Goal: Task Accomplishment & Management: Manage account settings

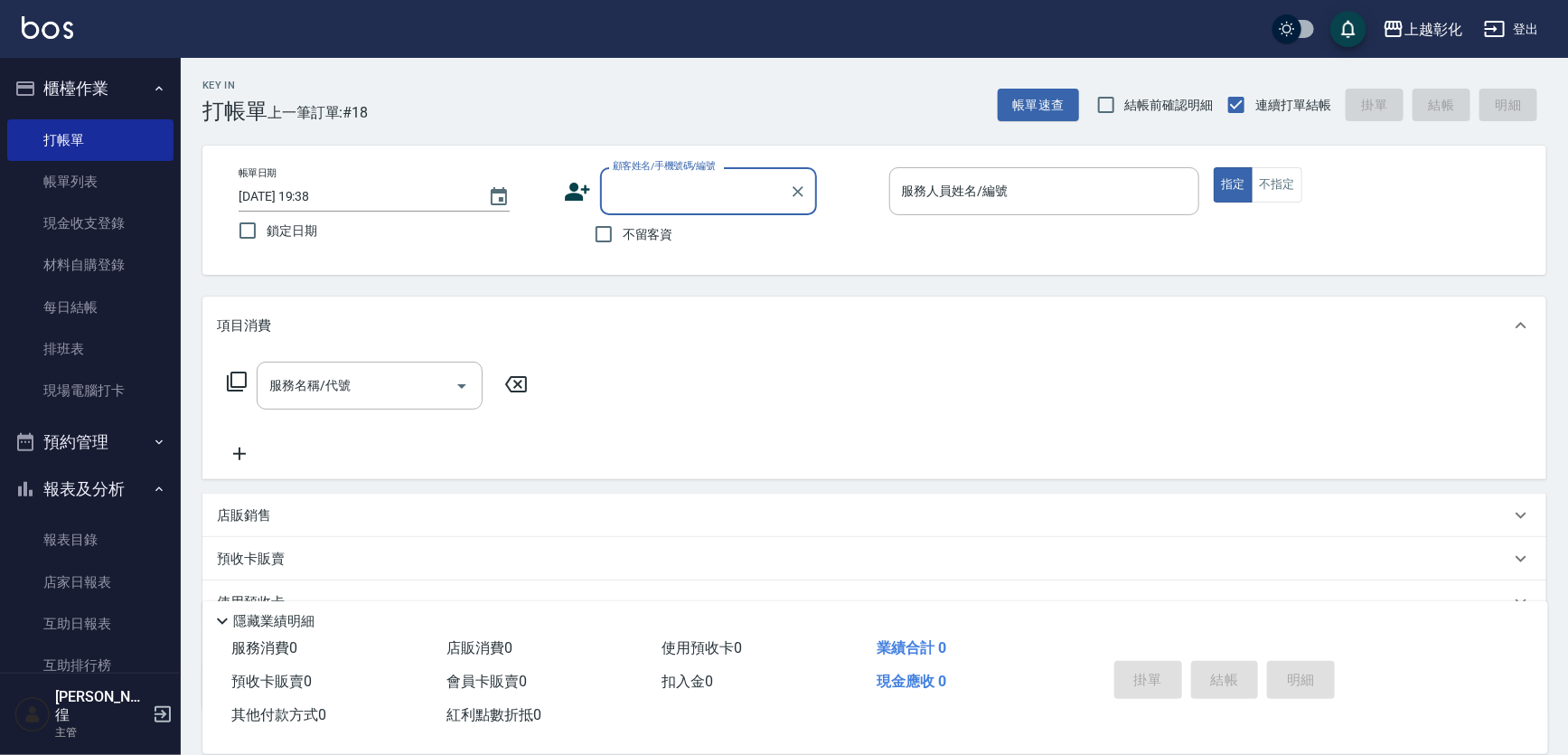
scroll to position [82, 0]
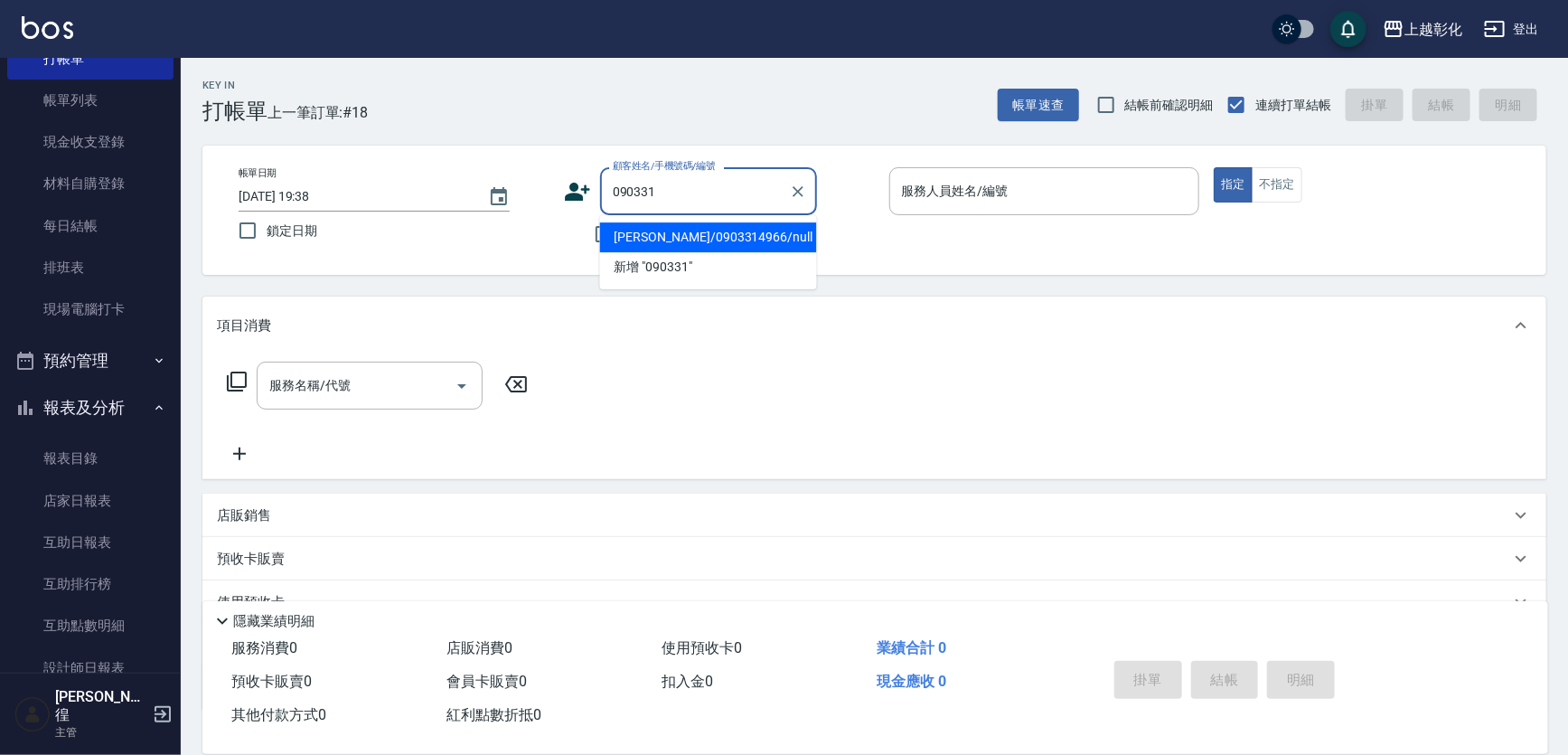
type input "[PERSON_NAME]/0903314966/null"
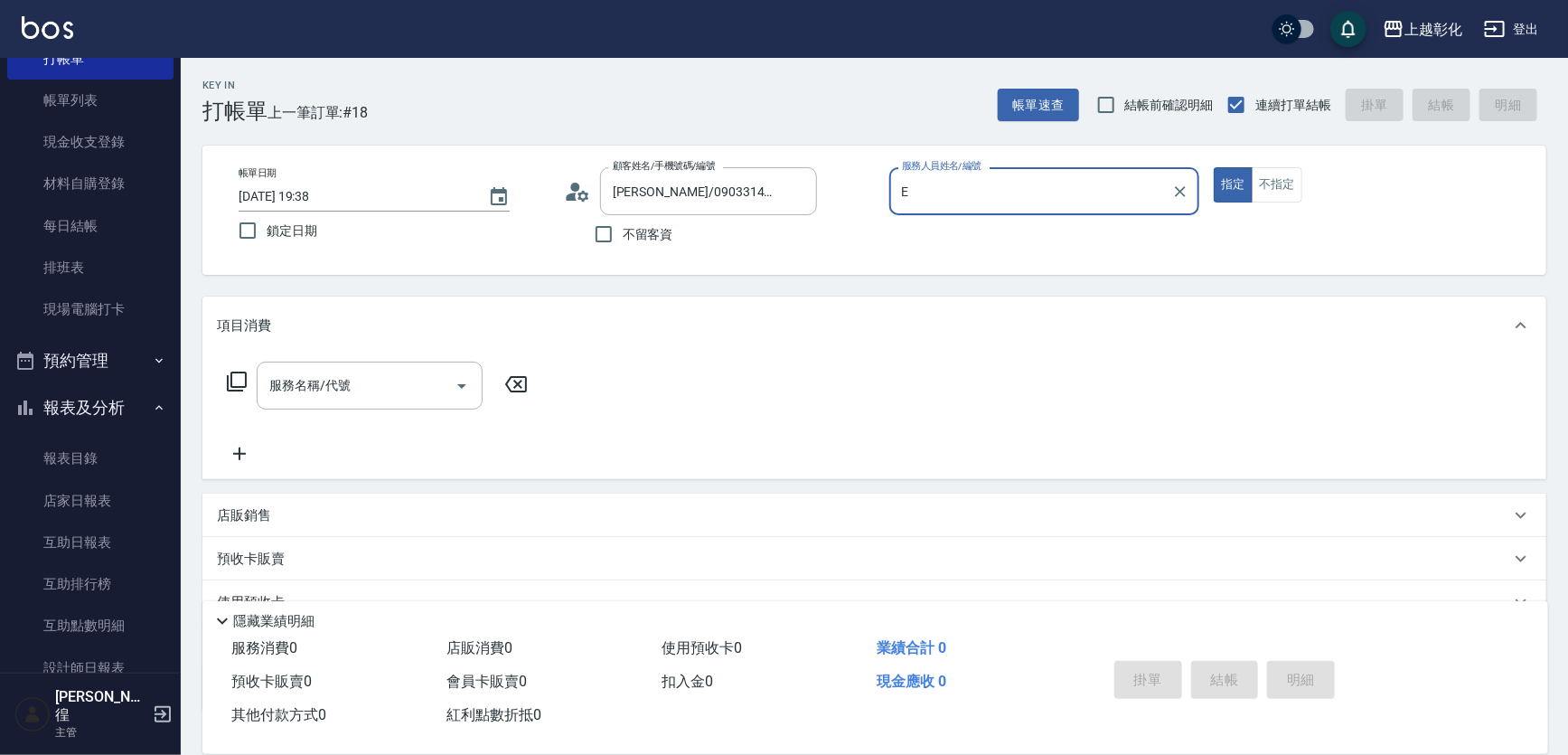
type input "[PERSON_NAME]-e"
type button "true"
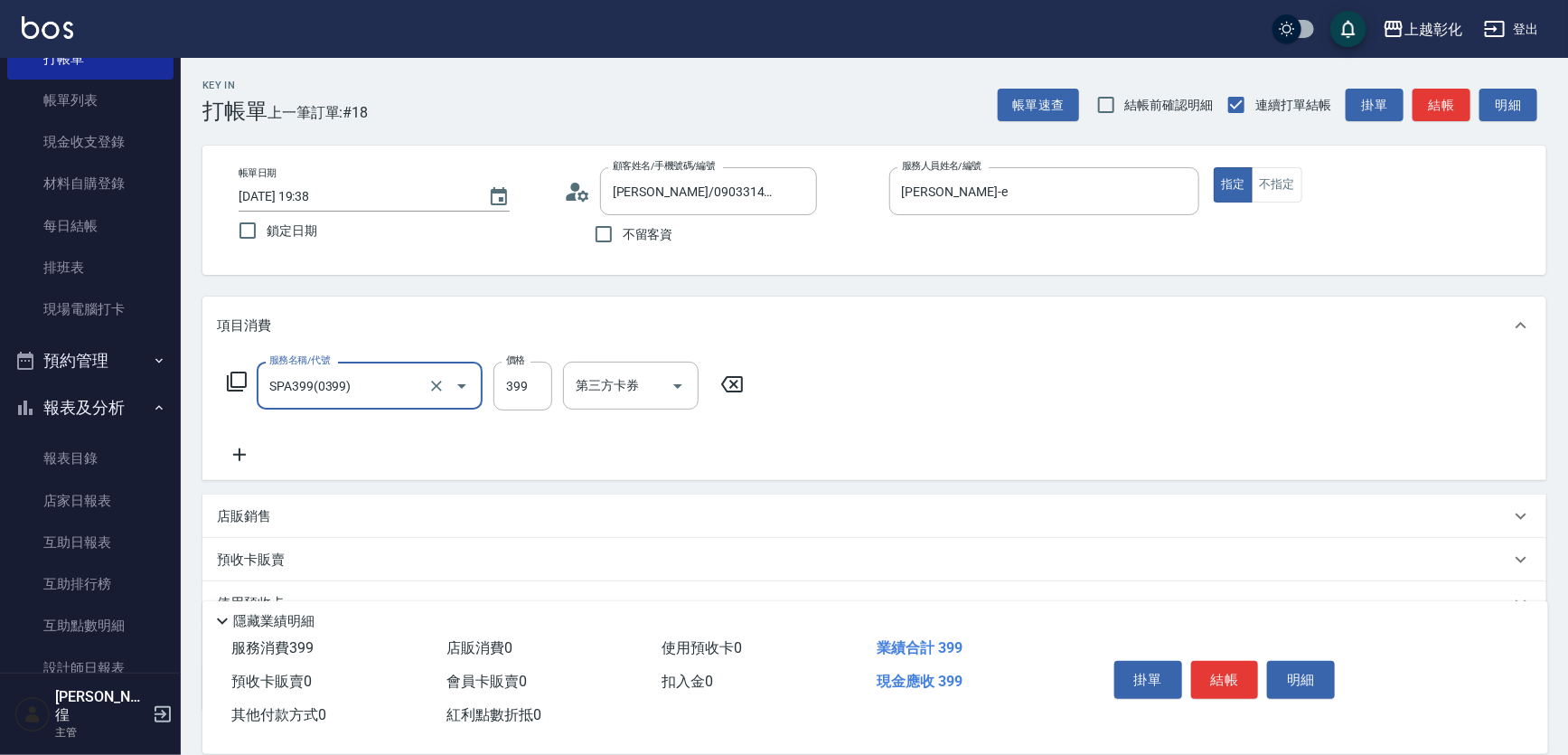
type input "SPA399(0399)"
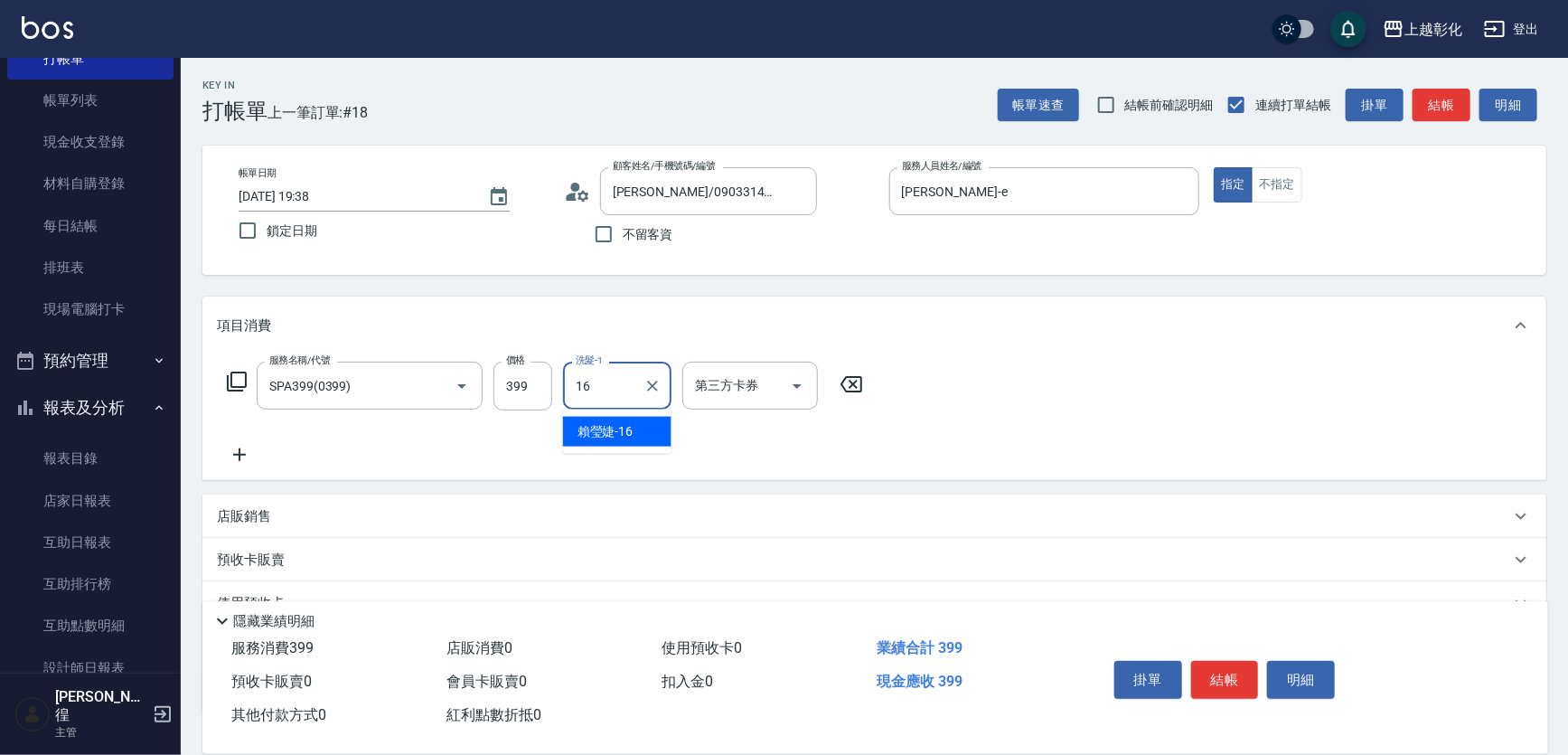
type input "[PERSON_NAME]-16"
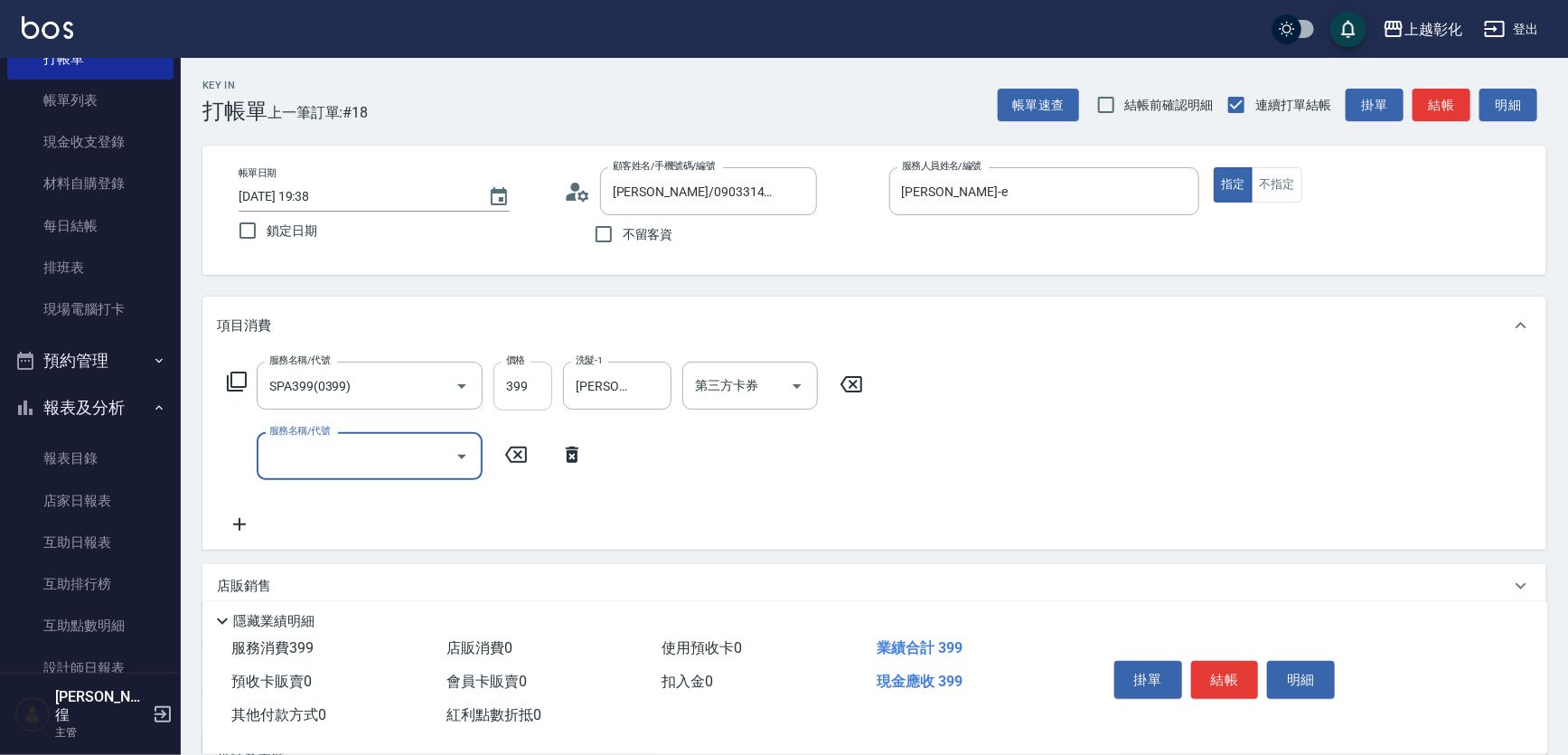
click at [508, 388] on input "399" at bounding box center [522, 386] width 59 height 49
type input "449"
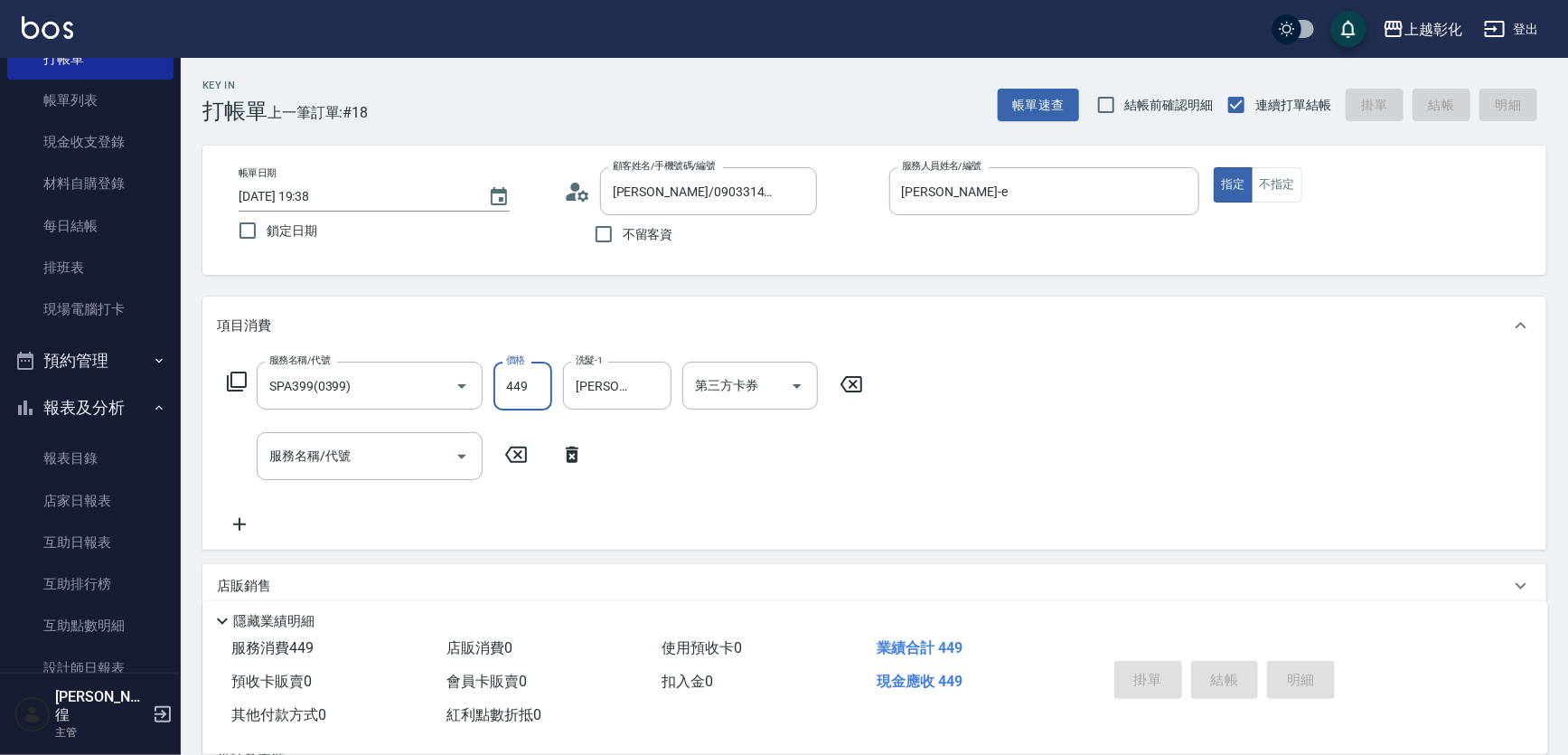
type input "2025/09/16 20:13"
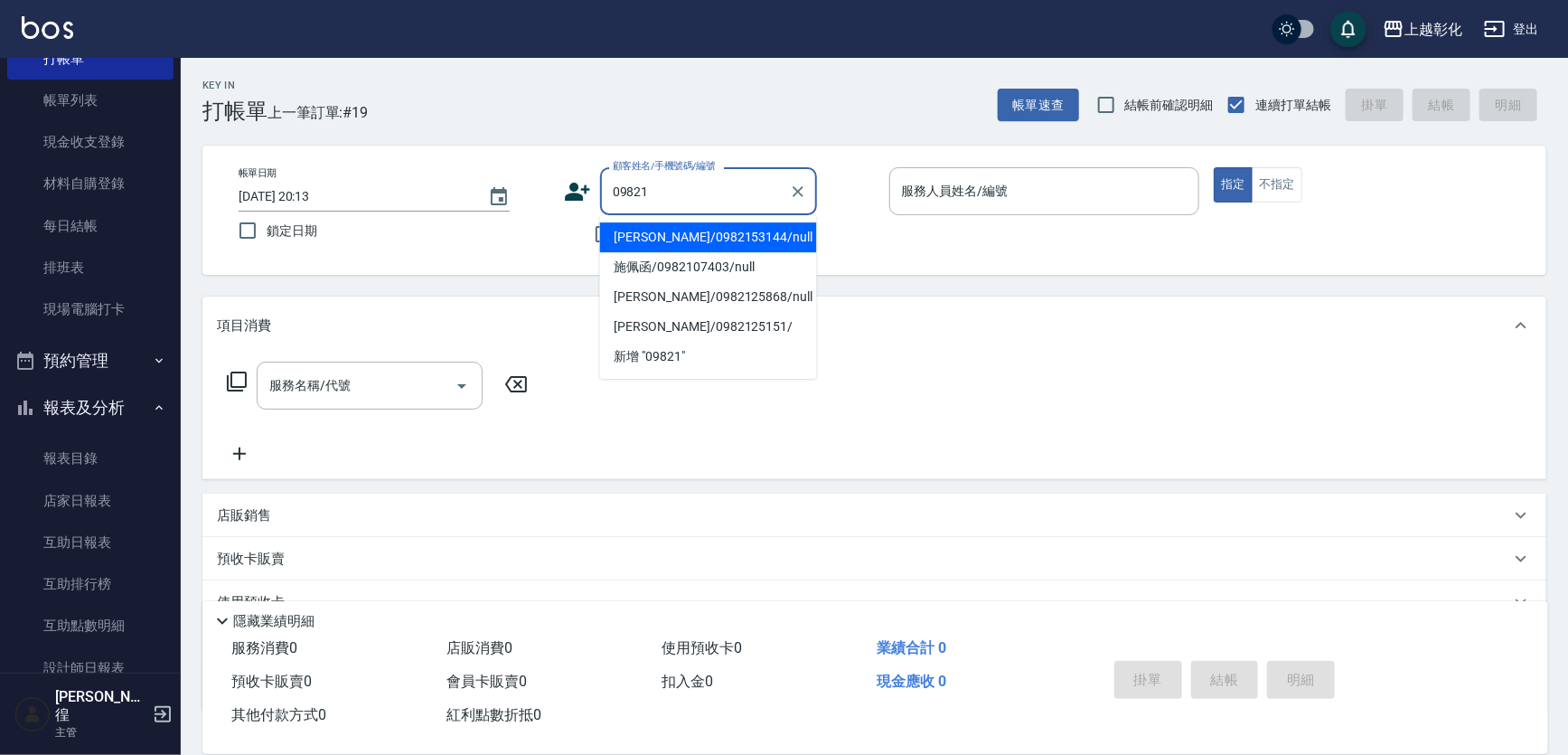
type input "09821"
click at [579, 236] on div "不留客資" at bounding box center [691, 233] width 253 height 38
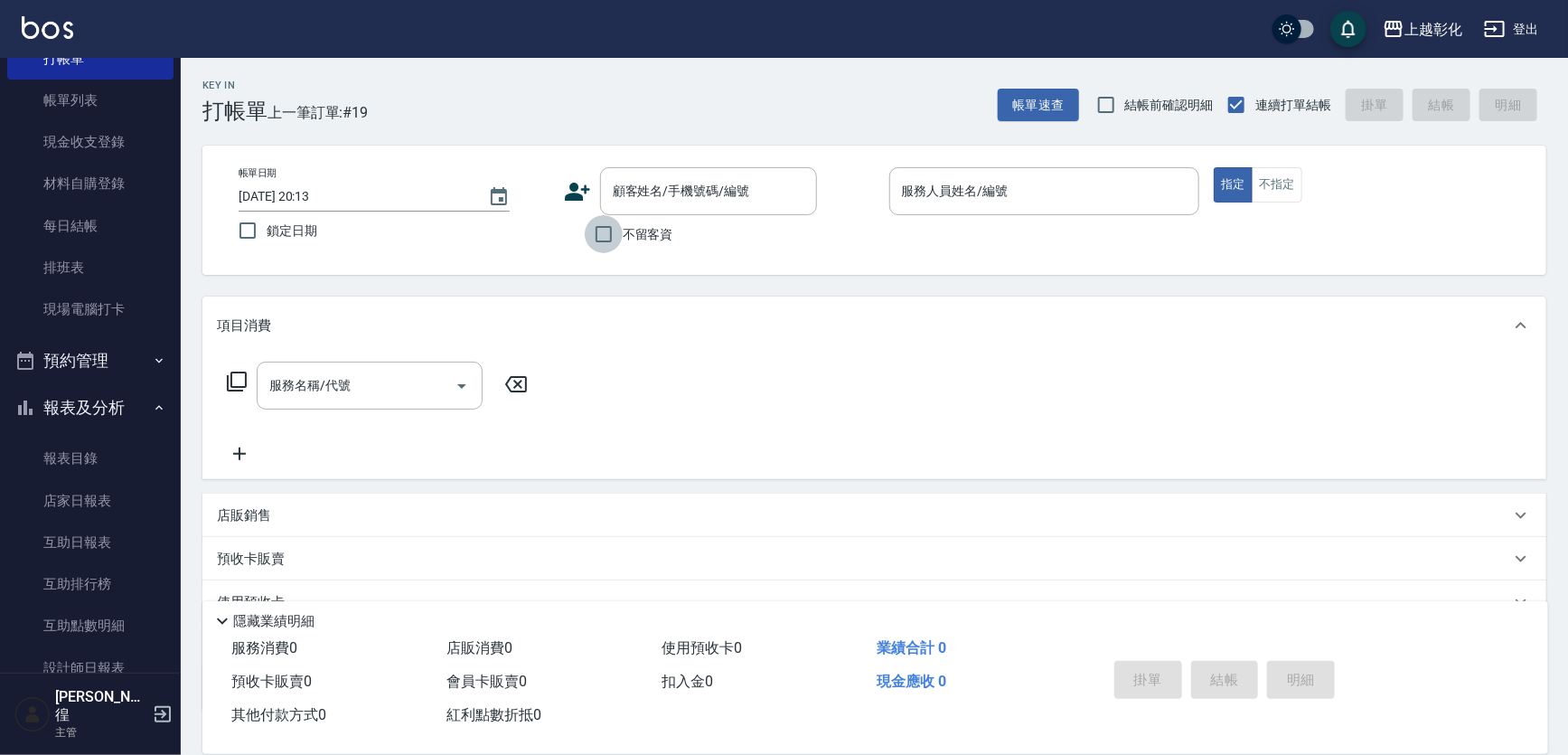
click at [588, 231] on input "不留客資" at bounding box center [603, 233] width 38 height 38
checkbox input "true"
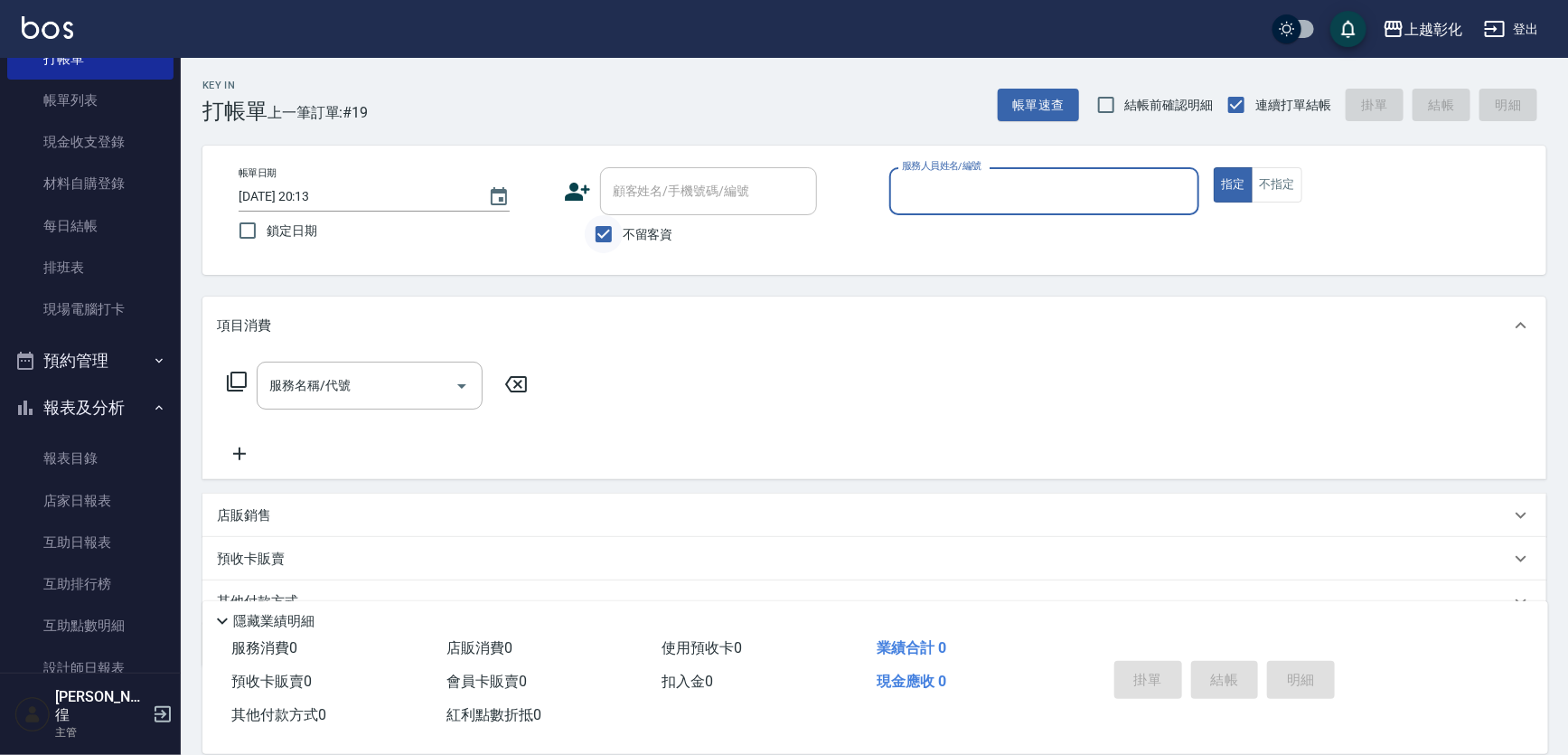
type input "ㄙ"
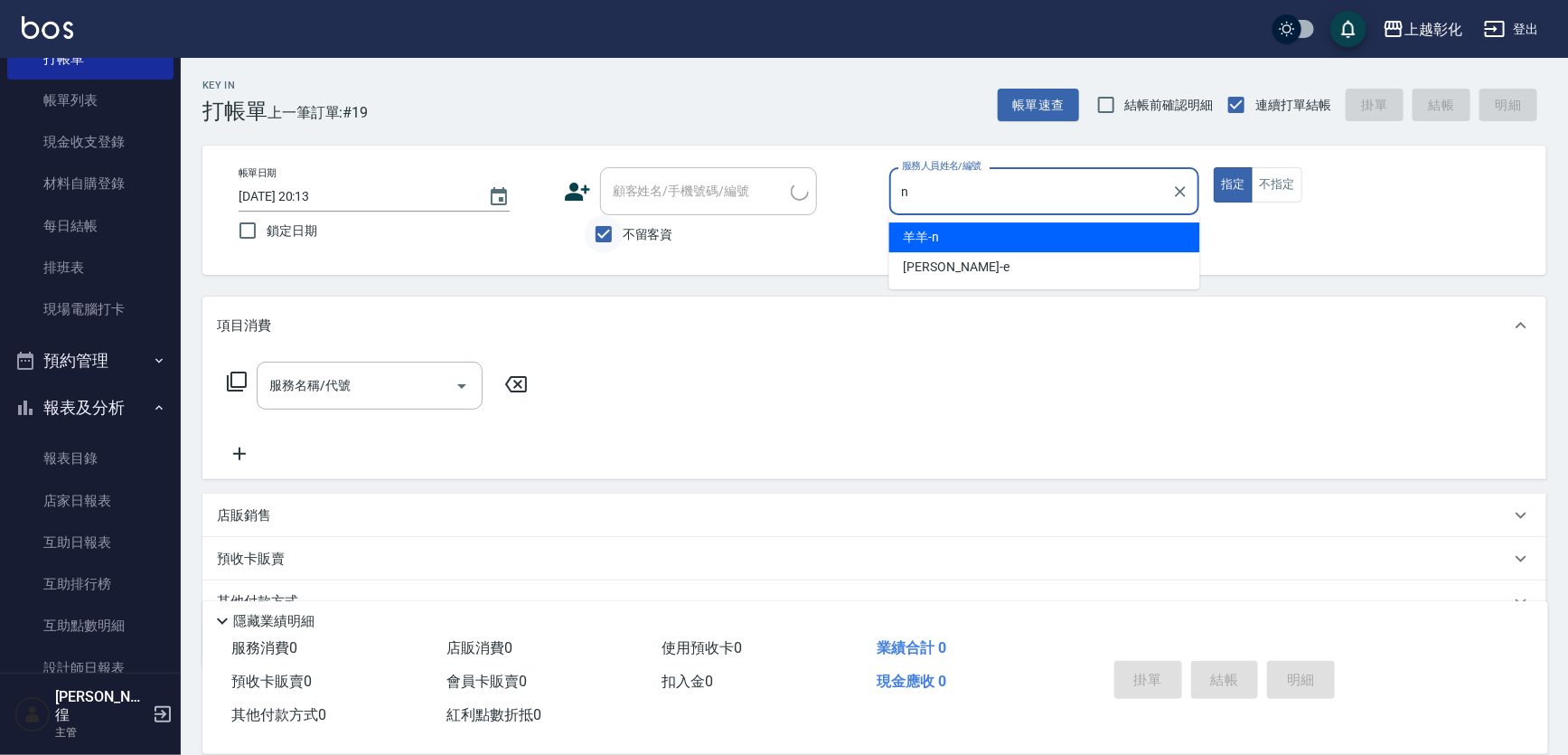
type input "羊羊-n"
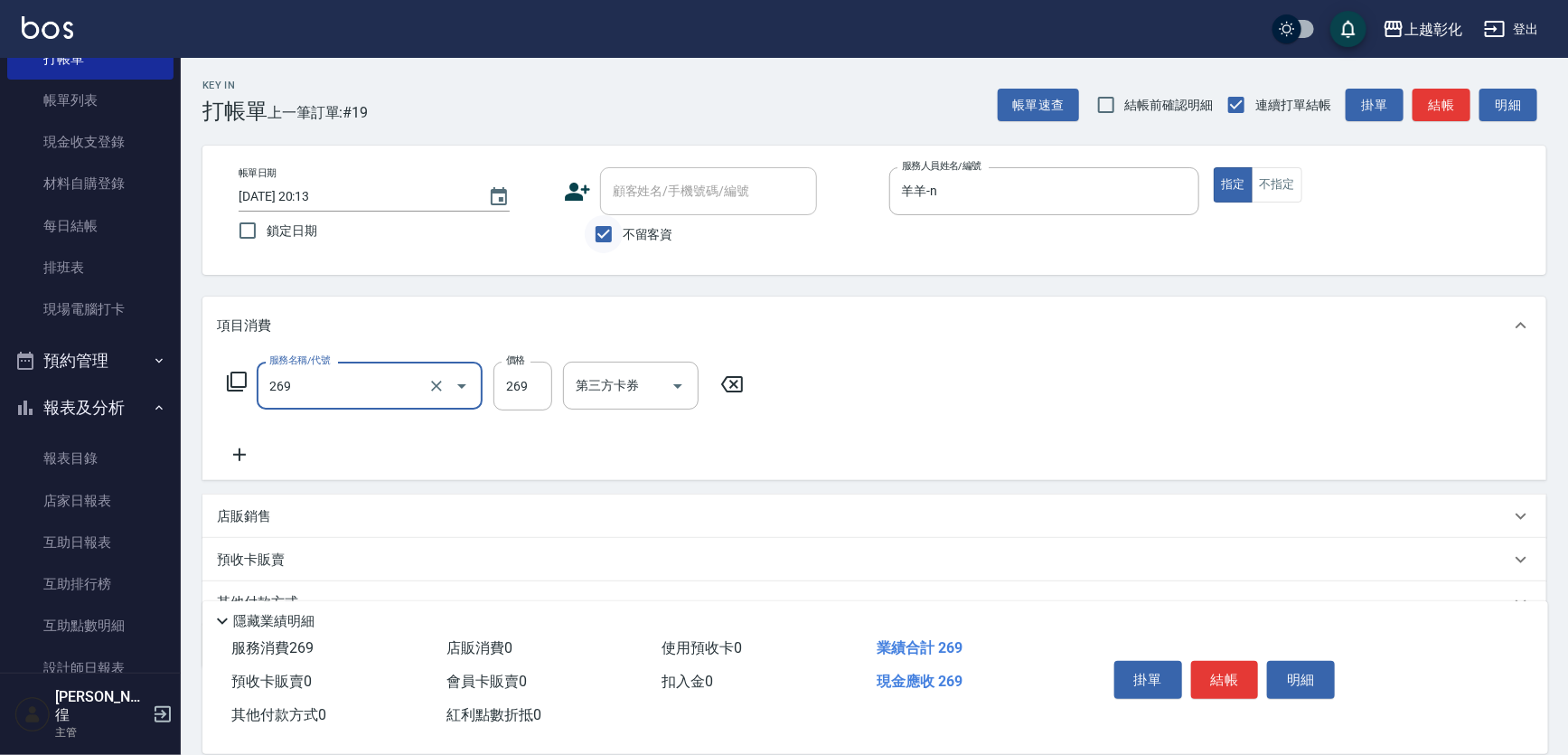
type input "一般洗剪(269)"
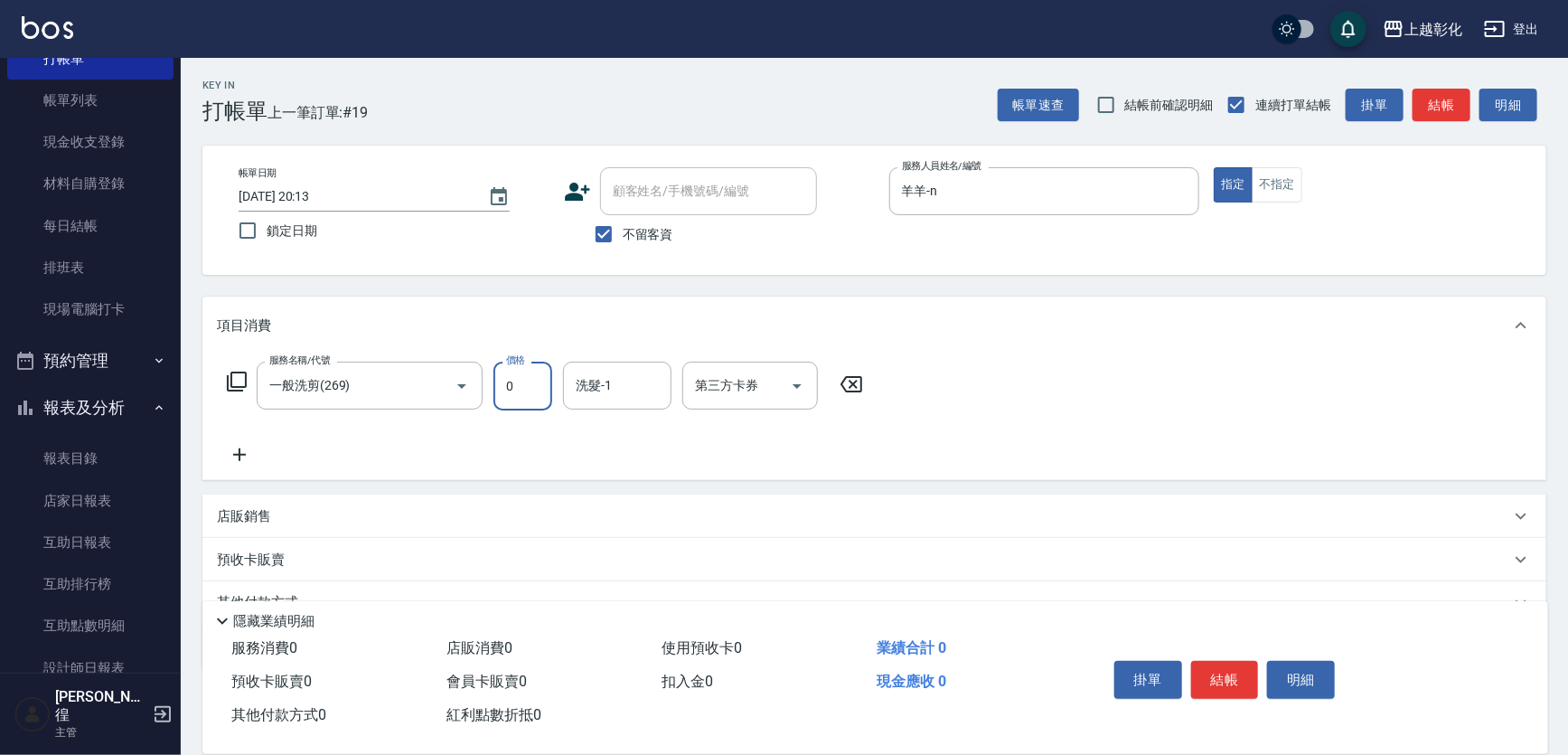
click at [528, 383] on input "0" at bounding box center [522, 386] width 59 height 49
type input "300"
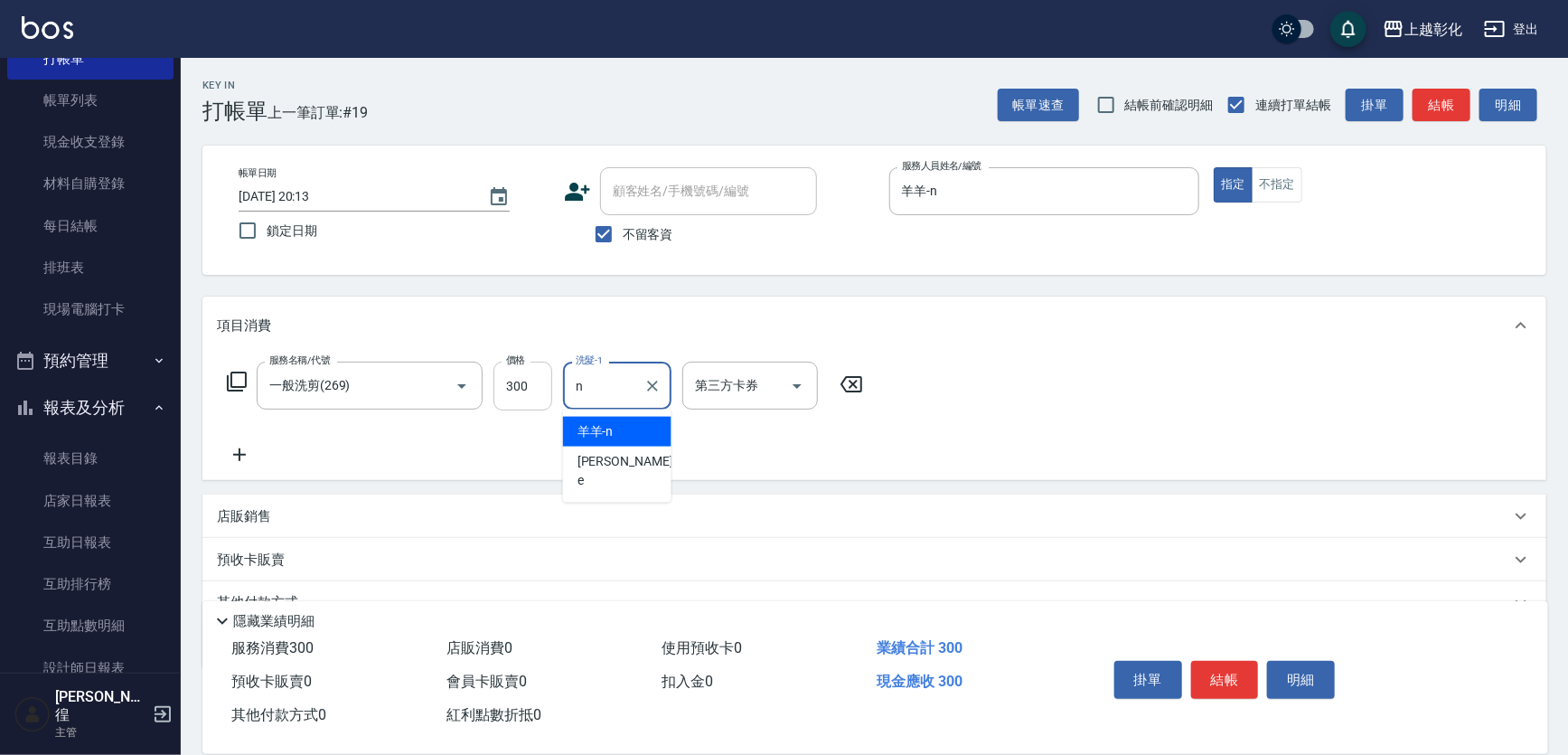
type input "羊羊-n"
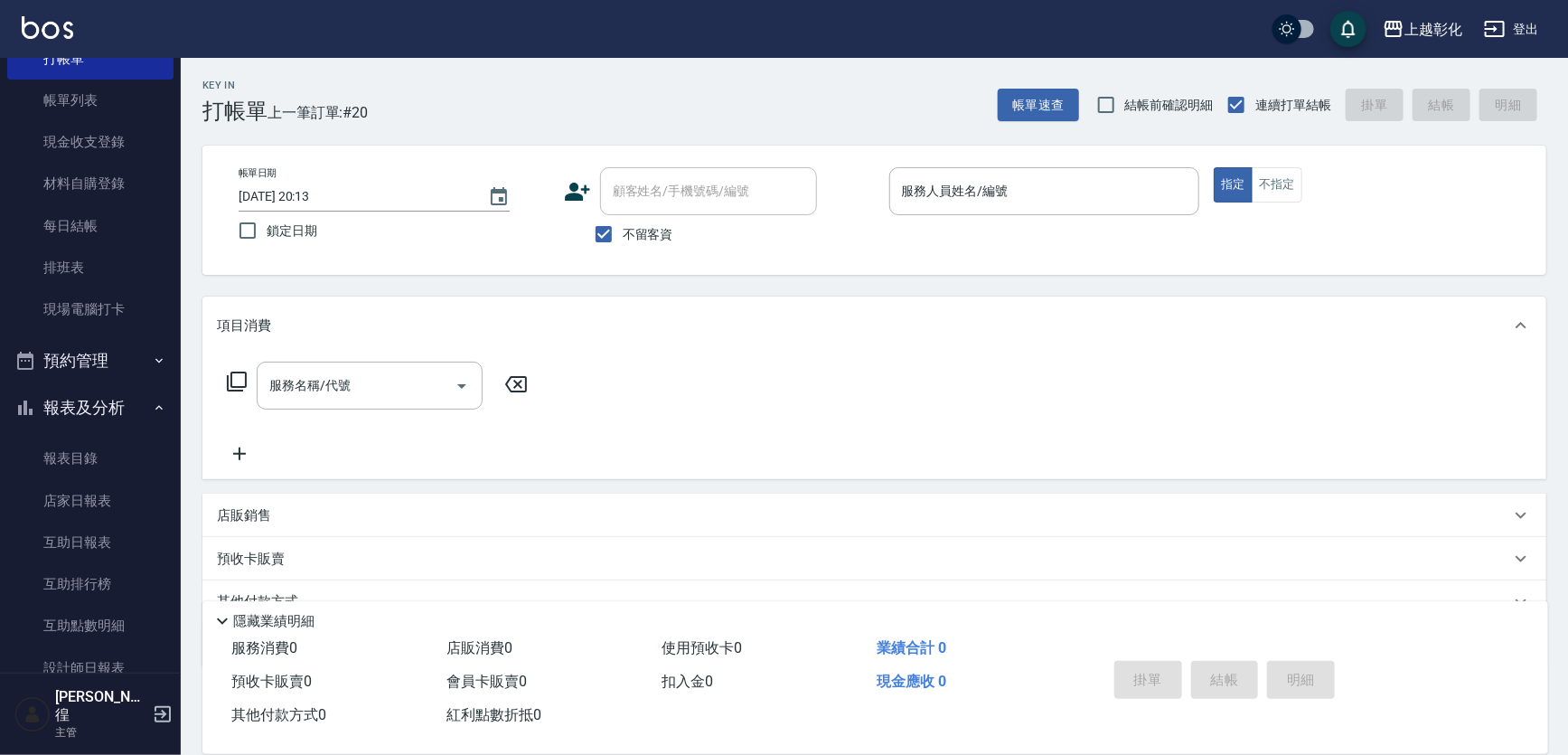
click at [647, 240] on span "不留客資" at bounding box center [648, 234] width 50 height 19
click at [623, 240] on input "不留客資" at bounding box center [603, 233] width 38 height 38
checkbox input "false"
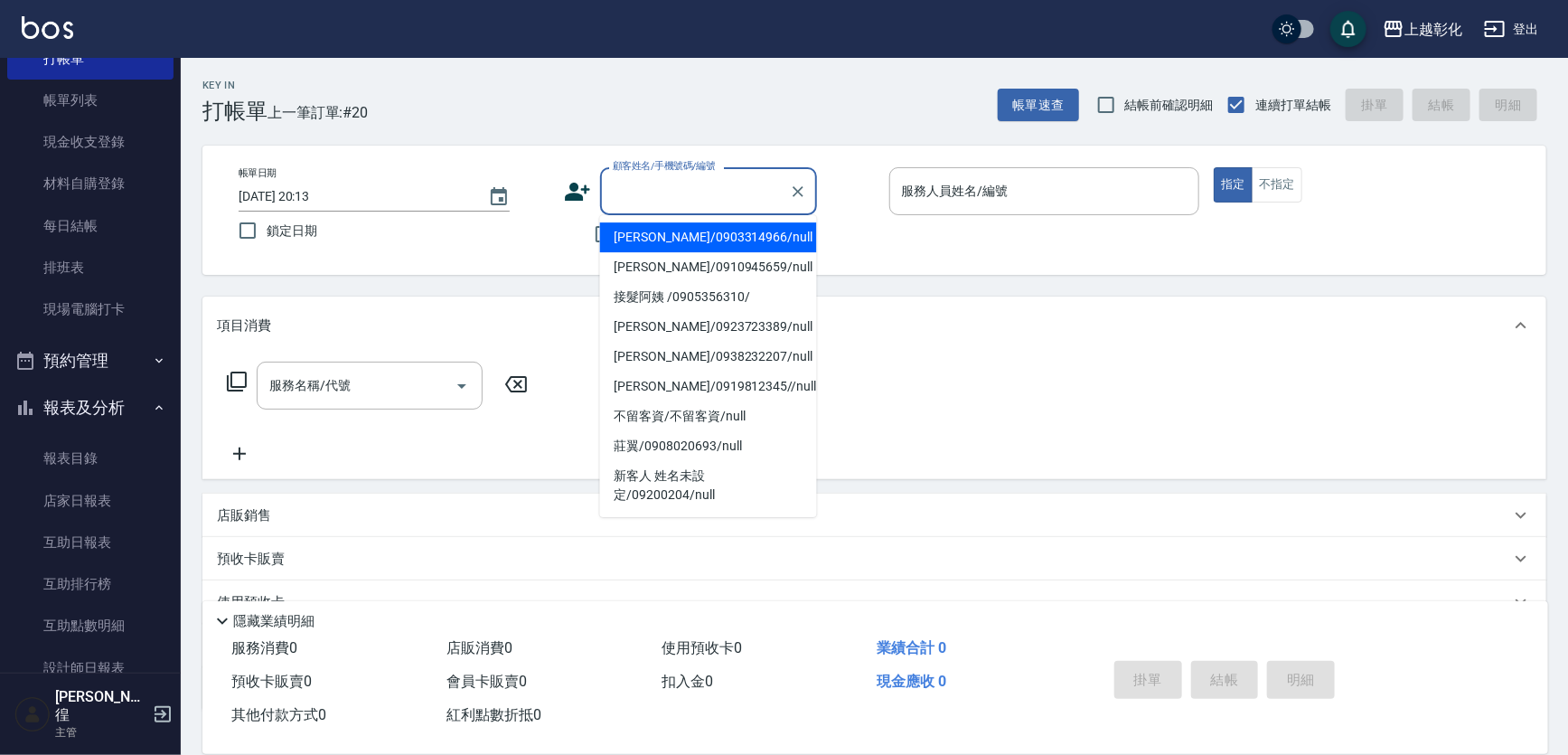
click at [664, 196] on input "顧客姓名/手機號碼/編號" at bounding box center [694, 192] width 174 height 32
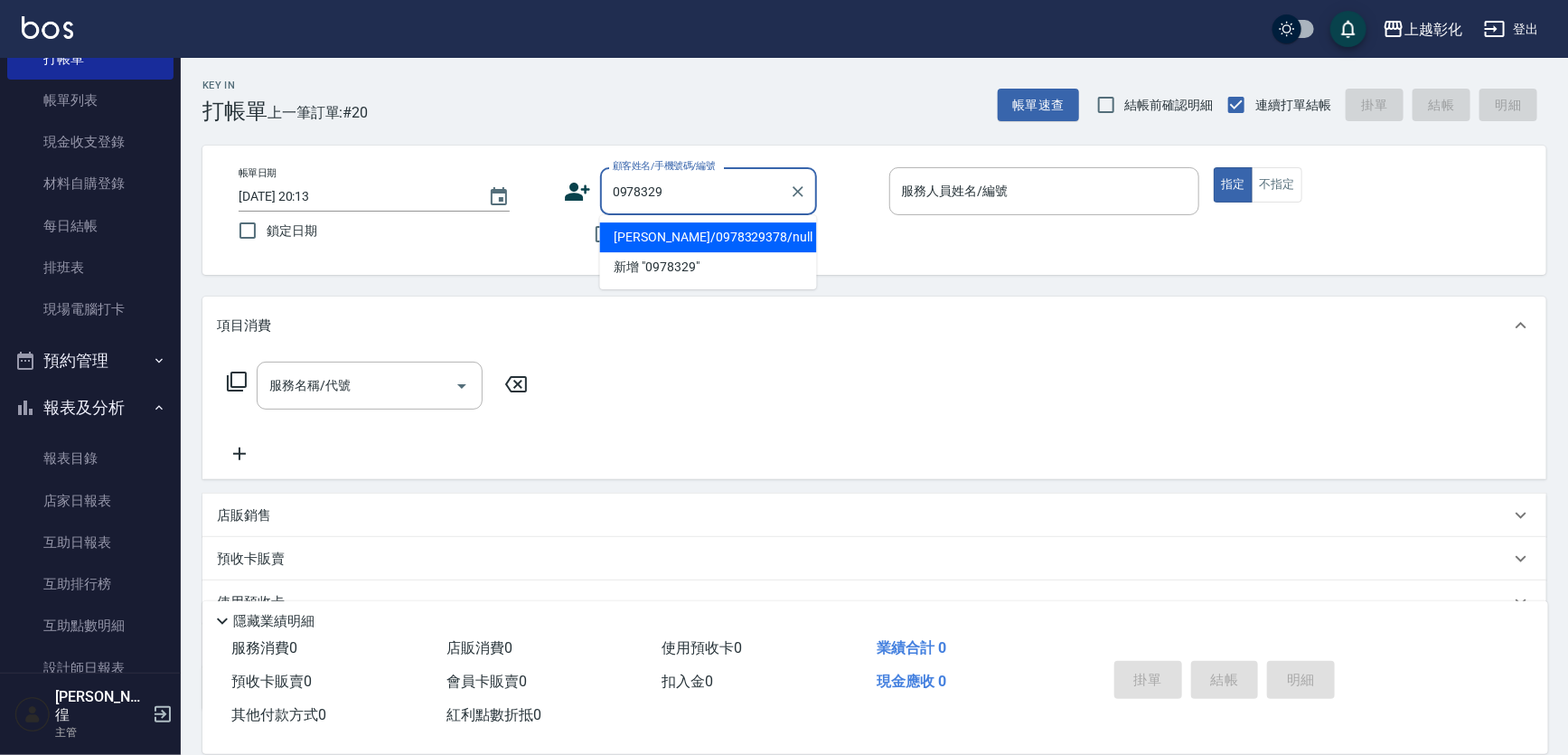
type input "姚尊允/0978329378/null"
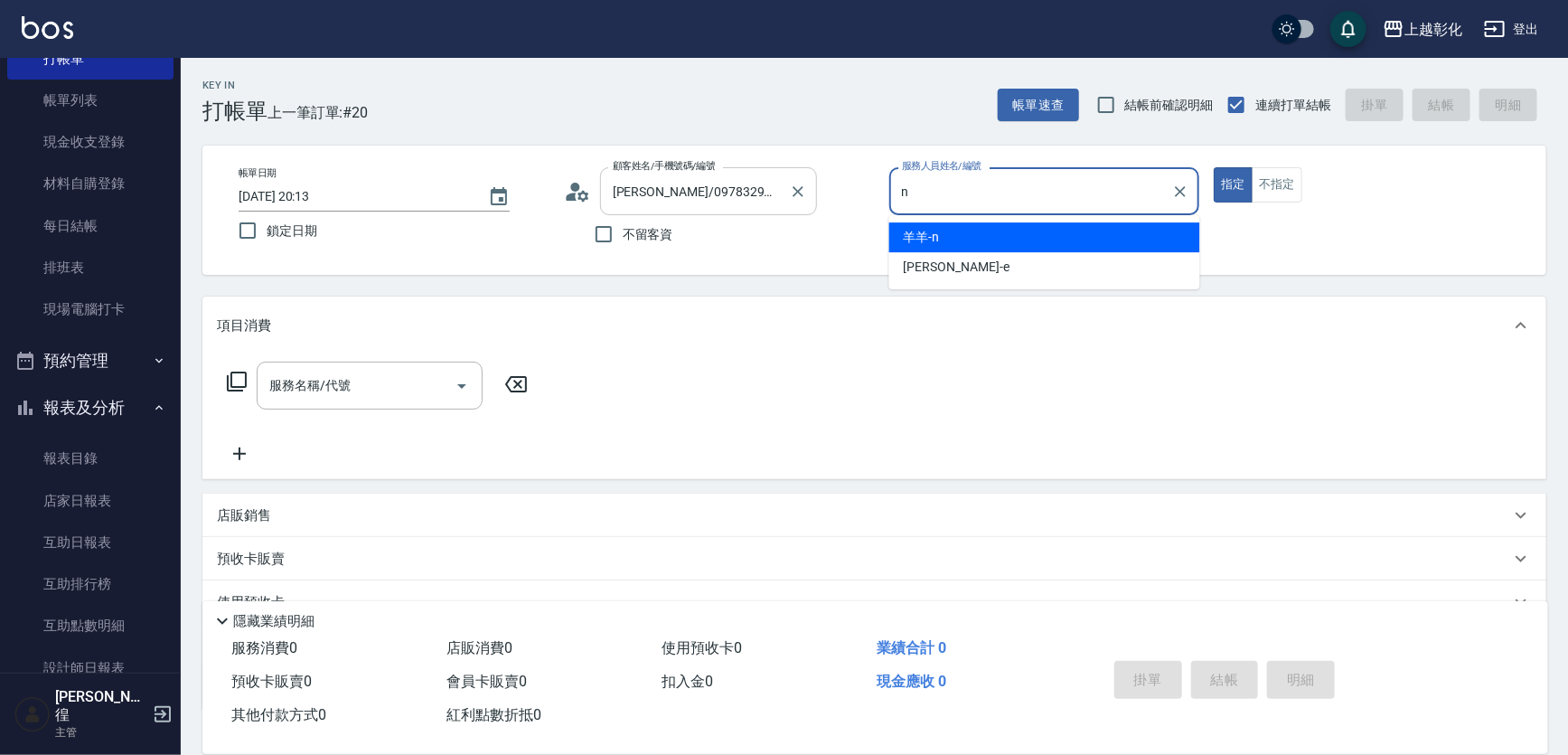
type input "羊羊-n"
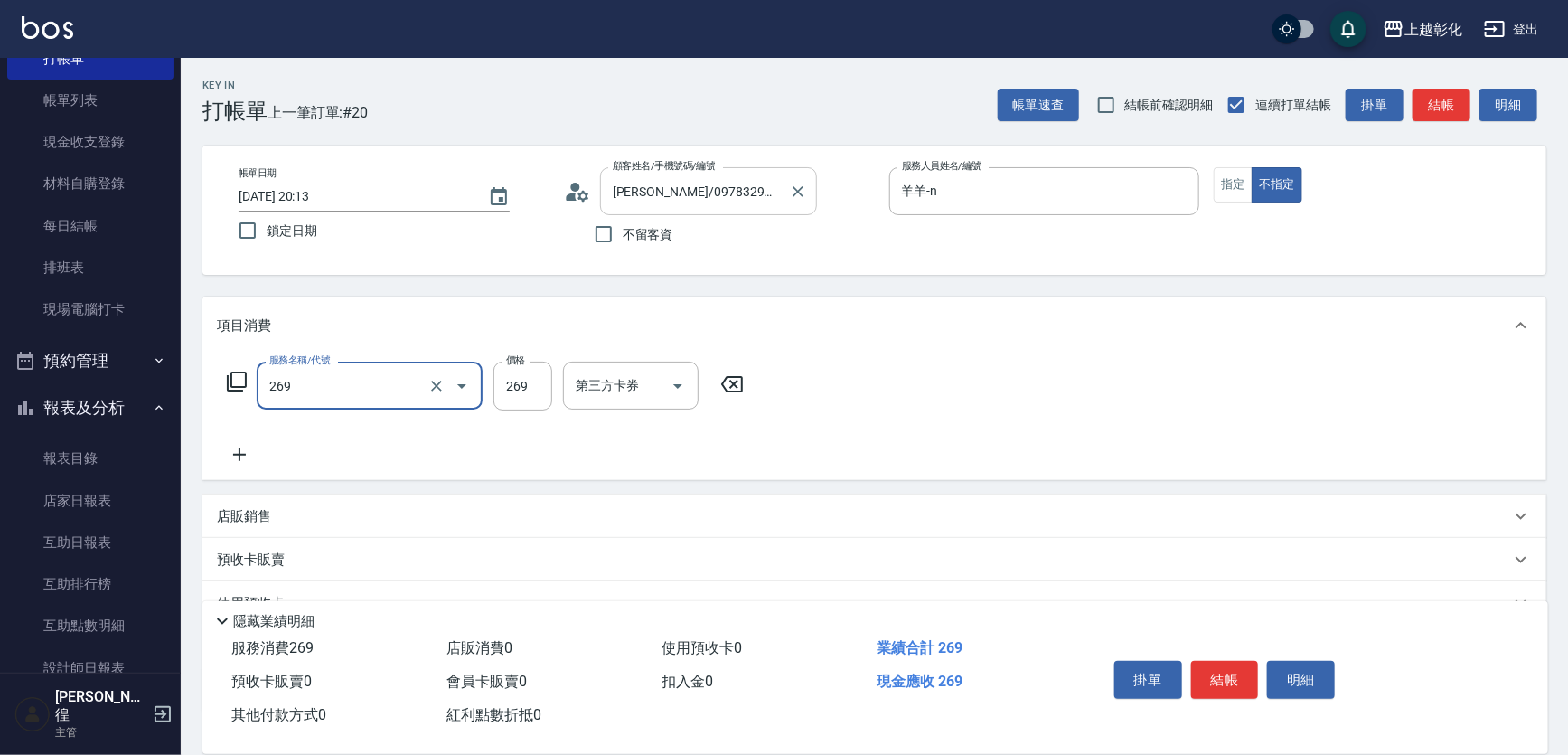
type input "一般洗剪(269)"
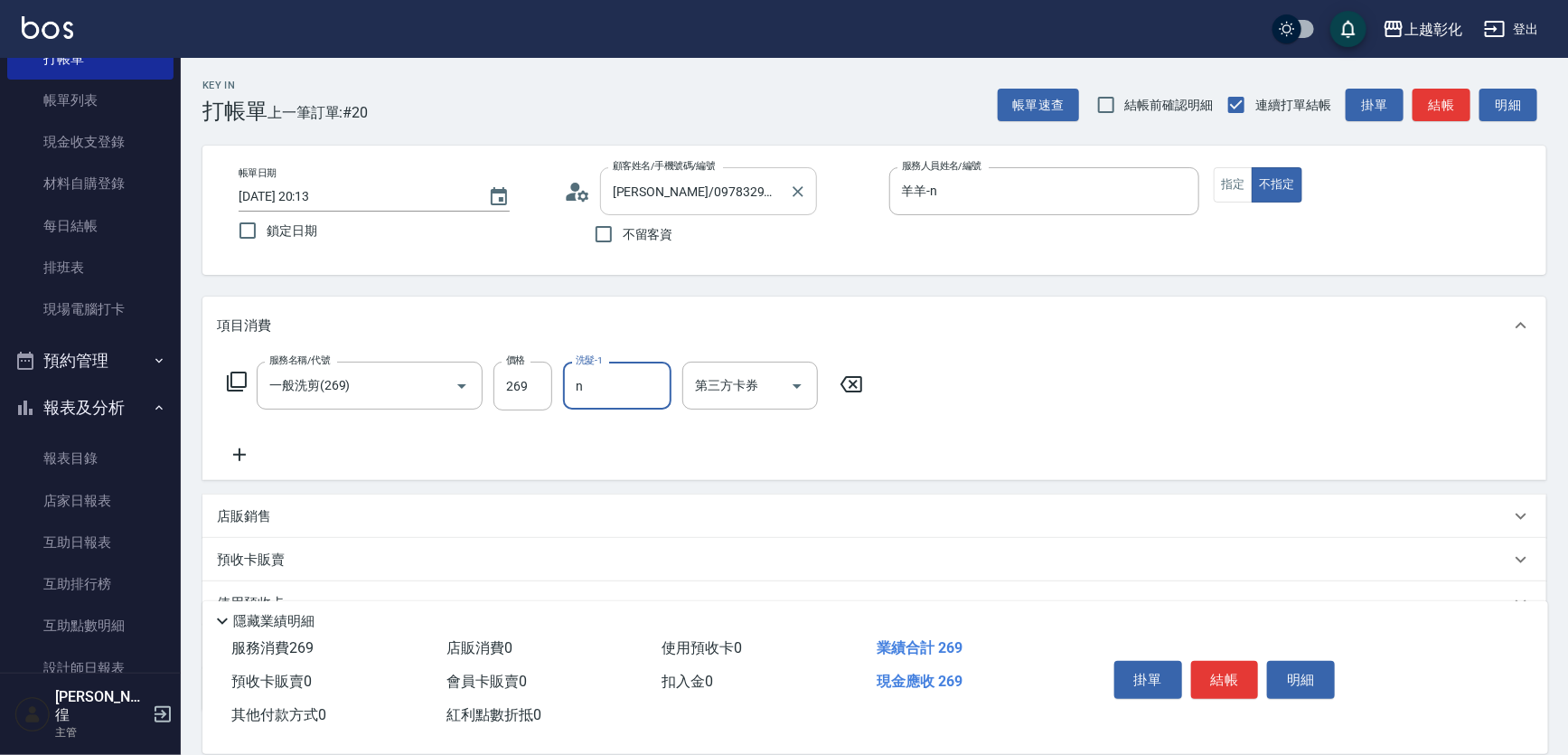
type input "羊羊-n"
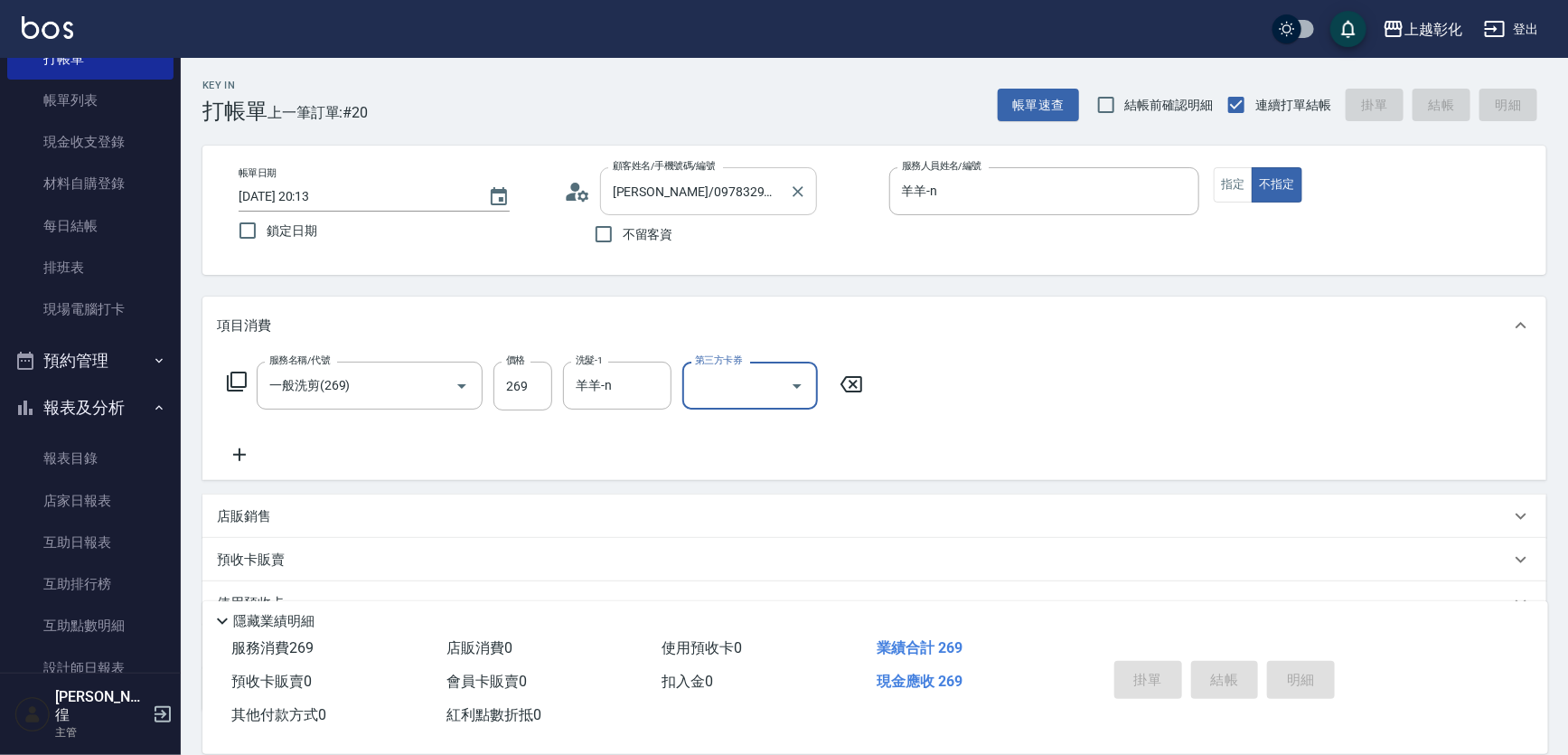
type input "2025/09/16 20:14"
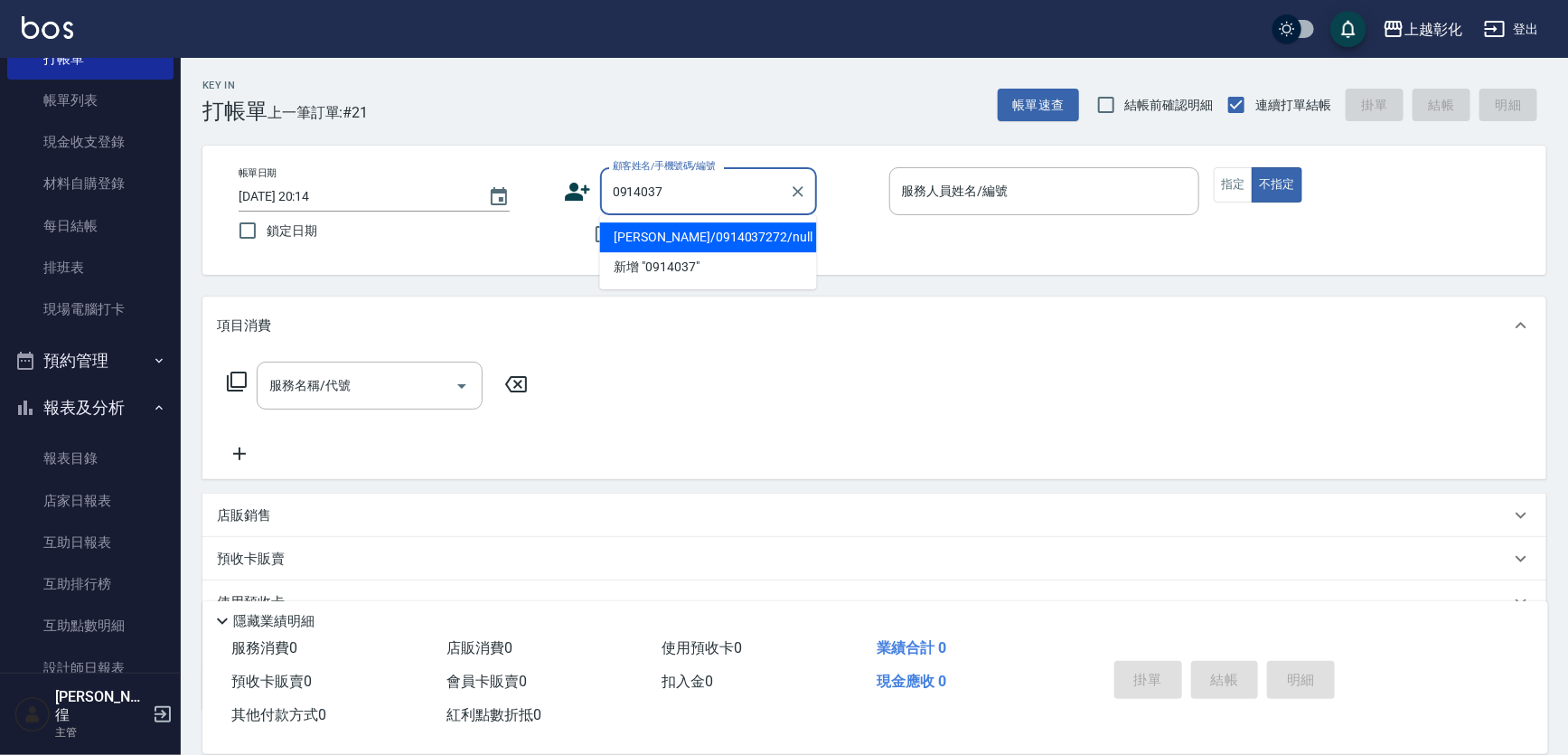
type input "吳琬如/0914037272/null"
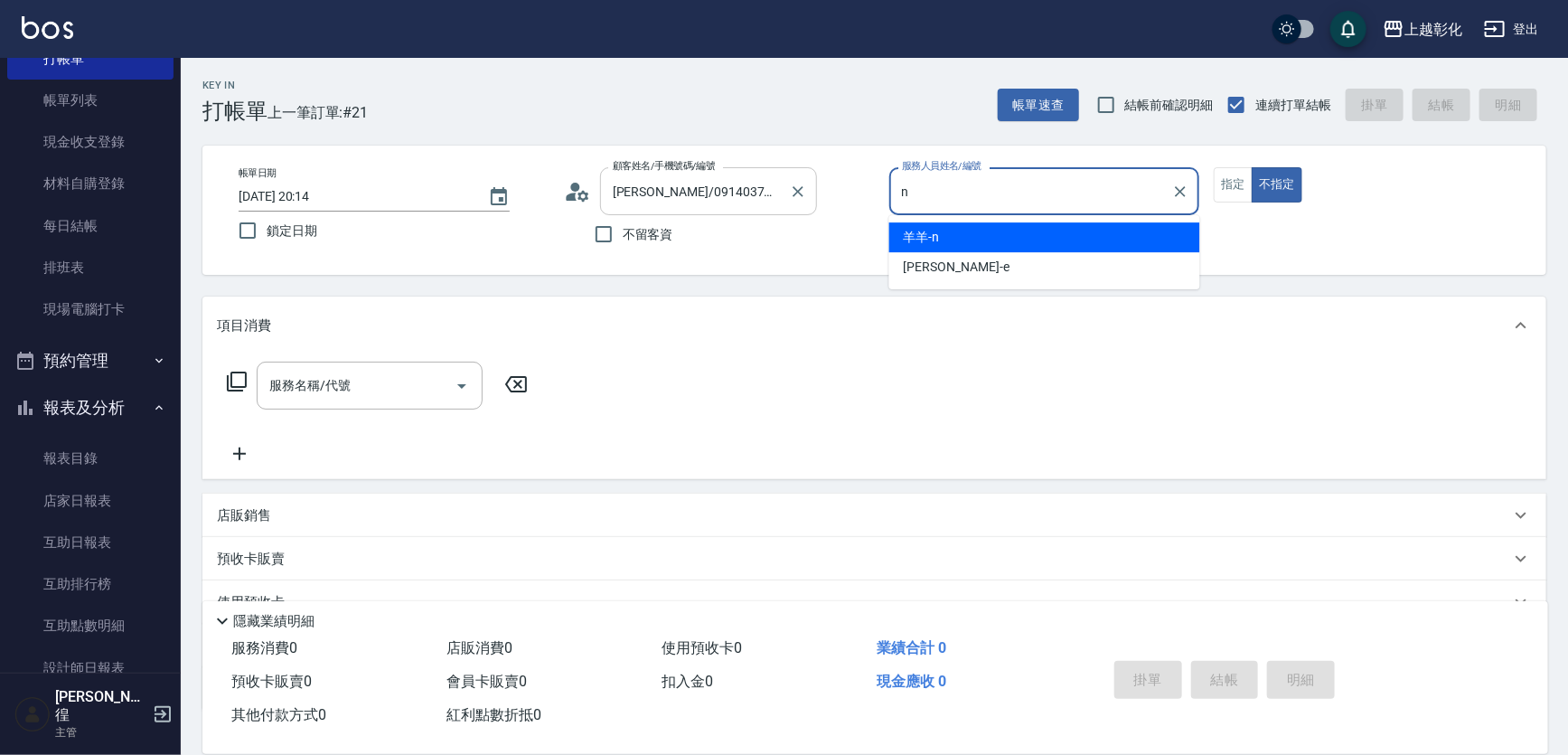
type input "羊羊-n"
type button "false"
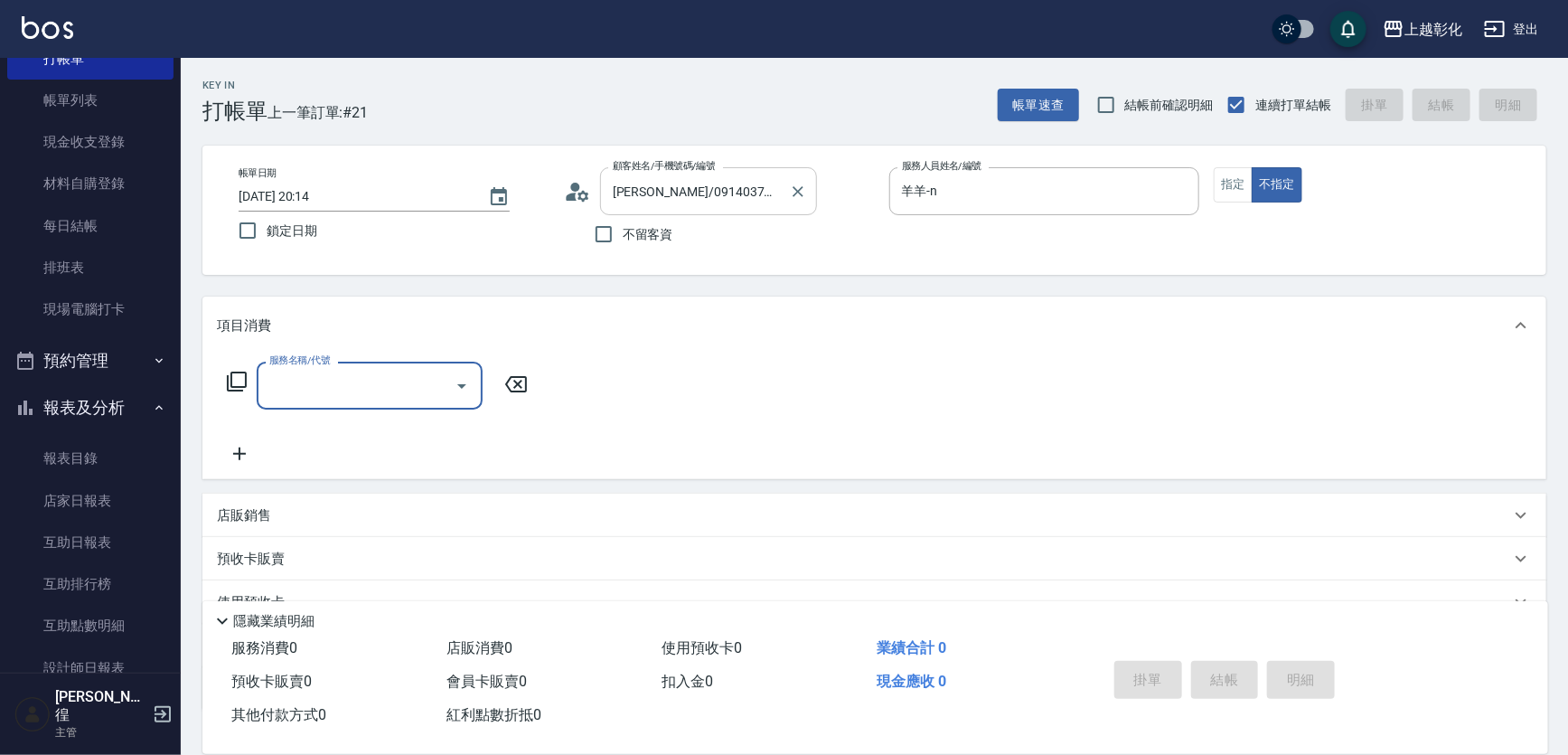
type input "9"
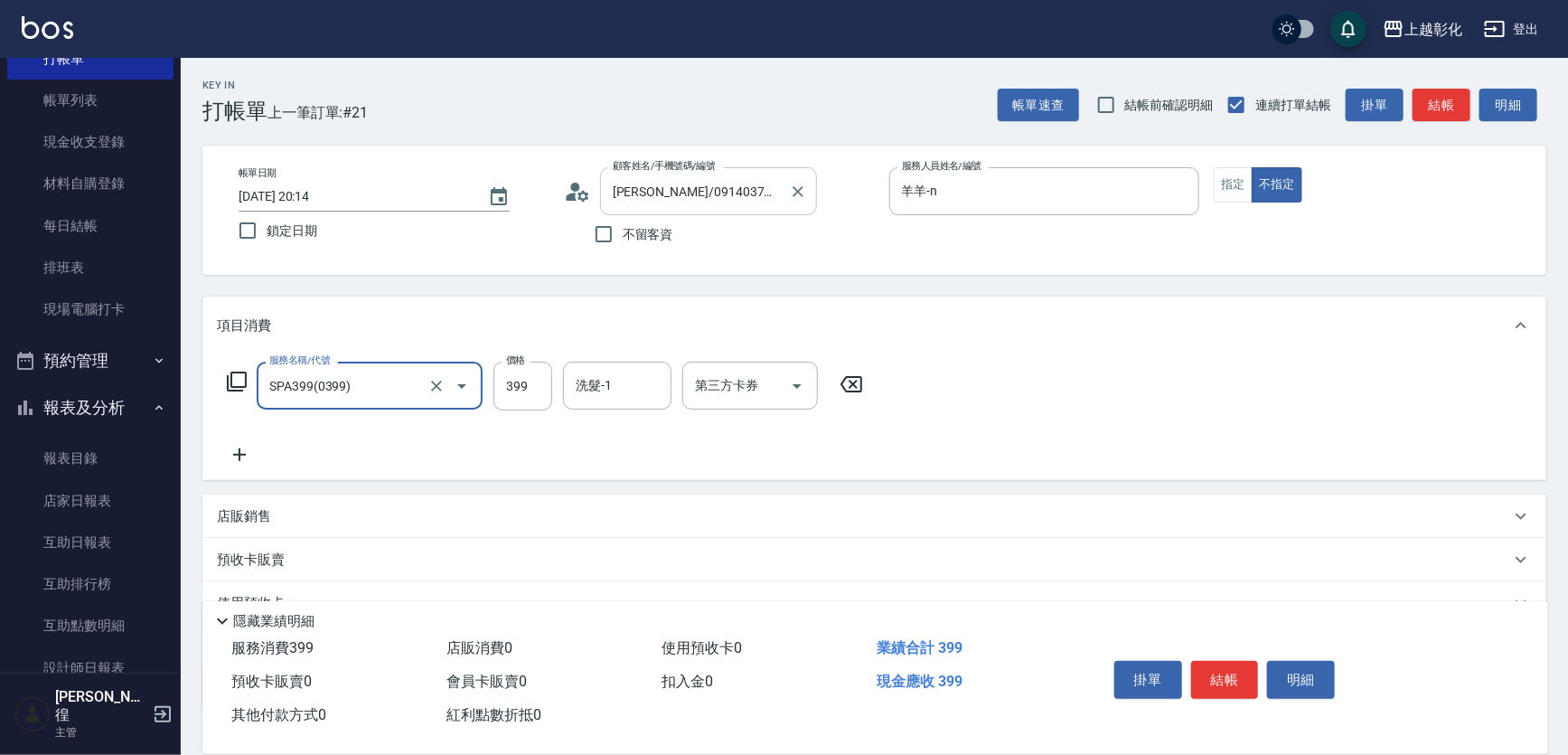
type input "SPA399(0399)"
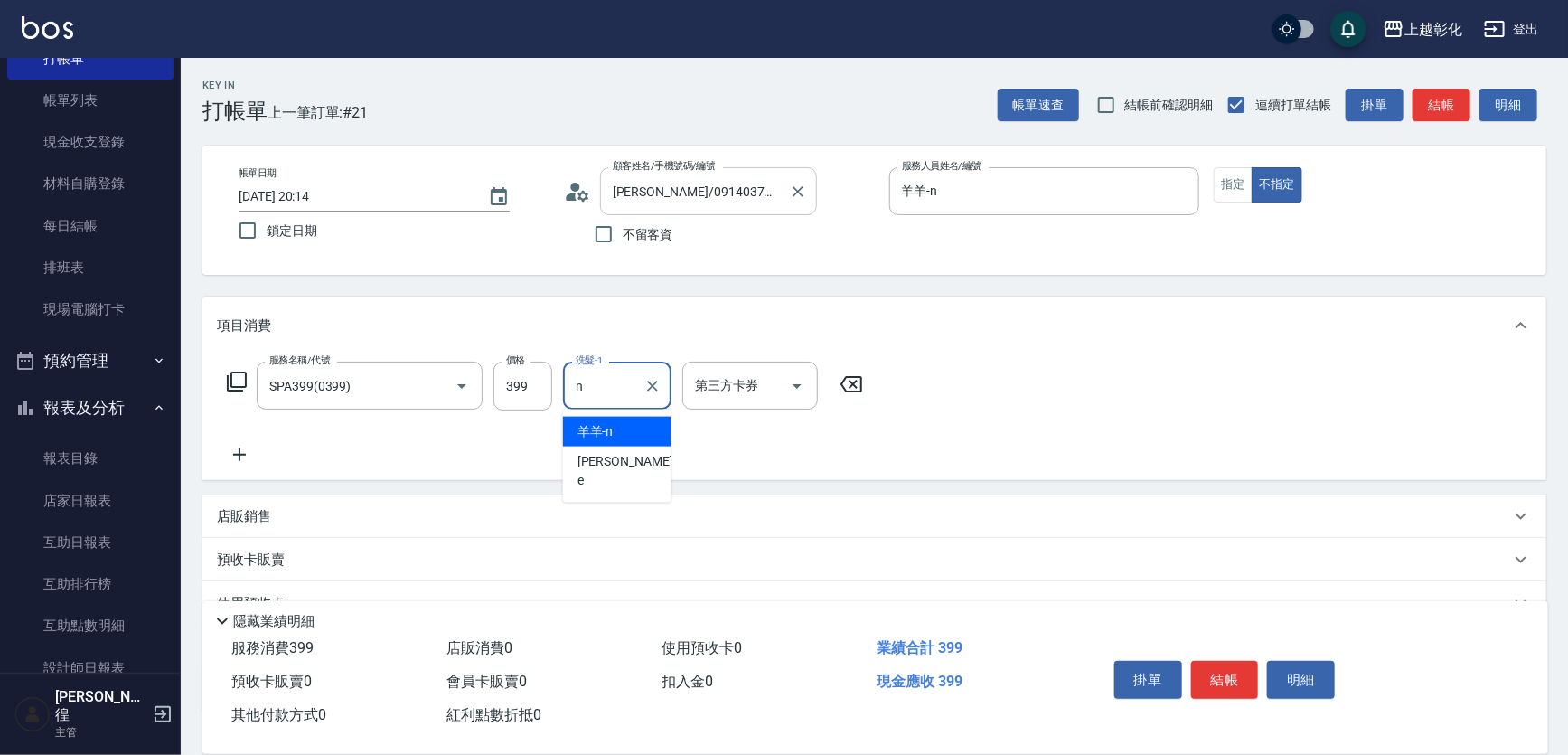
type input "羊羊-n"
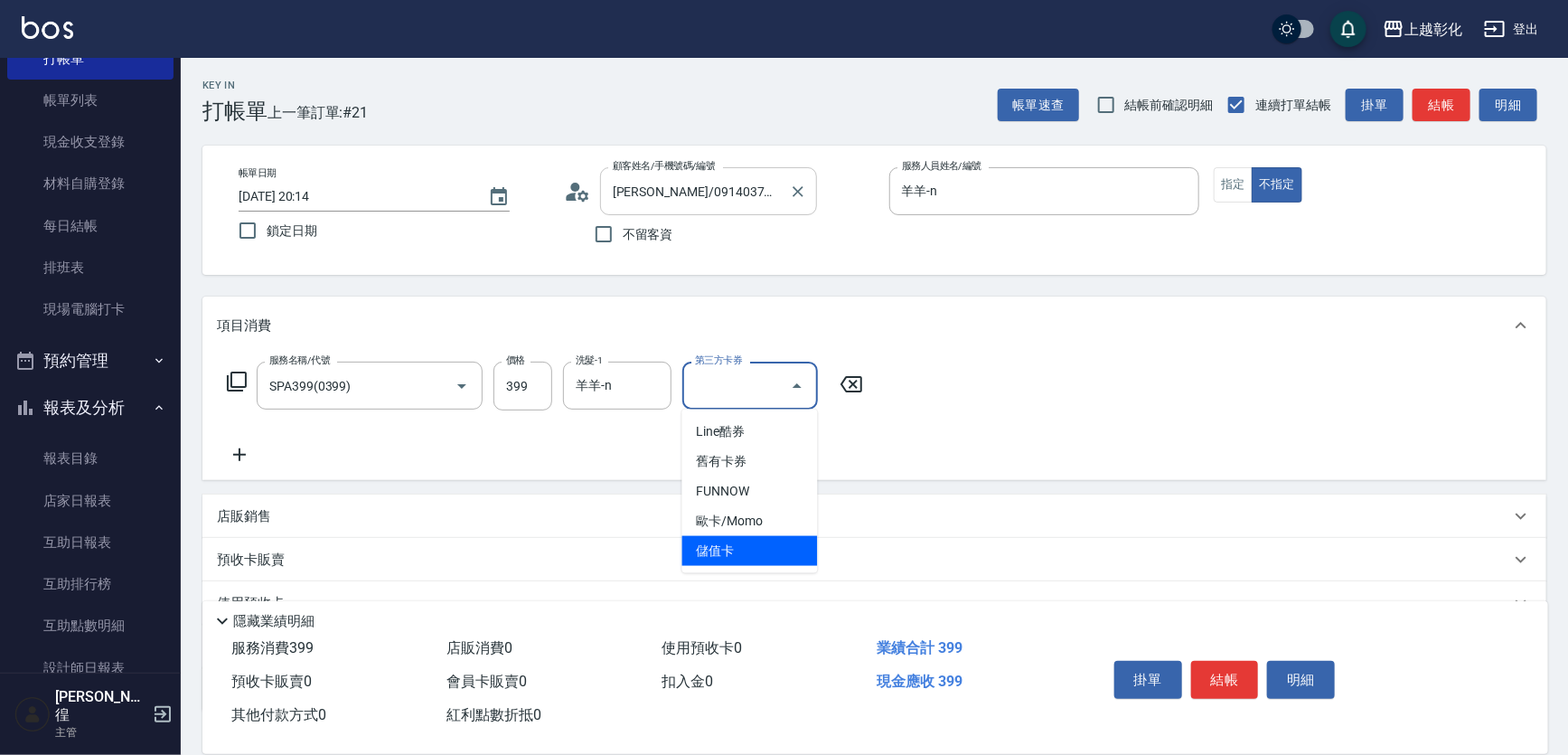
type input "儲值卡"
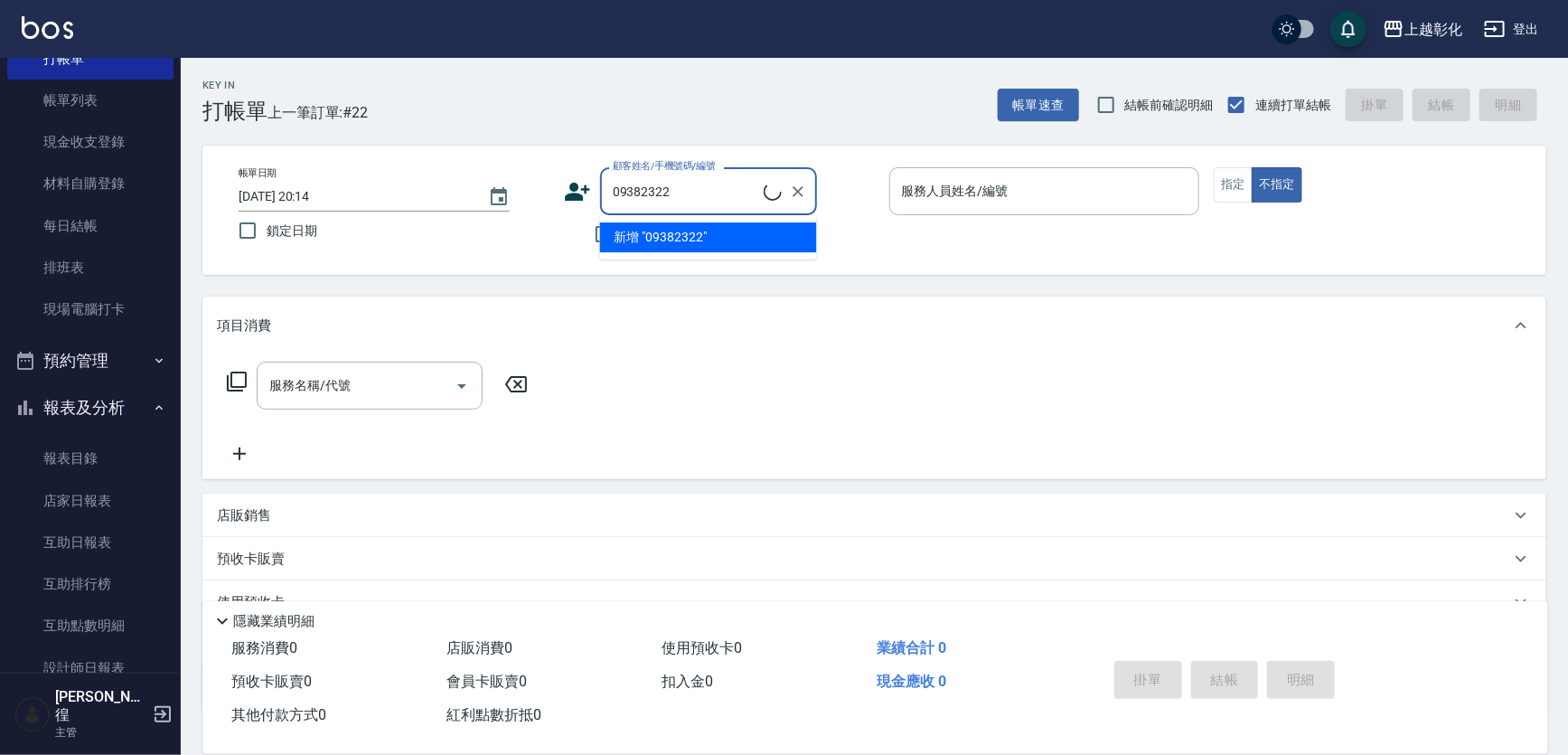
click at [667, 179] on input "09382322" at bounding box center [685, 192] width 155 height 32
click at [632, 250] on li "林建穎/0938232207/null" at bounding box center [708, 237] width 217 height 30
type input "林建穎/0938232207/null"
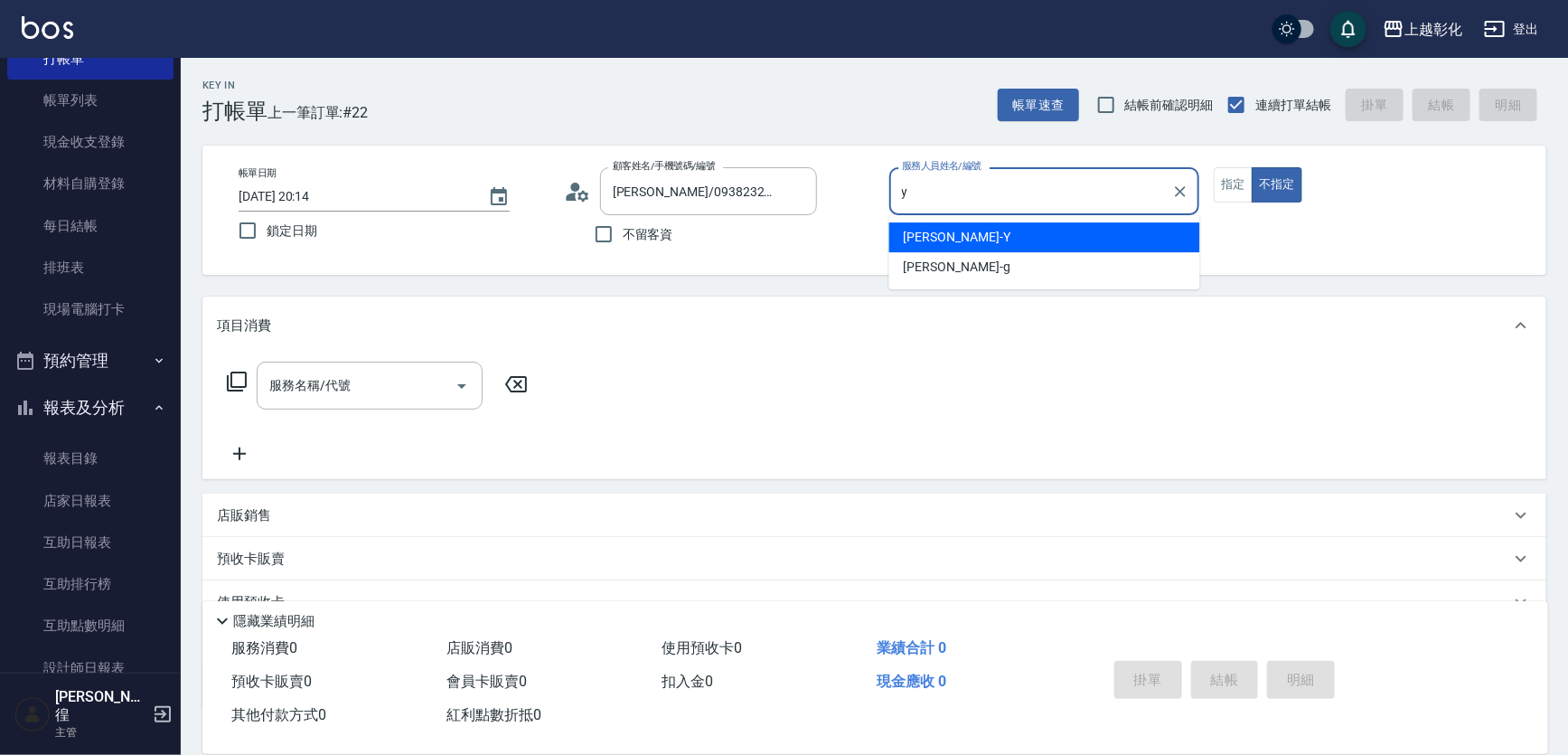
type input "YURI-Y"
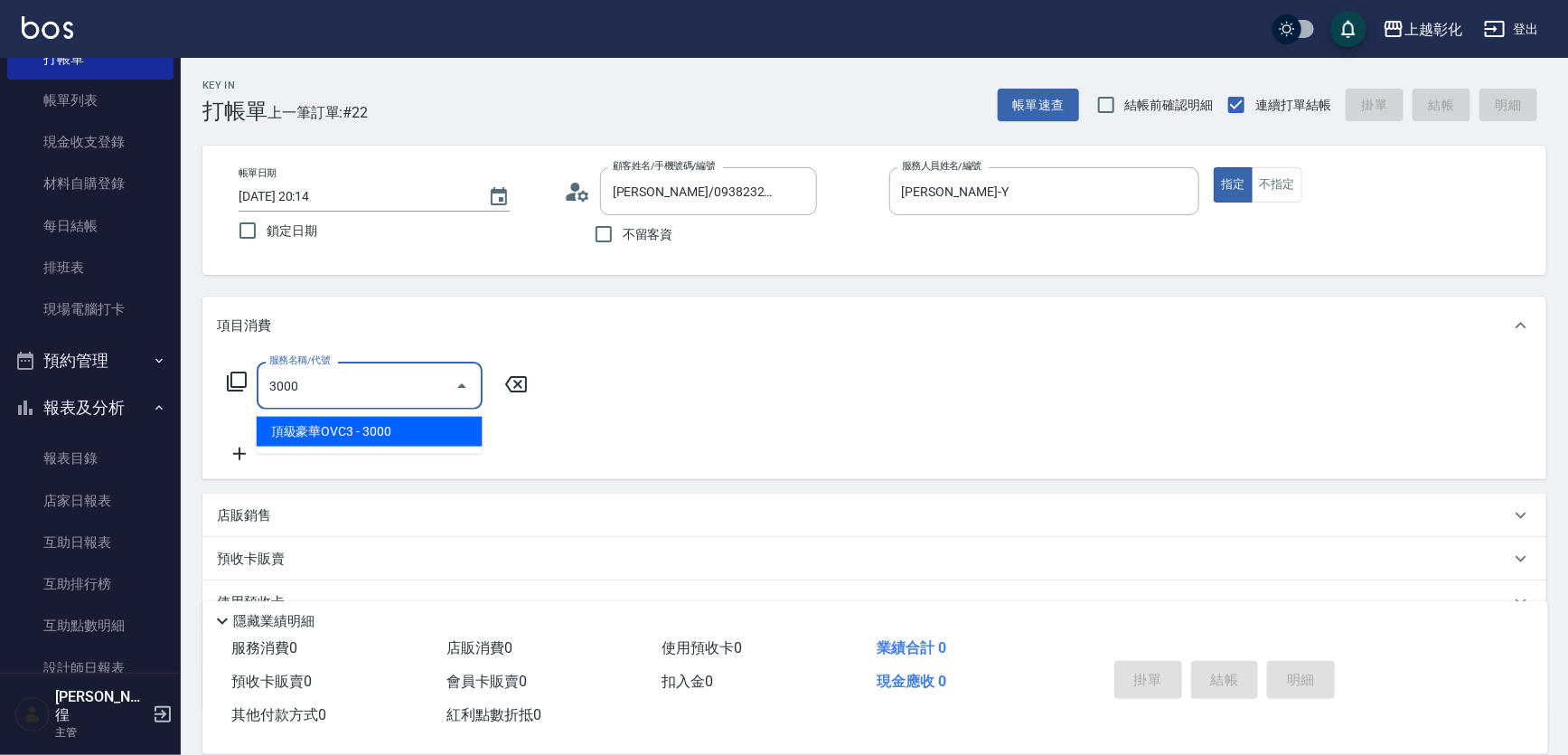
type input "頂級豪華OVC3(3000)"
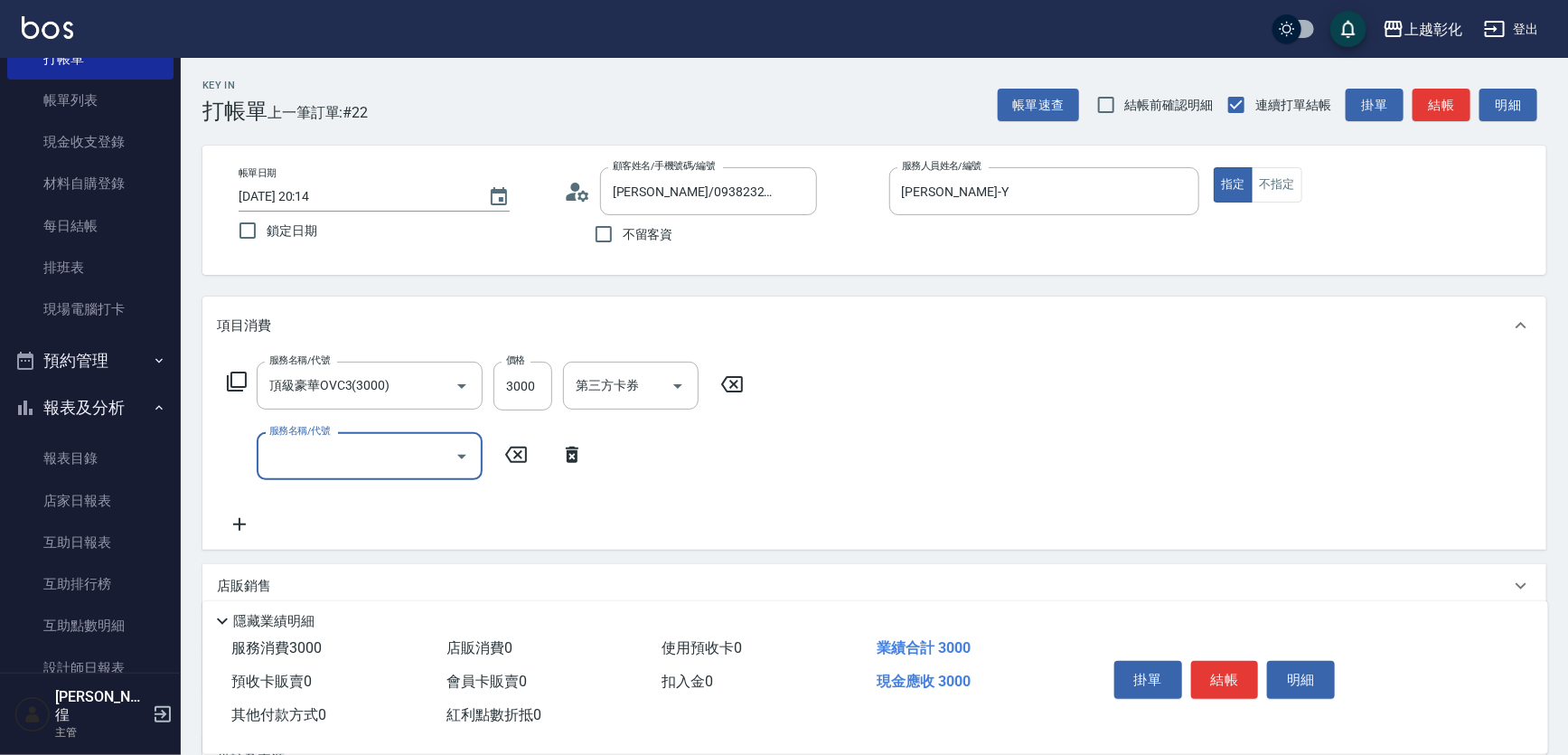
type input "n"
type input "過年染髮B(512)"
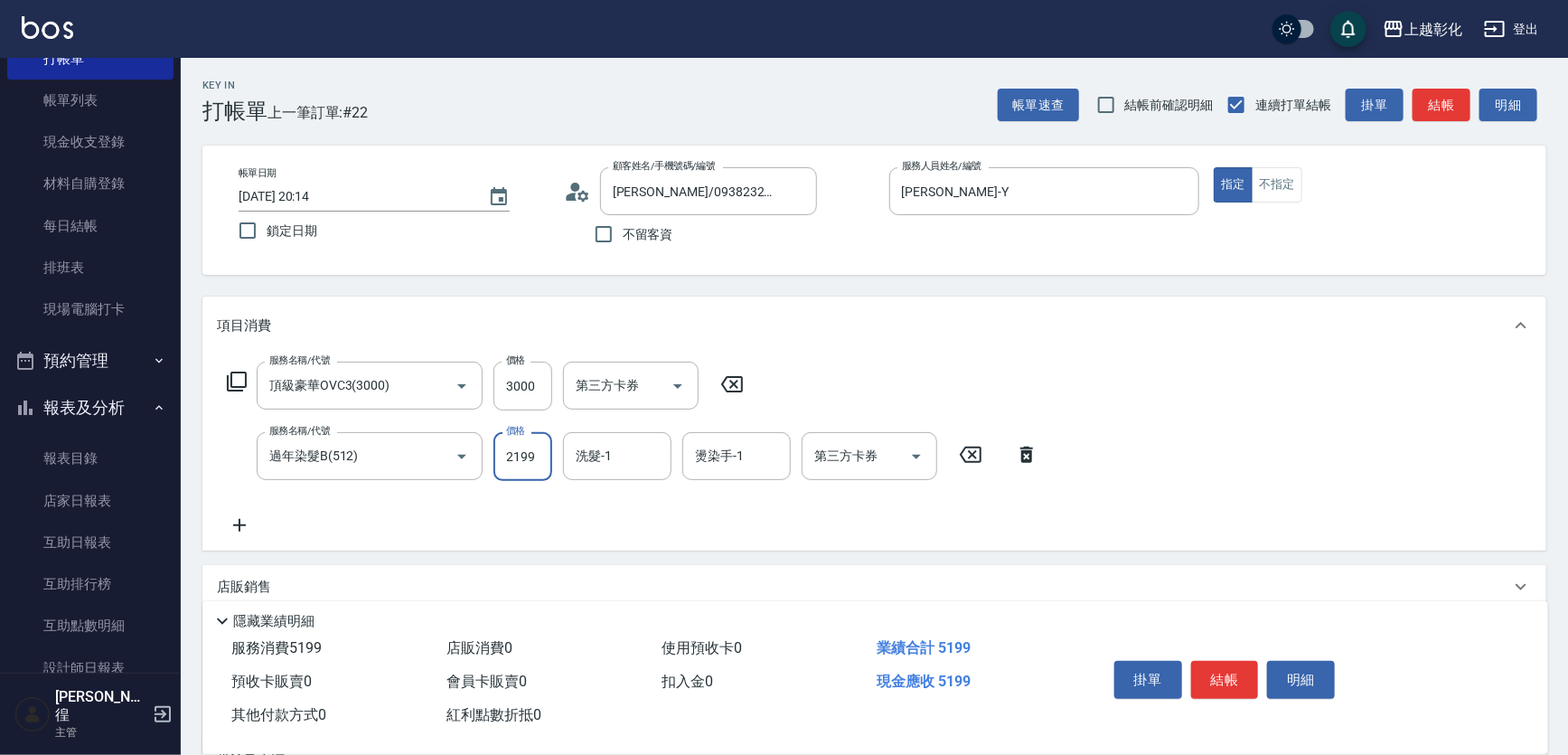
type input "2199"
type input "賴瑩婕-16"
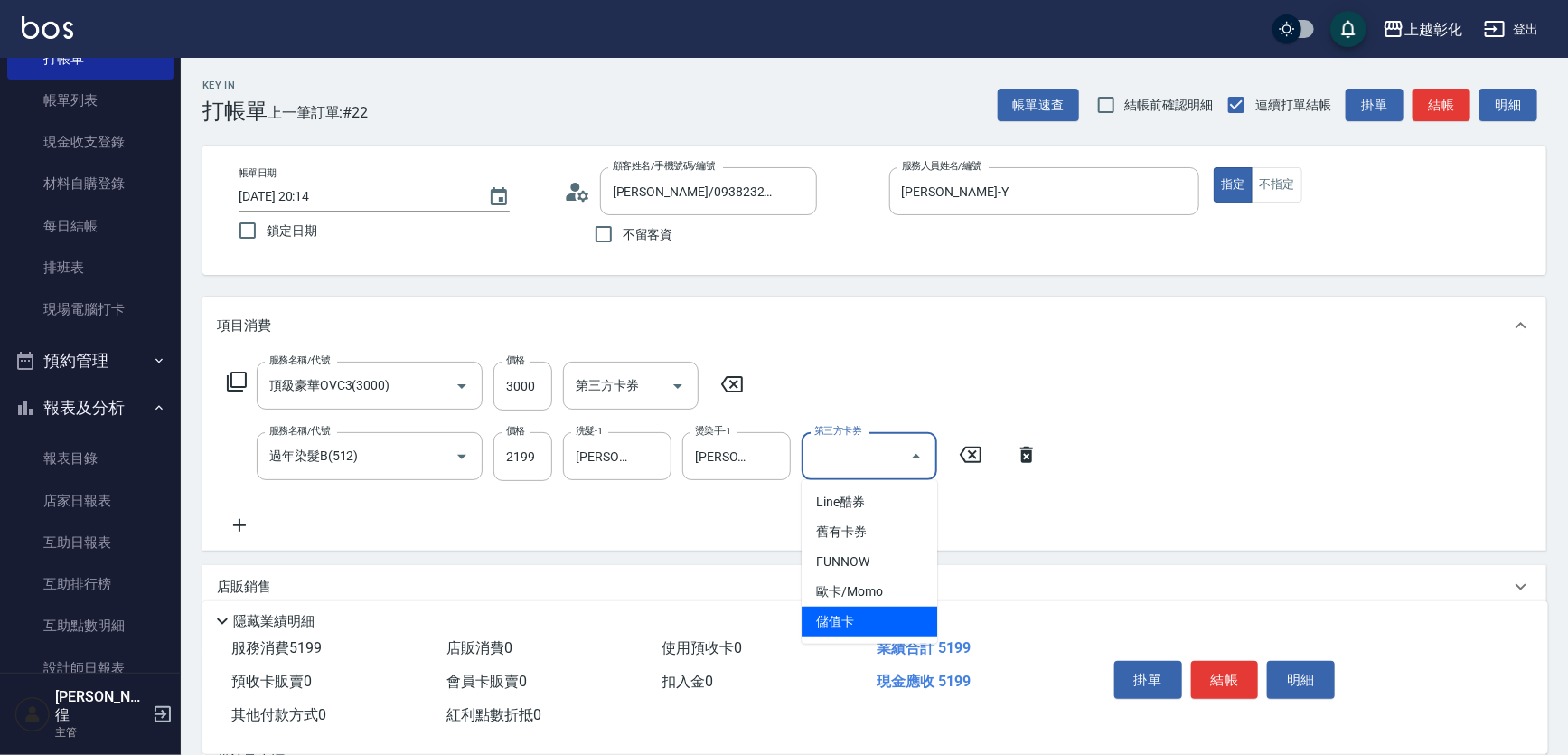
type input "儲值卡"
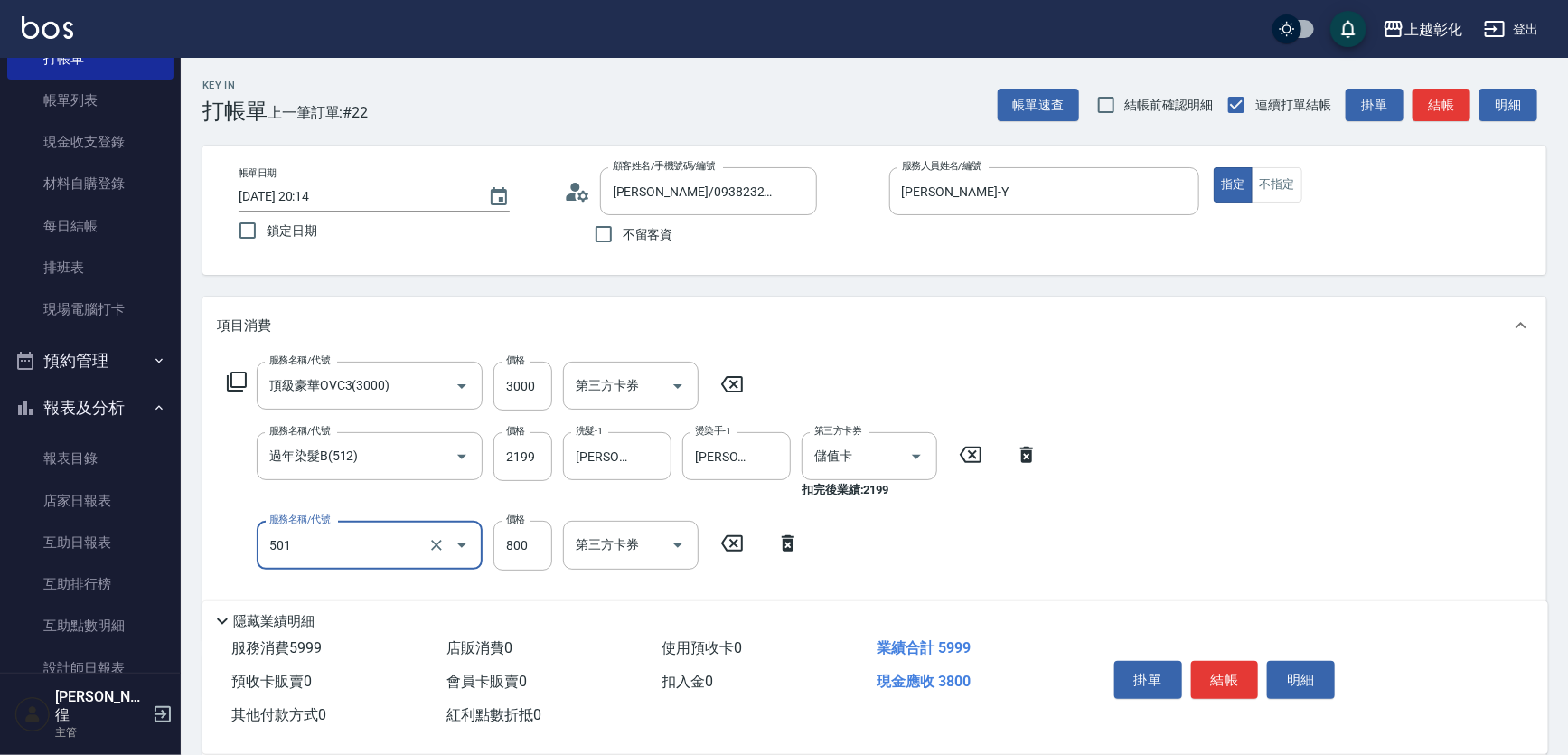
type input "染髮(501)"
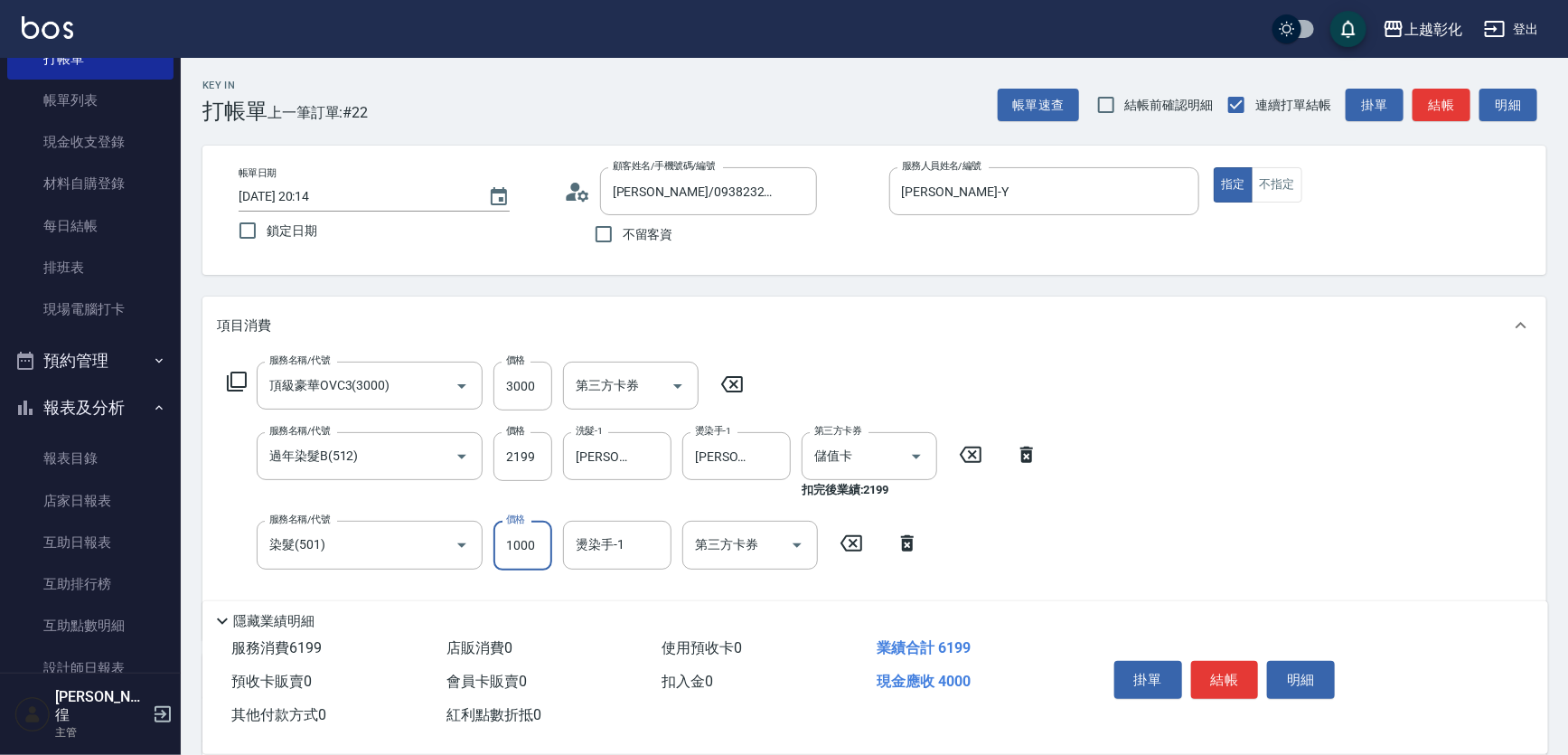
type input "1000"
type input "賴瑩婕-16"
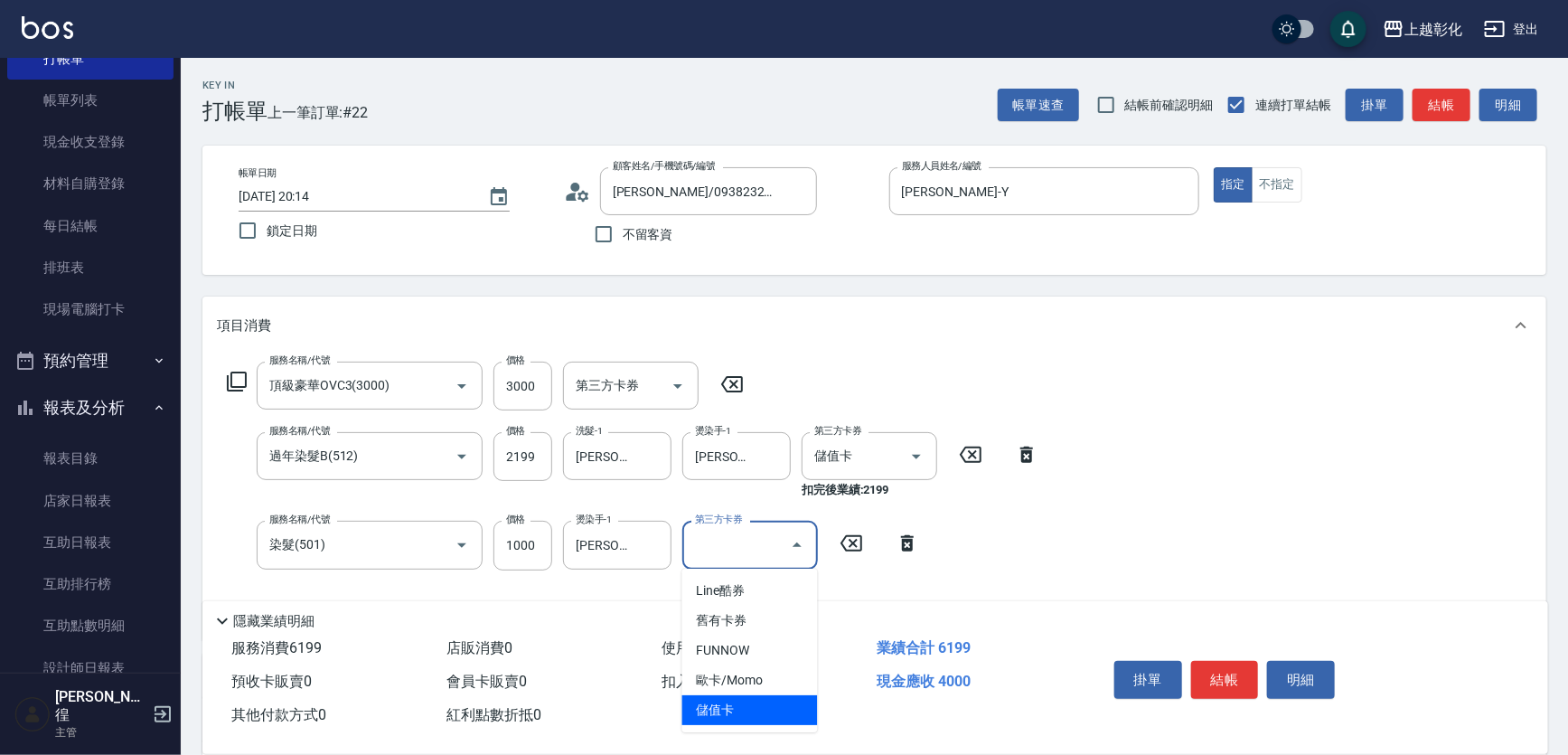
type input "儲值卡"
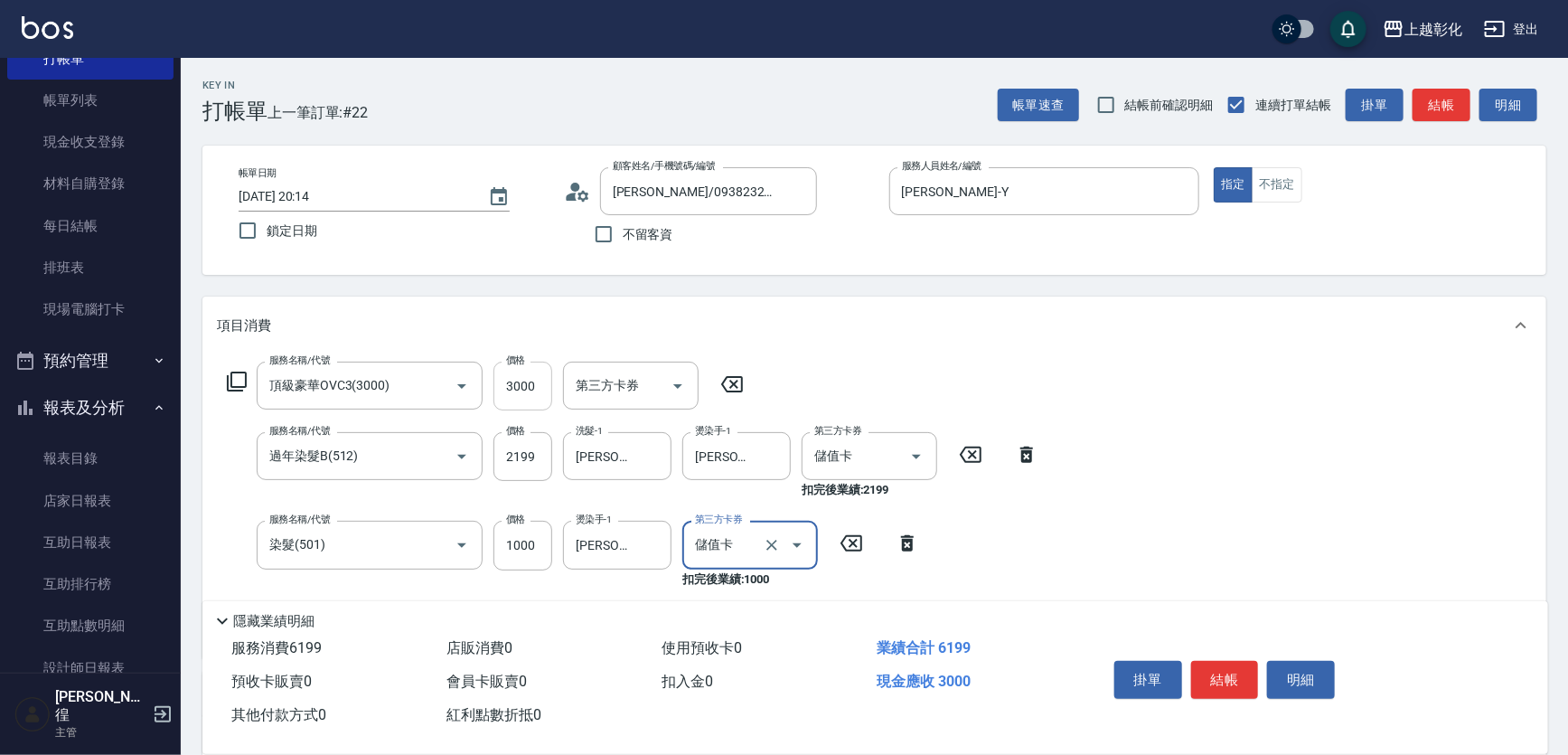
click at [515, 379] on input "3000" at bounding box center [522, 386] width 59 height 49
type input "1000"
click at [515, 379] on input "3000" at bounding box center [522, 386] width 59 height 49
type input "3199"
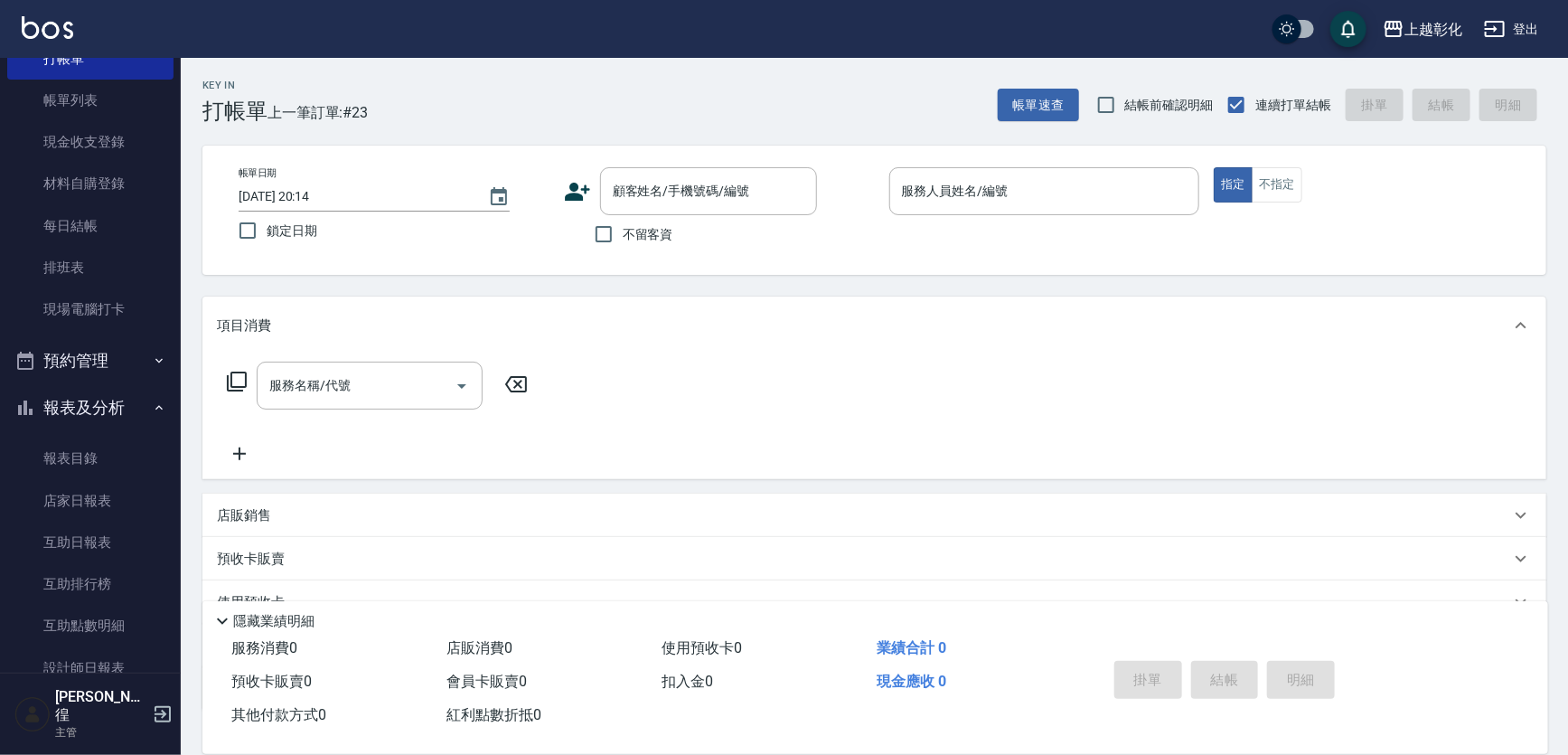
click at [635, 225] on span "不留客資" at bounding box center [648, 234] width 50 height 19
click at [623, 225] on input "不留客資" at bounding box center [603, 233] width 38 height 38
checkbox input "true"
type input "r"
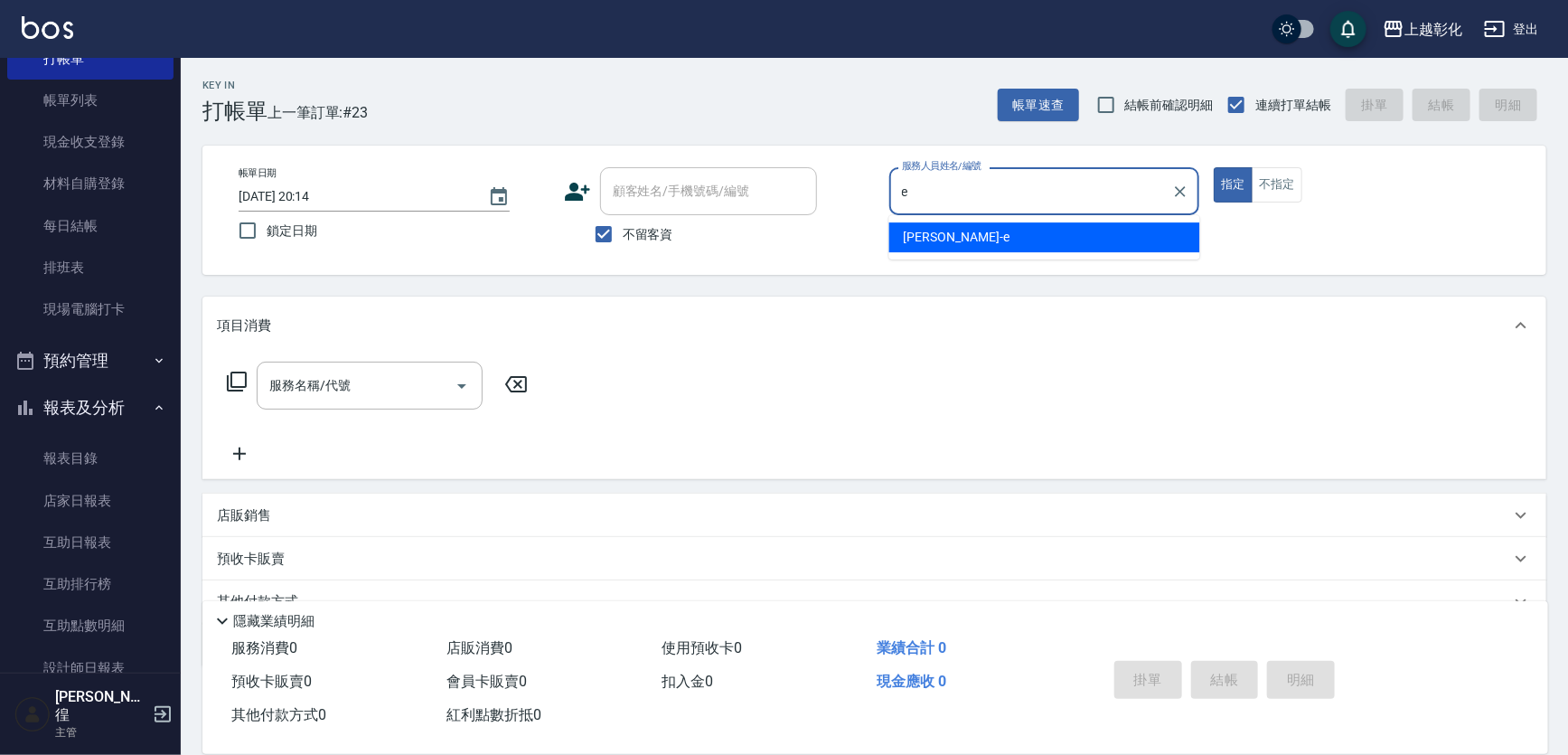
type input "allen-e"
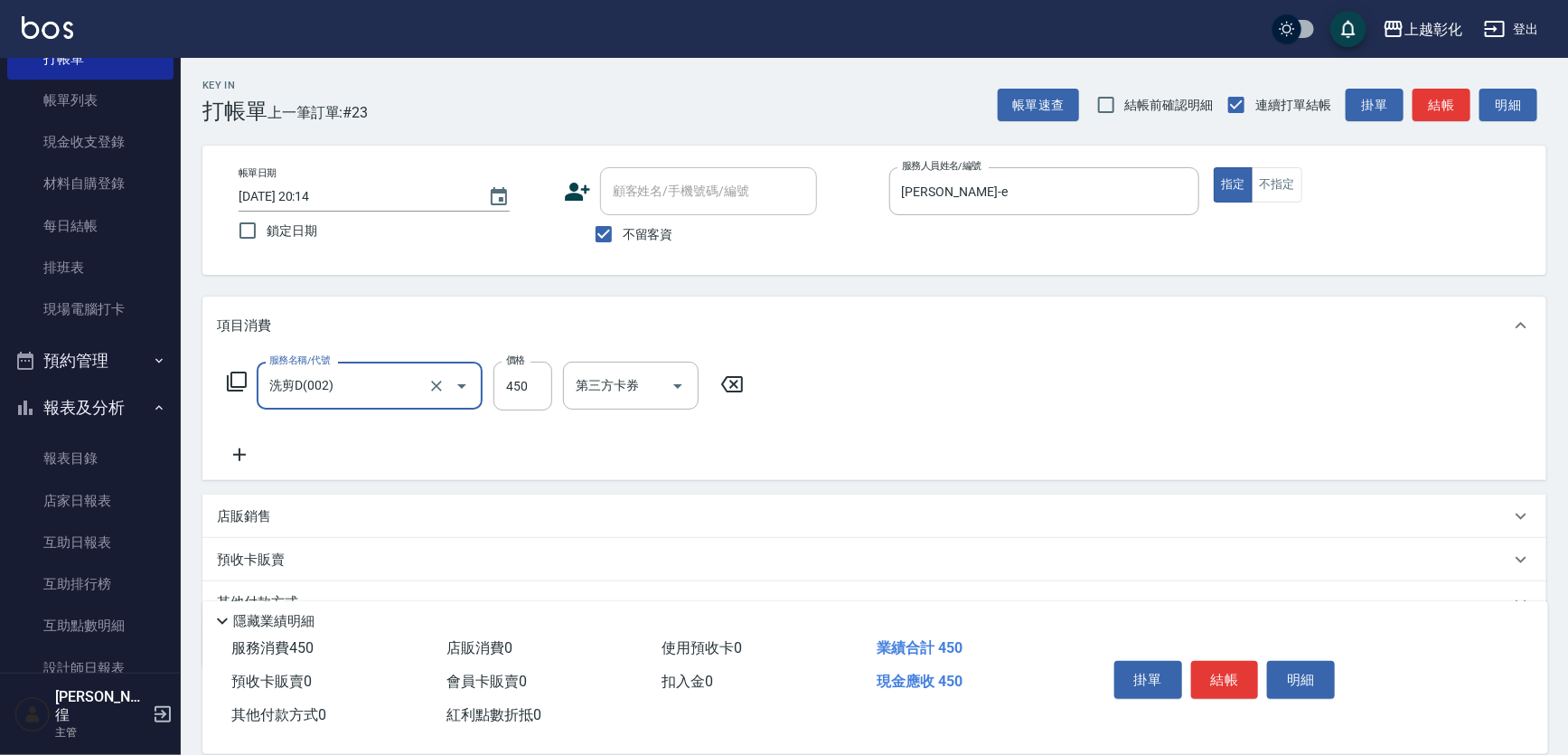
type input "洗剪D(002)"
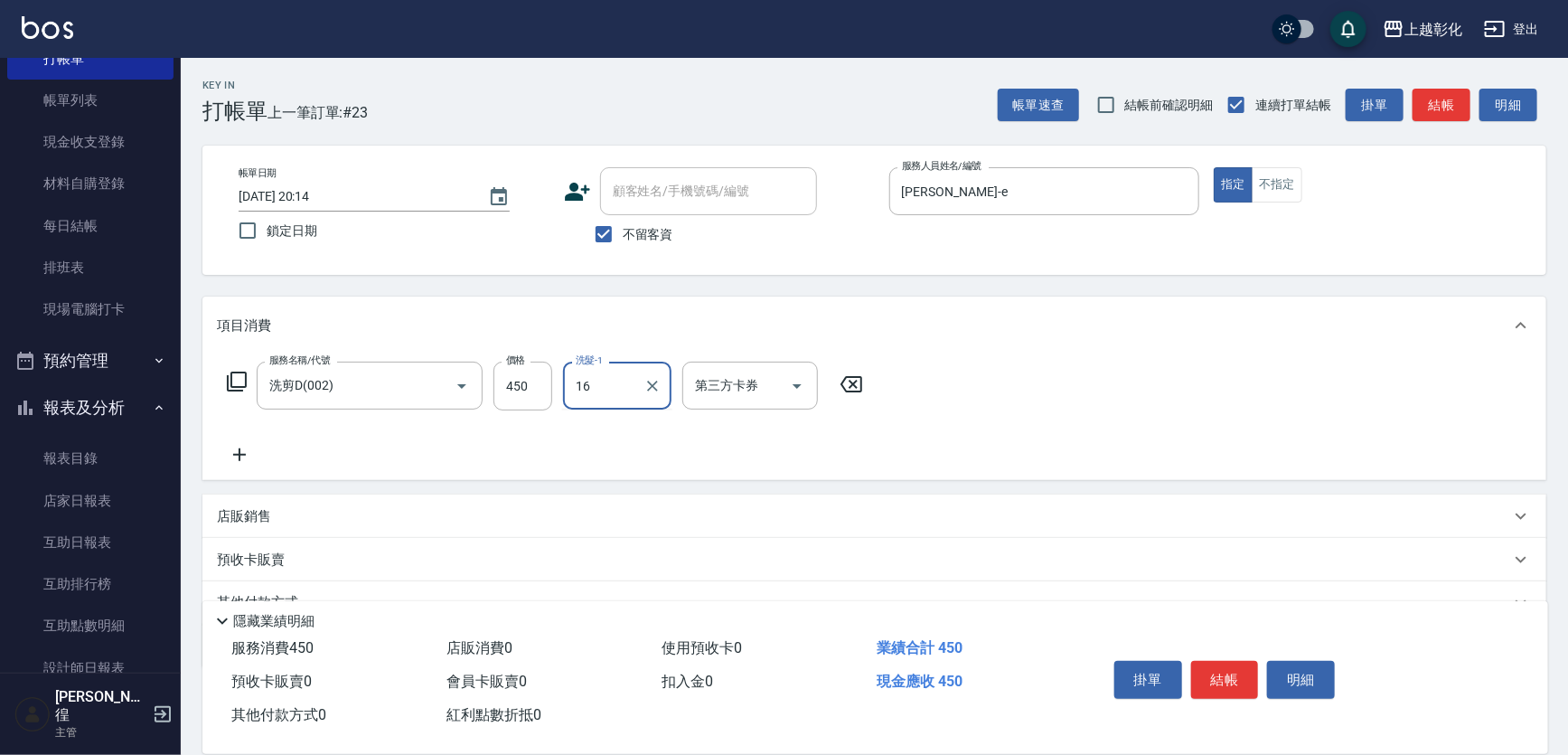
type input "賴瑩婕-16"
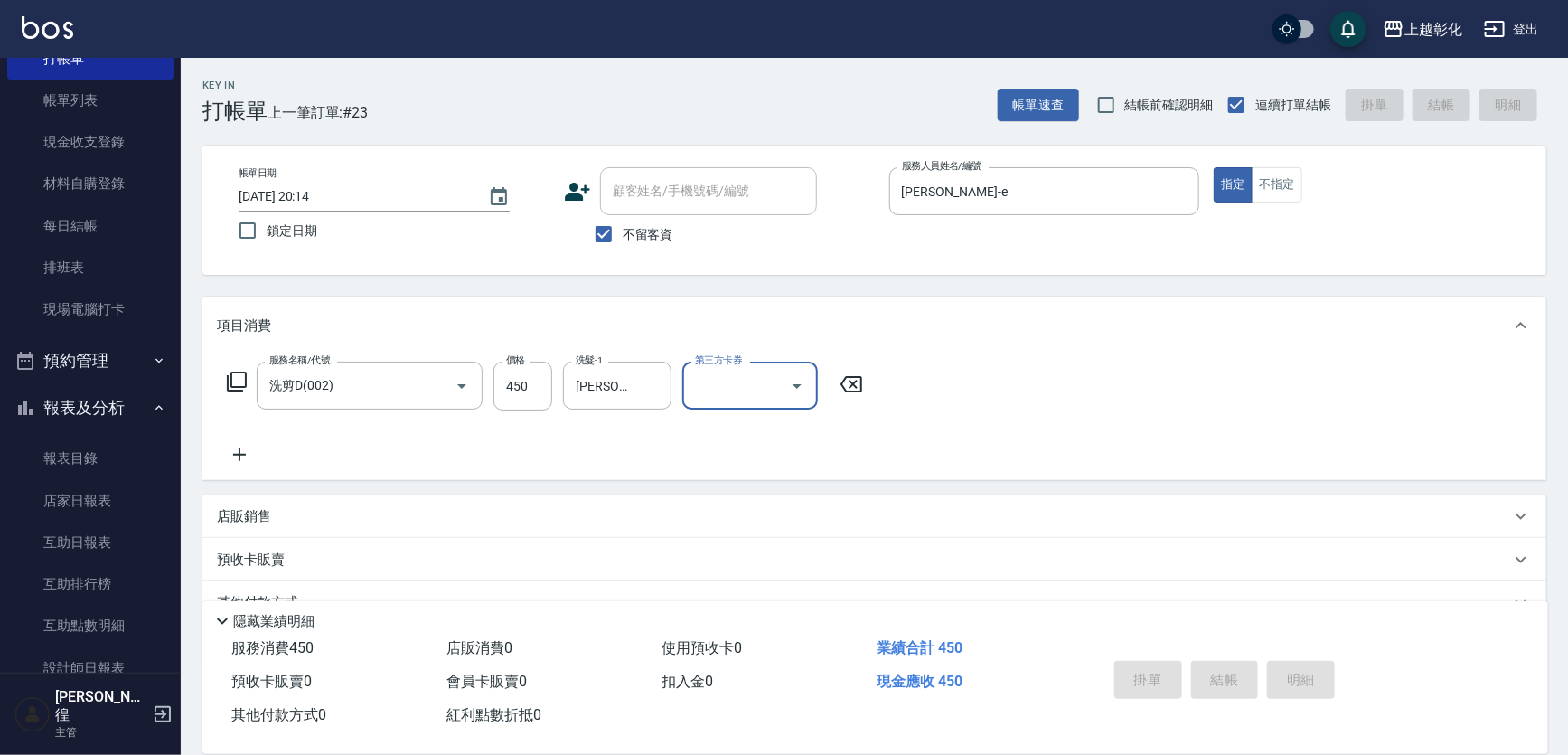
type input "2025/09/16 20:15"
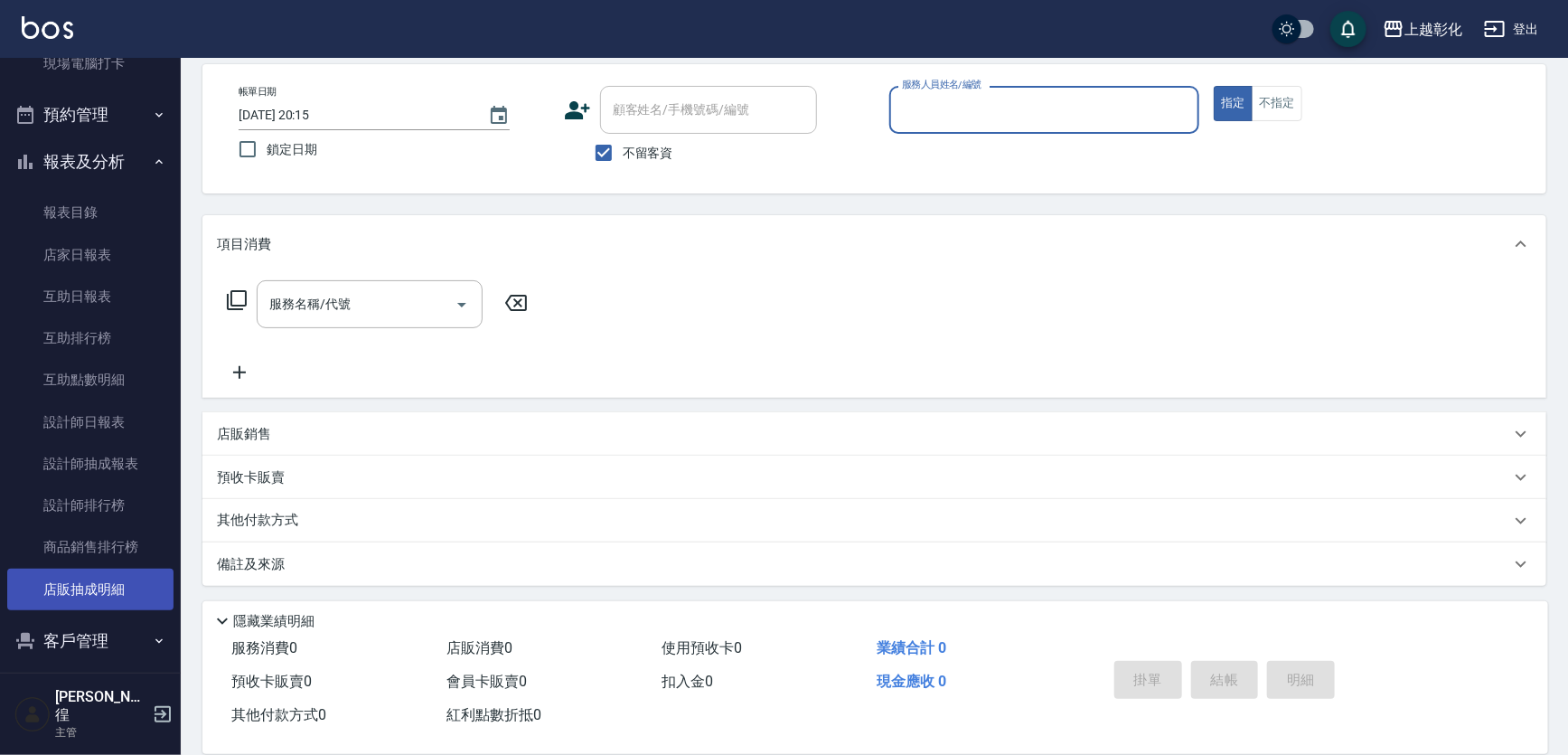
scroll to position [328, 0]
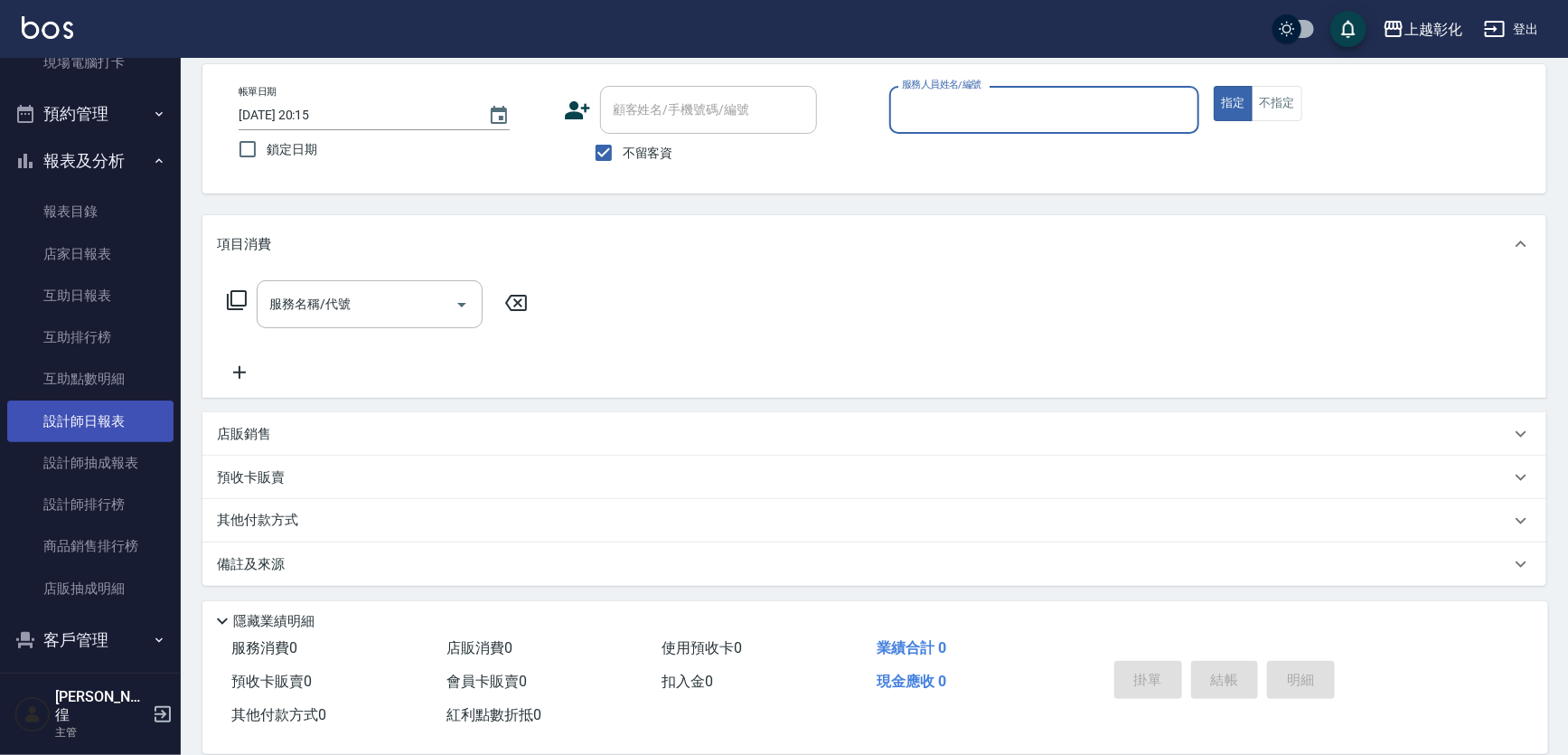
click at [103, 404] on link "設計師日報表" at bounding box center [90, 421] width 166 height 42
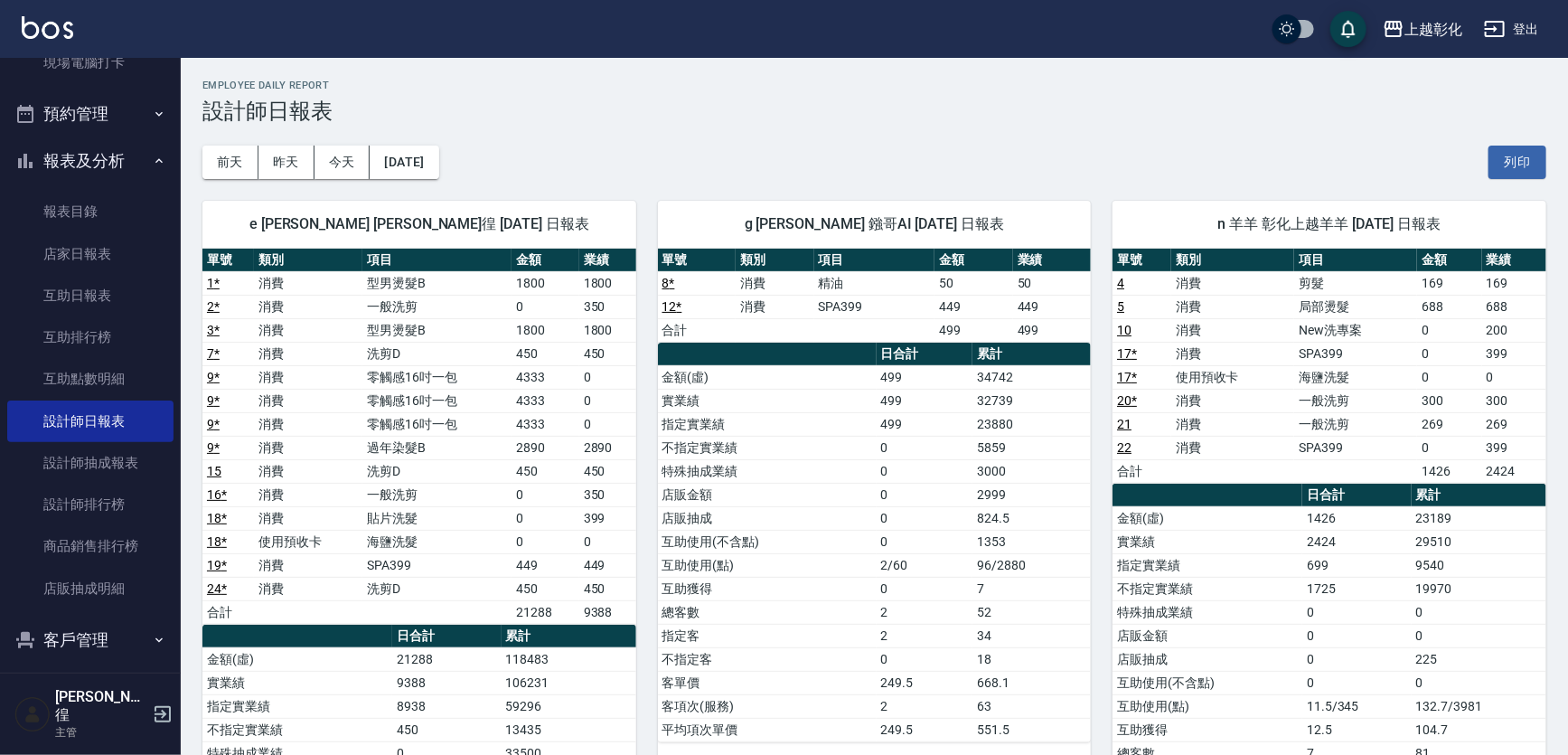
click at [679, 306] on link "12 *" at bounding box center [672, 307] width 20 height 15
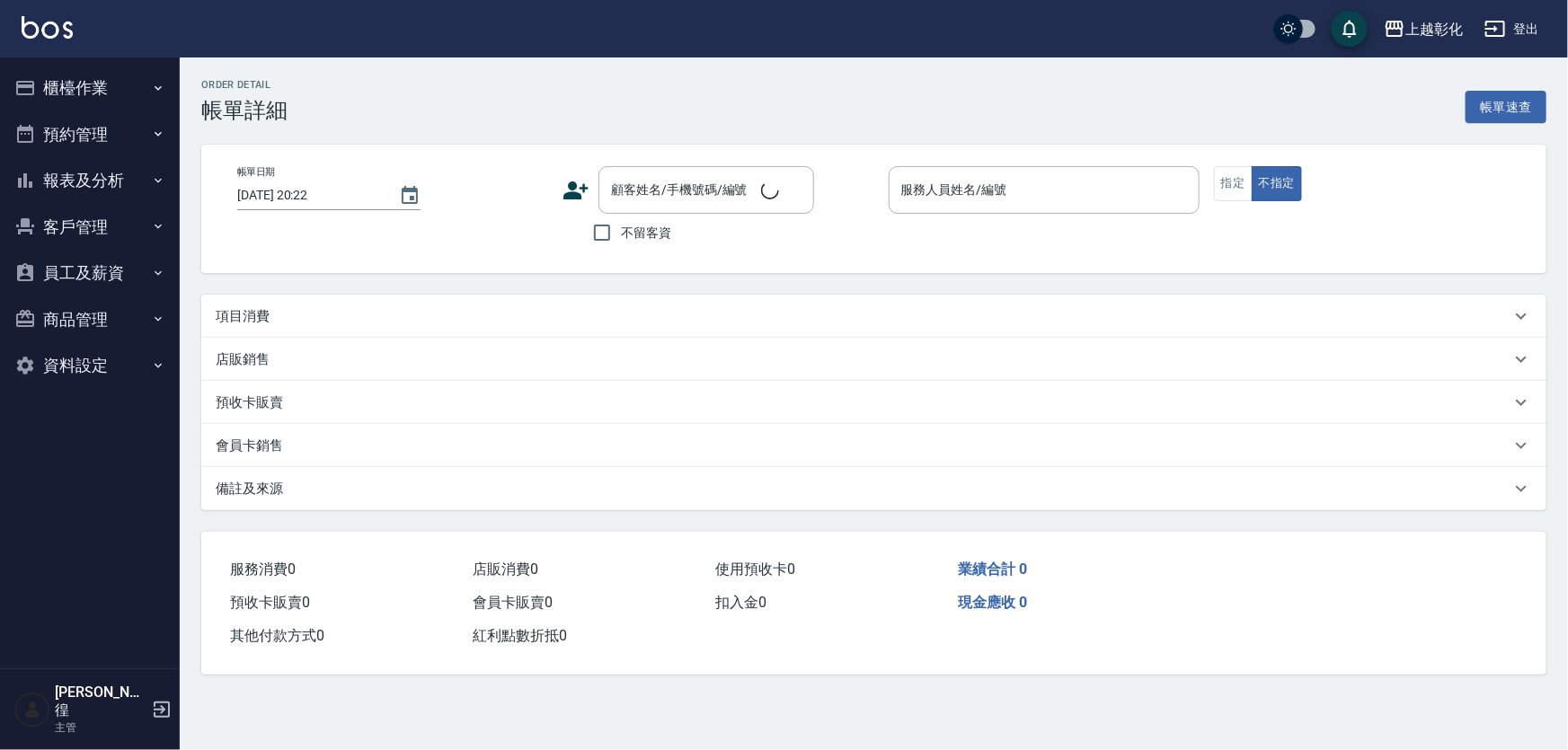
type input "2025/09/16 16:28"
checkbox input "true"
type input "Gary-g"
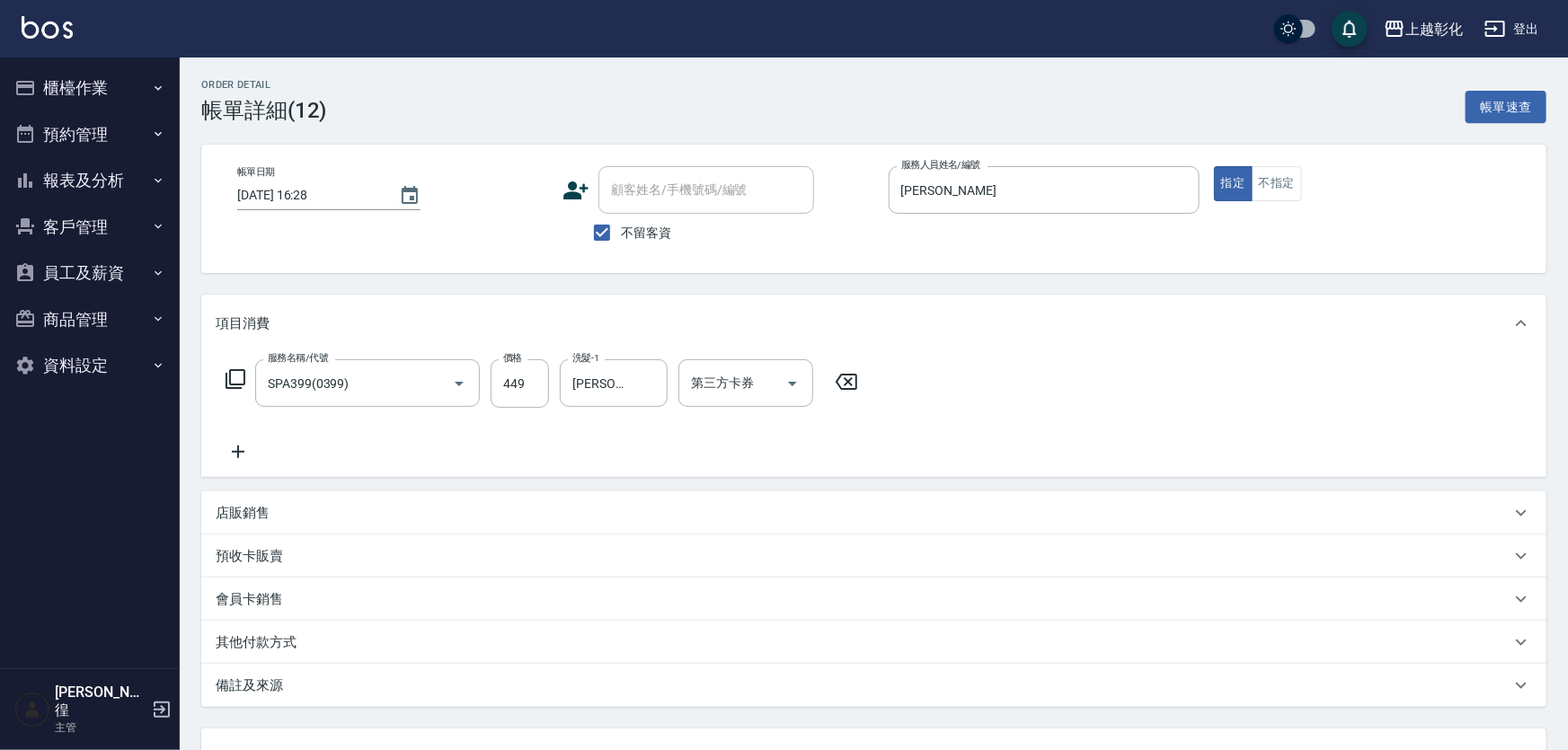
type input "SPA399(0399)"
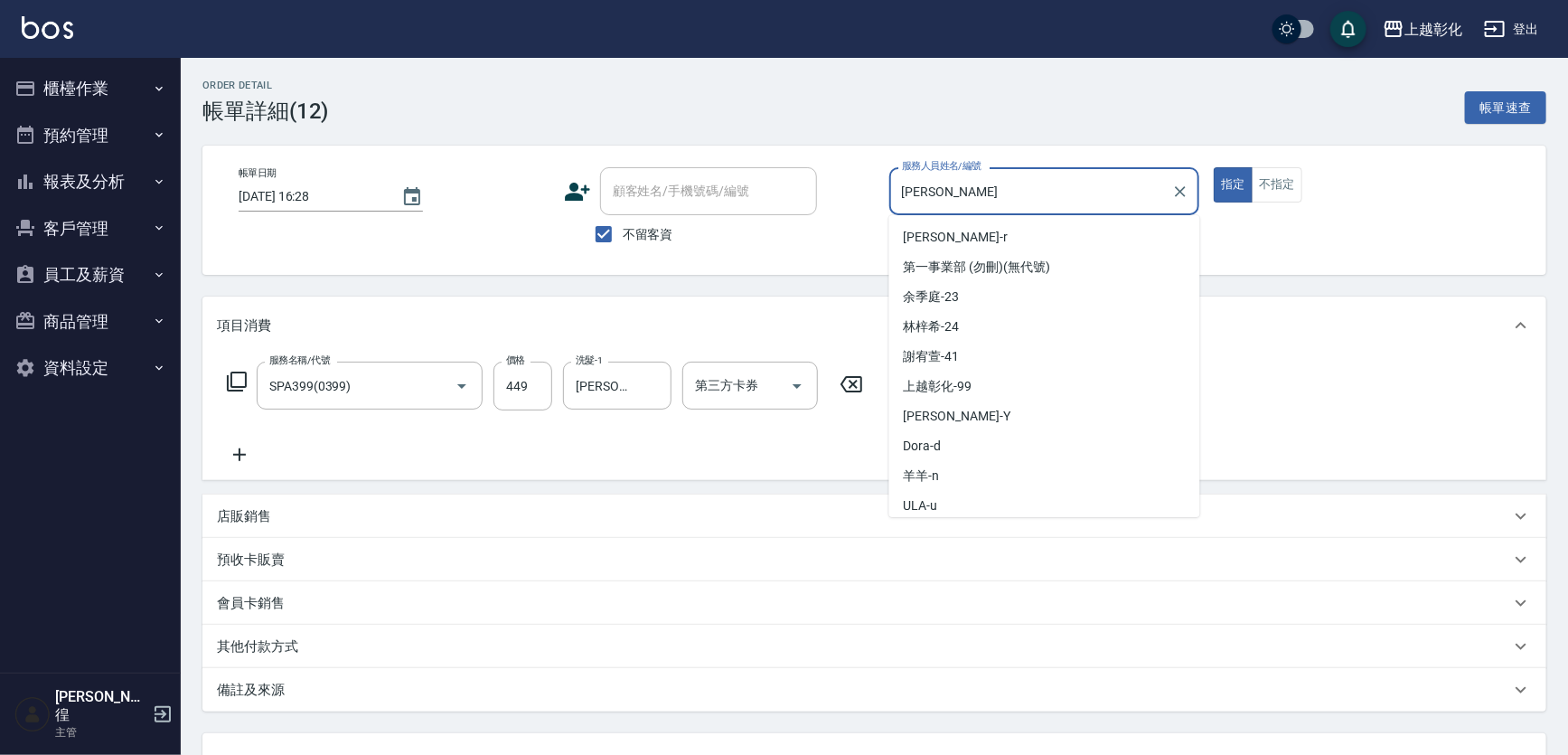
click at [952, 199] on input "Gary-g" at bounding box center [1031, 192] width 268 height 32
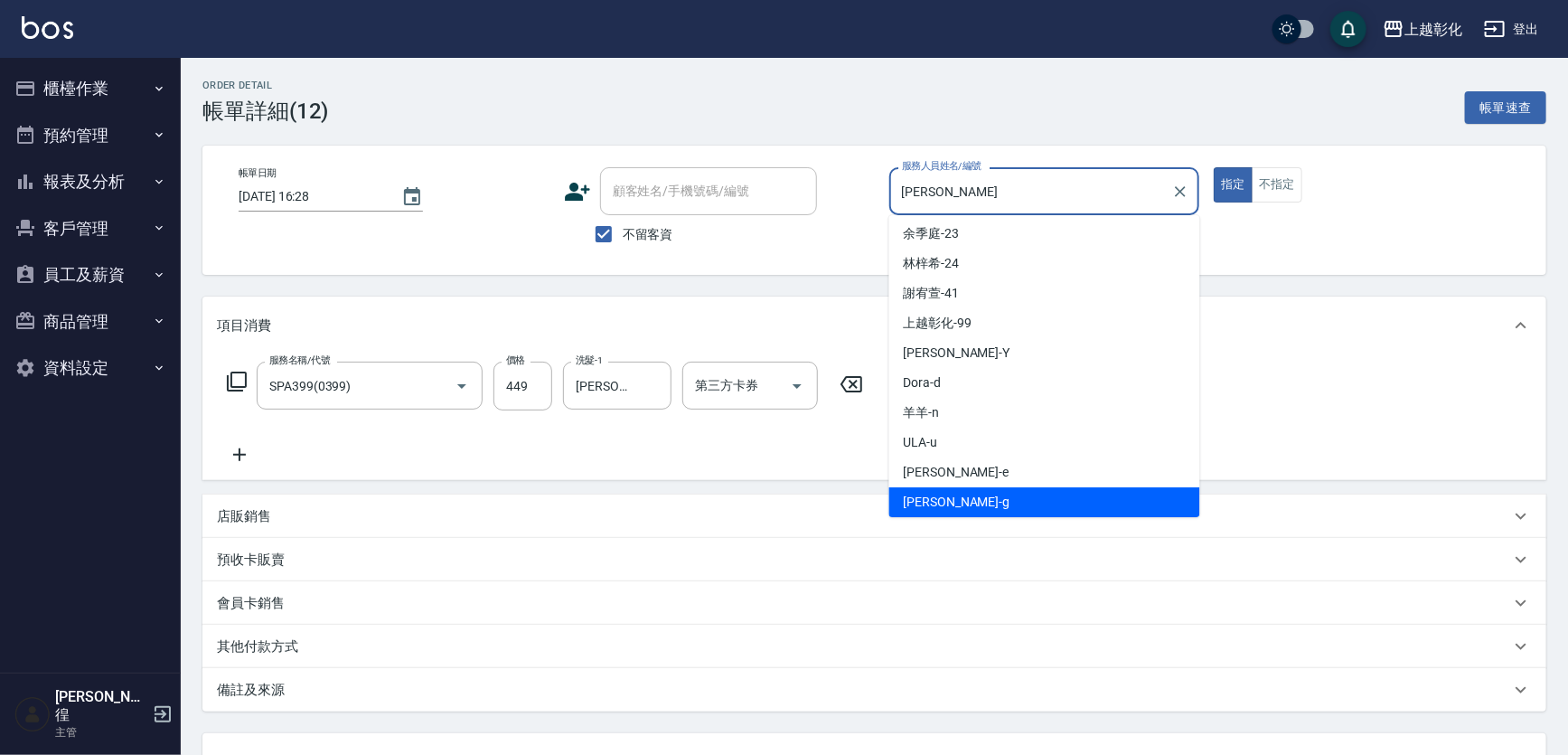
click at [952, 199] on input "Gary-g" at bounding box center [1031, 192] width 268 height 32
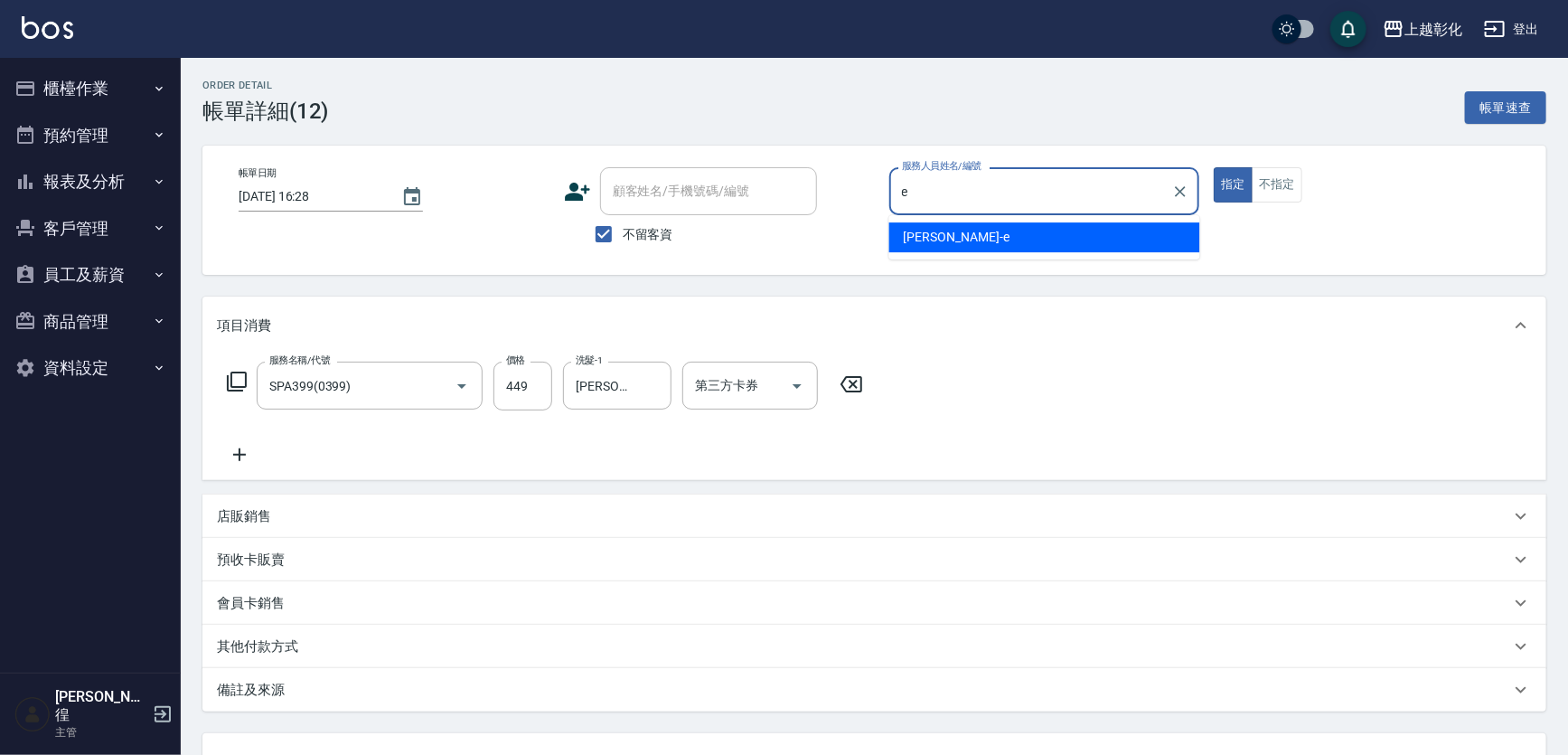
type input "[PERSON_NAME]-e"
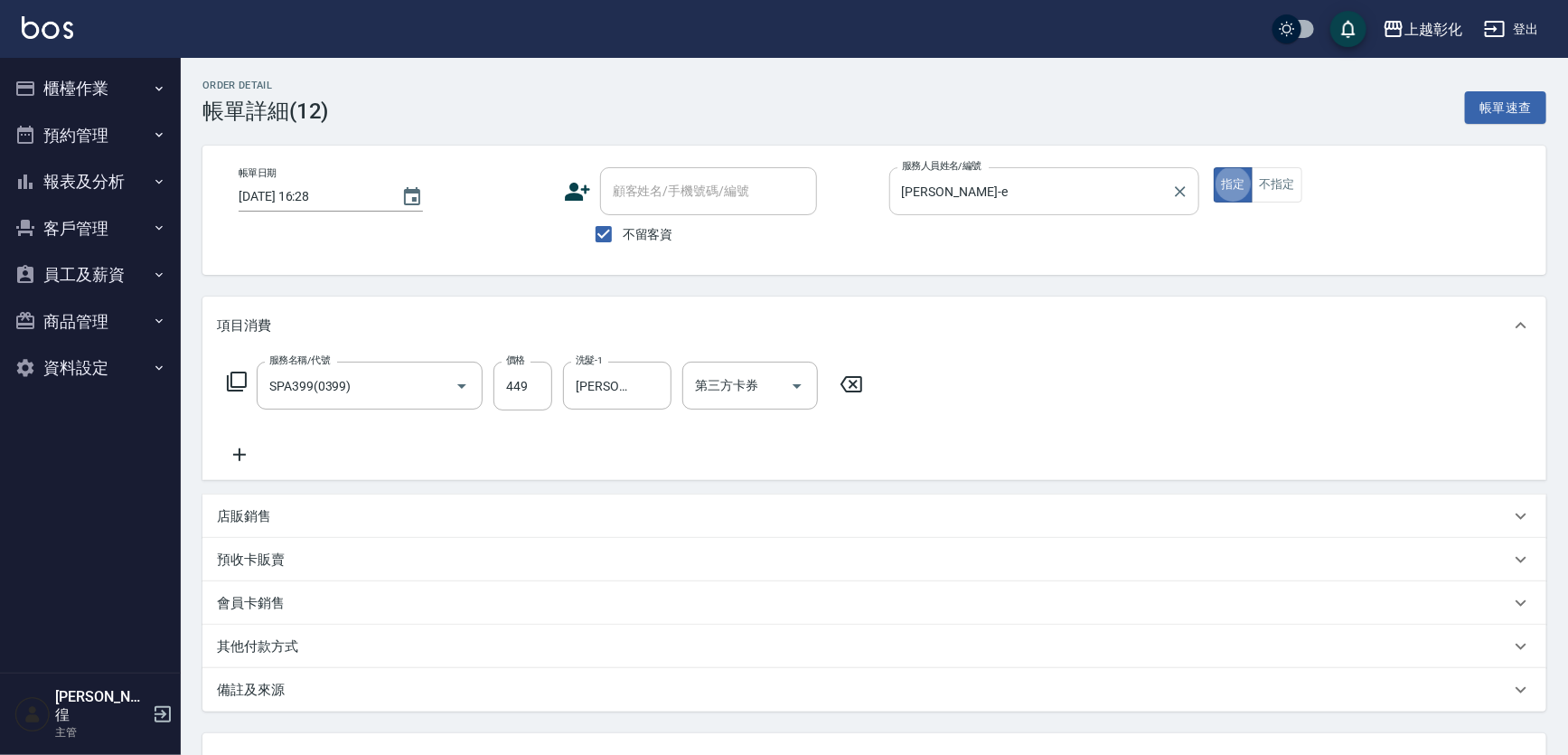
type button "true"
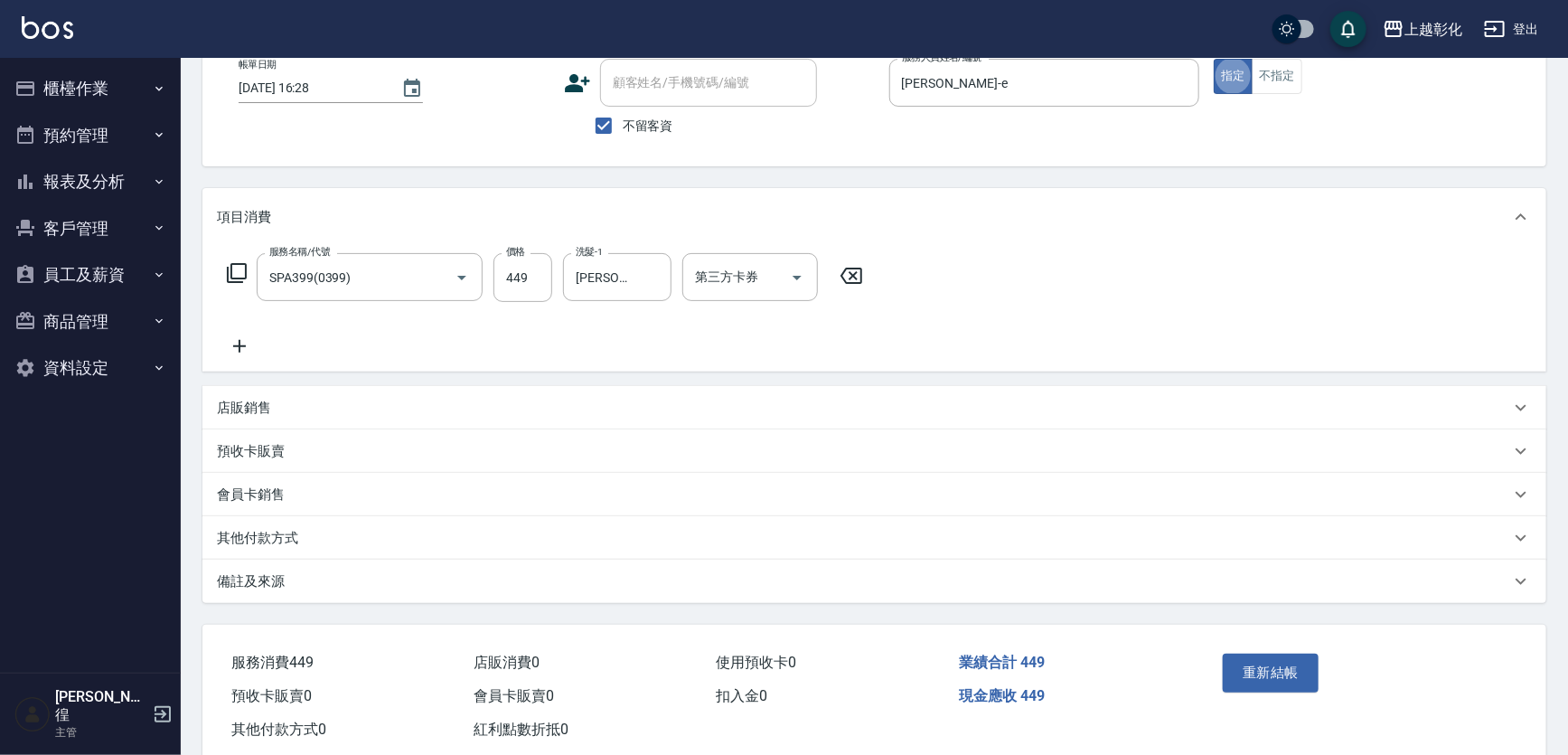
scroll to position [147, 0]
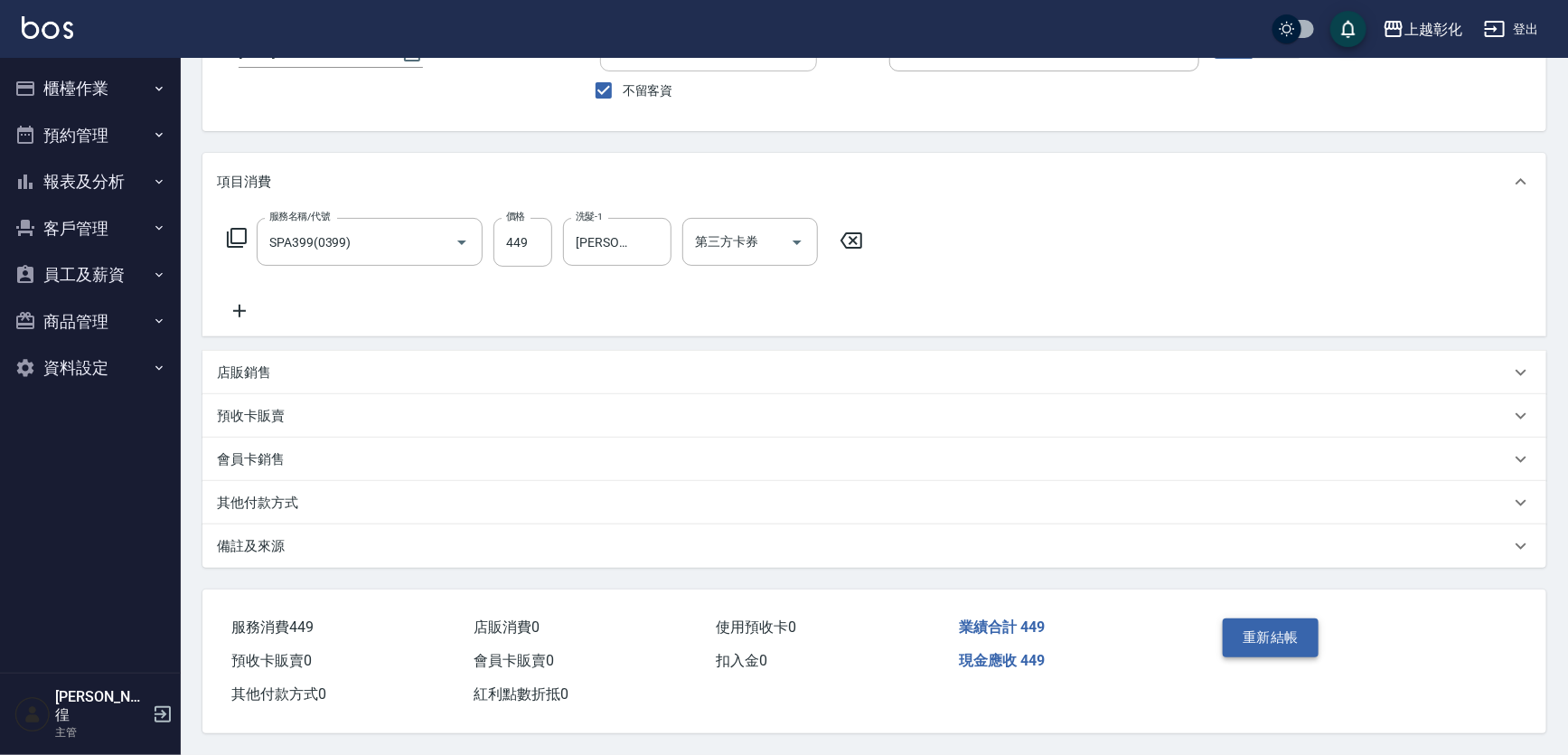
click at [1270, 618] on button "重新結帳" at bounding box center [1270, 637] width 96 height 38
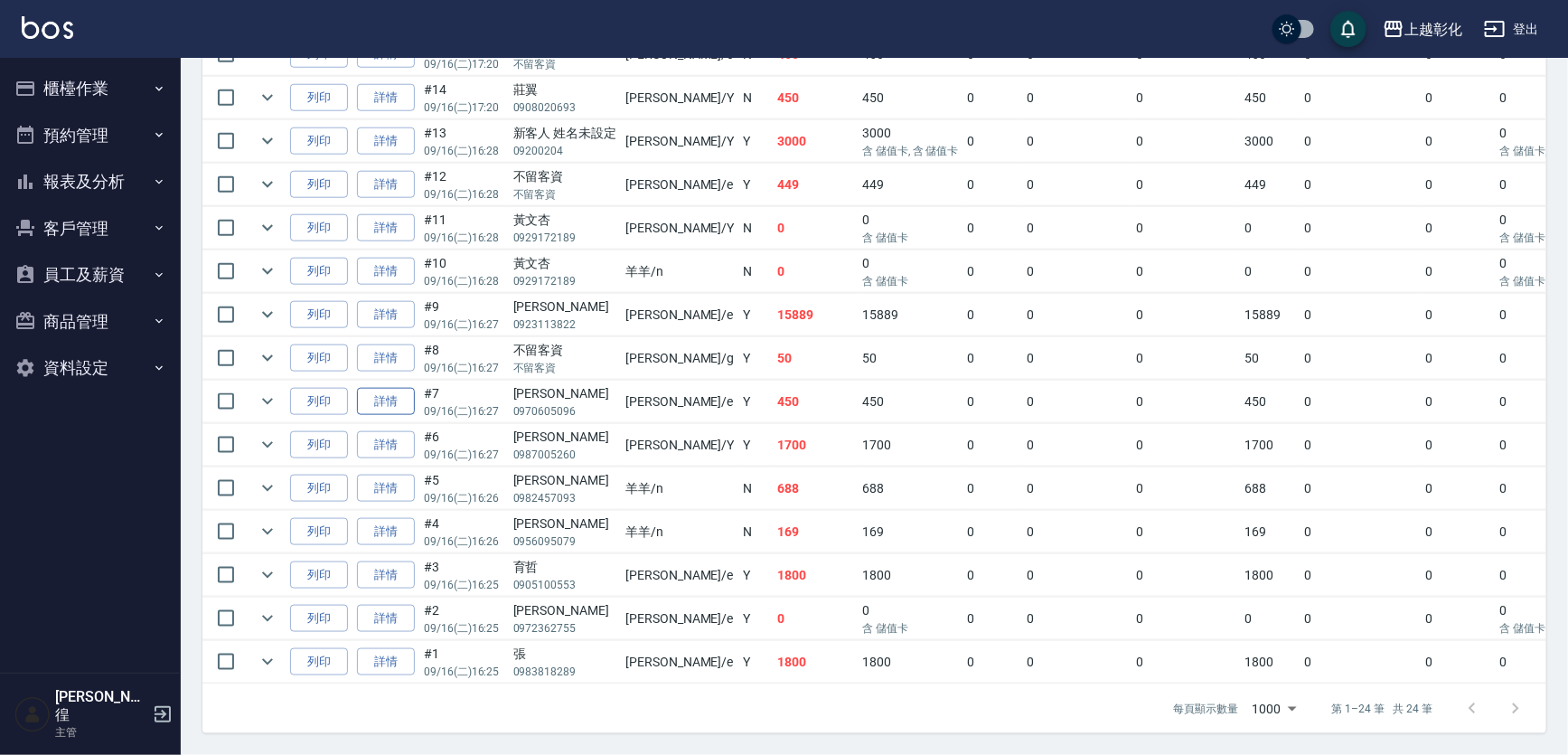
scroll to position [907, 0]
click at [400, 344] on link "詳情" at bounding box center [386, 358] width 58 height 28
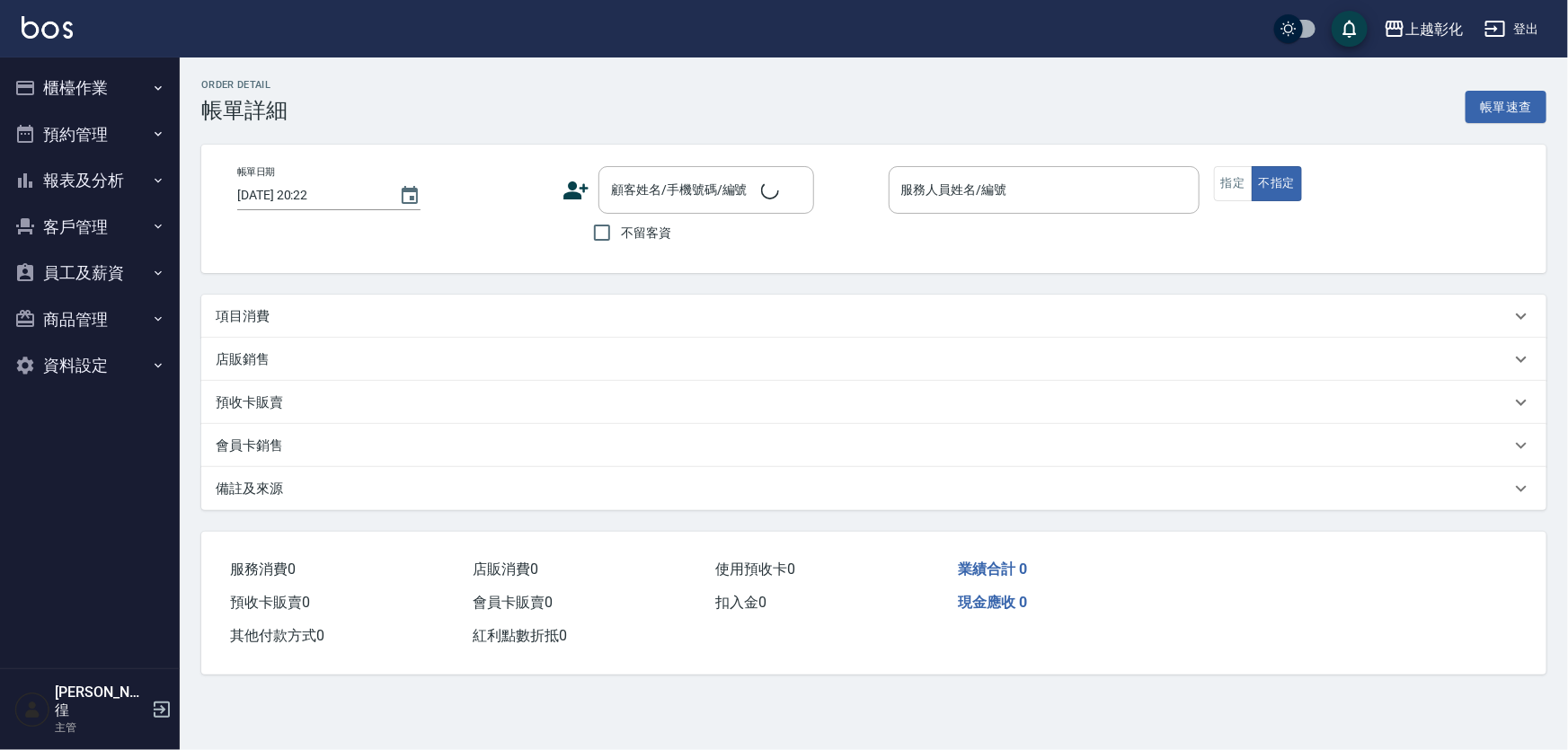
type input "2025/09/16 16:27"
checkbox input "true"
type input "Gary-g"
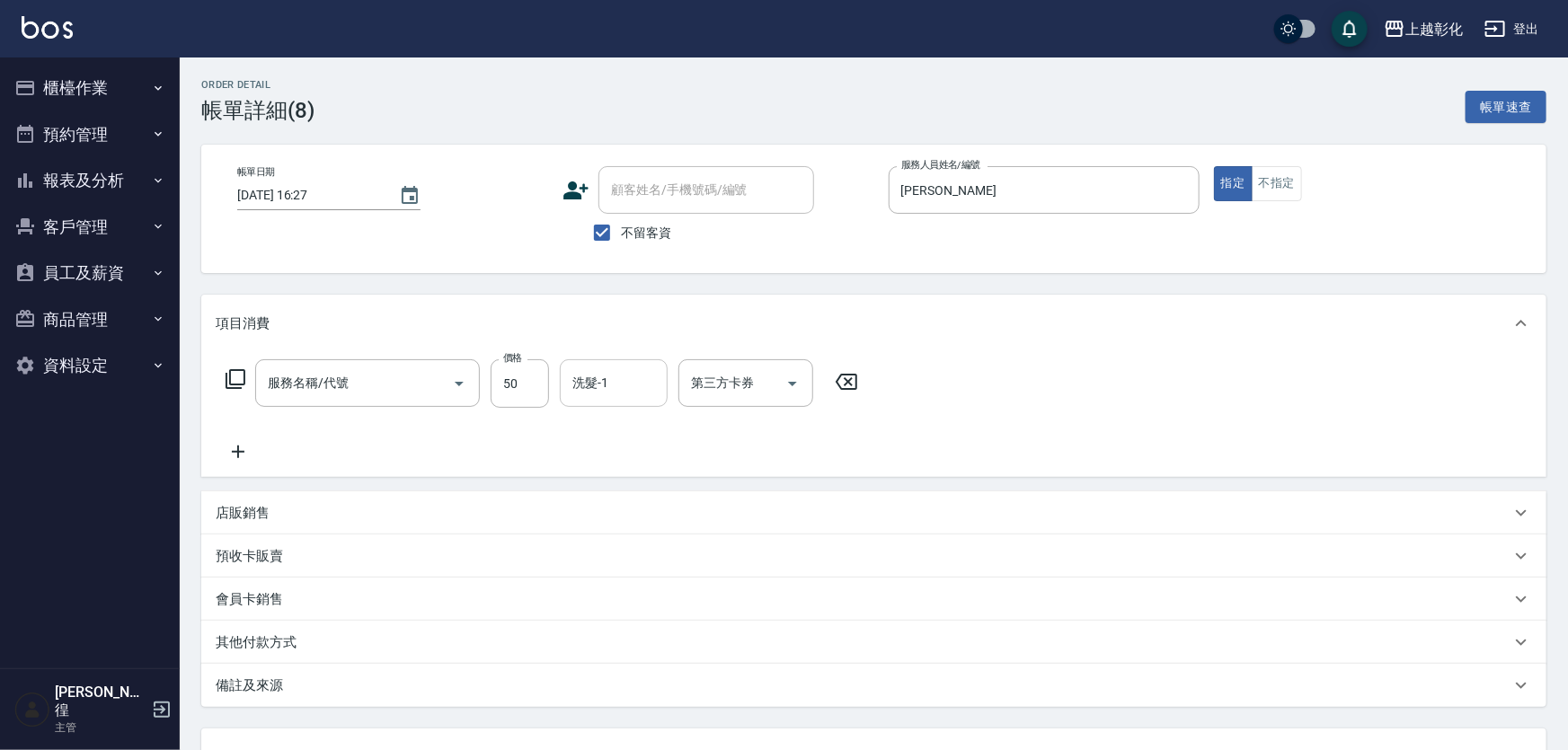
type input "精油(1050)"
click at [1007, 178] on input "Gary-g" at bounding box center [1025, 190] width 266 height 31
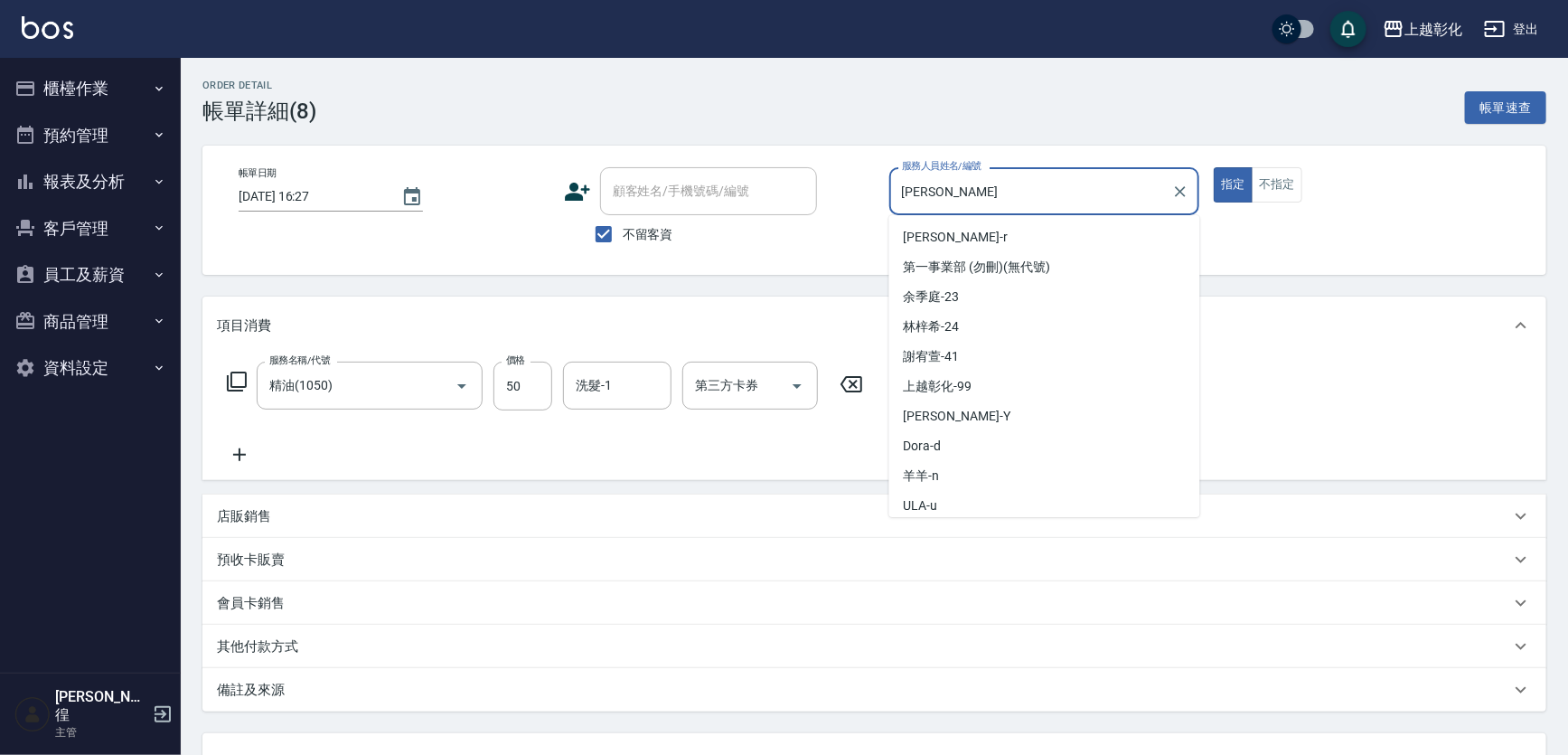
scroll to position [63, 0]
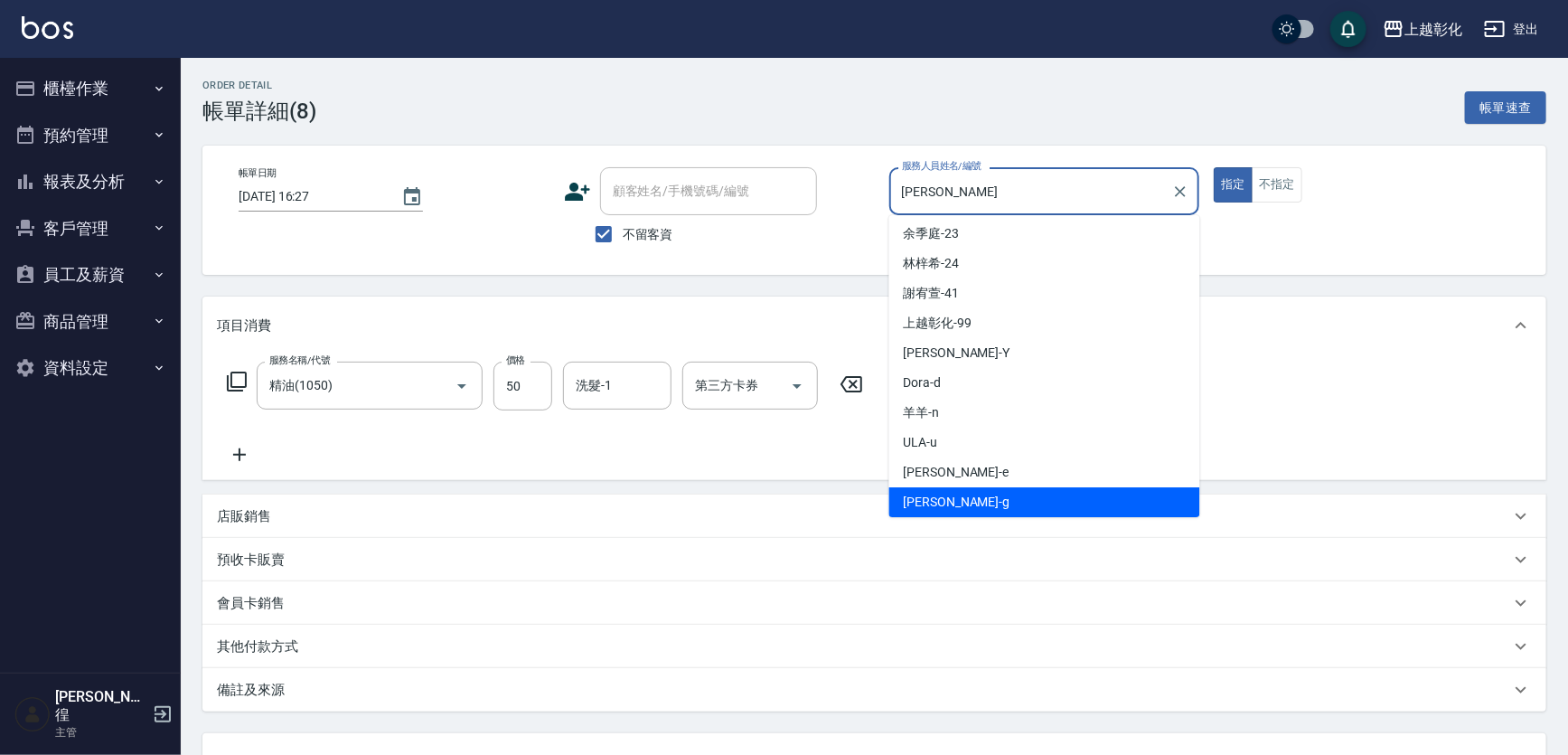
click at [1013, 179] on input "Gary-g" at bounding box center [1031, 192] width 268 height 32
type input "羊羊-n"
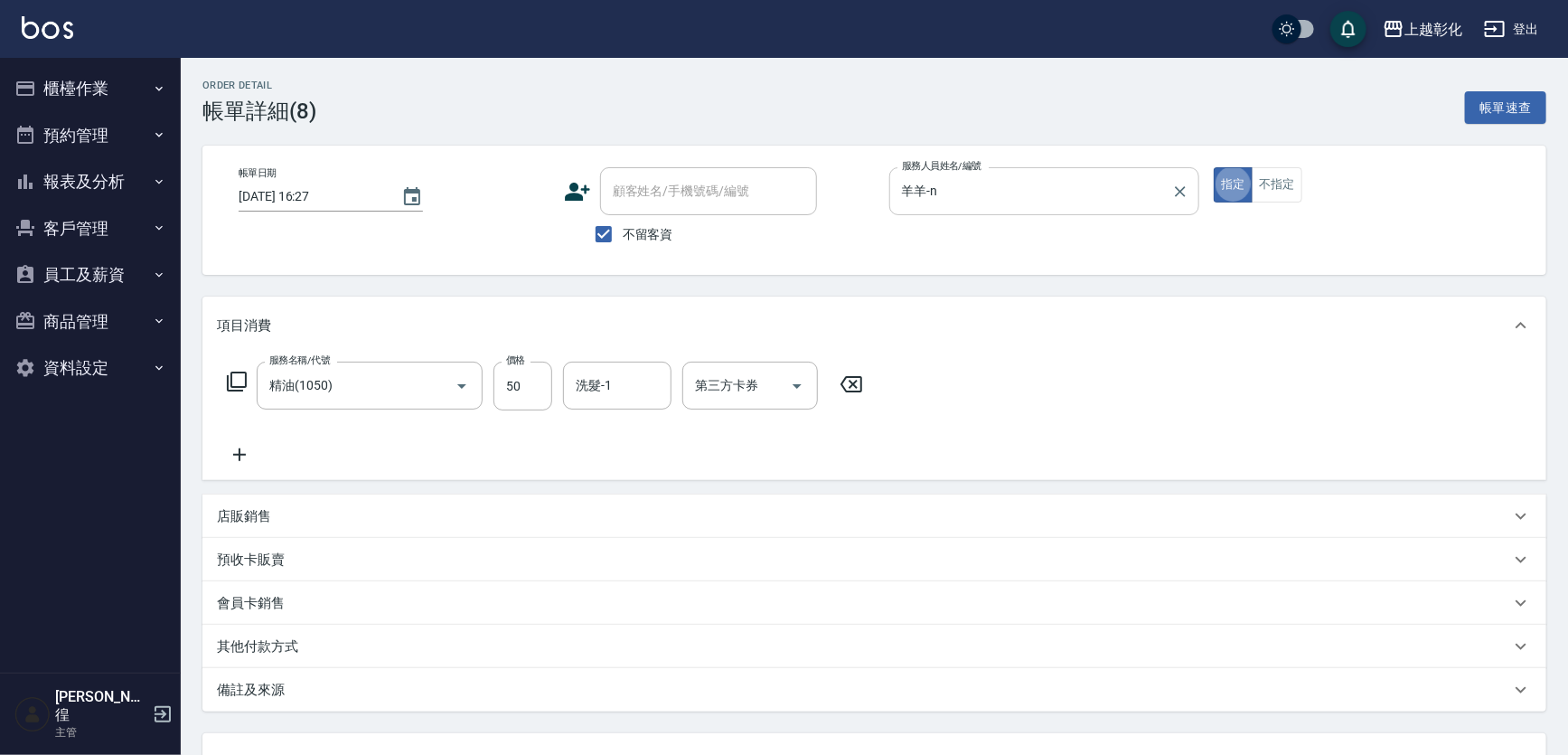
type button "true"
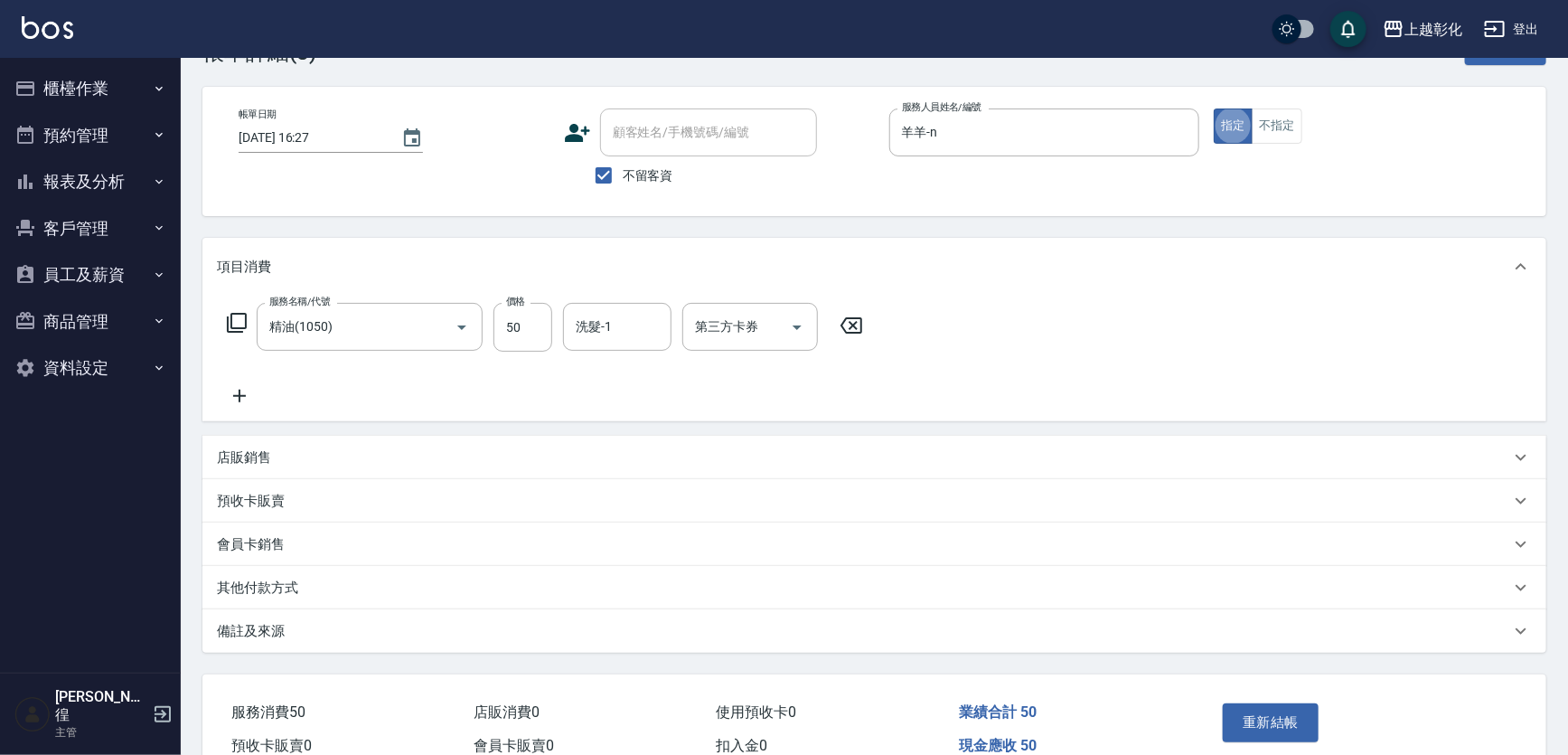
scroll to position [65, 0]
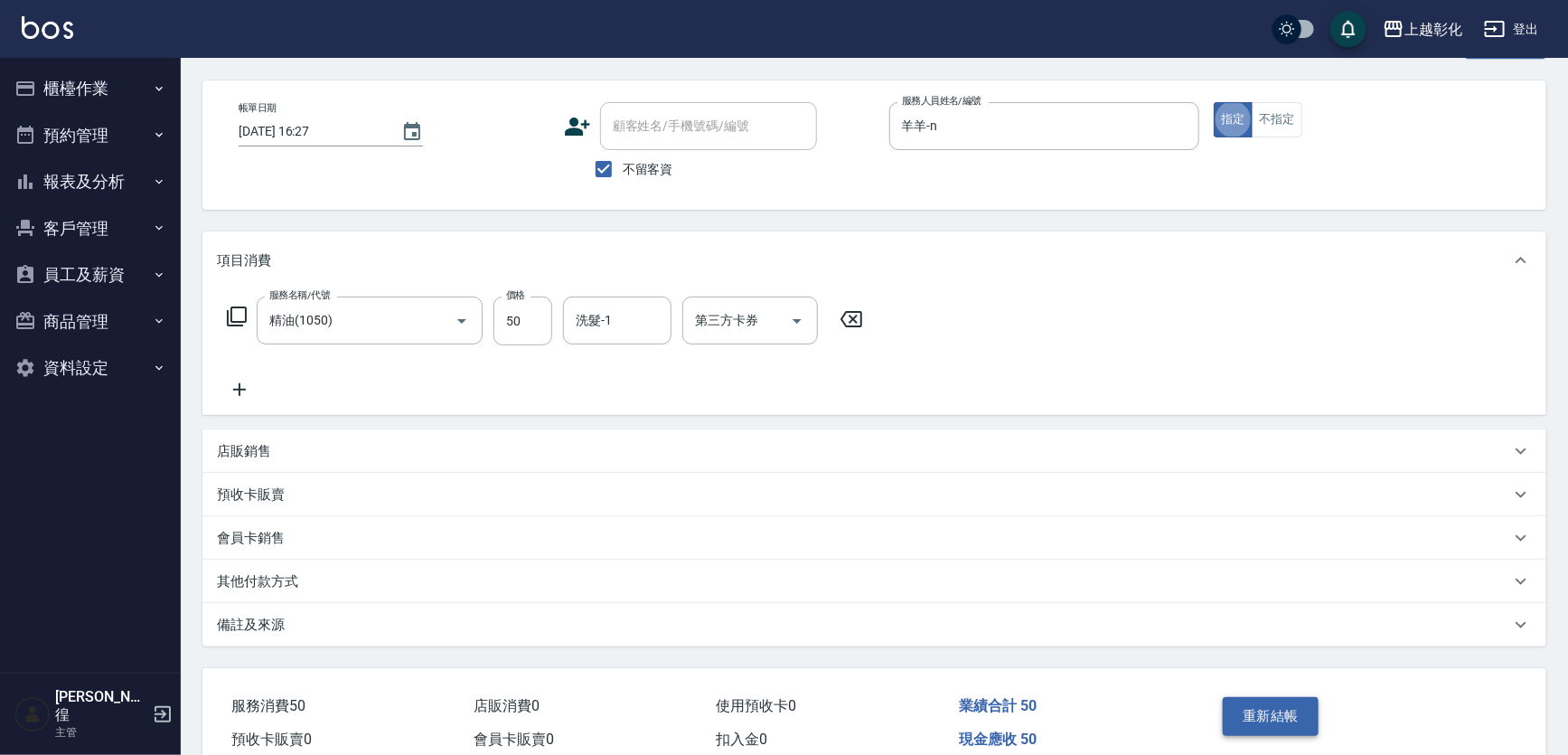
click at [1282, 723] on button "重新結帳" at bounding box center [1270, 716] width 96 height 38
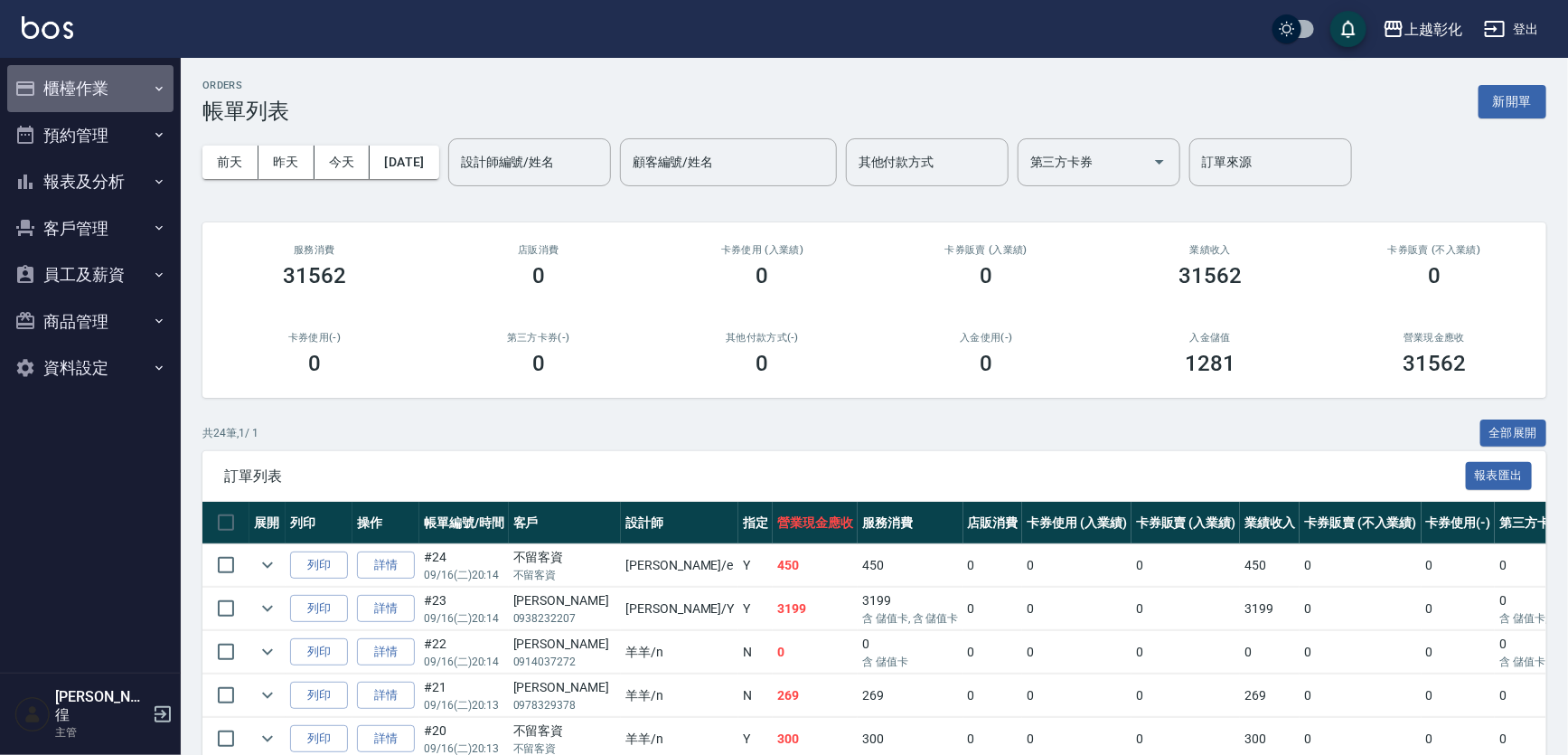
click at [57, 100] on button "櫃檯作業" at bounding box center [90, 88] width 166 height 47
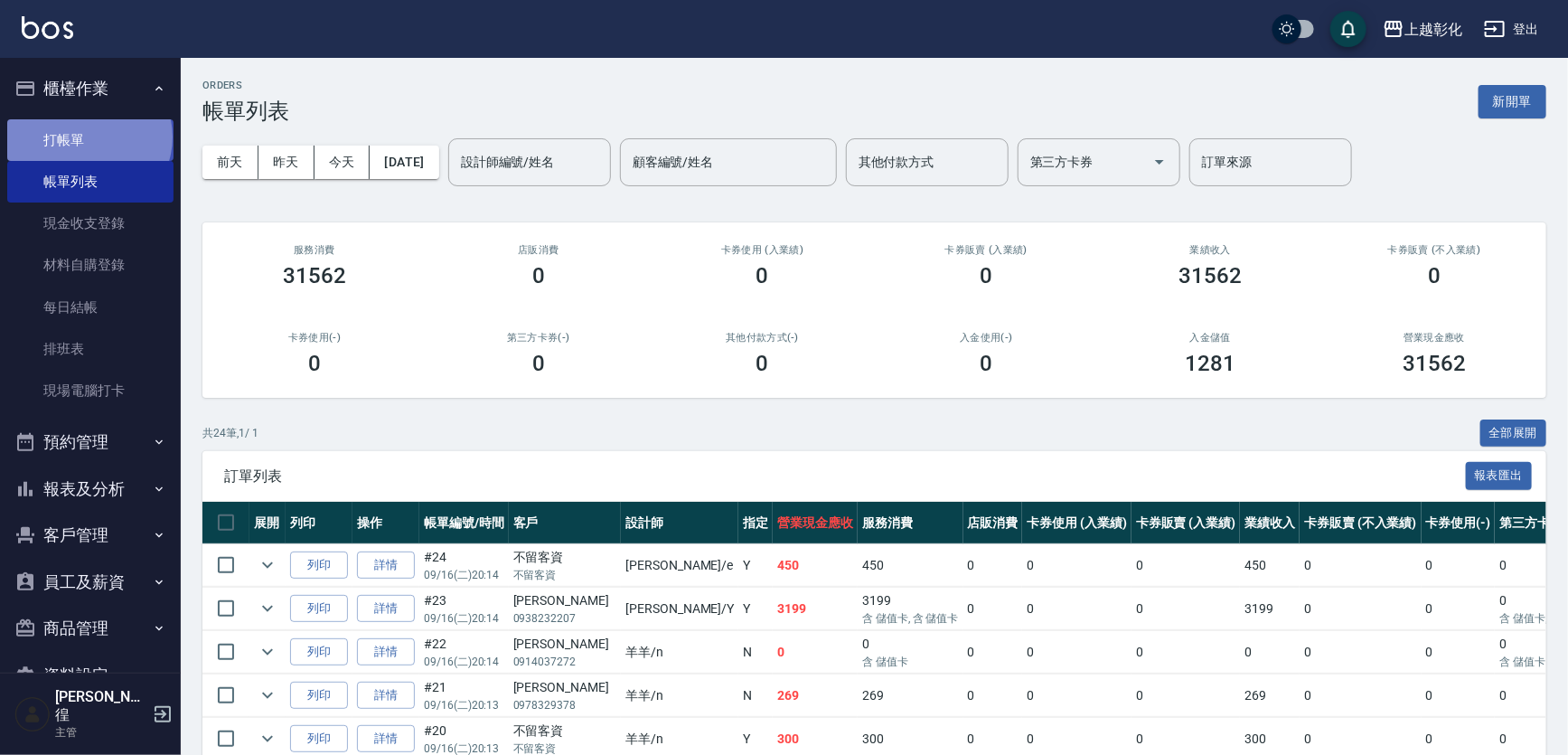
click at [87, 137] on link "打帳單" at bounding box center [90, 139] width 166 height 42
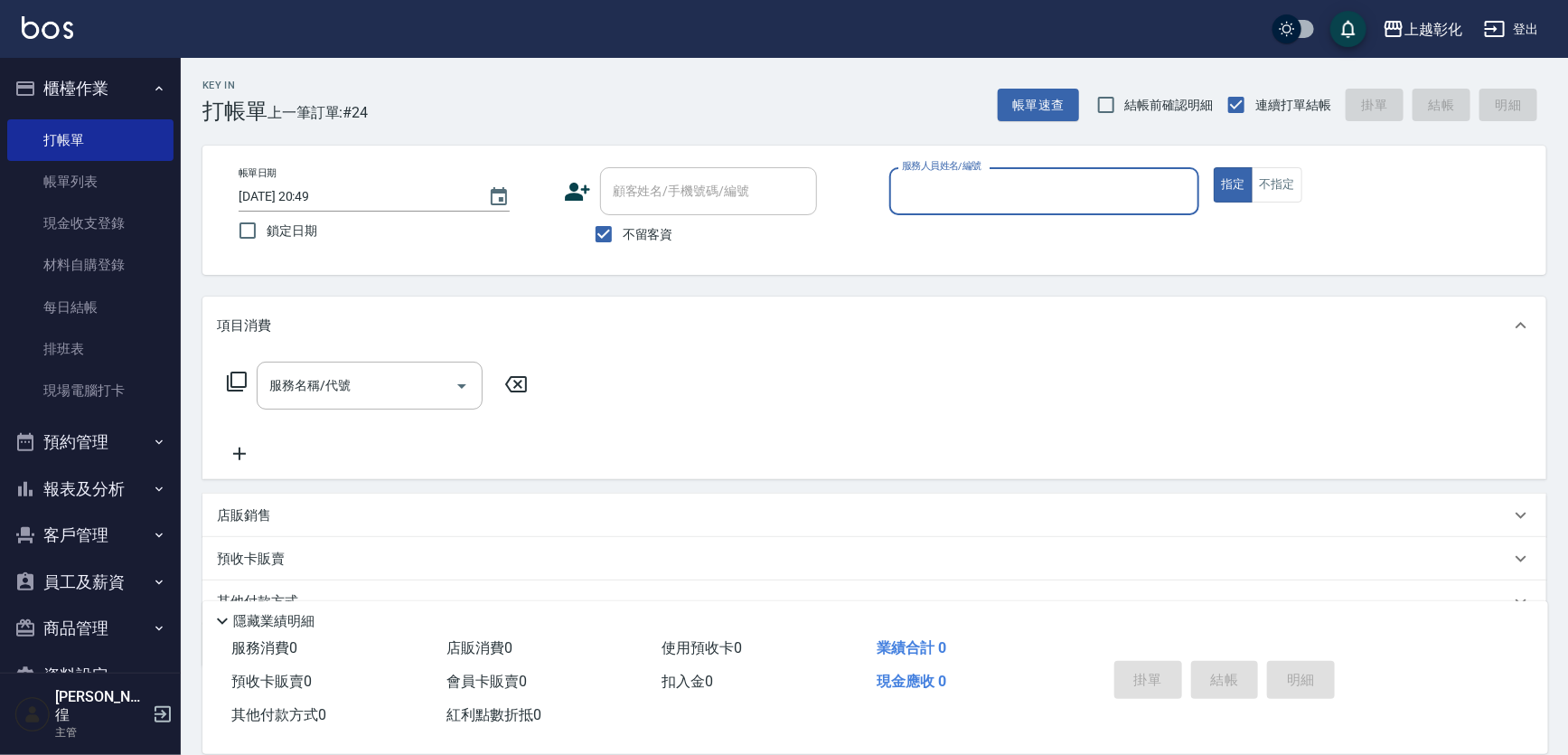
click at [733, 211] on div "顧客姓名/手機號碼/編號" at bounding box center [708, 192] width 217 height 48
click at [661, 241] on span "不留客資" at bounding box center [648, 234] width 50 height 19
click at [623, 241] on input "不留客資" at bounding box center [603, 233] width 38 height 38
checkbox input "false"
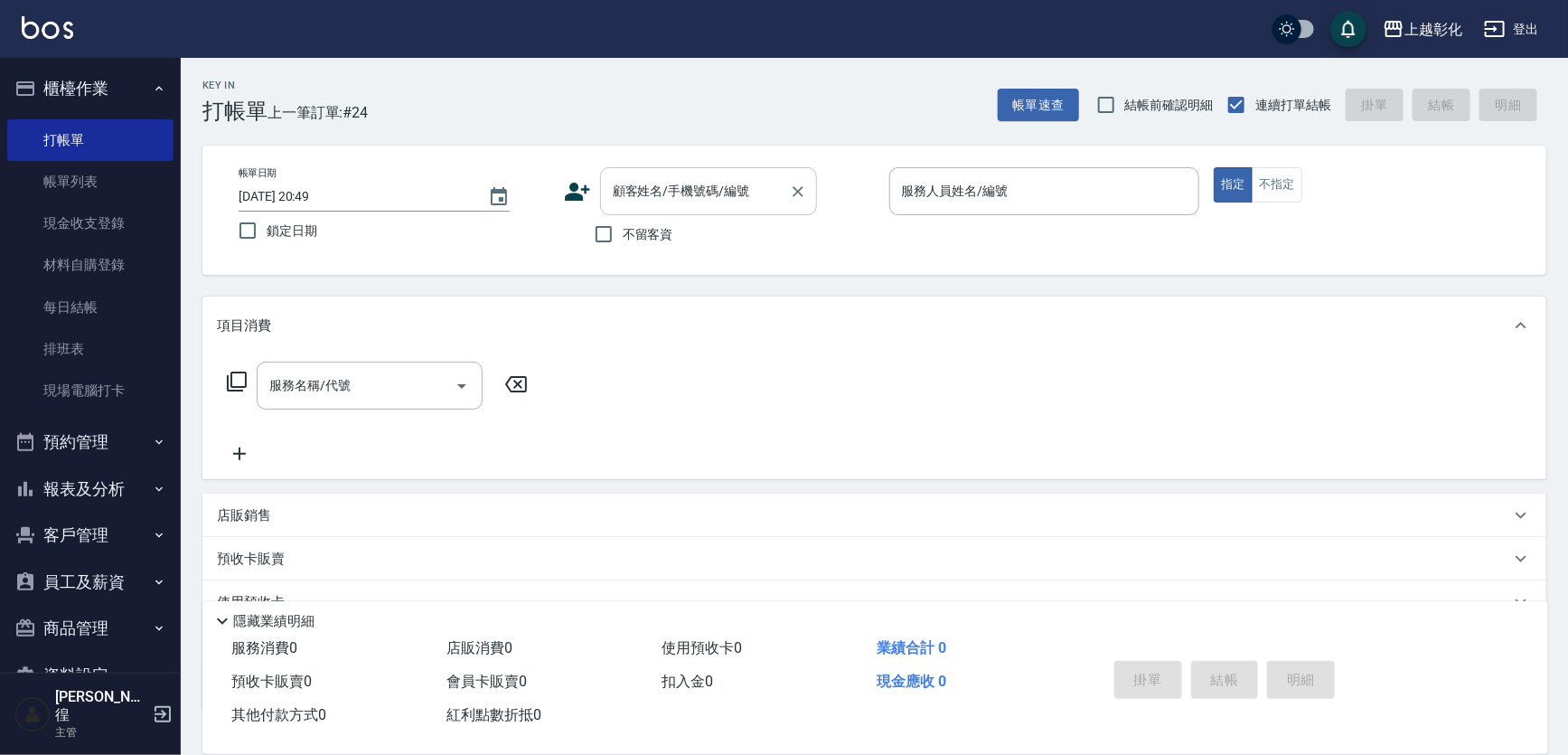
click at [659, 212] on div "顧客姓名/手機號碼/編號" at bounding box center [708, 192] width 217 height 48
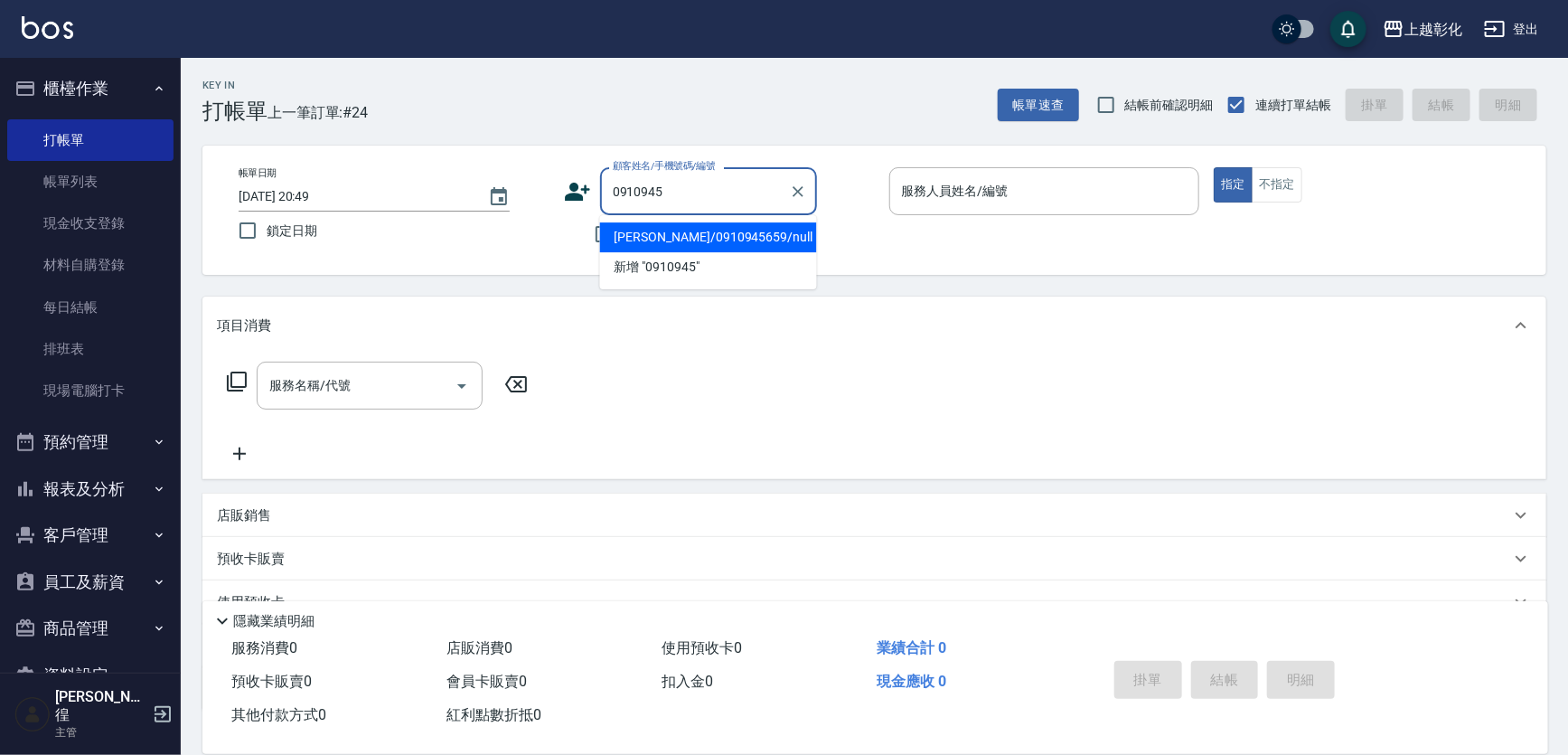
type input "莊賜貞/0910945659/null"
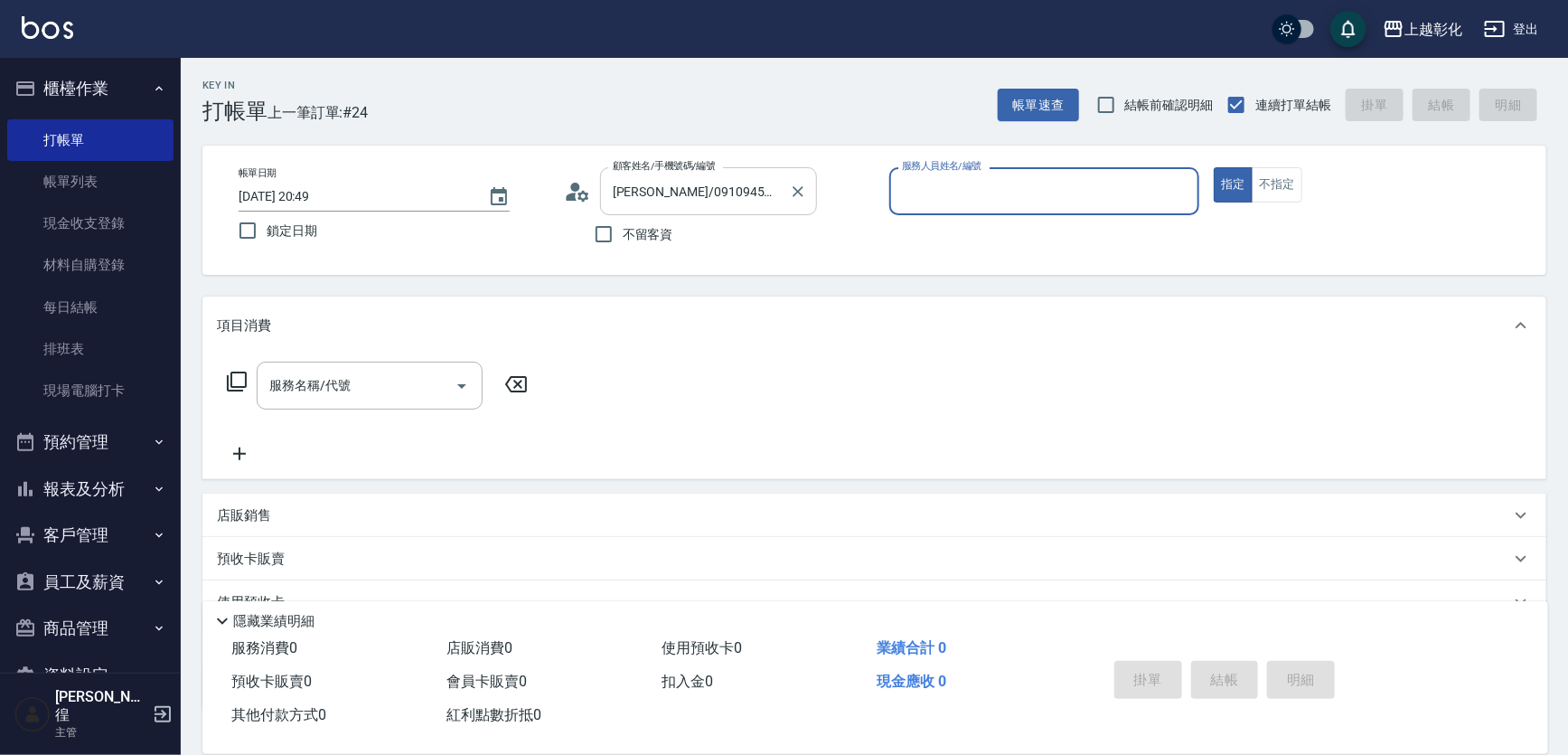
type input "ㄙ"
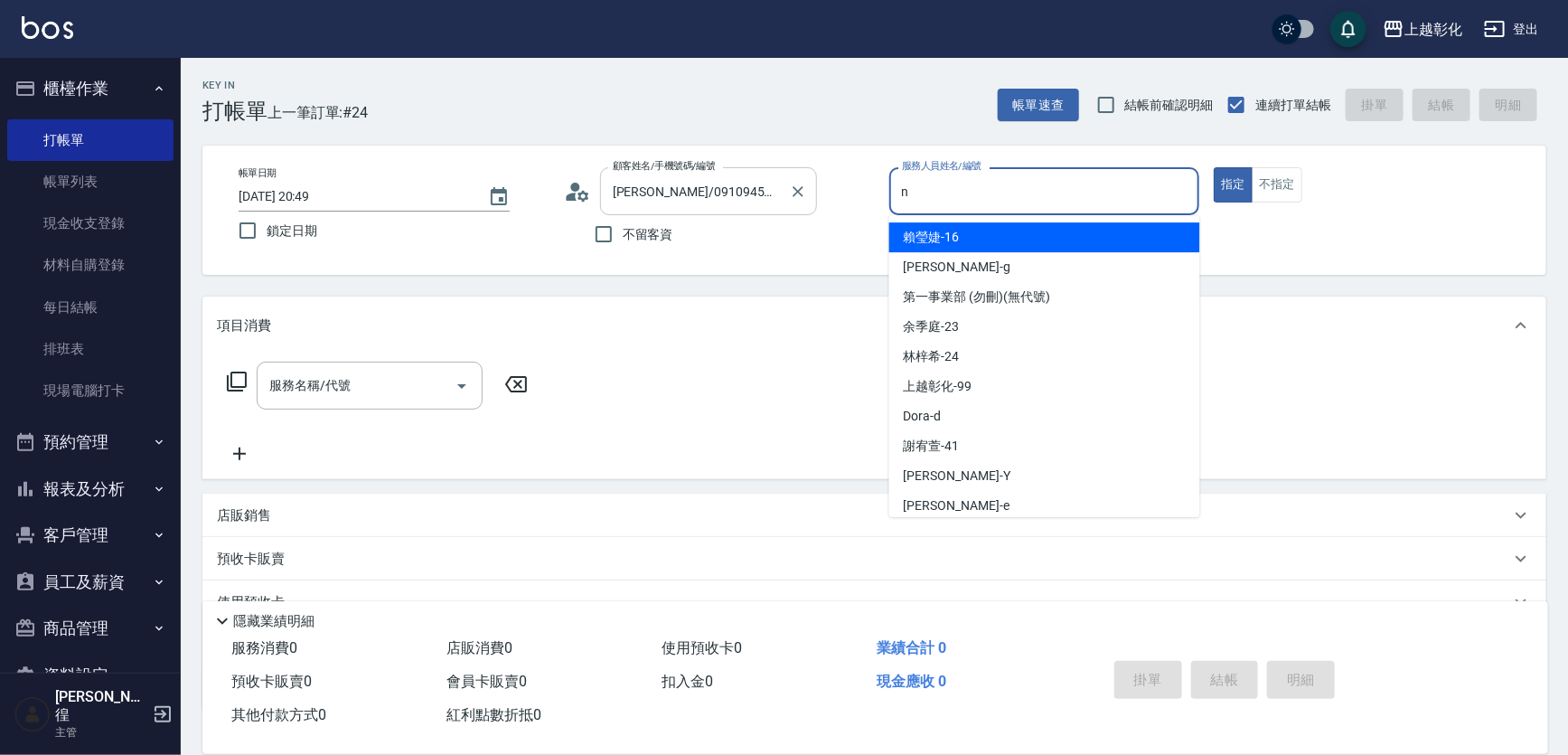
type input "羊羊-n"
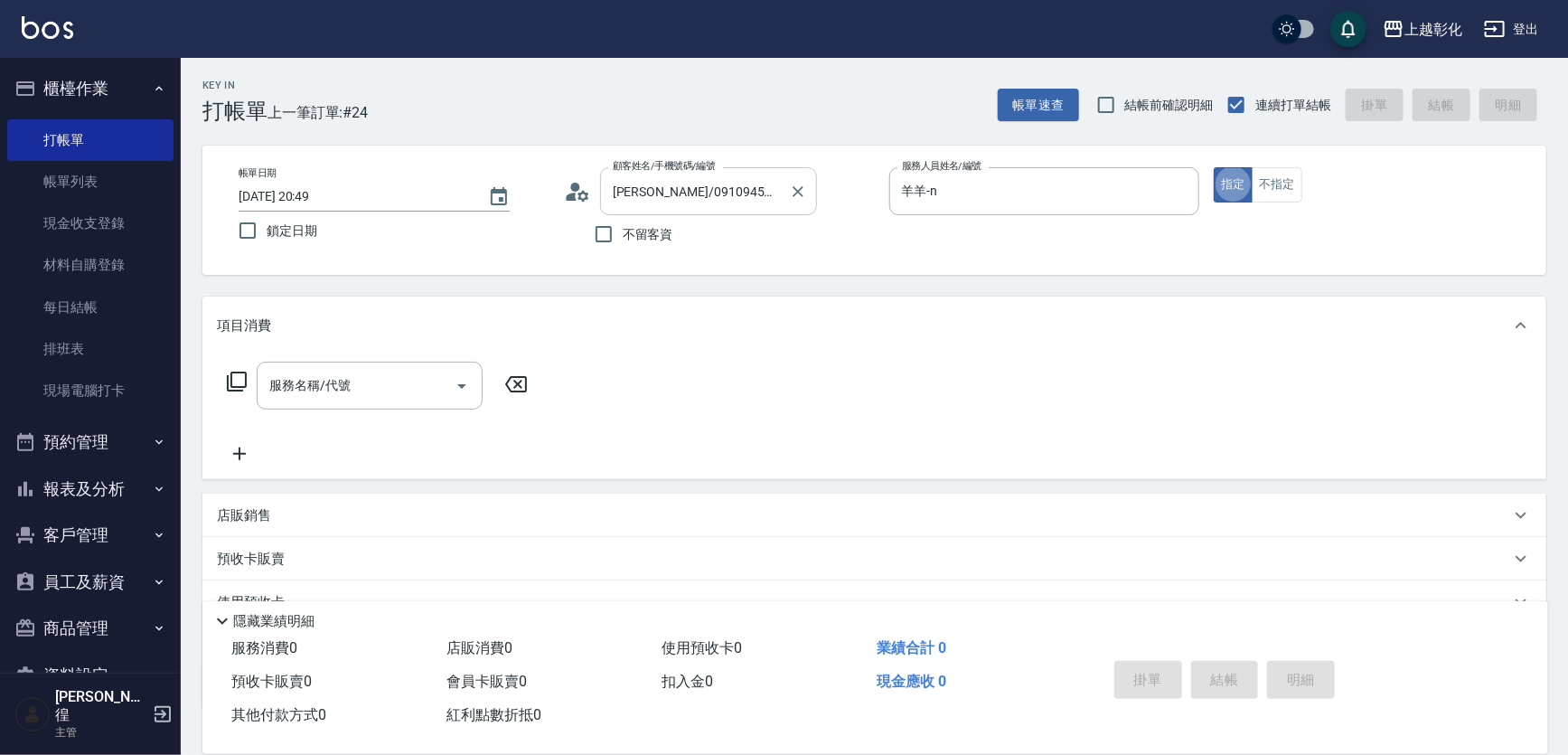
type button "true"
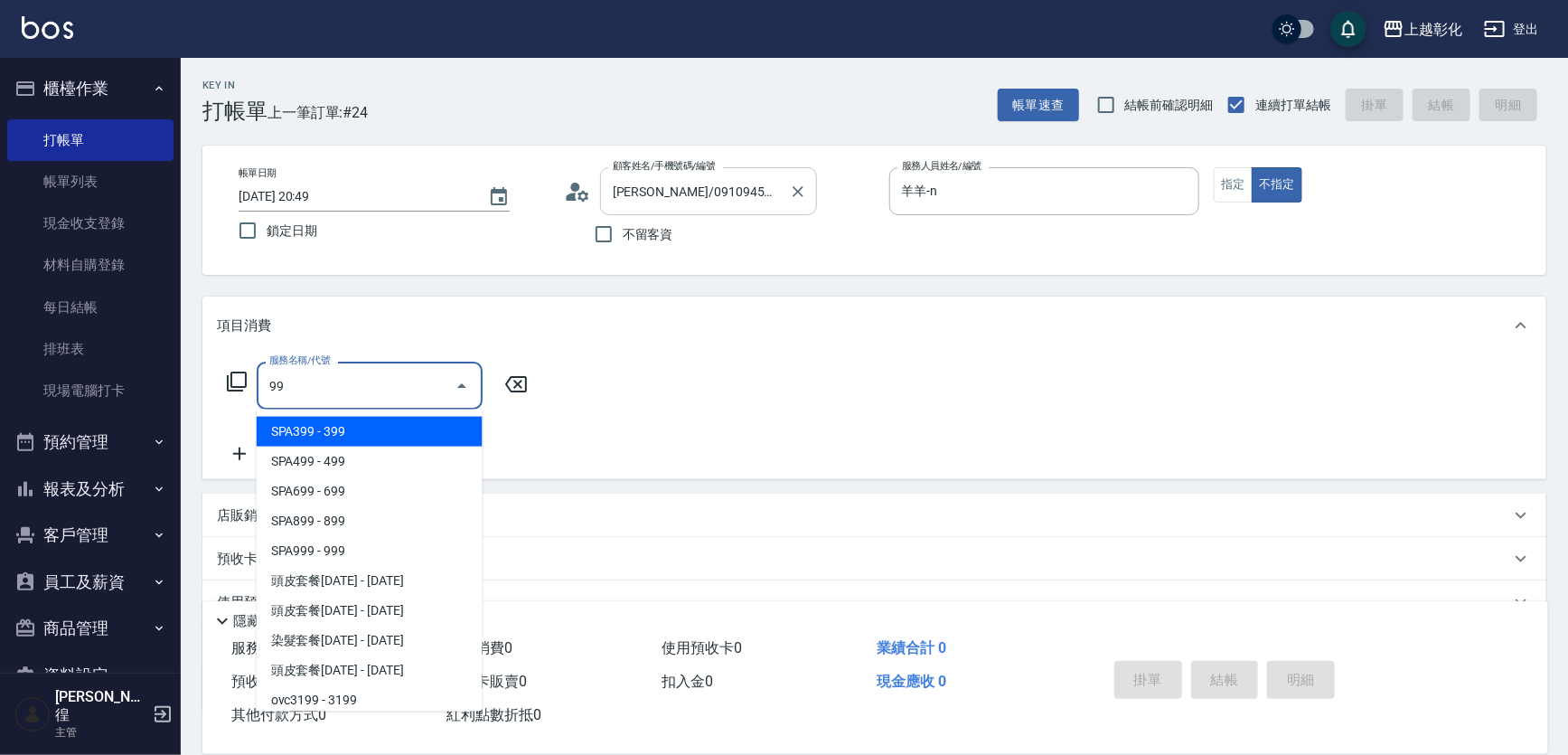
type input "9"
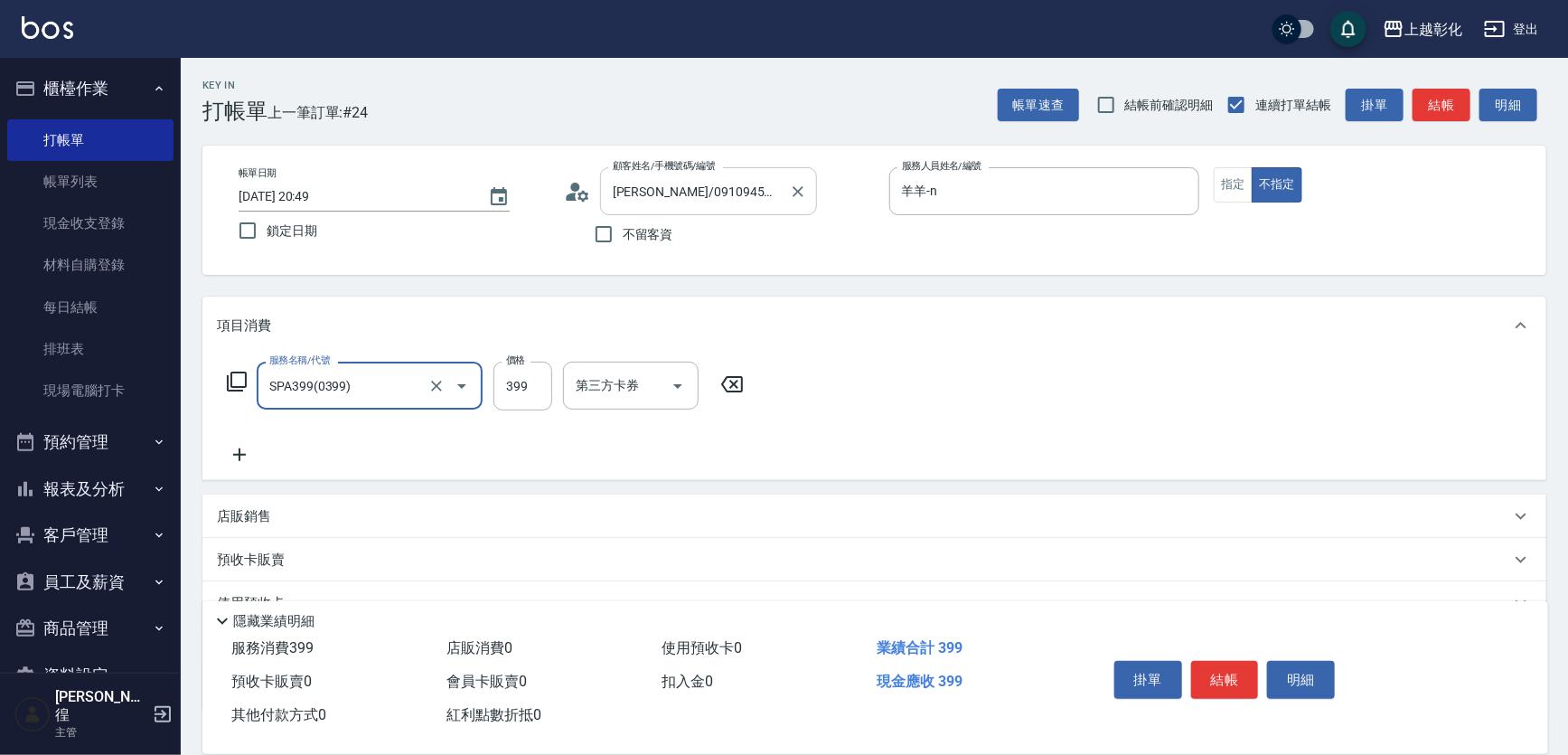
type input "SPA399(0399)"
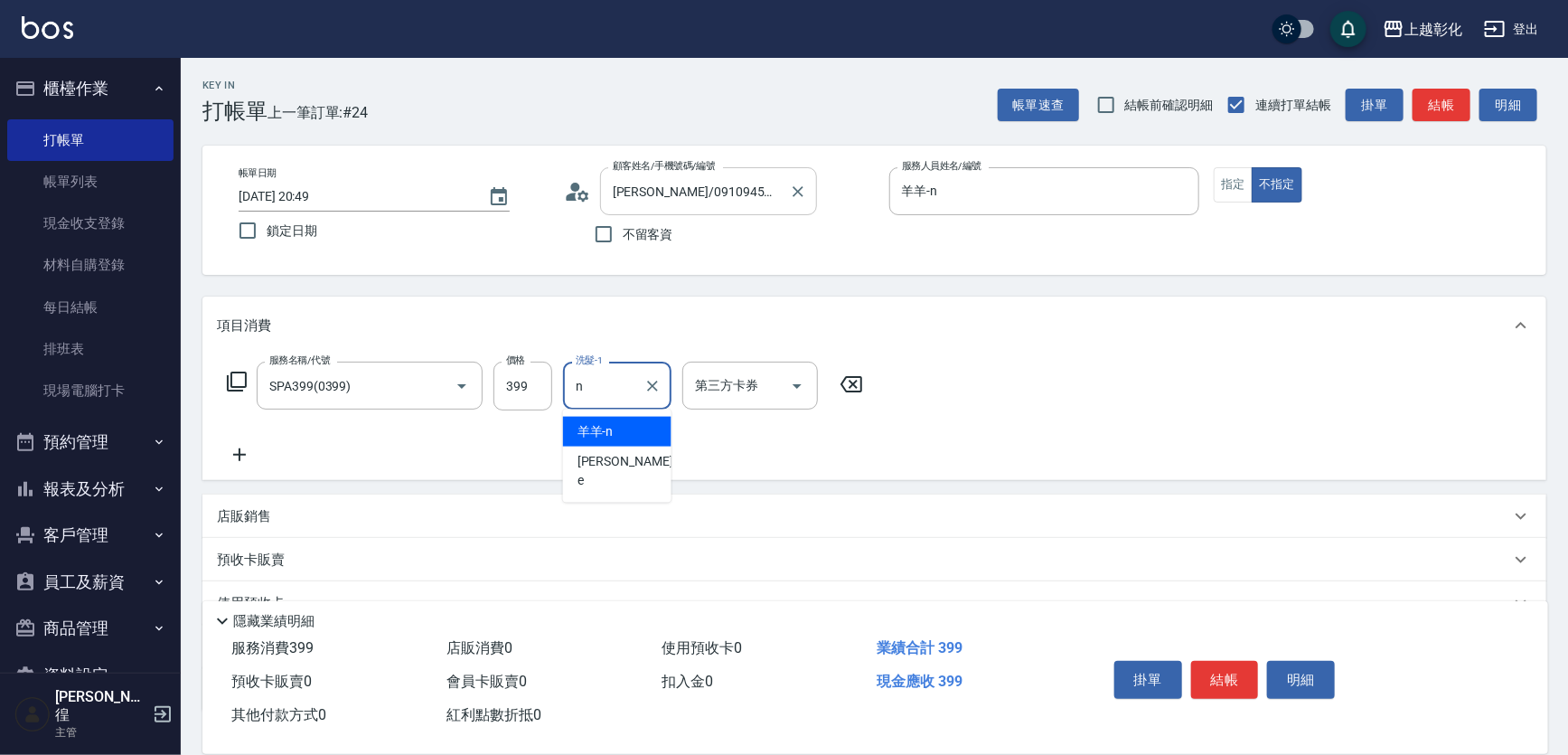
type input "羊羊-n"
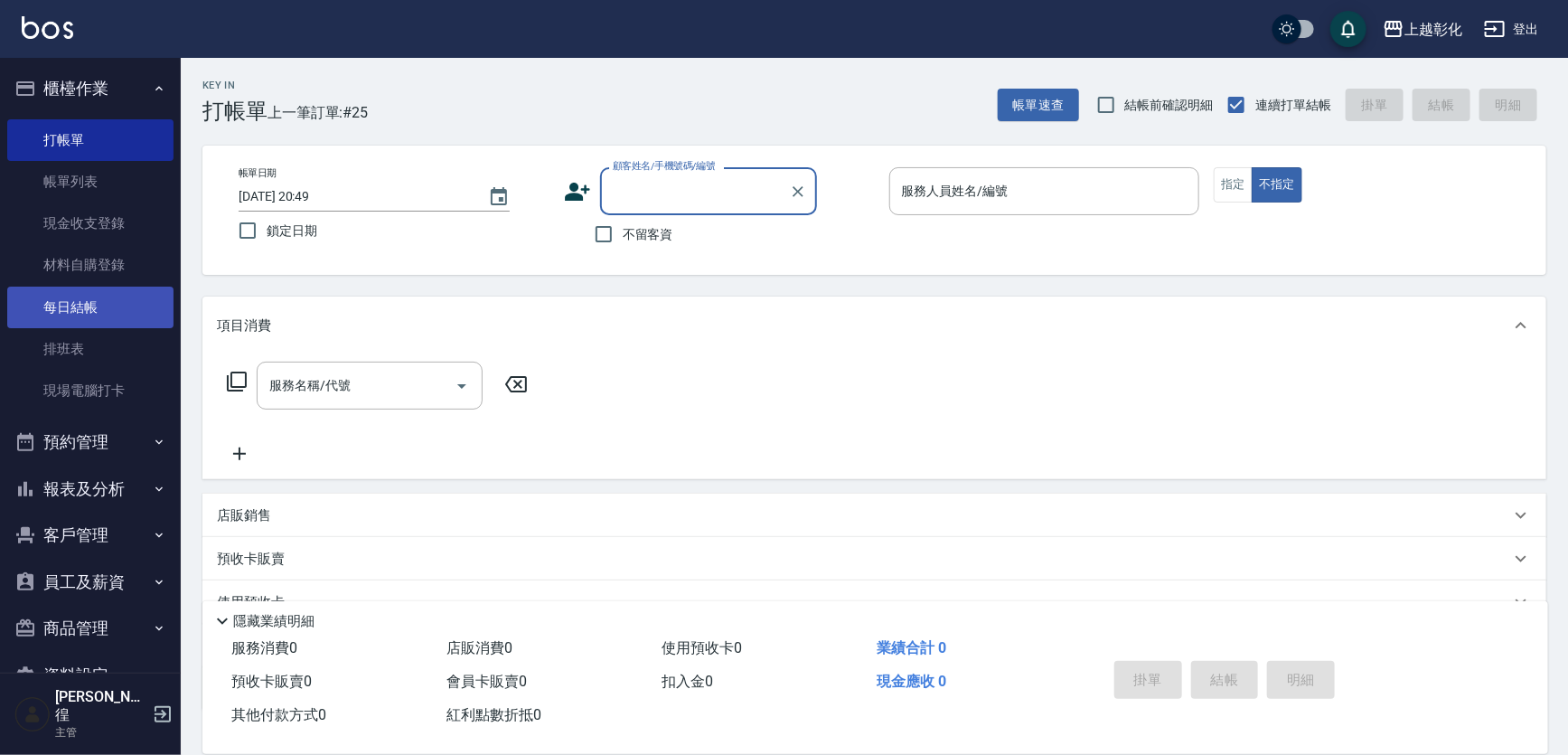
click at [111, 302] on link "每日結帳" at bounding box center [90, 307] width 166 height 42
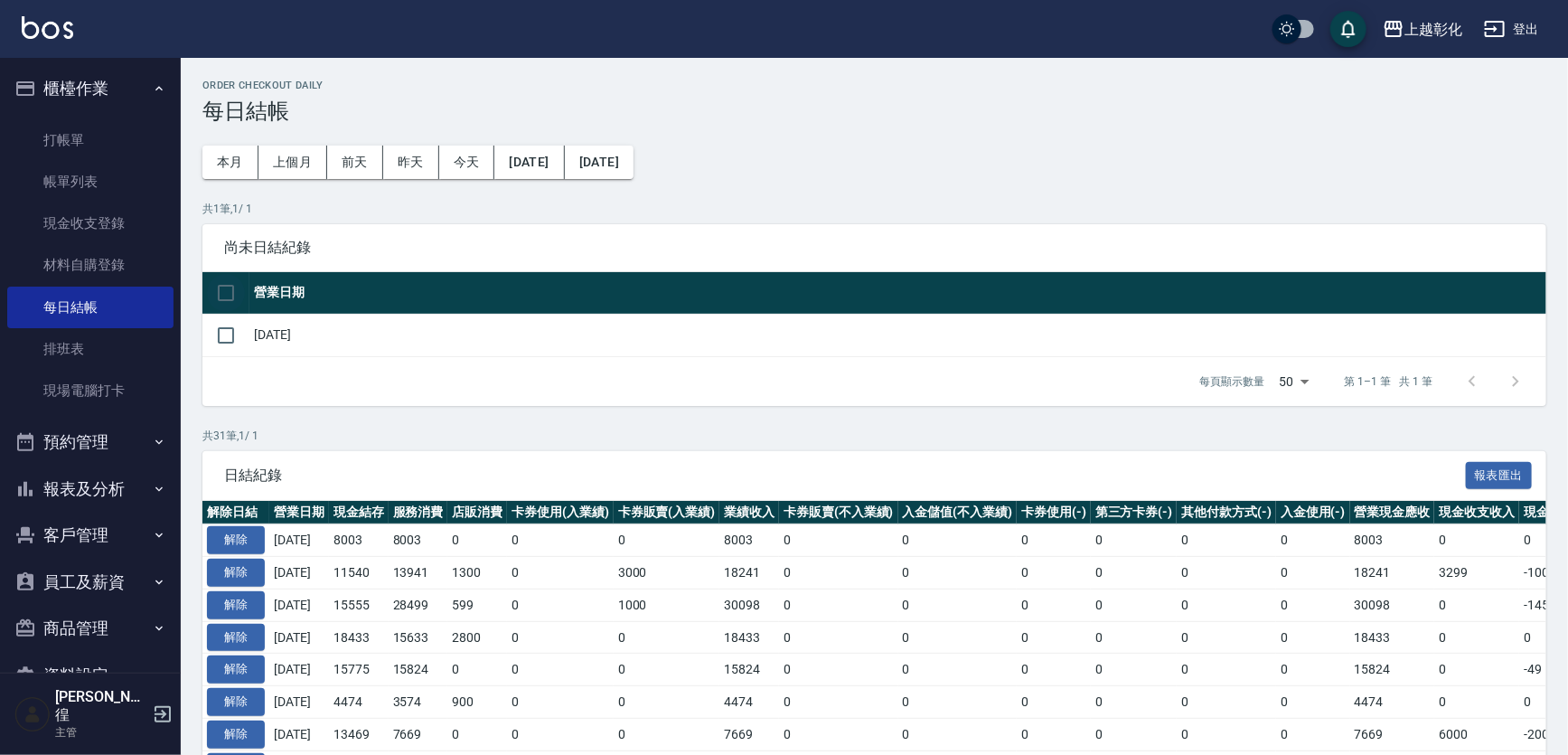
drag, startPoint x: 241, startPoint y: 265, endPoint x: 233, endPoint y: 279, distance: 16.1
click at [239, 268] on div "尚未日結紀錄" at bounding box center [875, 247] width 1344 height 47
click at [227, 288] on input "checkbox" at bounding box center [226, 293] width 38 height 38
checkbox input "true"
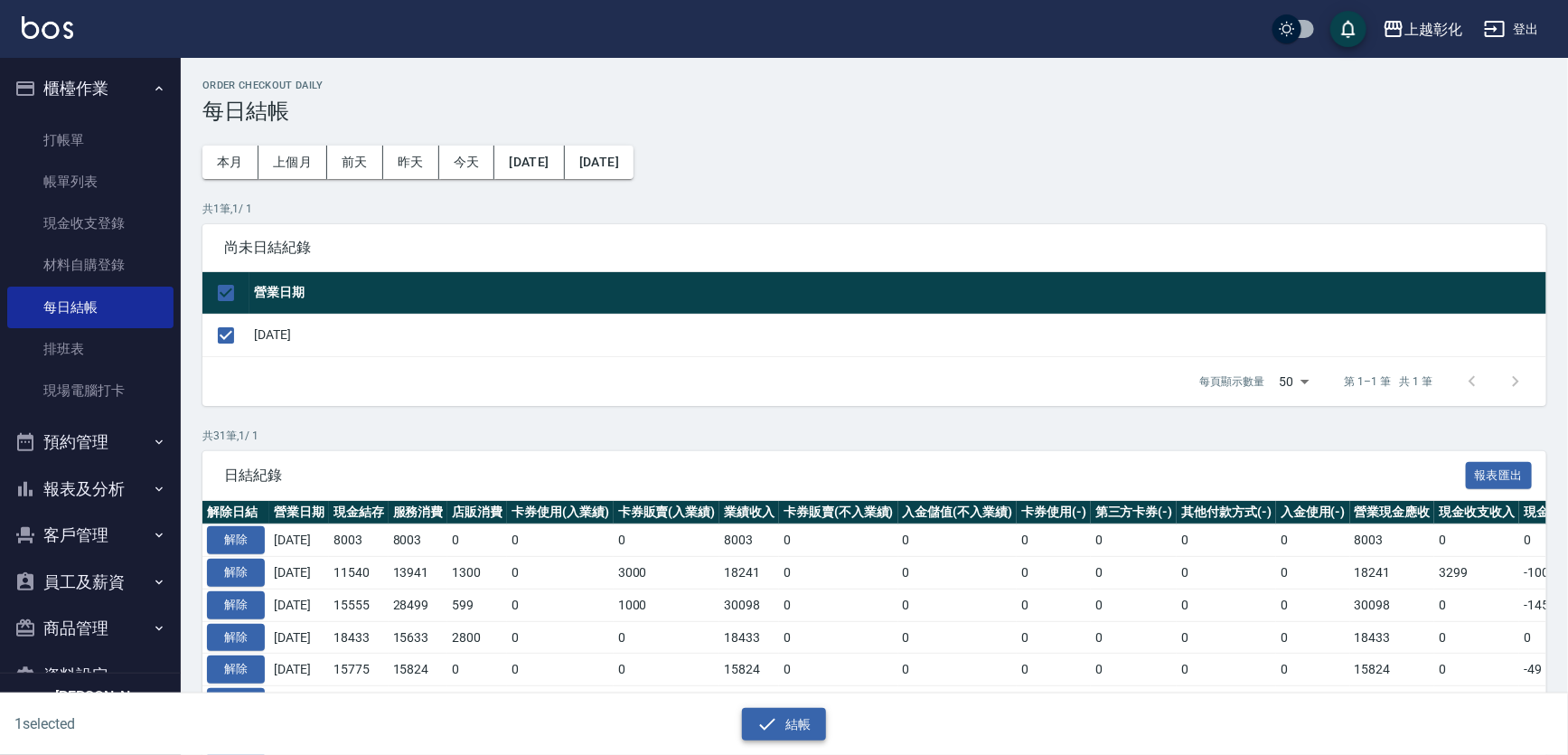
click at [757, 725] on icon "button" at bounding box center [767, 723] width 21 height 21
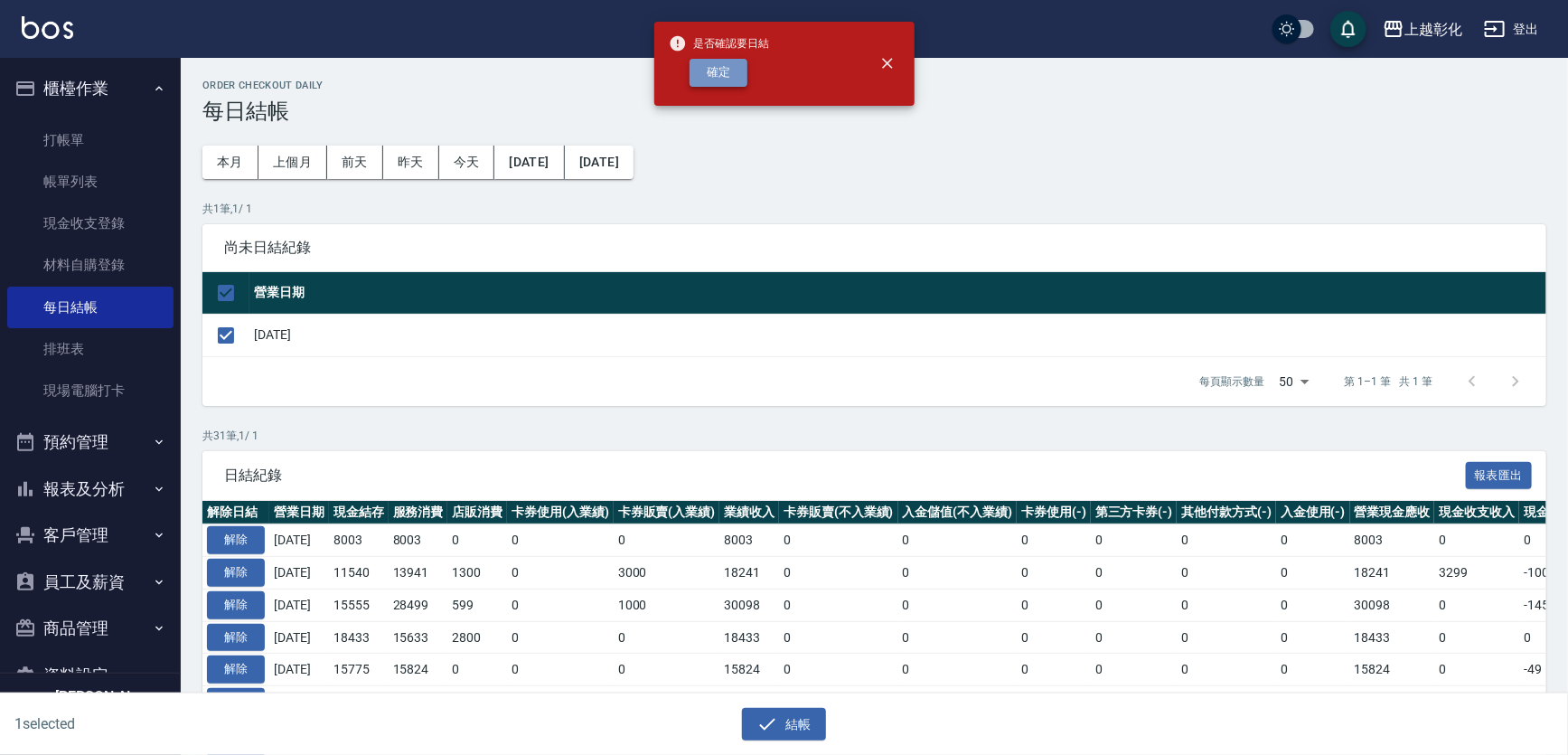
click at [731, 82] on button "確定" at bounding box center [718, 73] width 58 height 28
checkbox input "false"
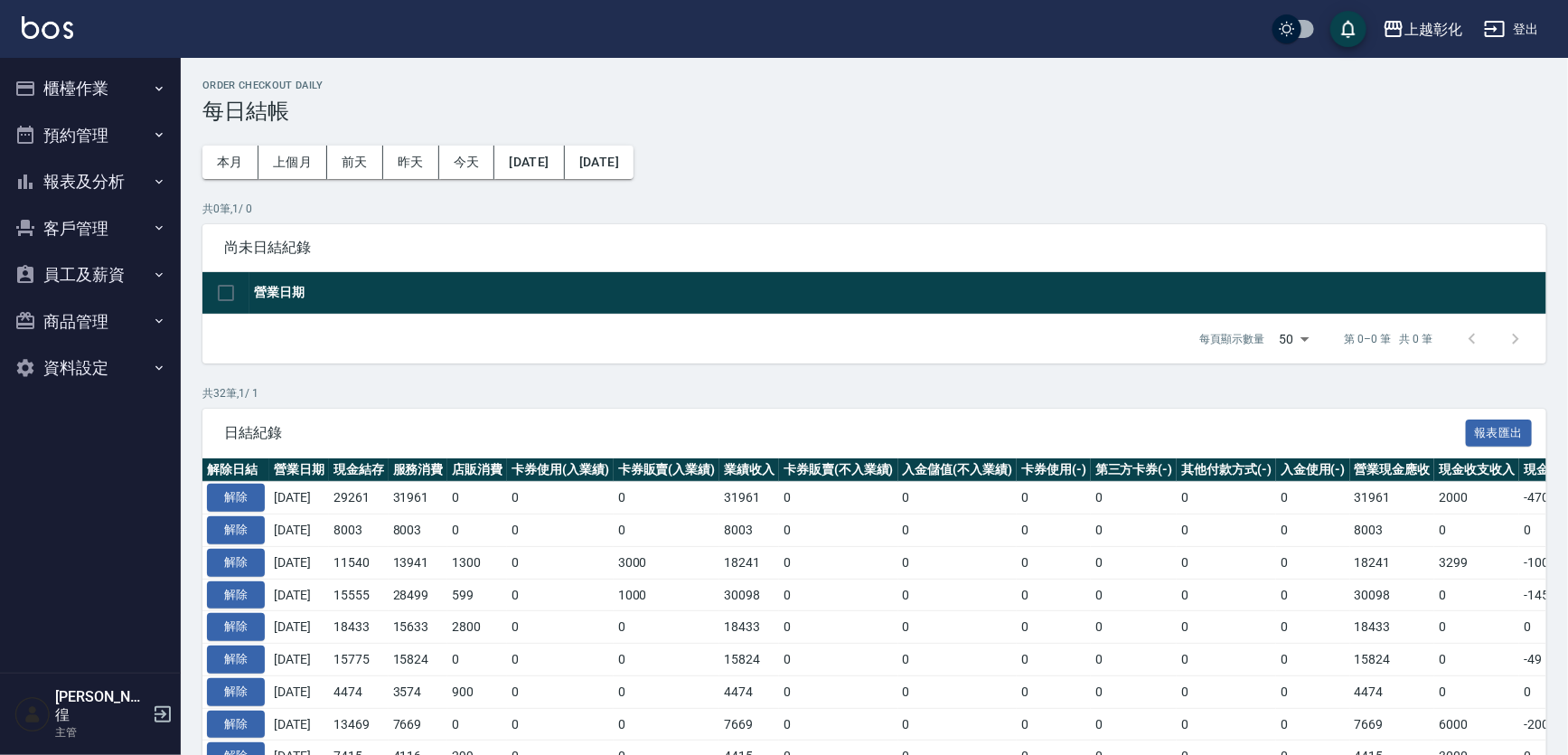
click at [157, 83] on icon "button" at bounding box center [159, 89] width 15 height 15
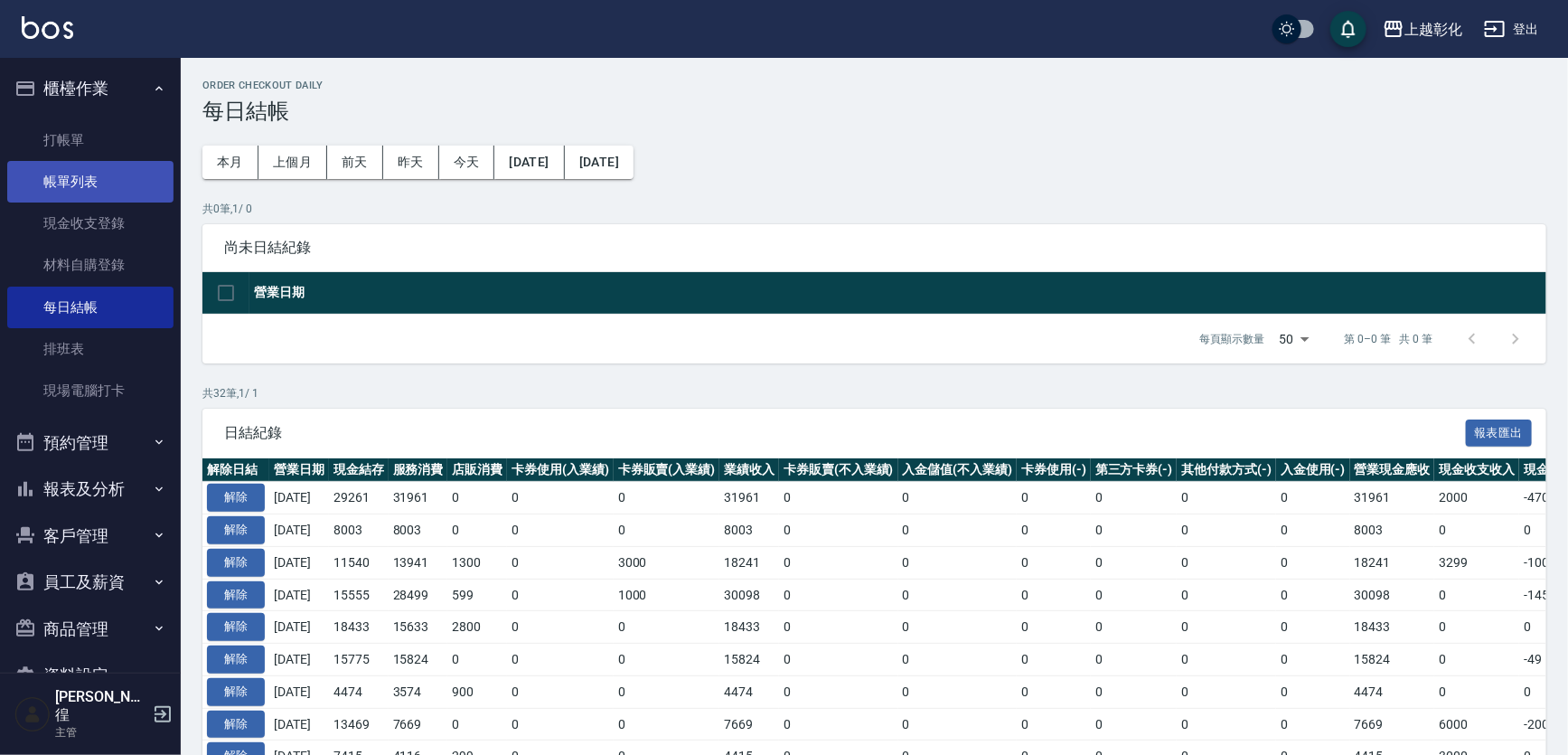
click at [114, 168] on link "帳單列表" at bounding box center [90, 181] width 166 height 42
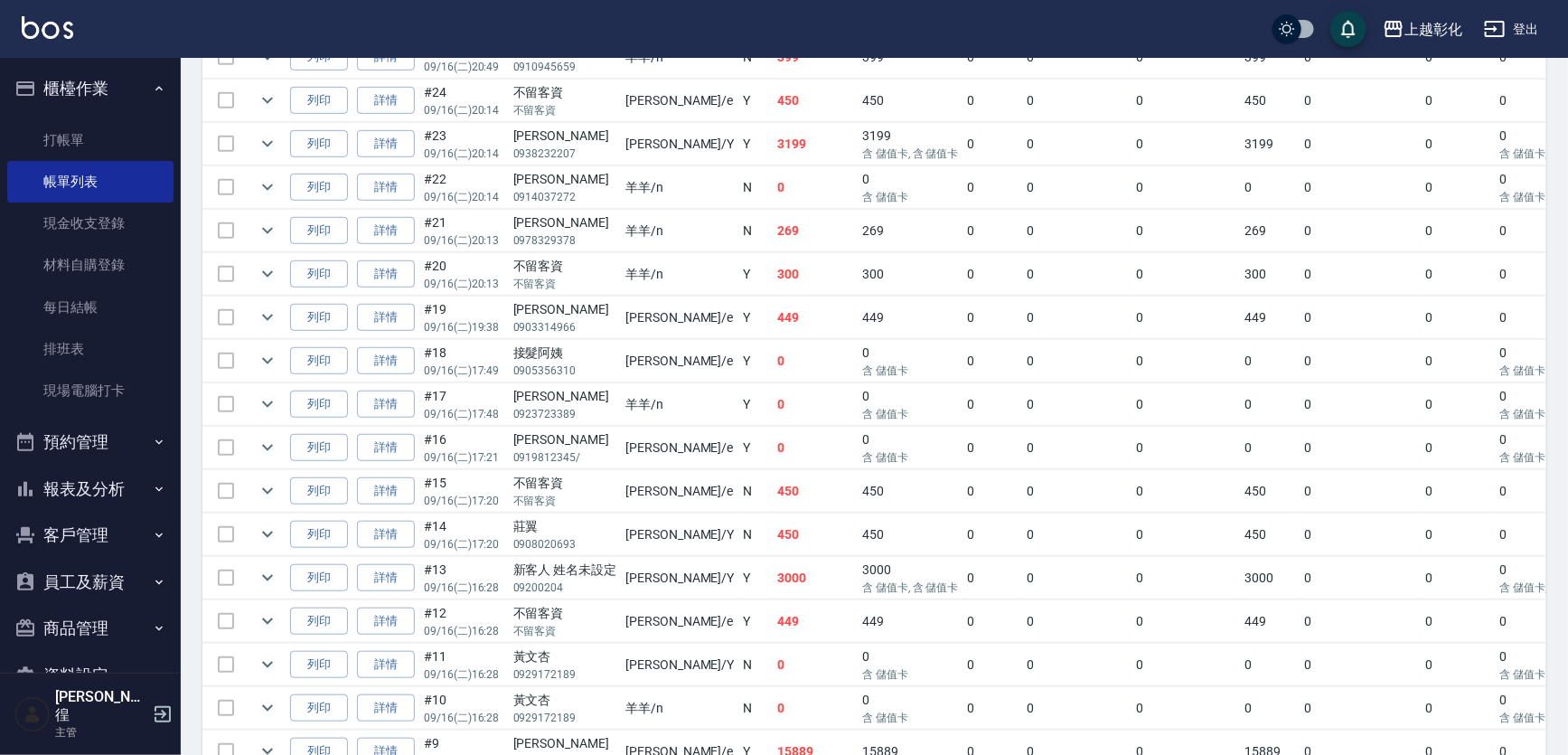
scroll to position [575, 0]
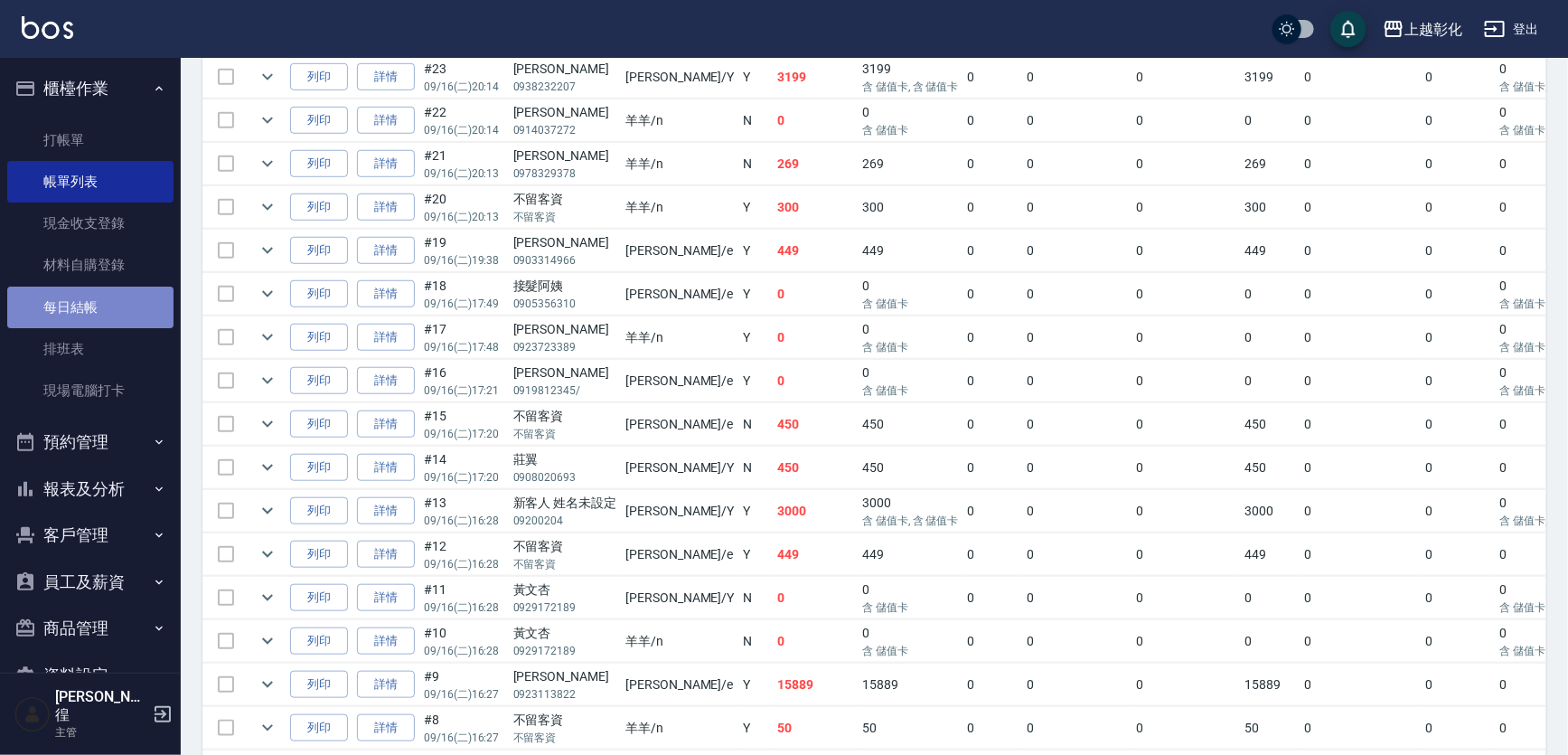
click at [90, 310] on link "每日結帳" at bounding box center [90, 307] width 166 height 42
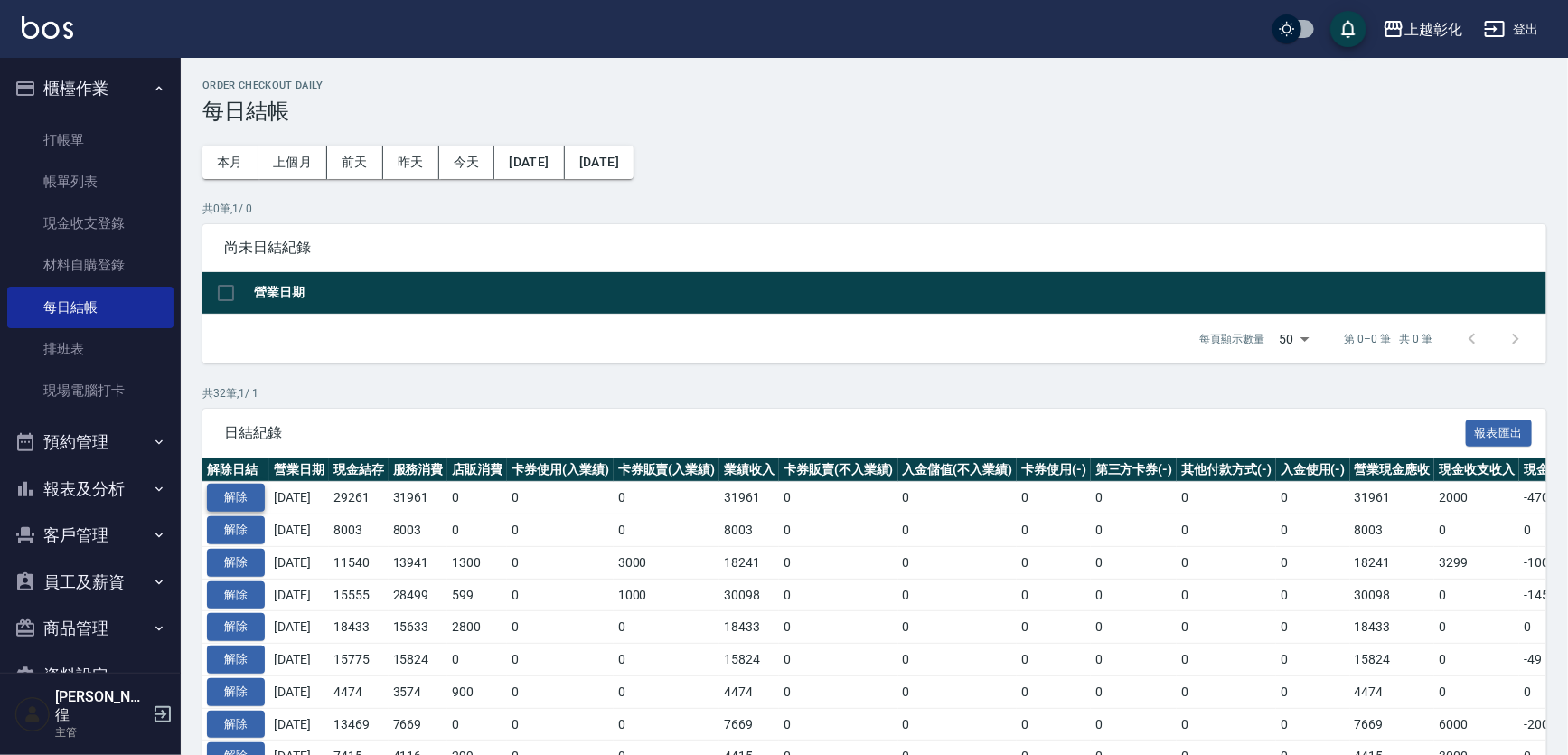
click at [232, 505] on button "解除" at bounding box center [236, 497] width 58 height 28
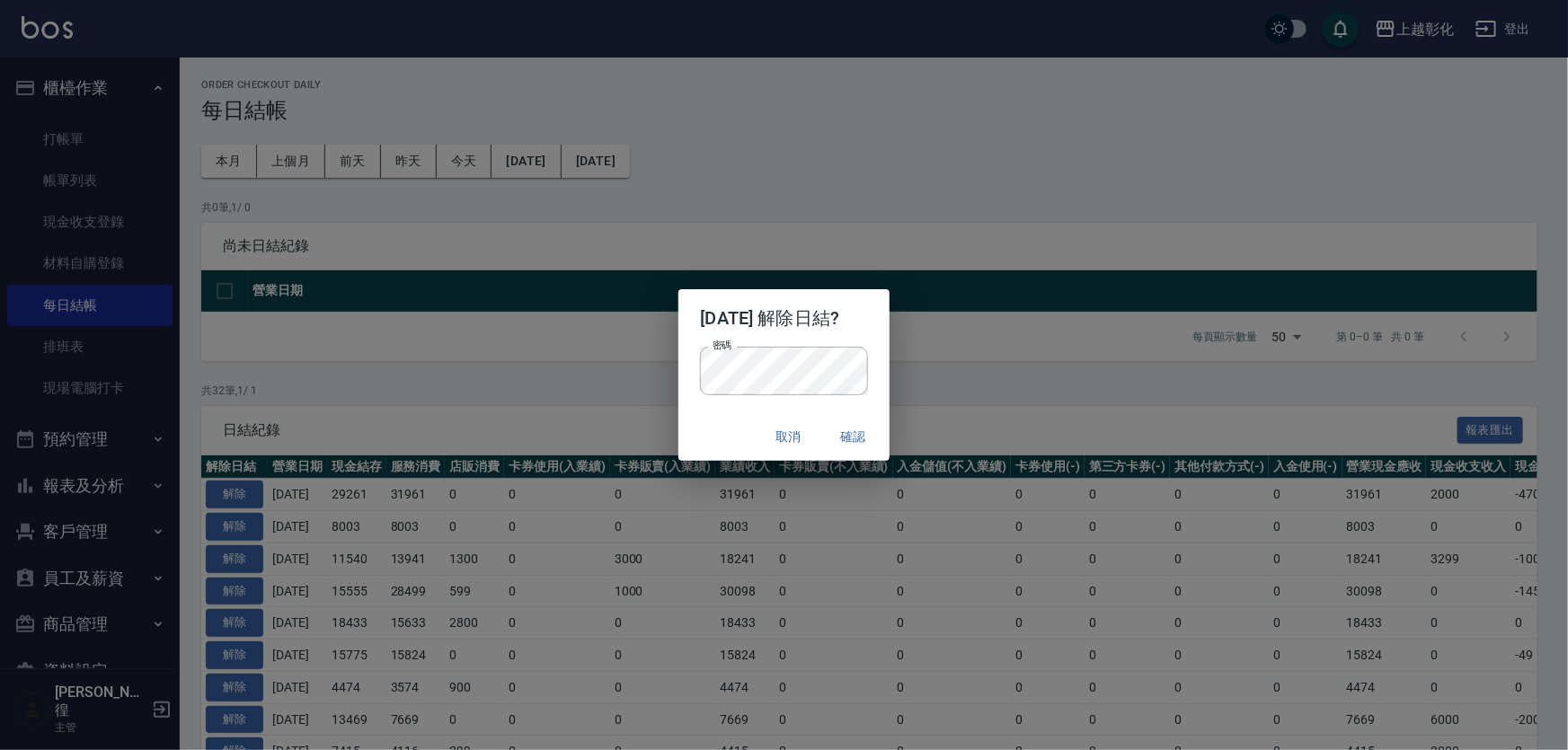
click at [706, 429] on div "取消 確認" at bounding box center [784, 437] width 211 height 48
click at [870, 439] on button "確認" at bounding box center [854, 437] width 57 height 33
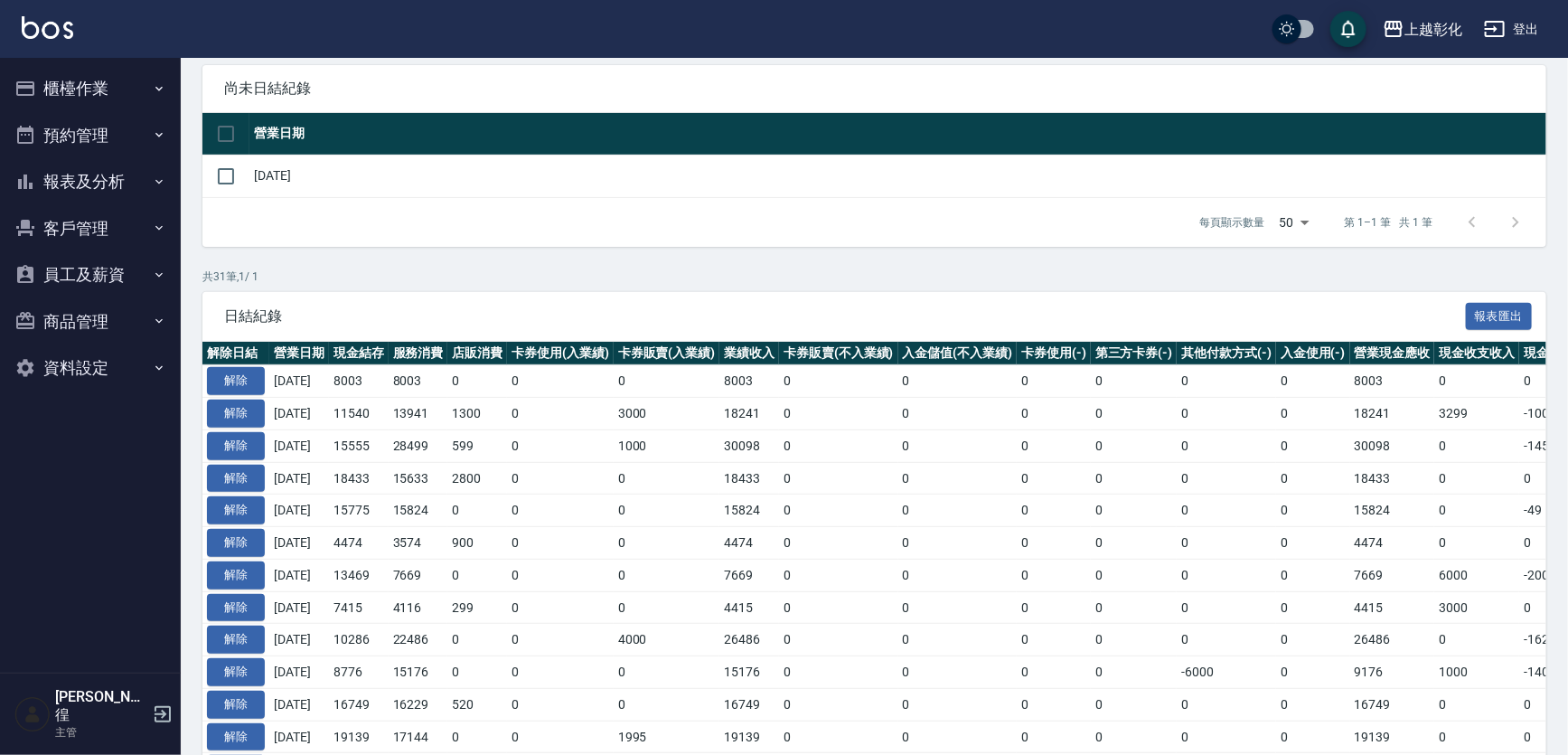
scroll to position [328, 0]
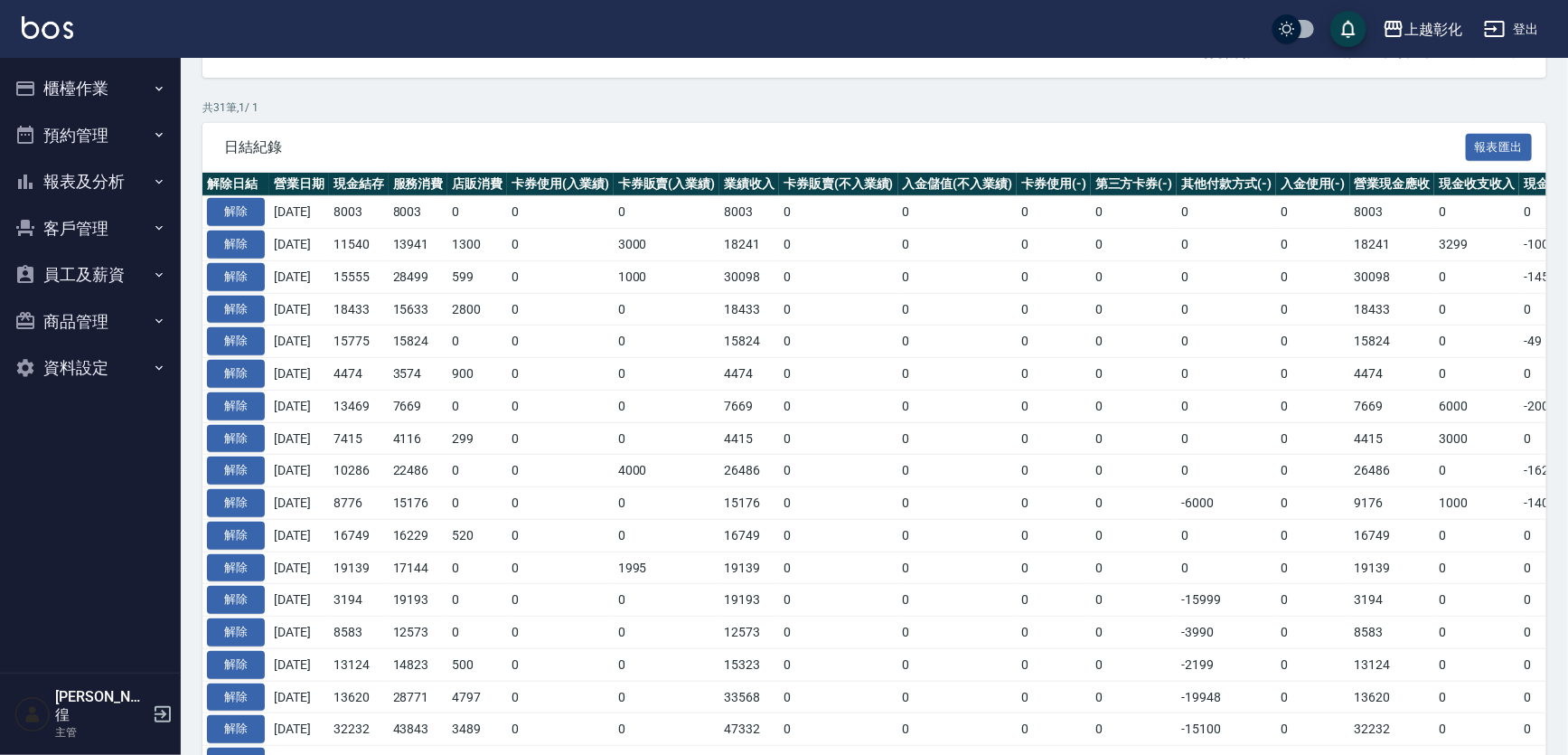
click at [90, 80] on button "櫃檯作業" at bounding box center [90, 88] width 166 height 47
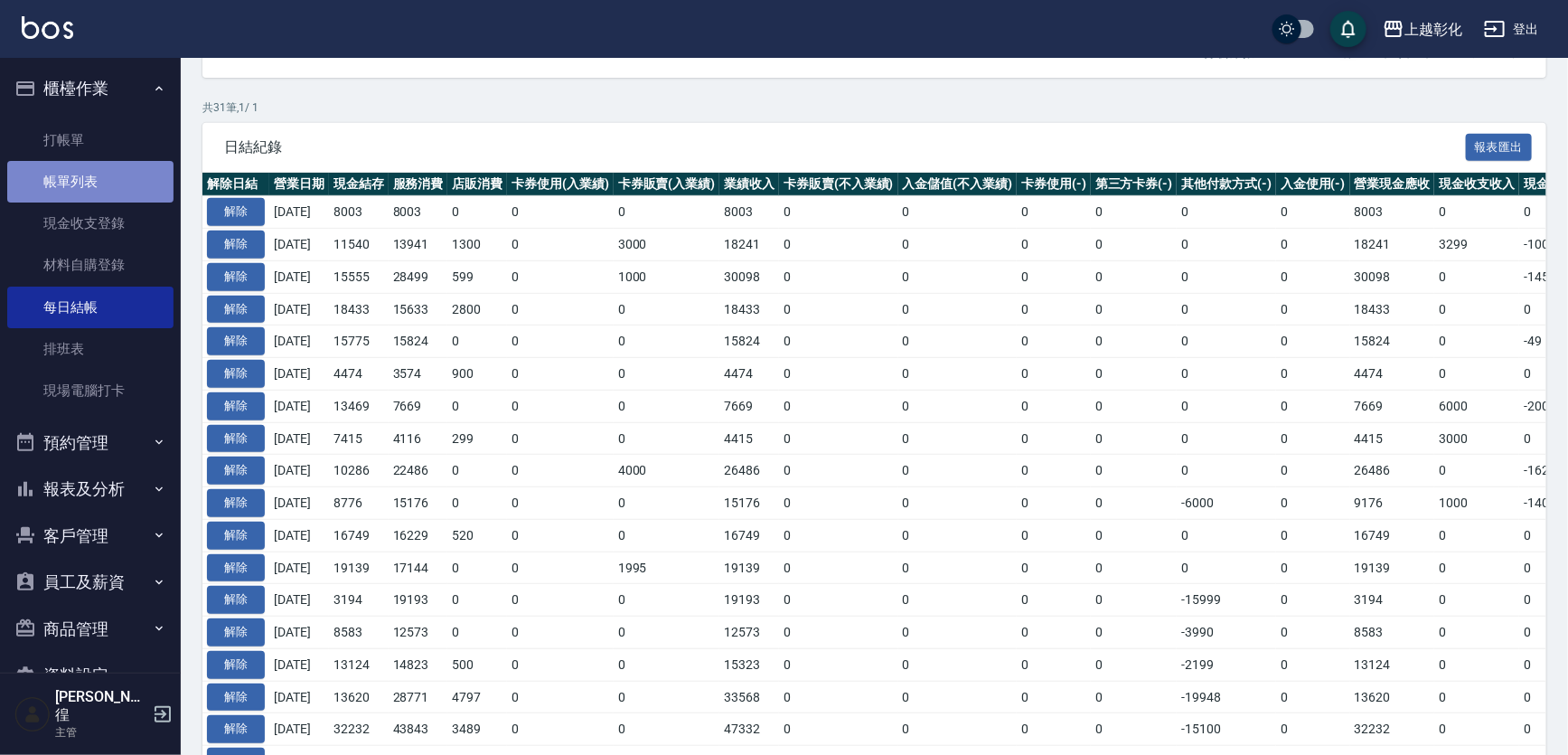
click at [90, 161] on link "帳單列表" at bounding box center [90, 181] width 166 height 42
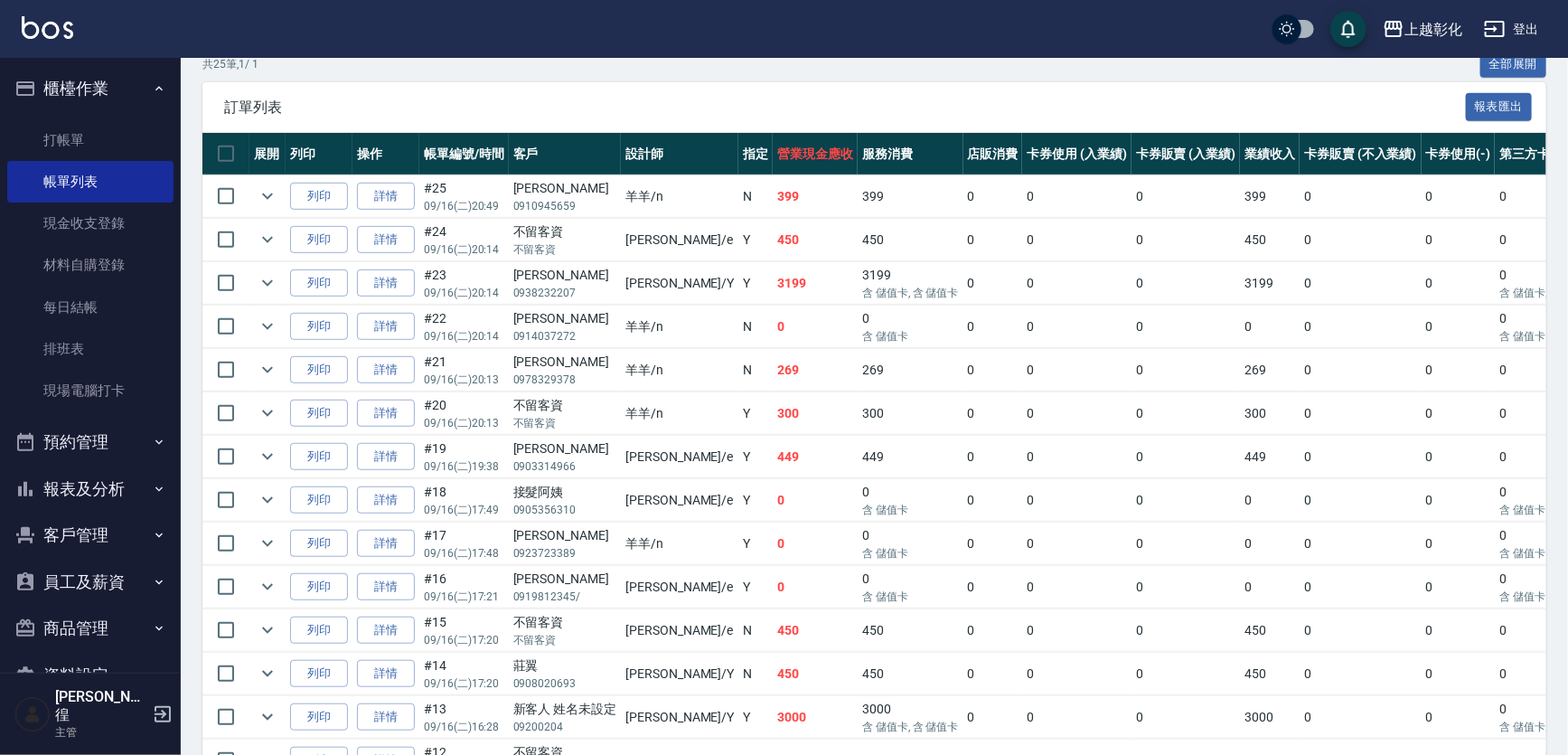
scroll to position [410, 0]
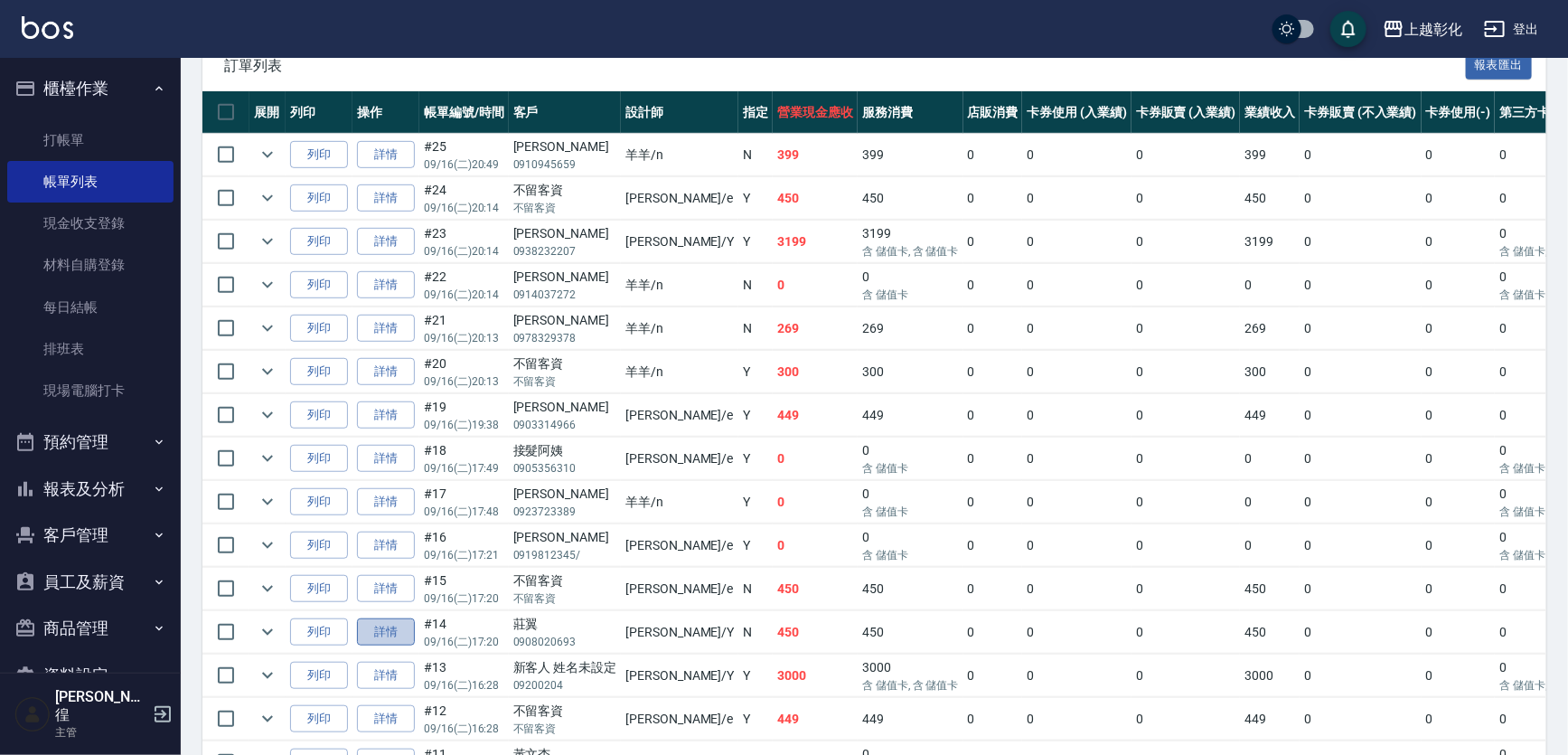
click at [375, 625] on link "詳情" at bounding box center [386, 632] width 58 height 28
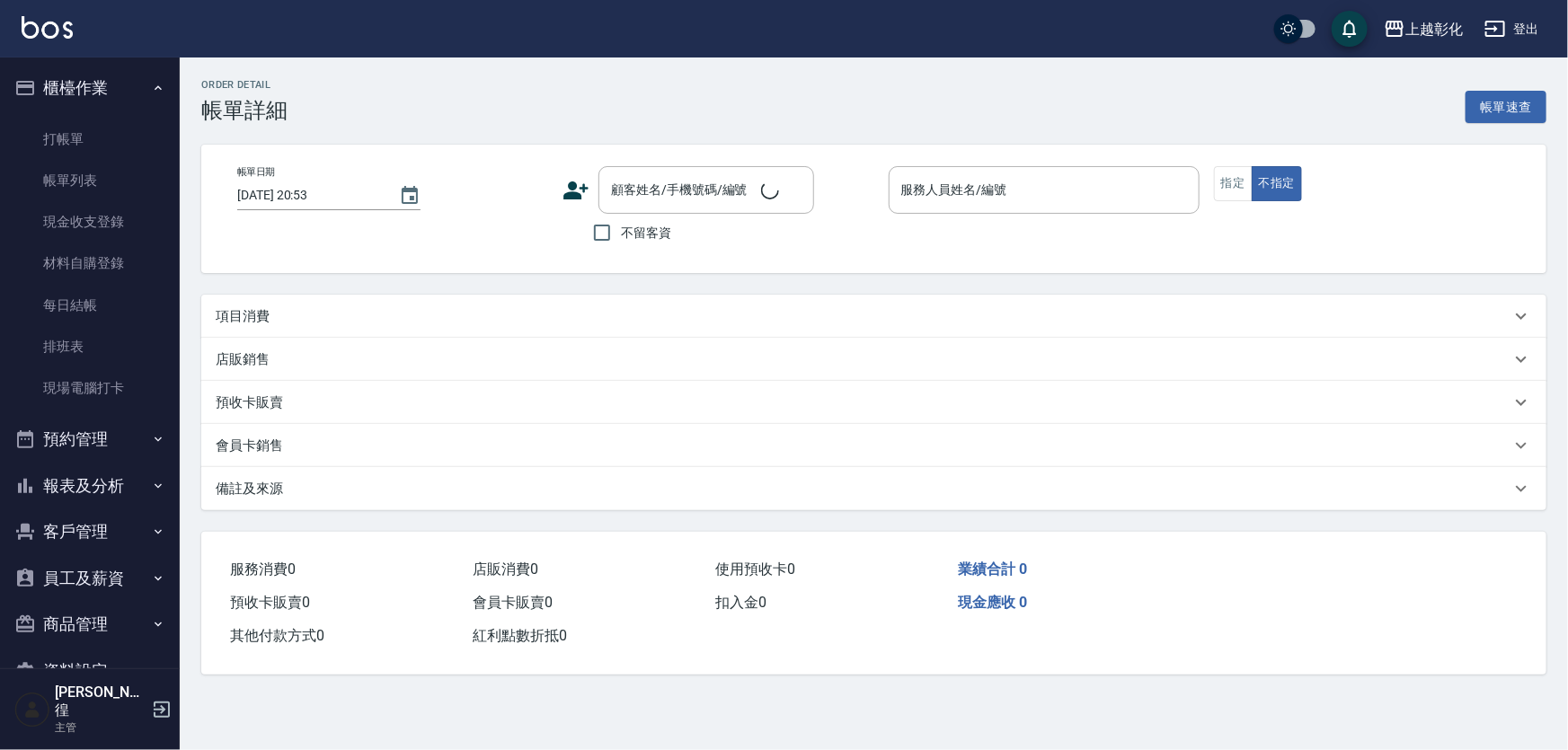
type input "2025/09/16 17:20"
type input "YURI-Y"
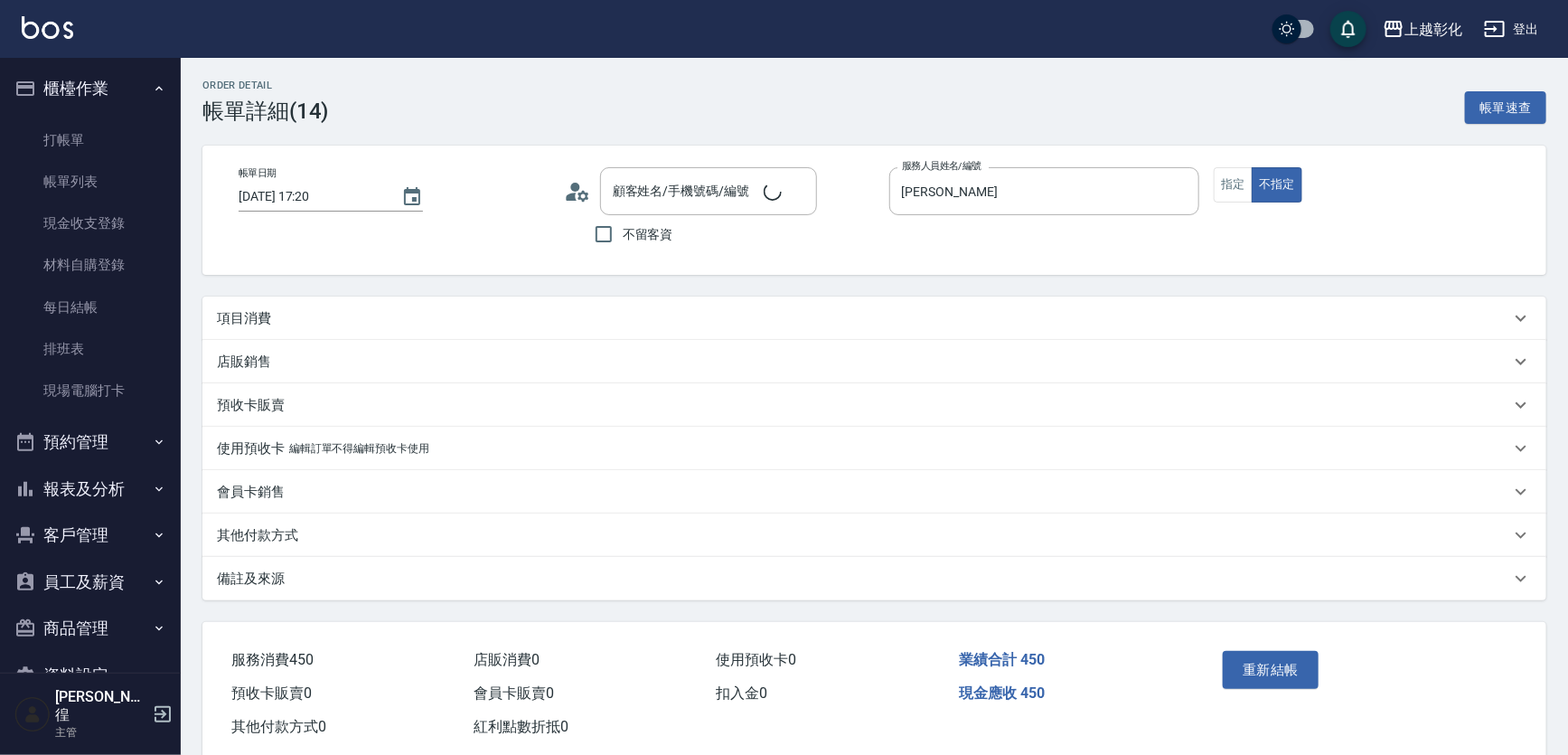
type input "莊翼/0908020693/null"
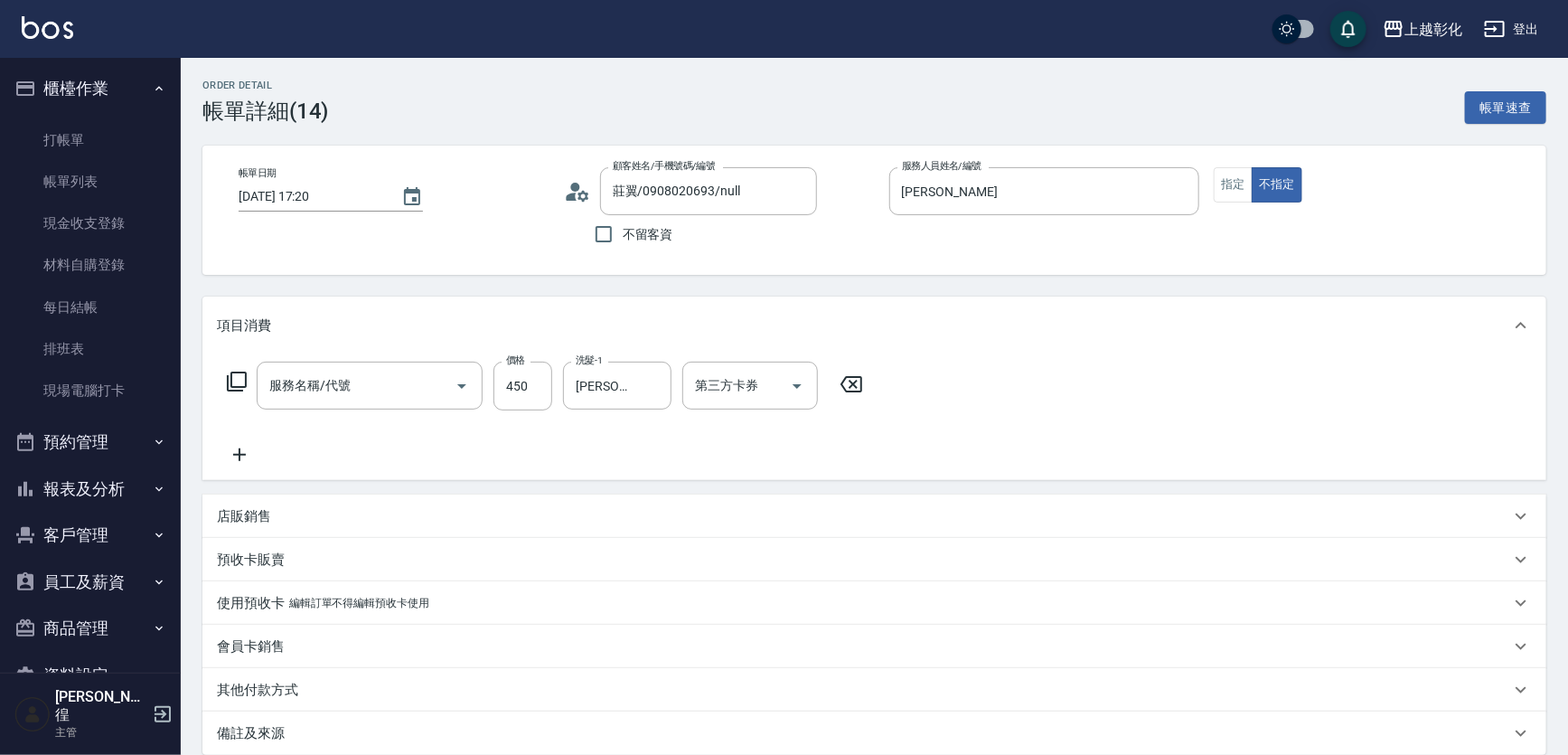
type input "洗剪D(002)"
click at [795, 384] on icon "Open" at bounding box center [797, 386] width 9 height 5
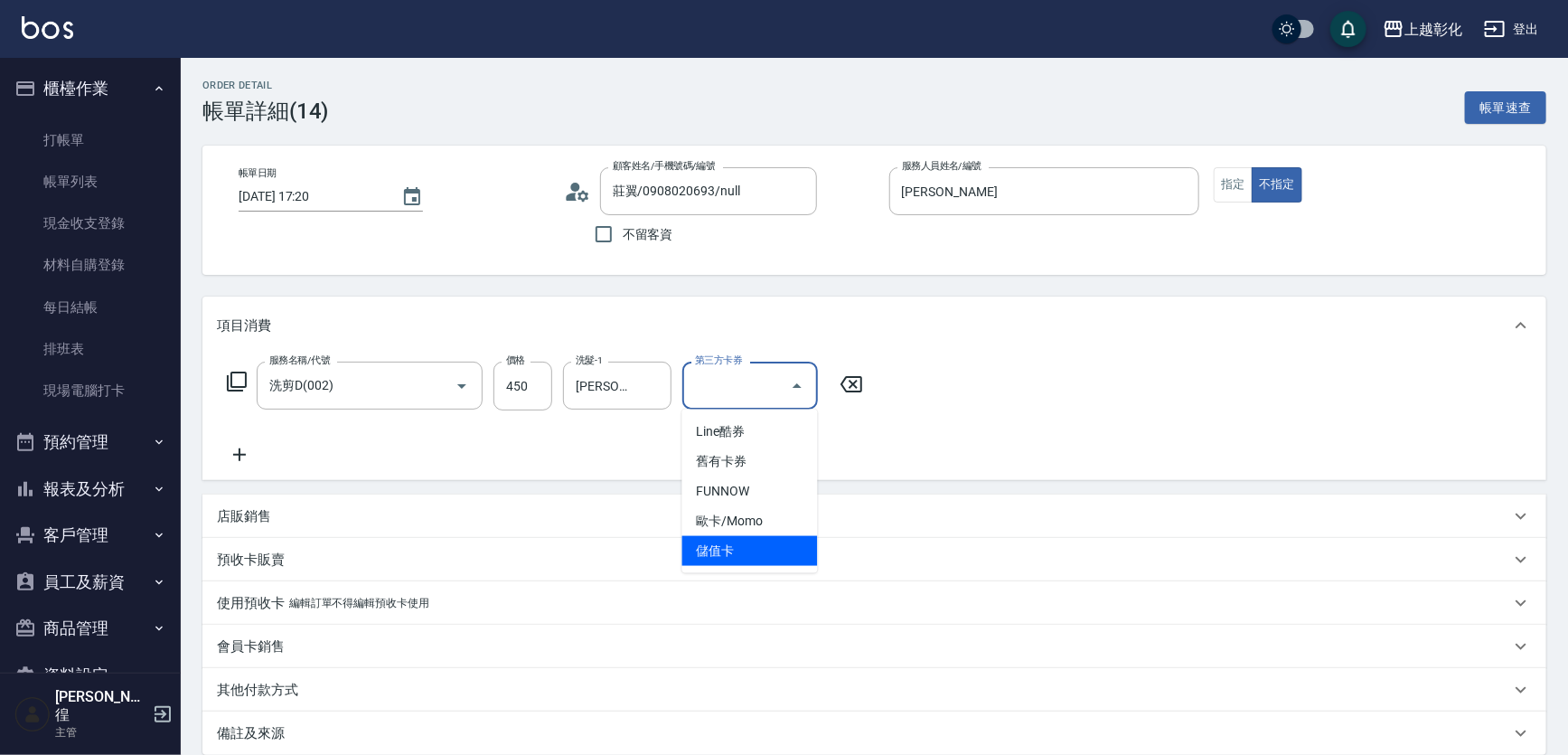
click at [748, 544] on span "儲值卡" at bounding box center [750, 551] width 136 height 30
type input "儲值卡"
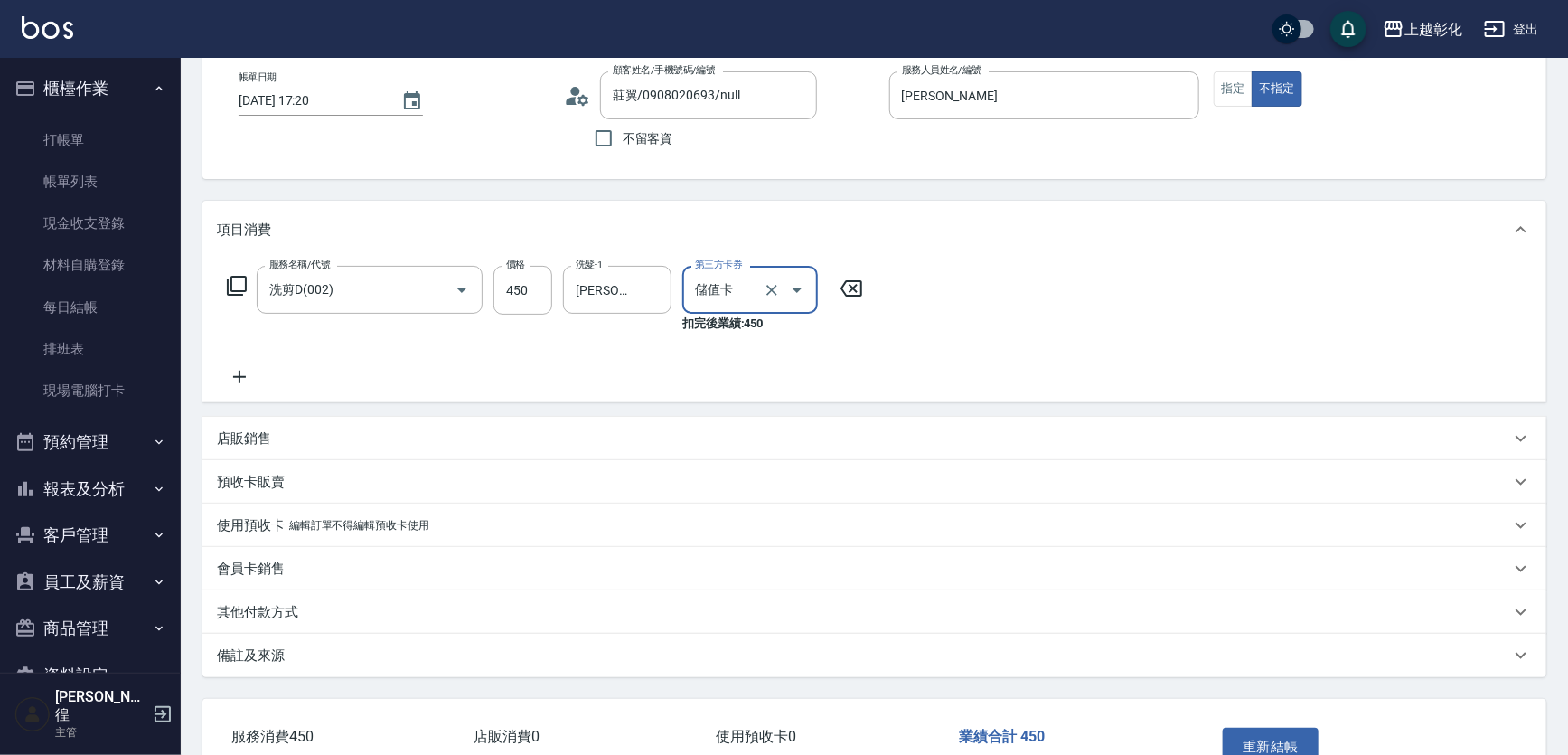
scroll to position [209, 0]
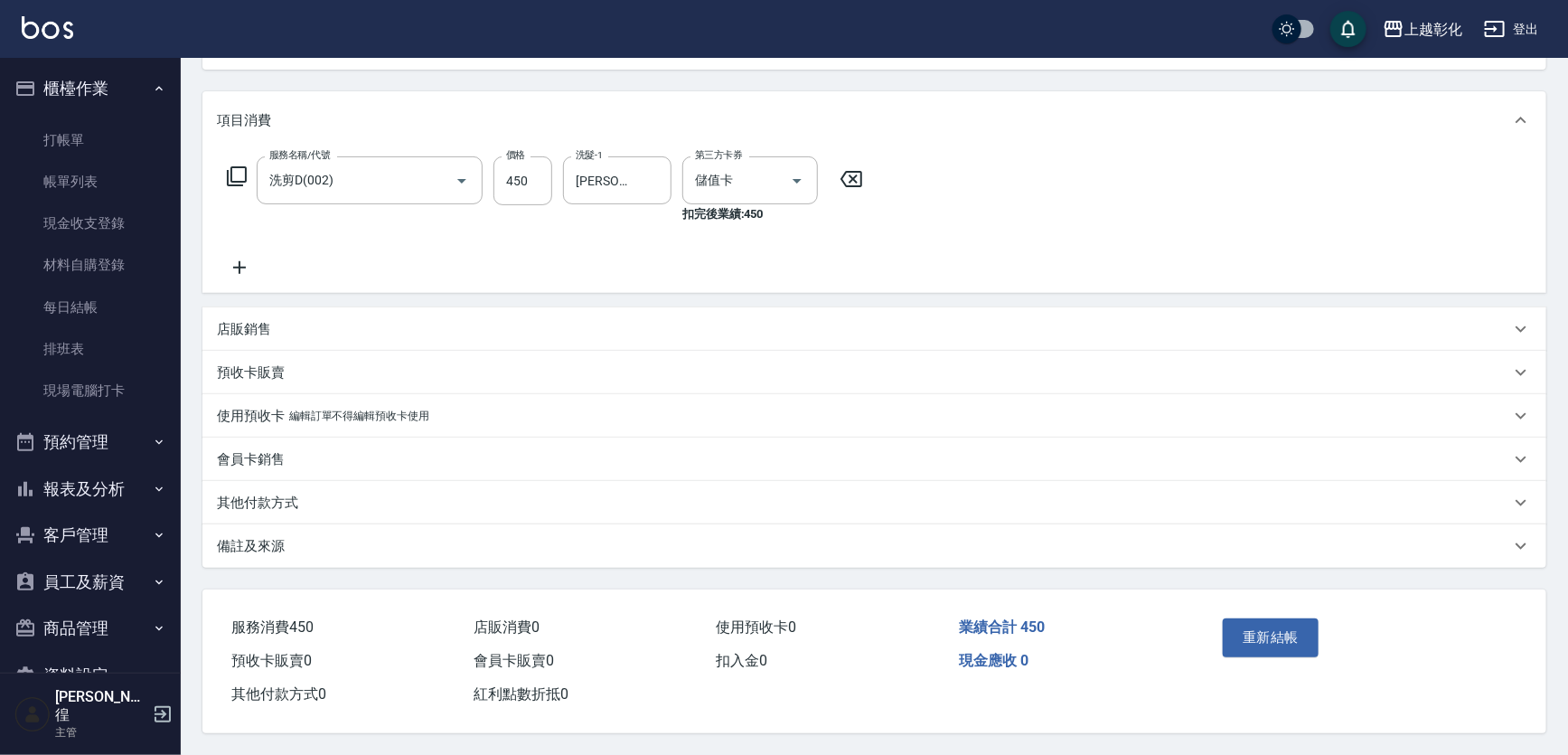
click at [1264, 611] on div "重新結帳" at bounding box center [1287, 650] width 144 height 79
click at [1261, 624] on button "重新結帳" at bounding box center [1270, 637] width 96 height 38
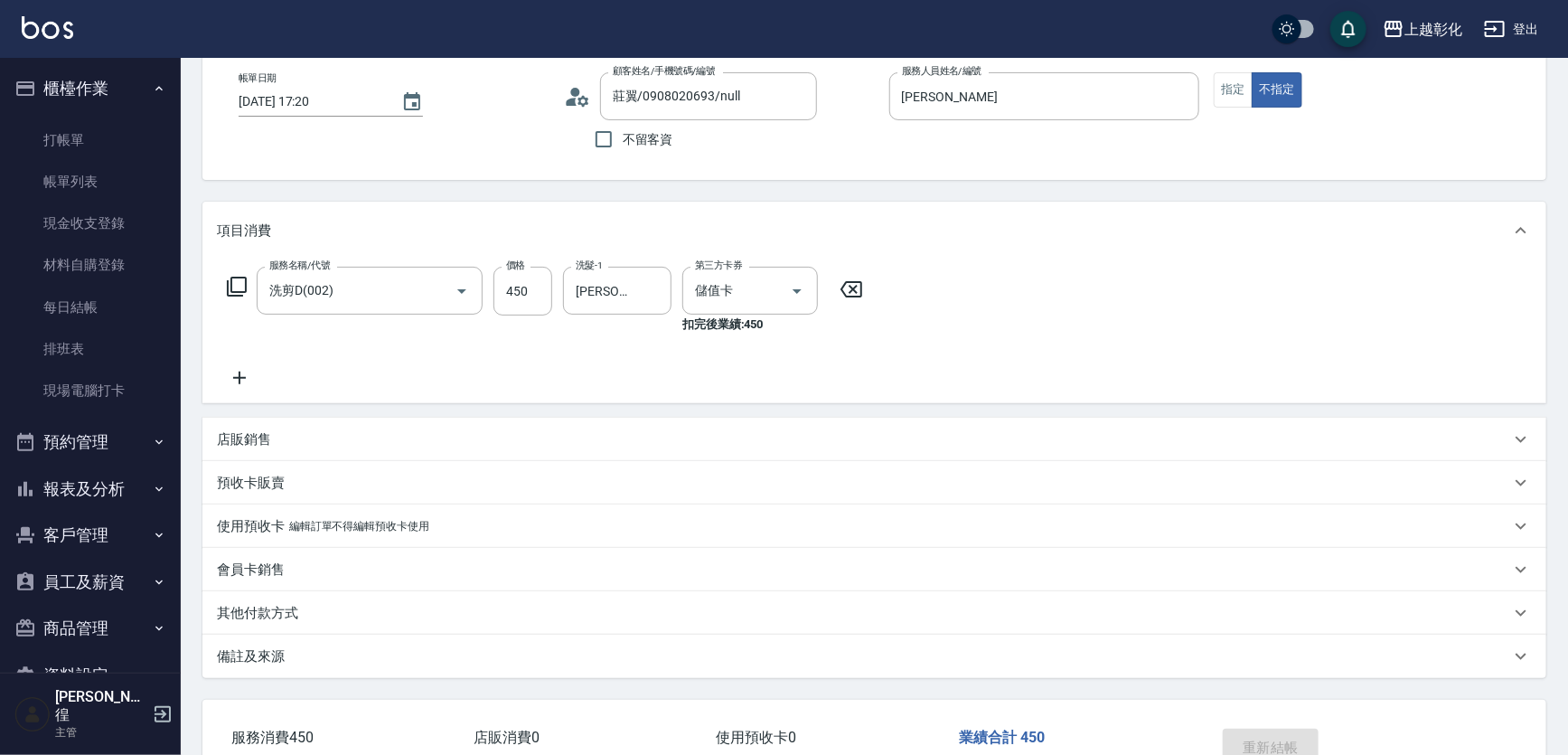
scroll to position [0, 0]
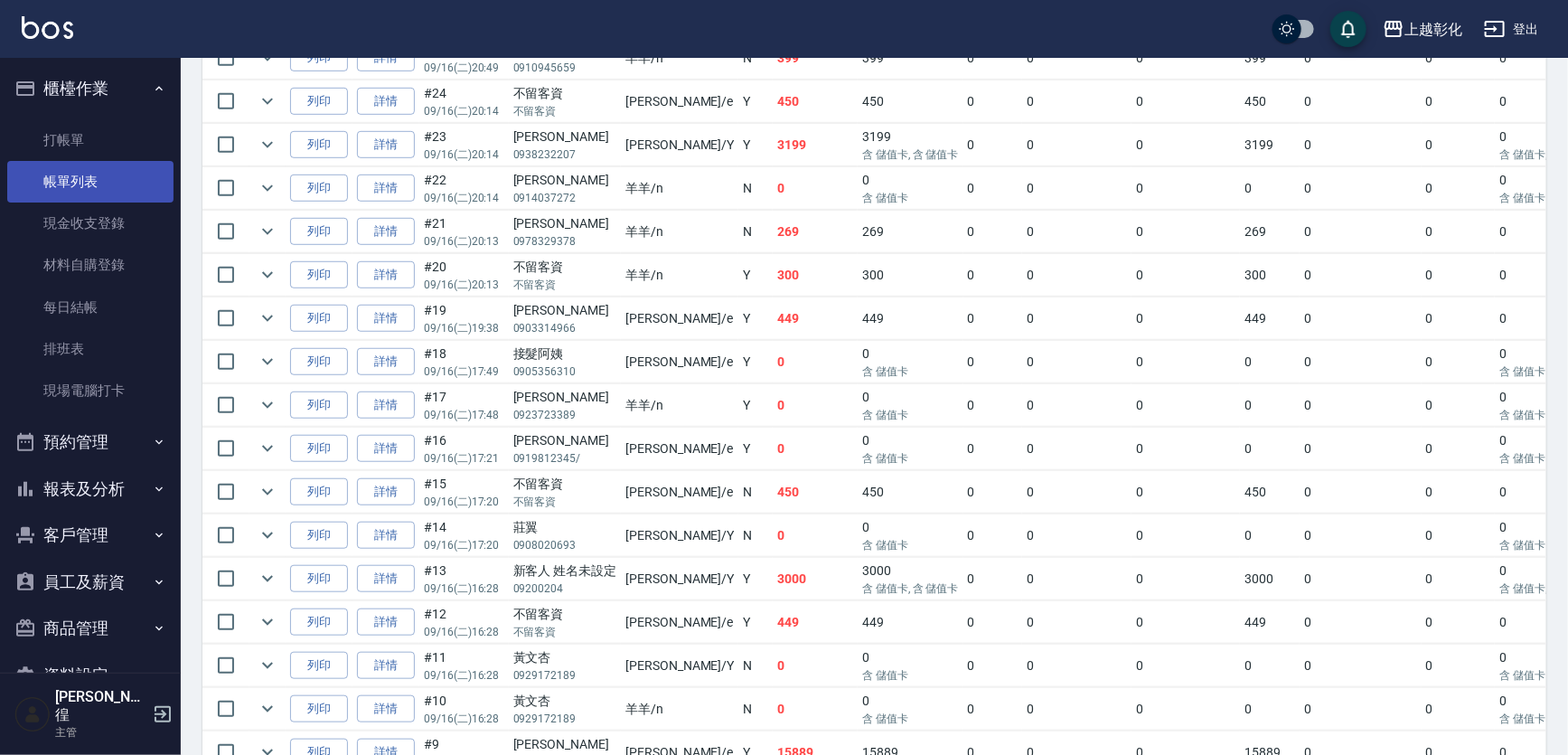
scroll to position [293, 0]
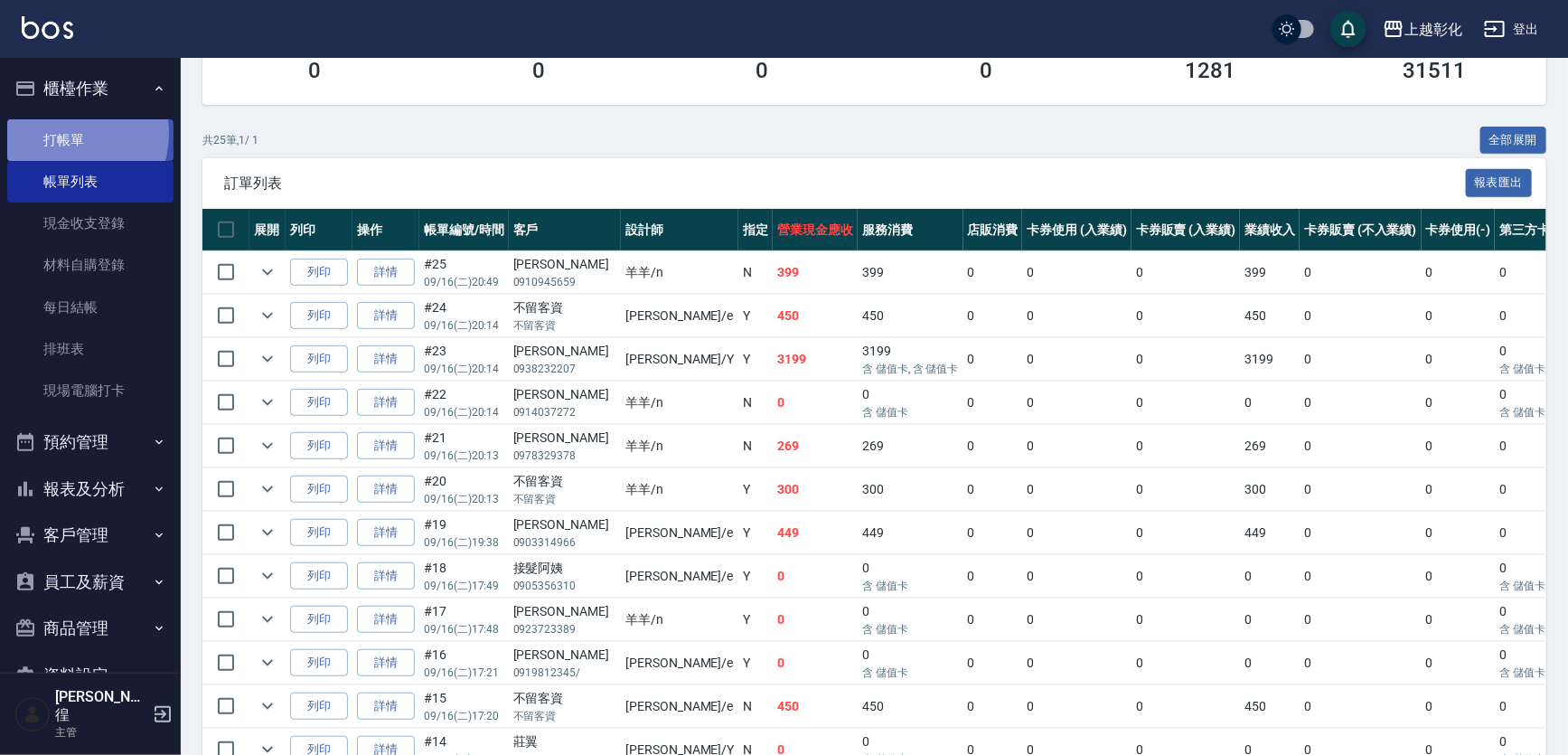
click at [65, 133] on link "打帳單" at bounding box center [90, 139] width 166 height 42
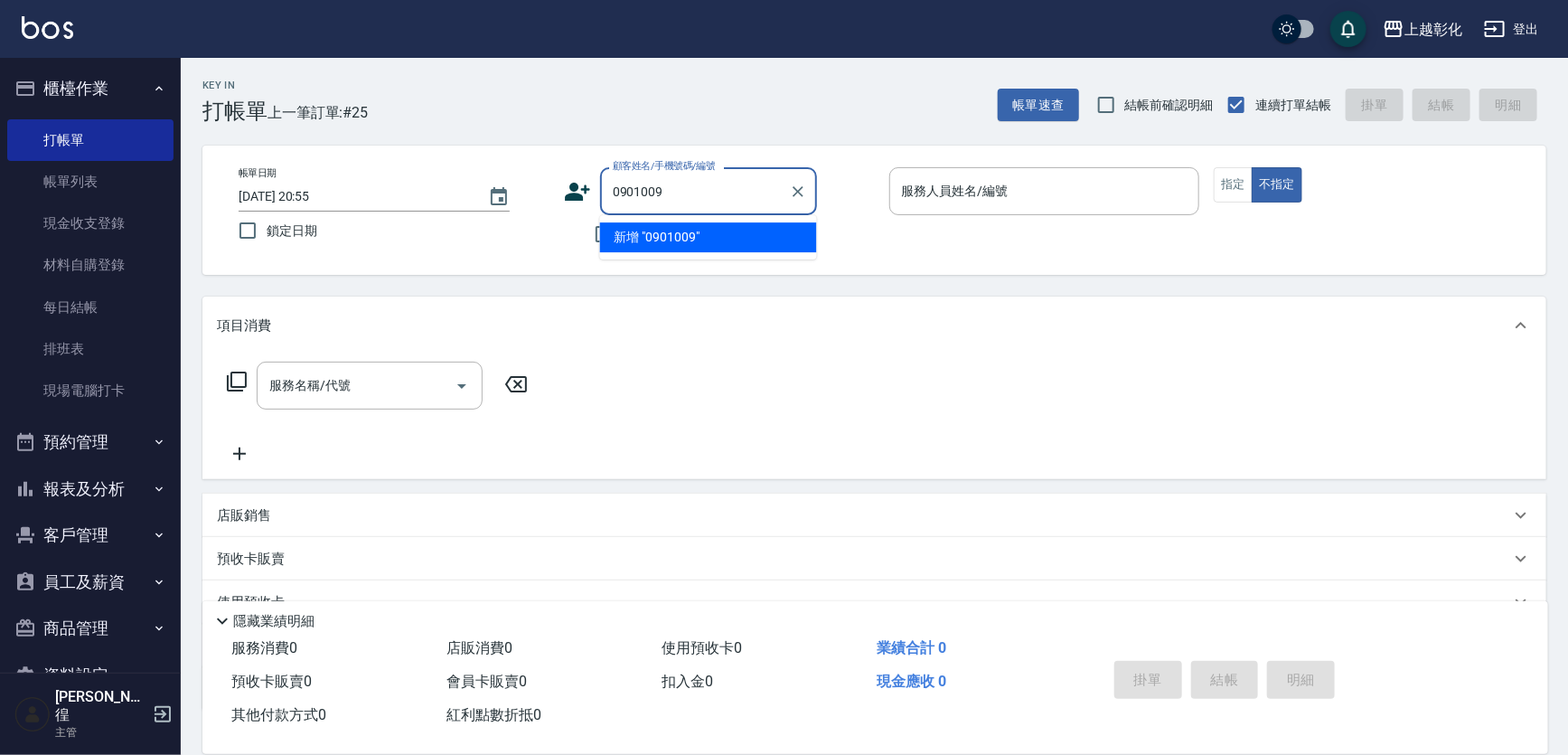
click at [653, 179] on input "0901009" at bounding box center [694, 192] width 174 height 32
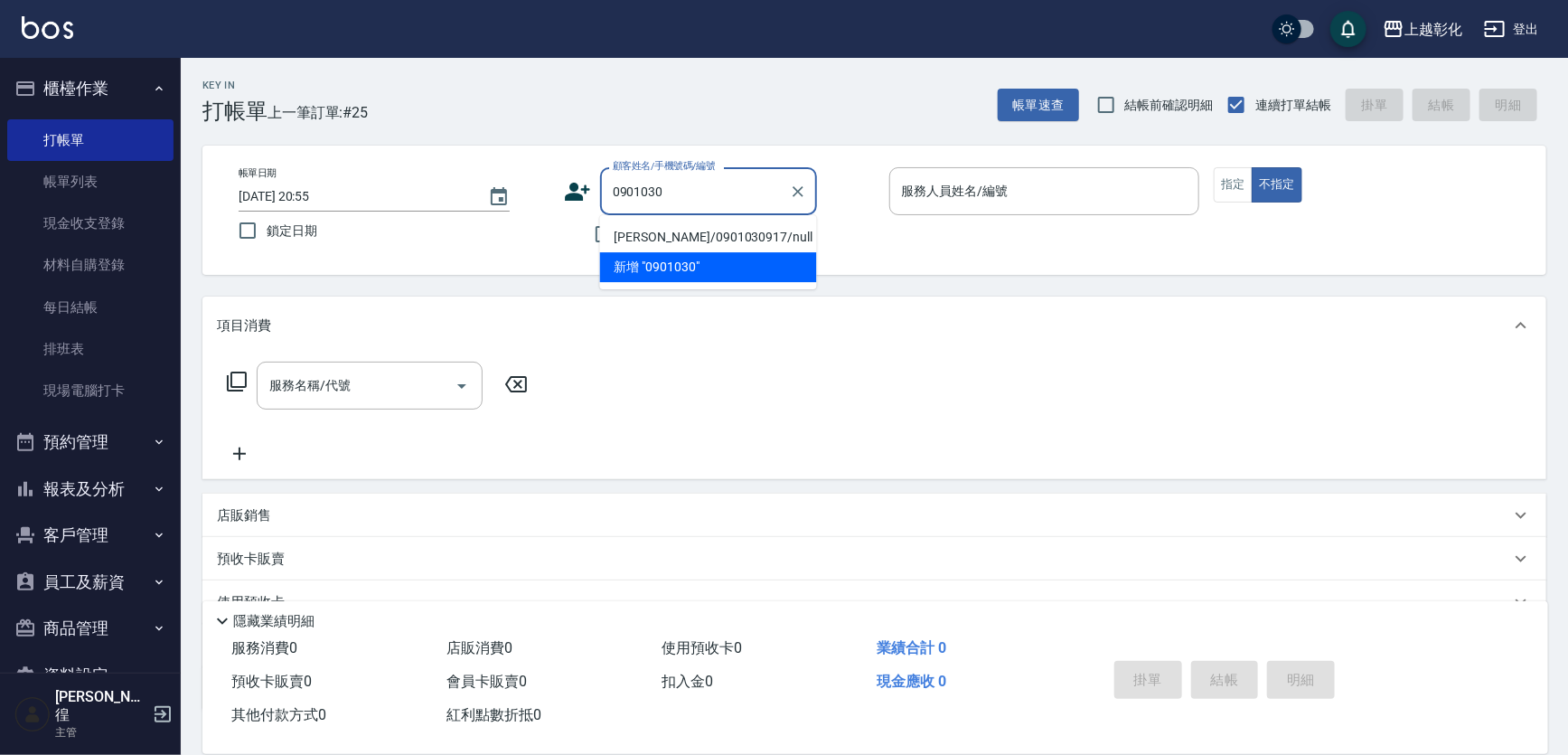
click at [659, 229] on li "許恩綺/0901030917/null" at bounding box center [708, 237] width 217 height 30
type input "許恩綺/0901030917/null"
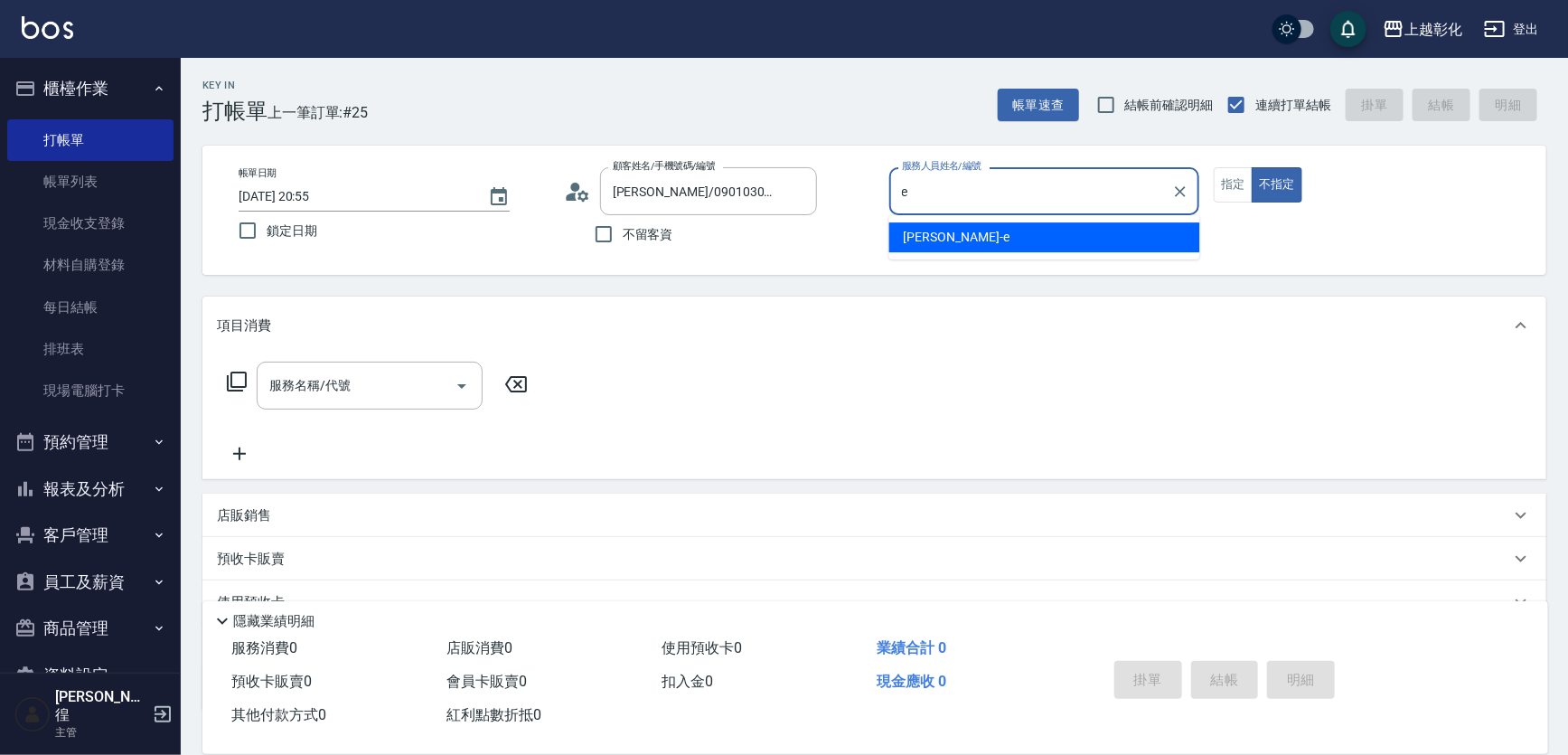
type input "allen-e"
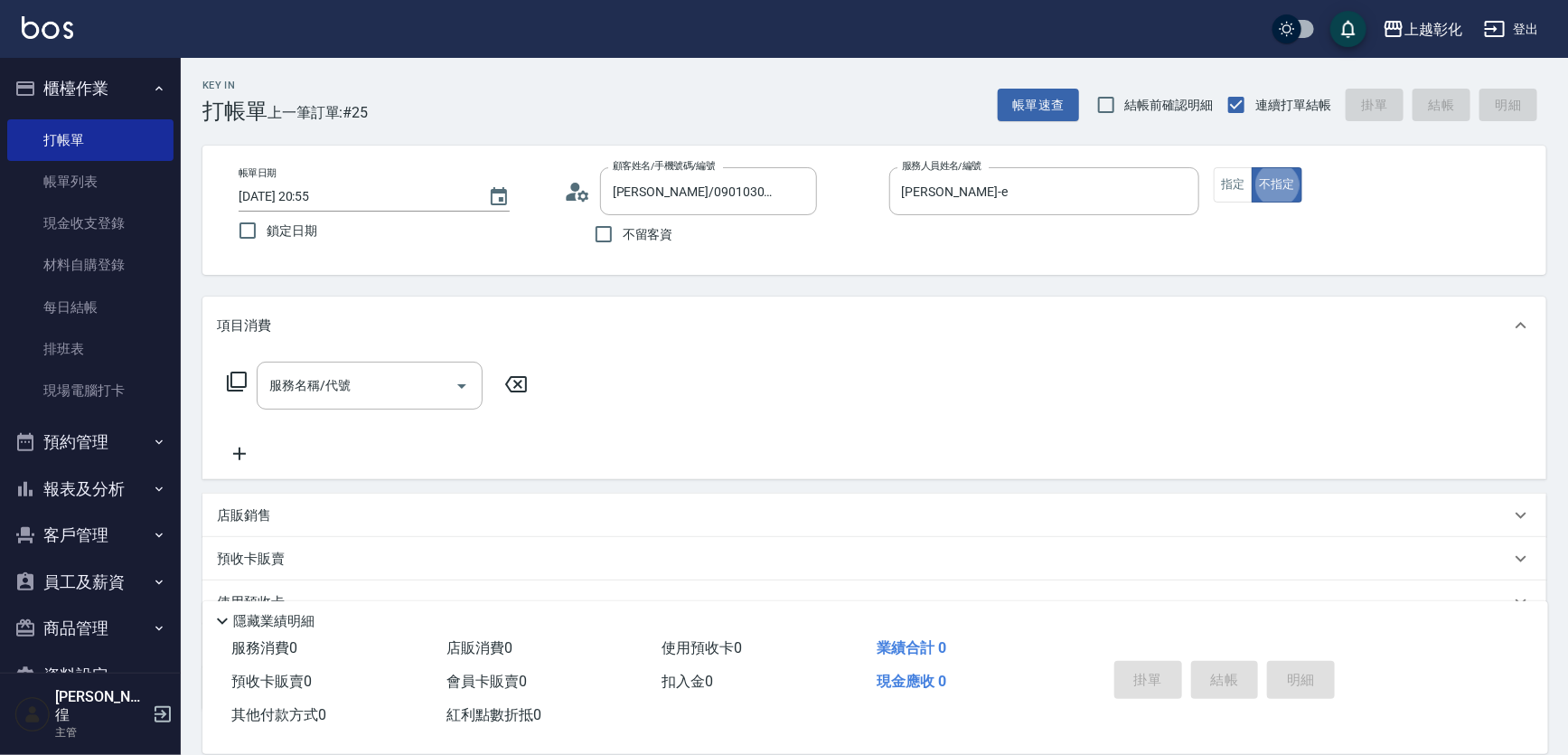
type button "false"
type input "g"
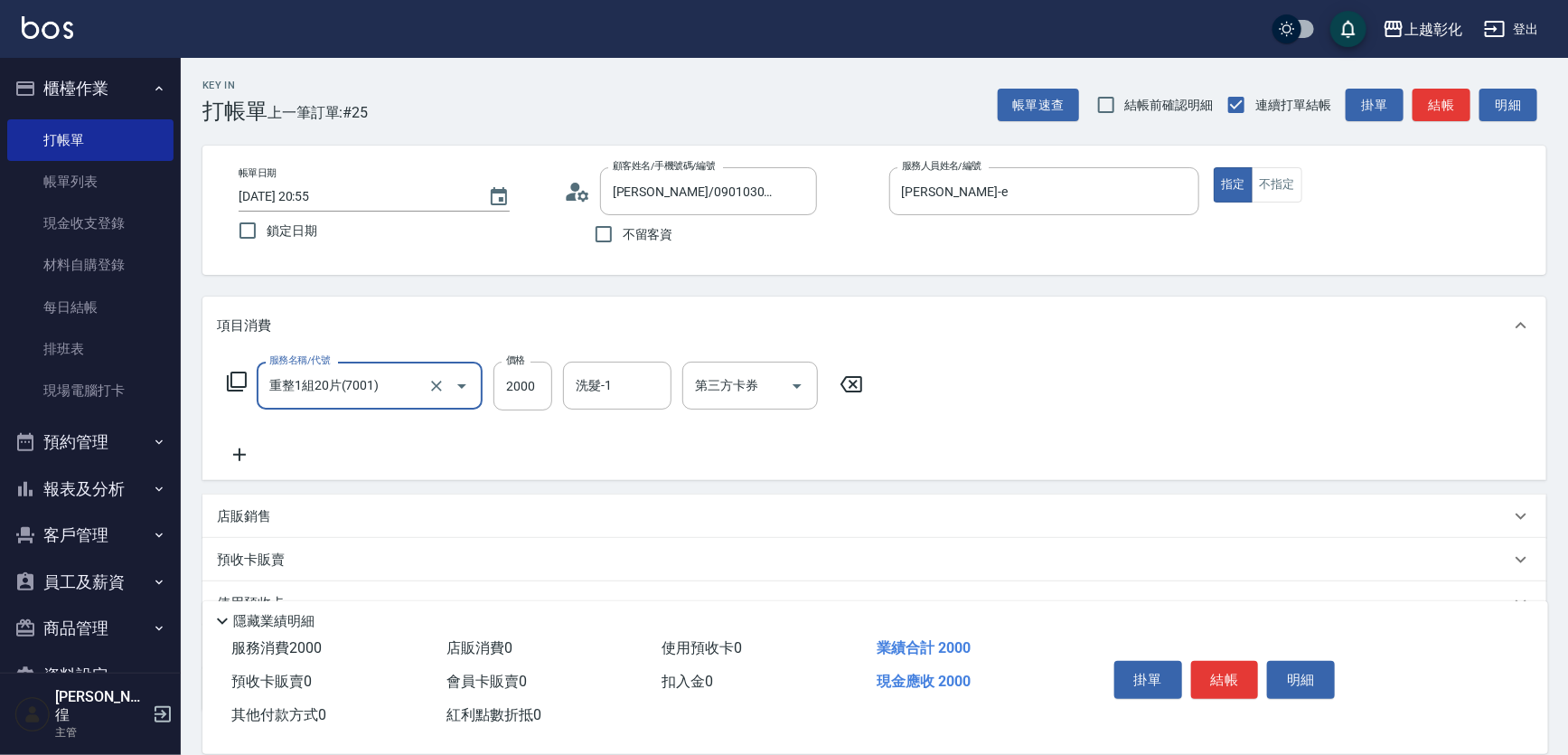
type input "重整1組20片(7001)"
type input "150"
type input "1"
click at [540, 388] on input "150" at bounding box center [522, 386] width 59 height 49
type input "1500"
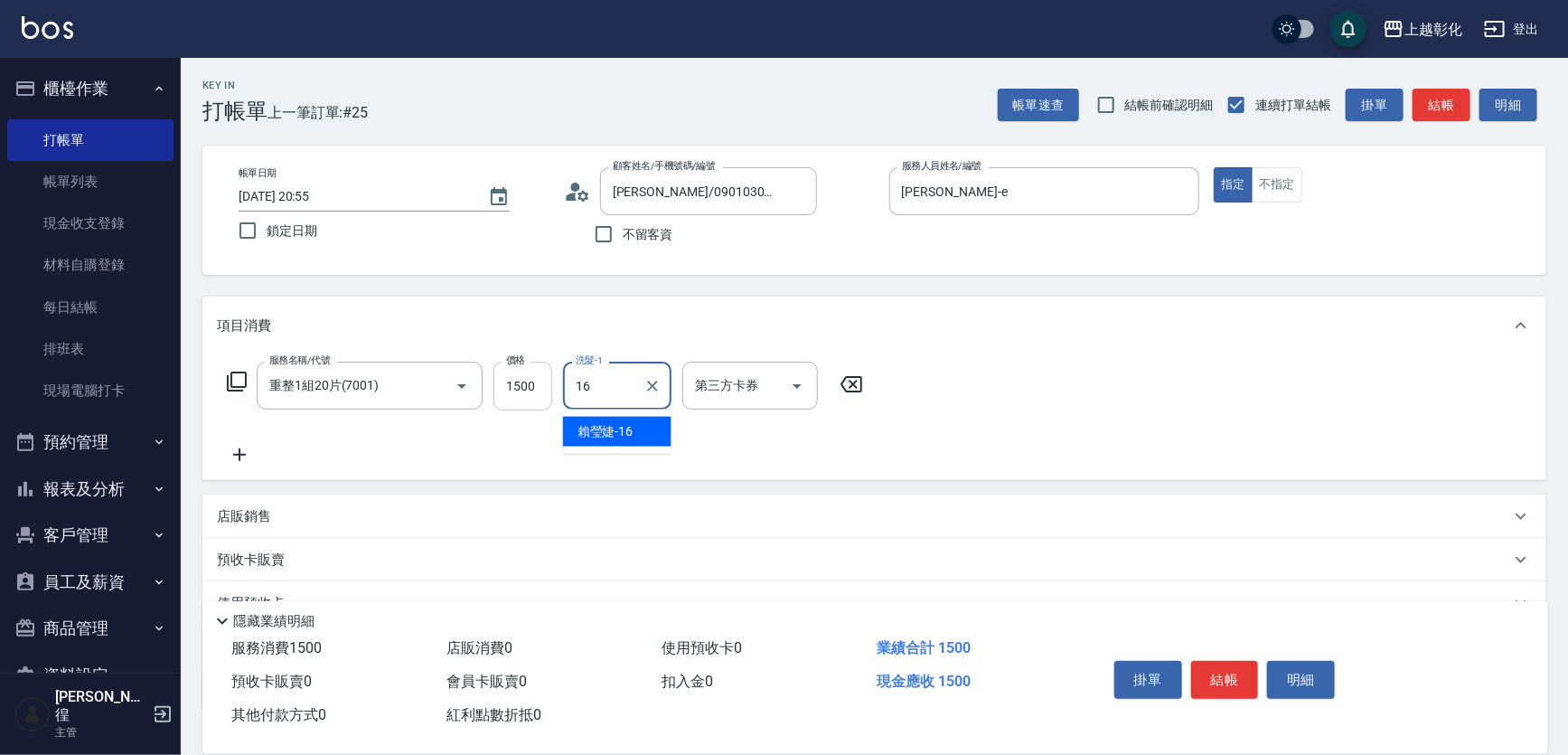
type input "賴瑩婕-16"
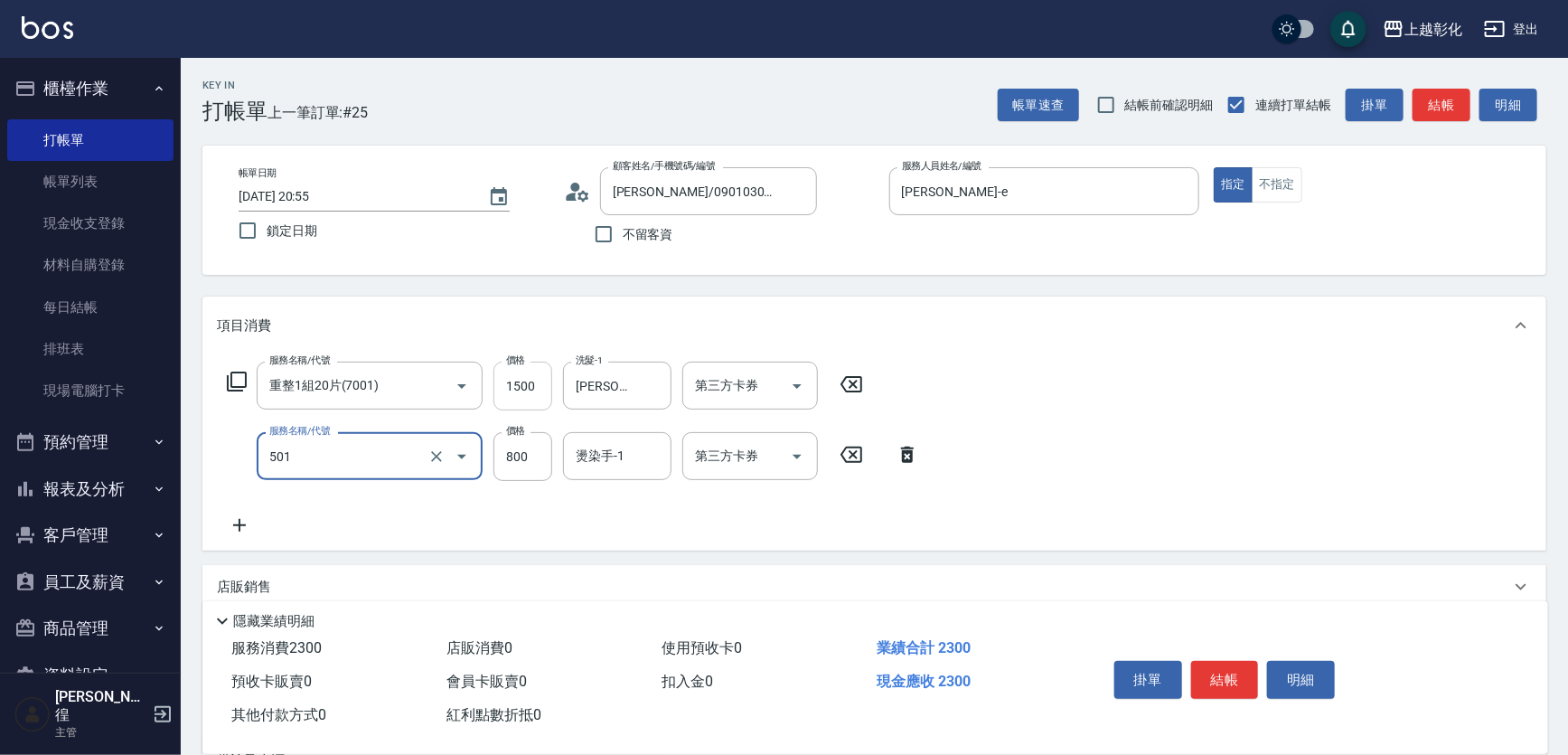
type input "染髮(501)"
click at [528, 454] on input "100" at bounding box center [522, 457] width 59 height 49
click at [531, 456] on input "100" at bounding box center [522, 457] width 59 height 49
type input "1000"
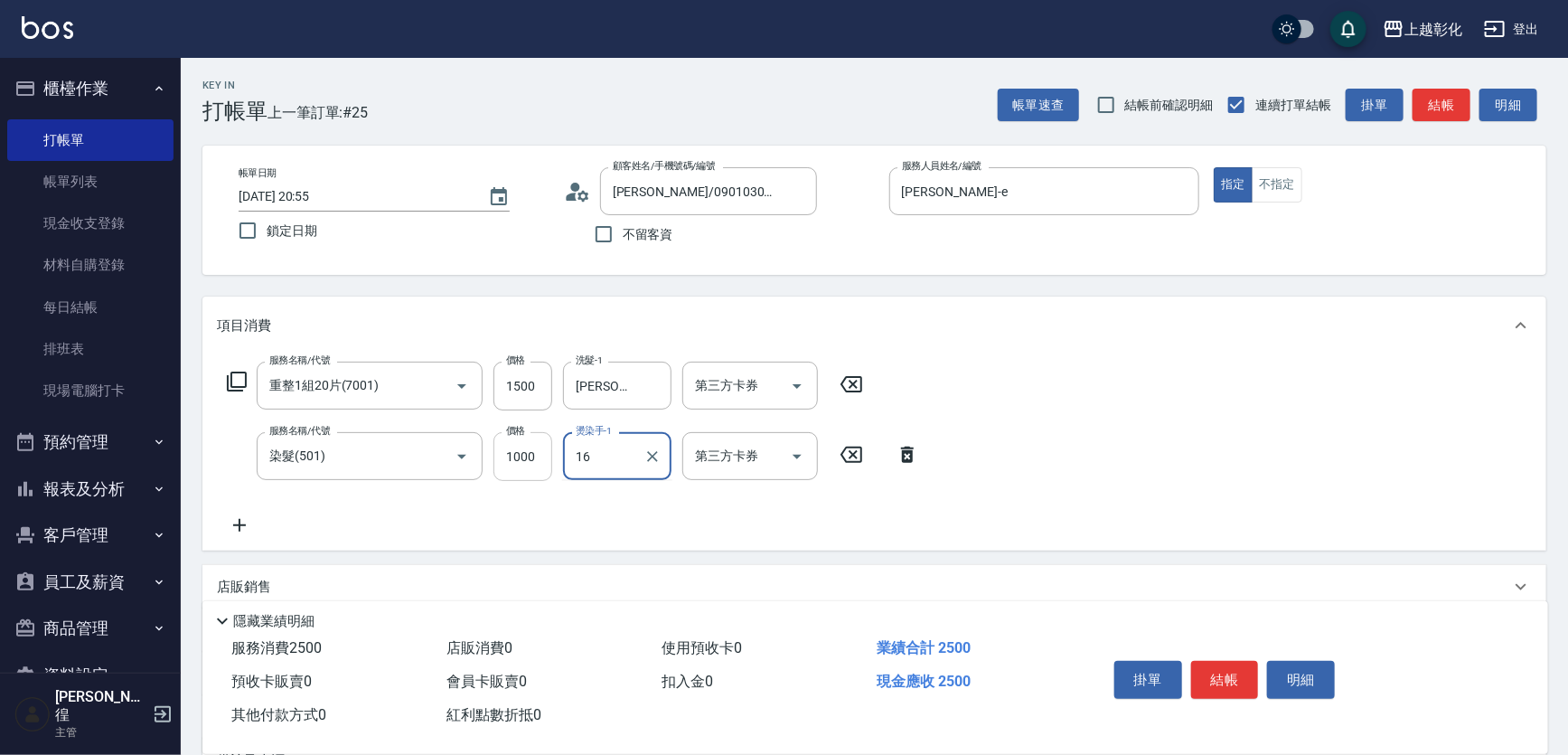
type input "賴瑩婕-16"
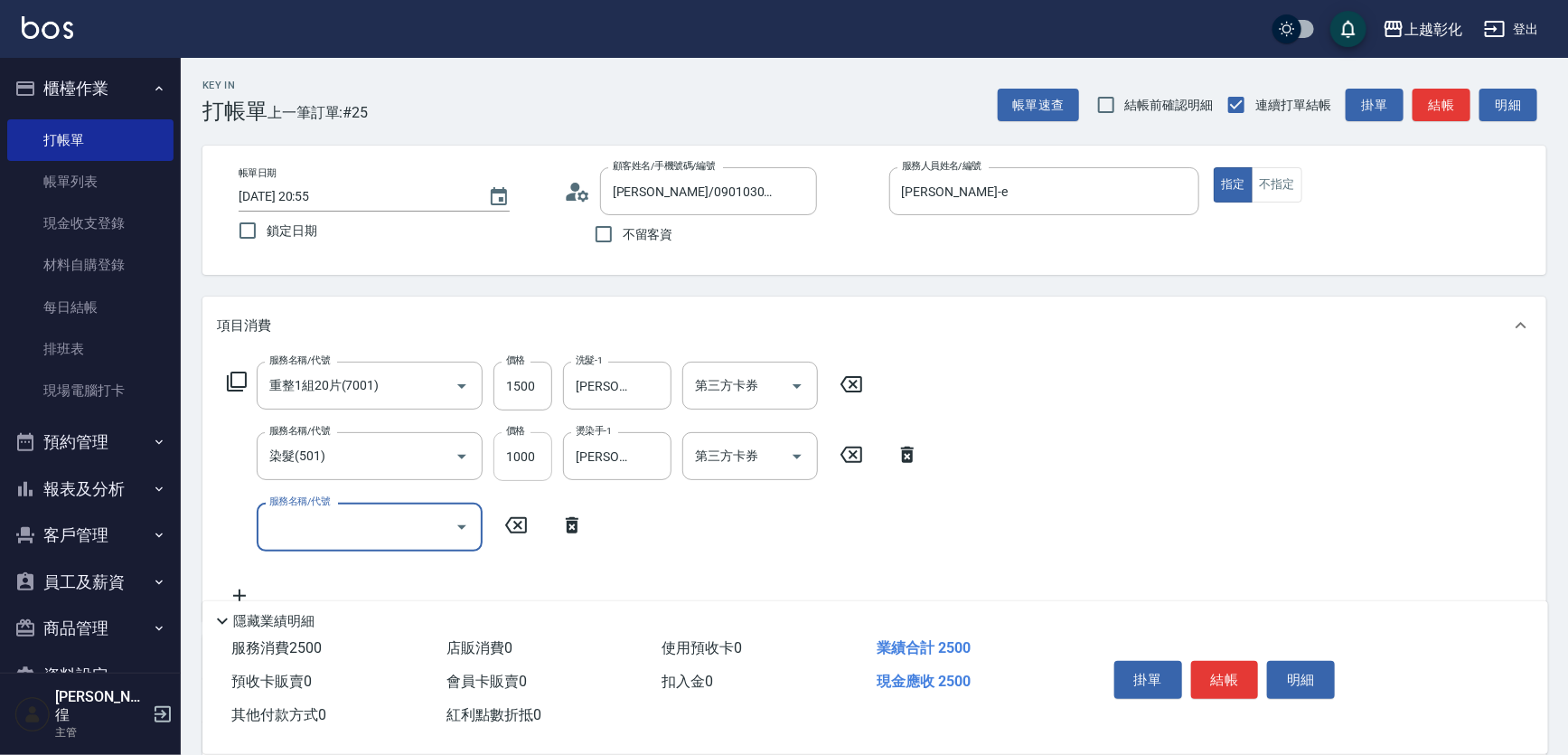
type input "2"
type input "染髮(501)"
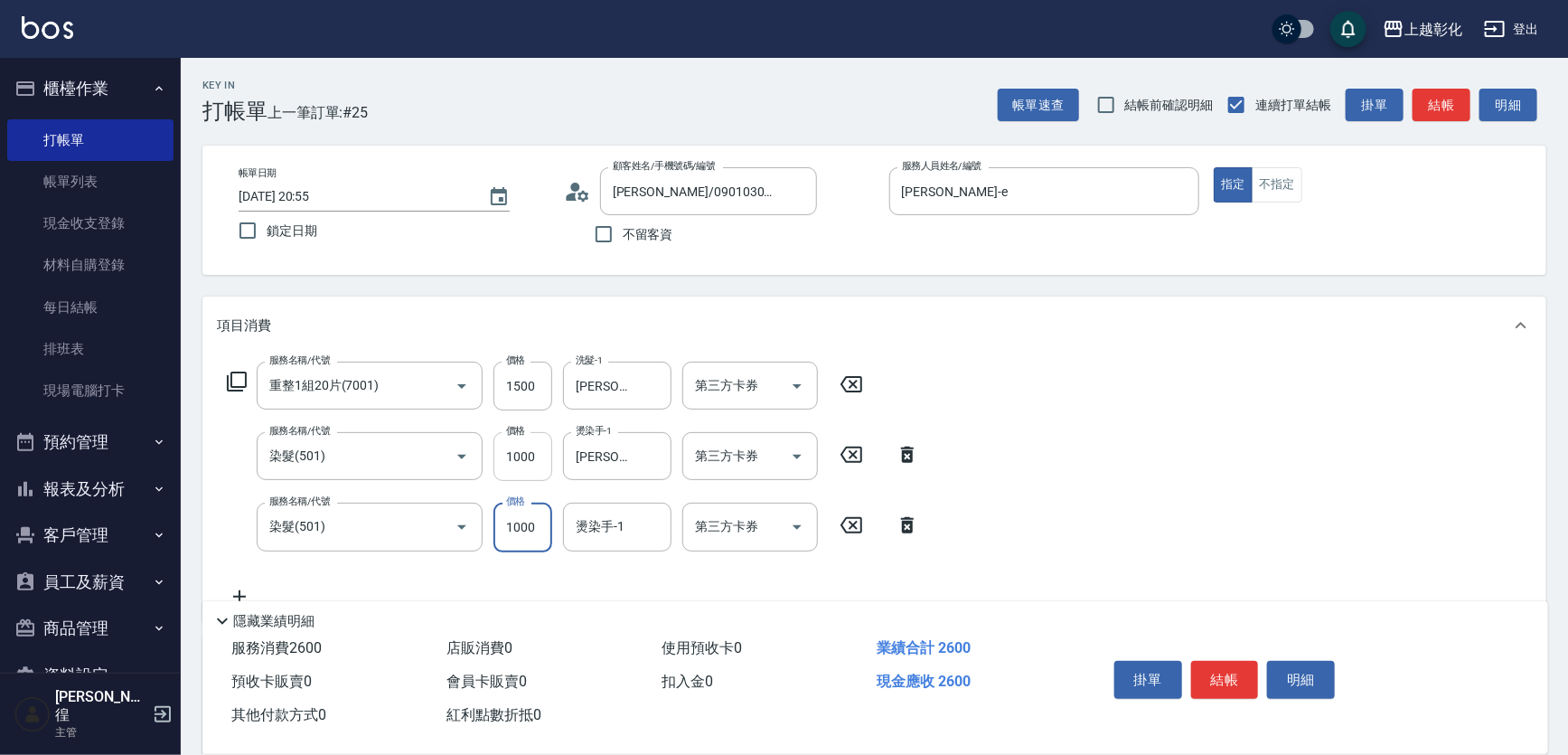
type input "1000"
type input "賴瑩婕-16"
type input "ㄇ"
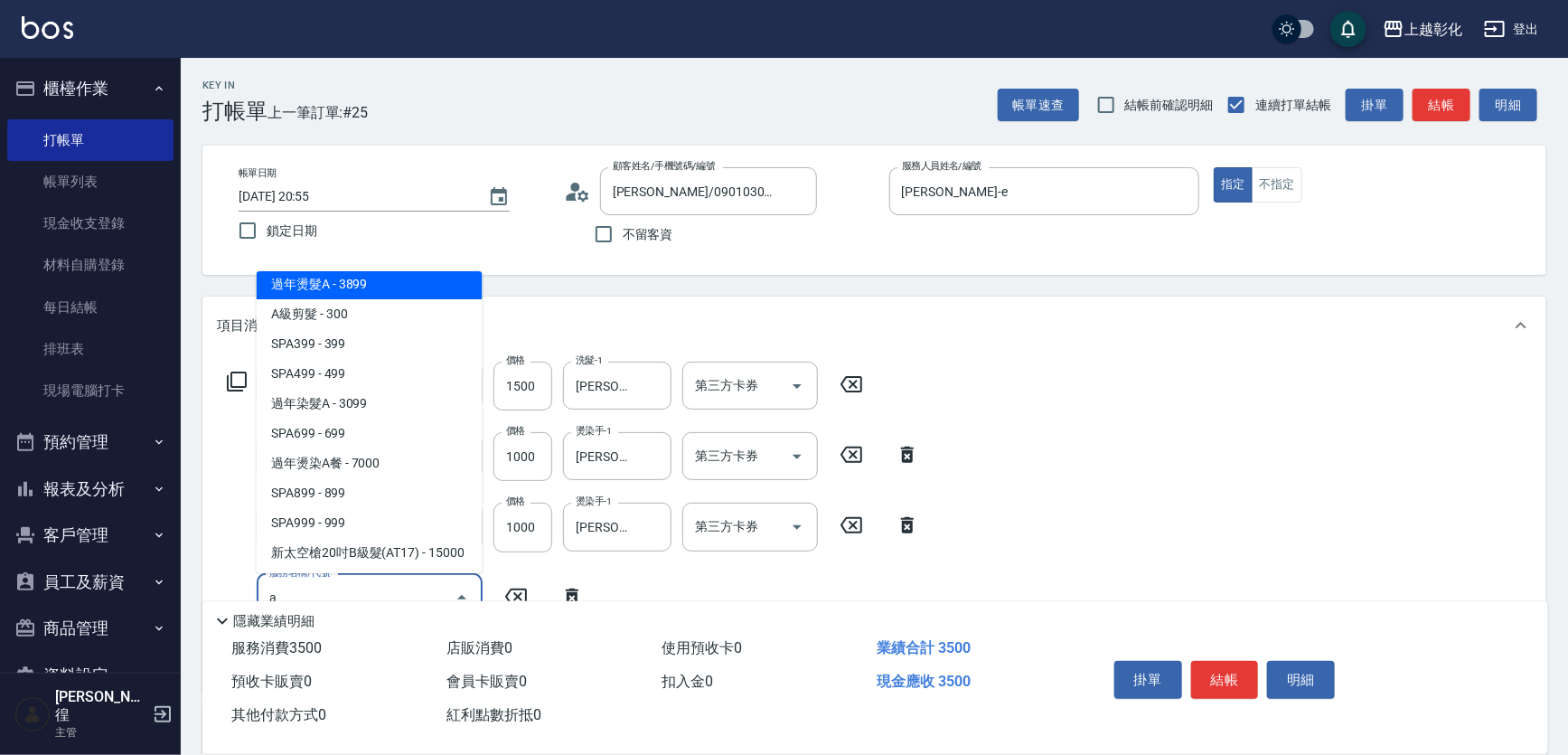
scroll to position [59, 0]
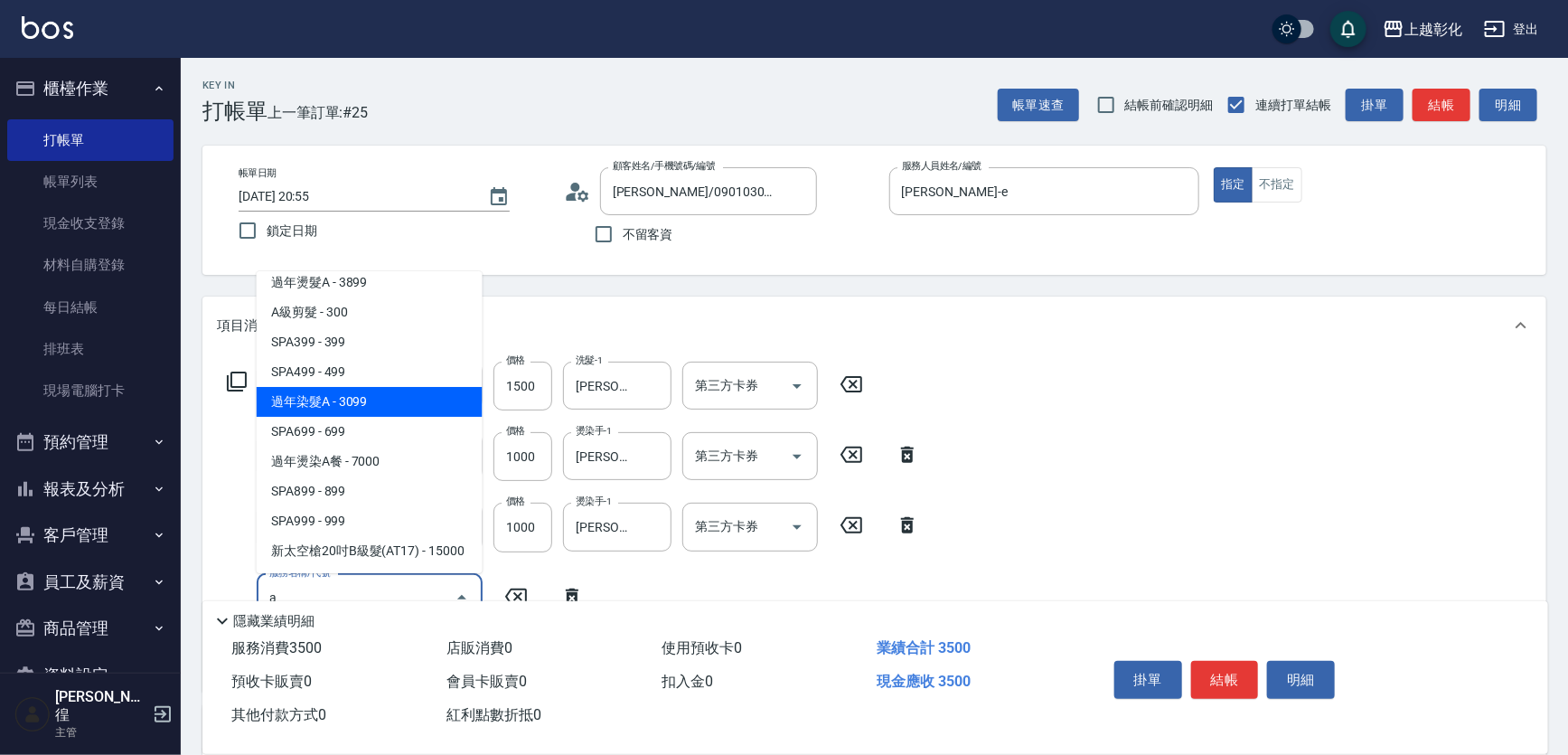
click at [395, 387] on span "過年染髮A - 3099" at bounding box center [369, 402] width 226 height 30
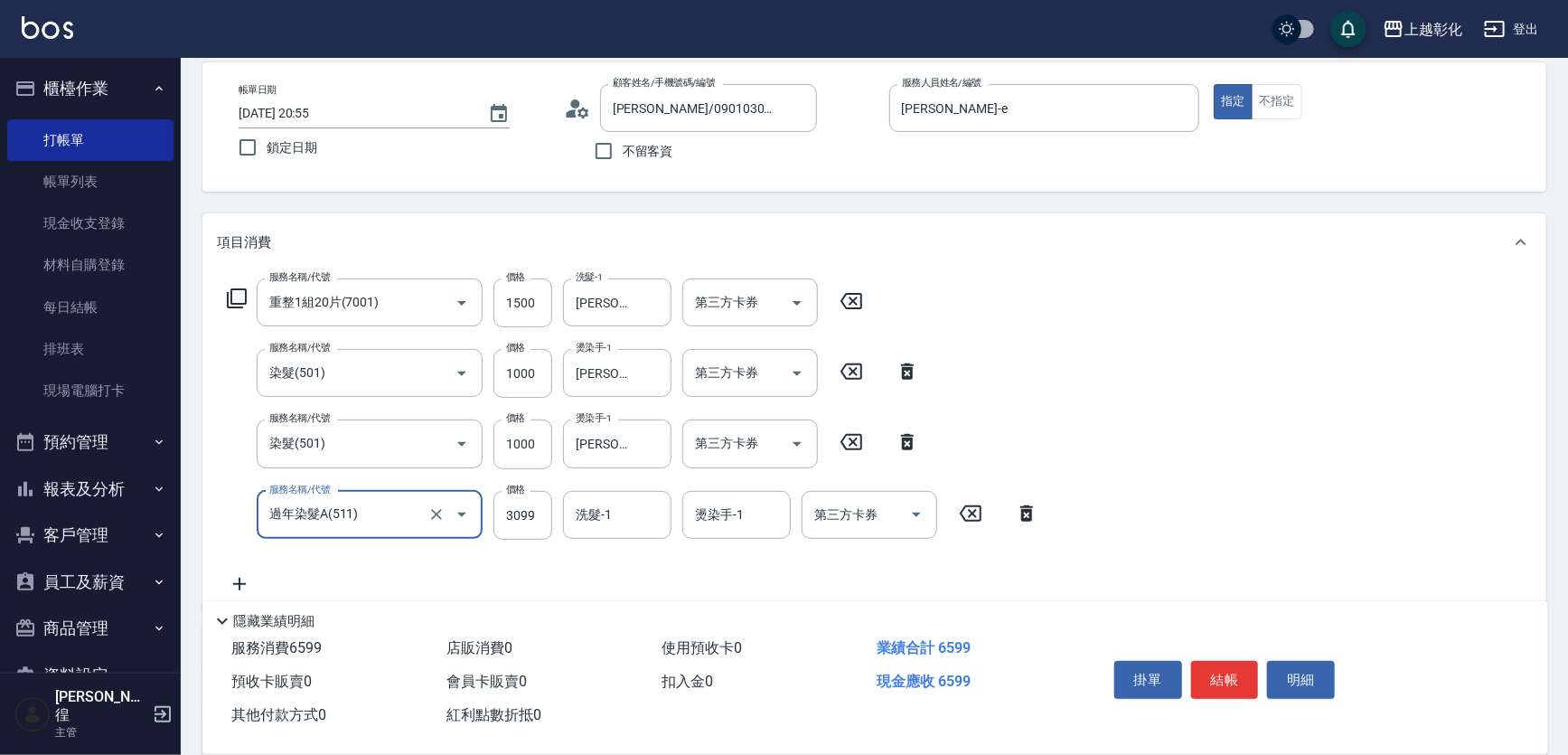
scroll to position [164, 0]
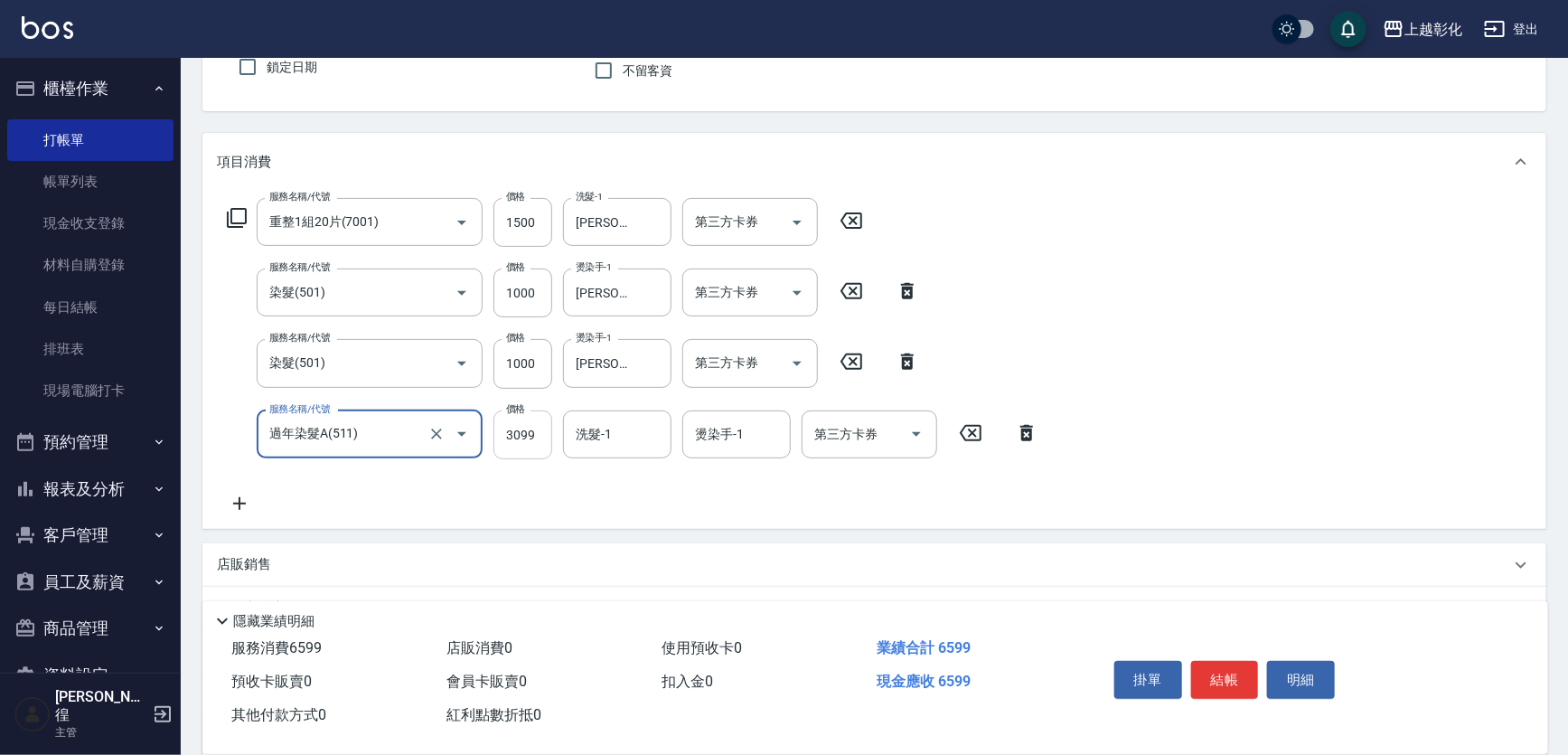
type input "過年染髮A(511)"
click at [537, 424] on input "3099" at bounding box center [522, 434] width 59 height 49
type input "2800"
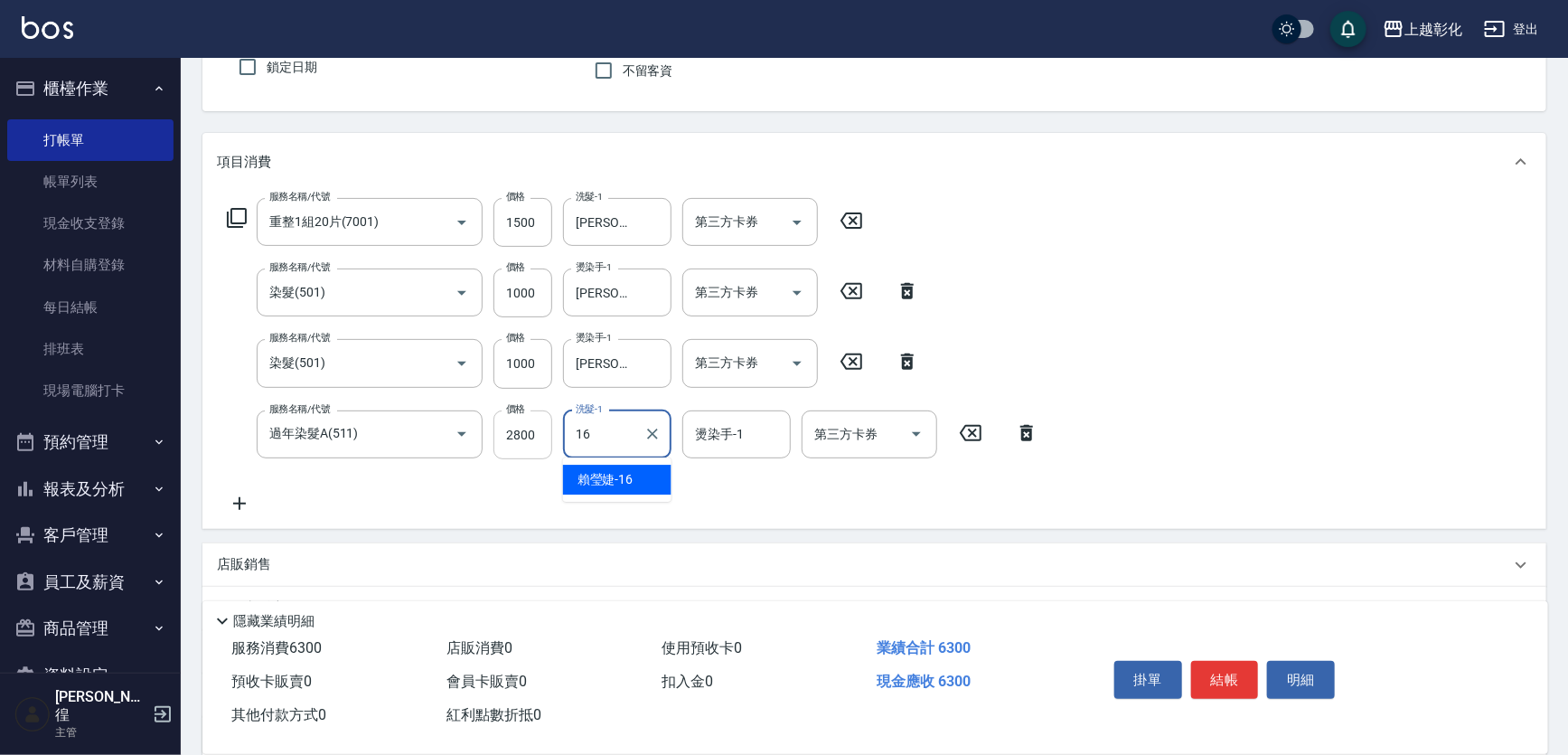
type input "賴瑩婕-16"
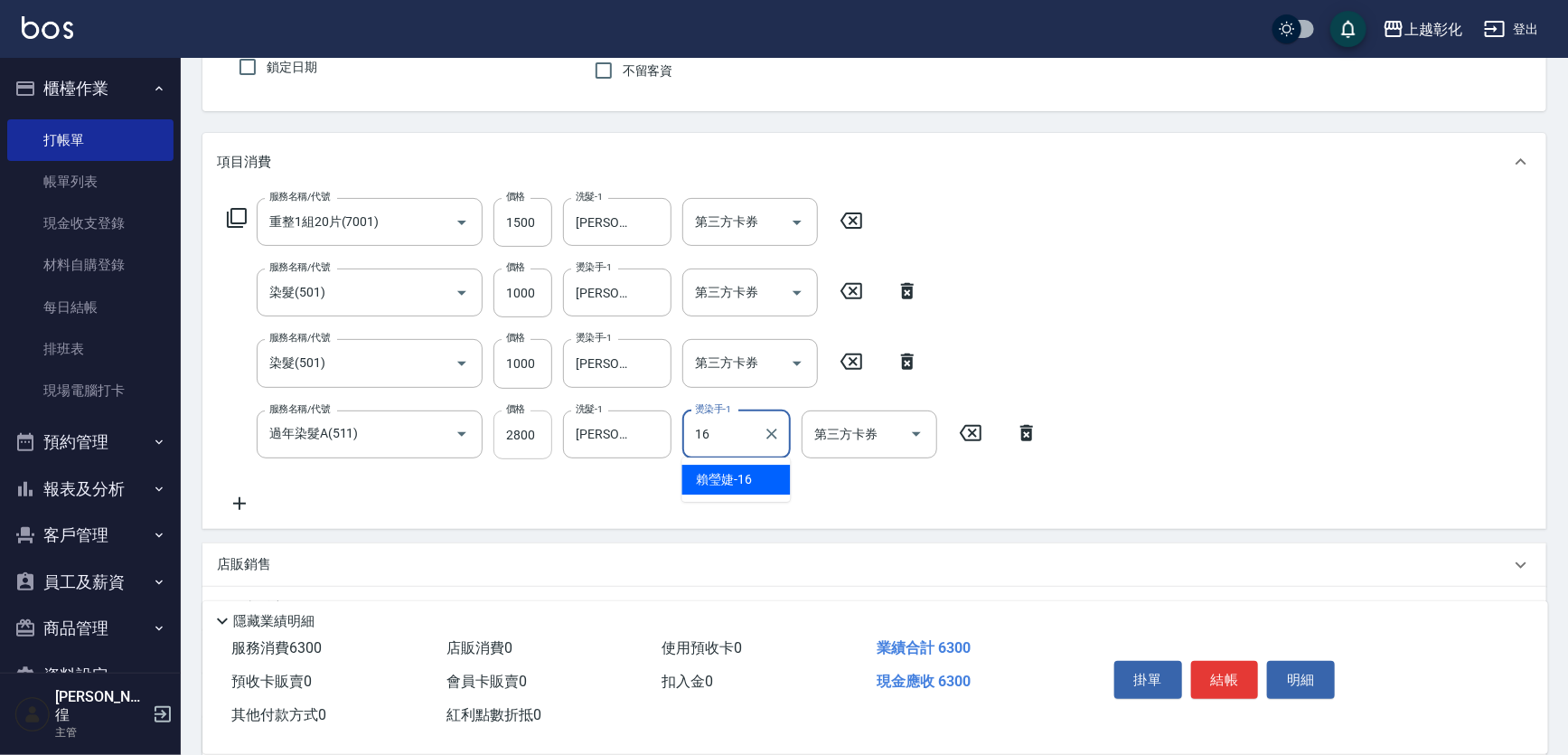
type input "賴瑩婕-16"
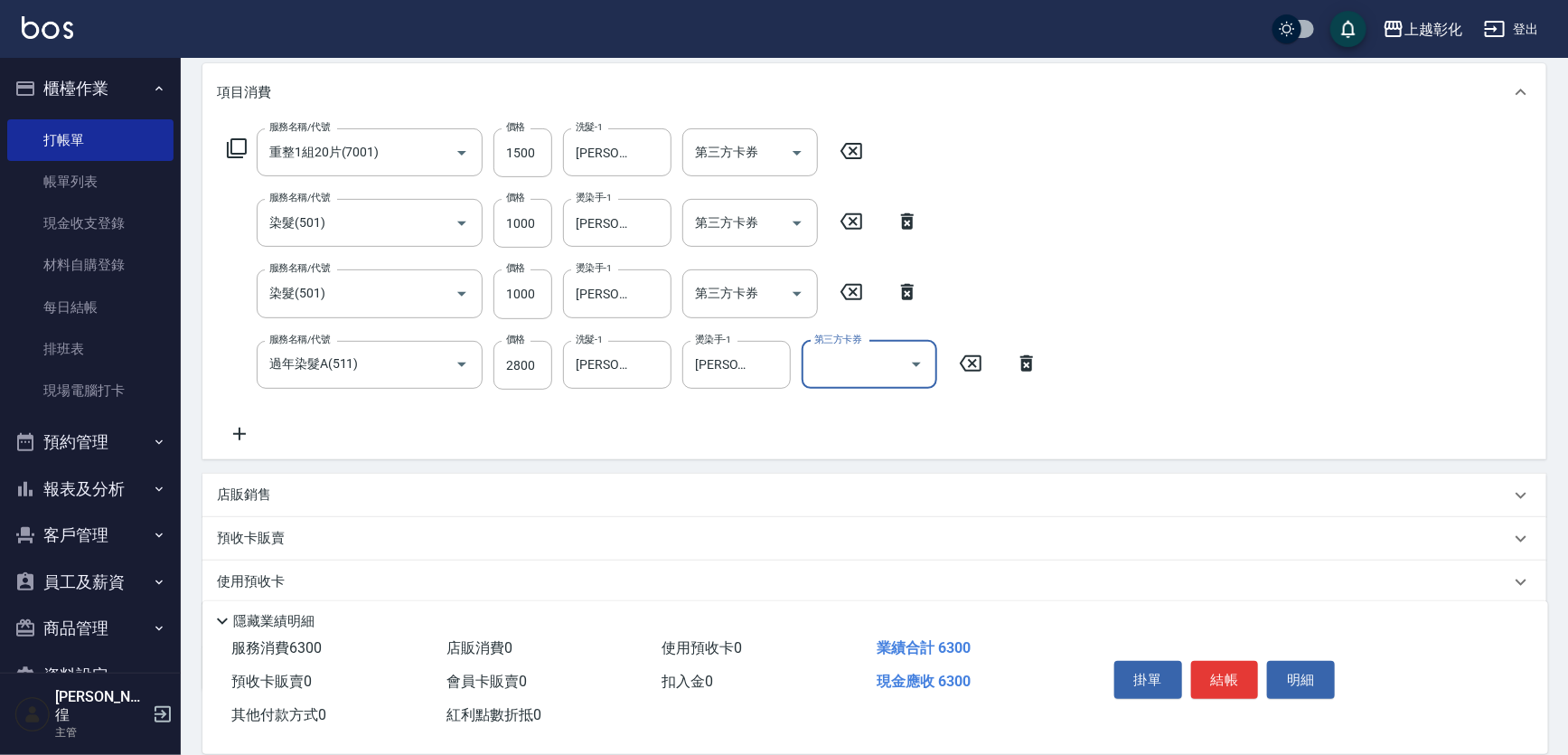
scroll to position [338, 0]
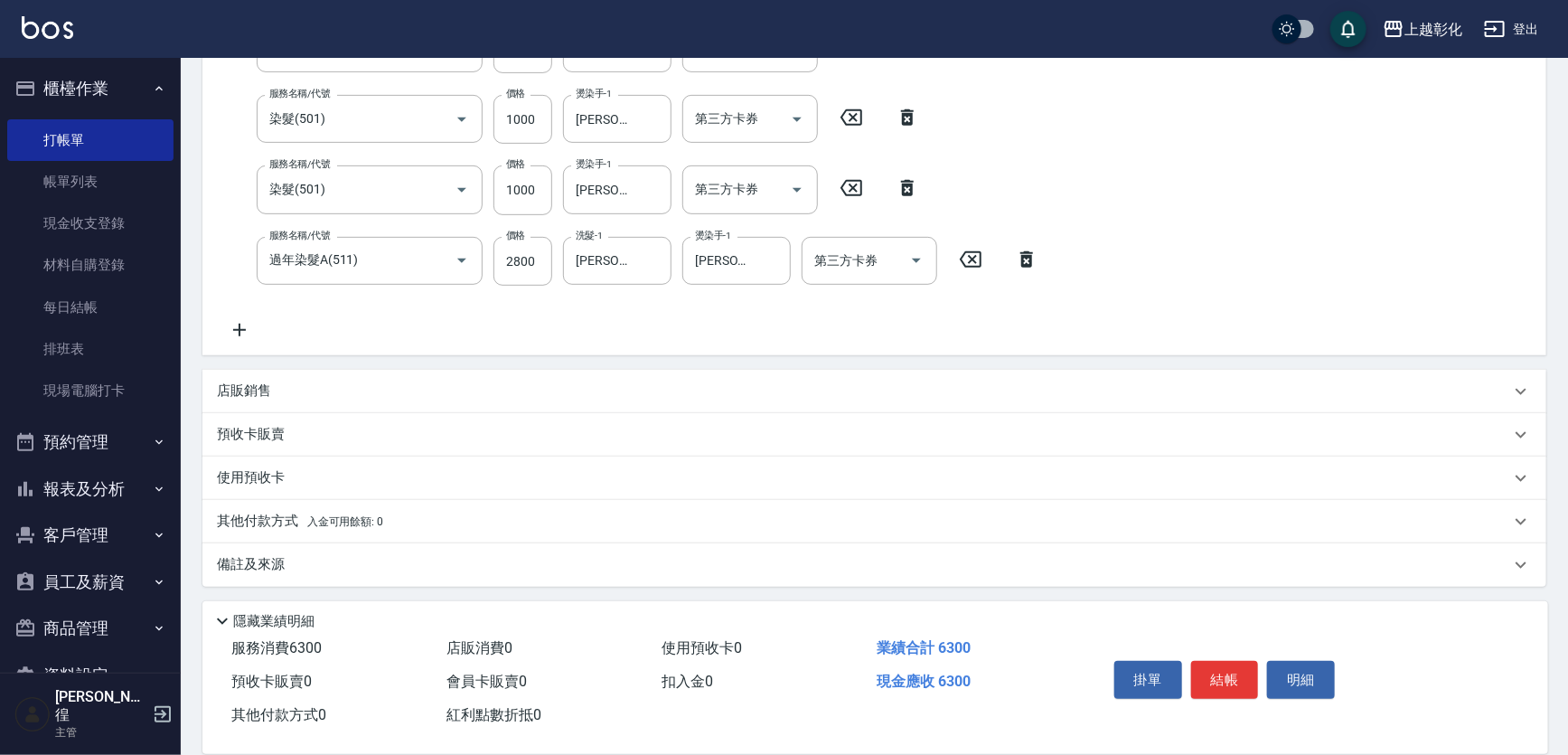
click at [323, 515] on span "入金可用餘額: 0" at bounding box center [346, 522] width 77 height 13
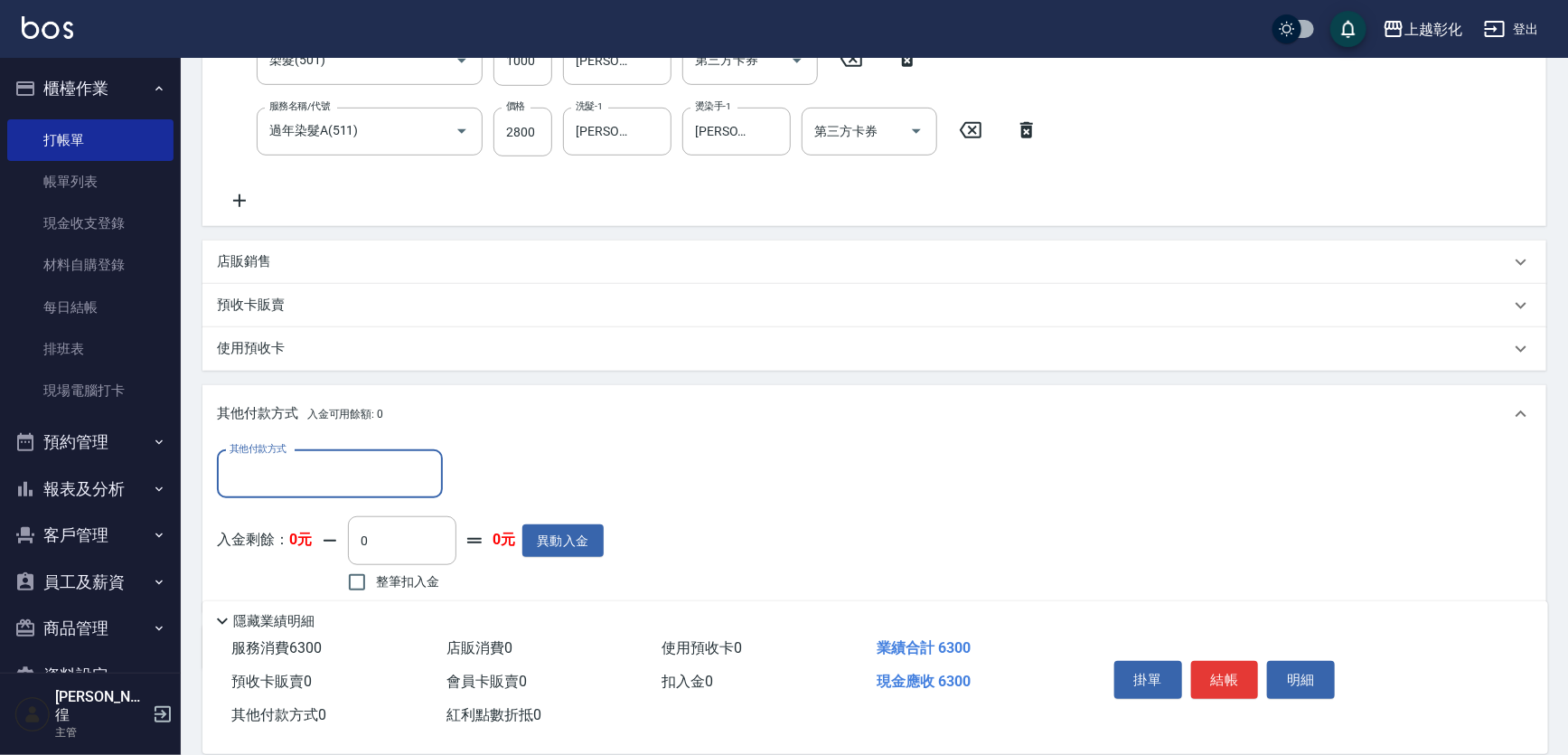
scroll to position [0, 0]
click at [305, 480] on input "其他付款方式" at bounding box center [330, 474] width 210 height 32
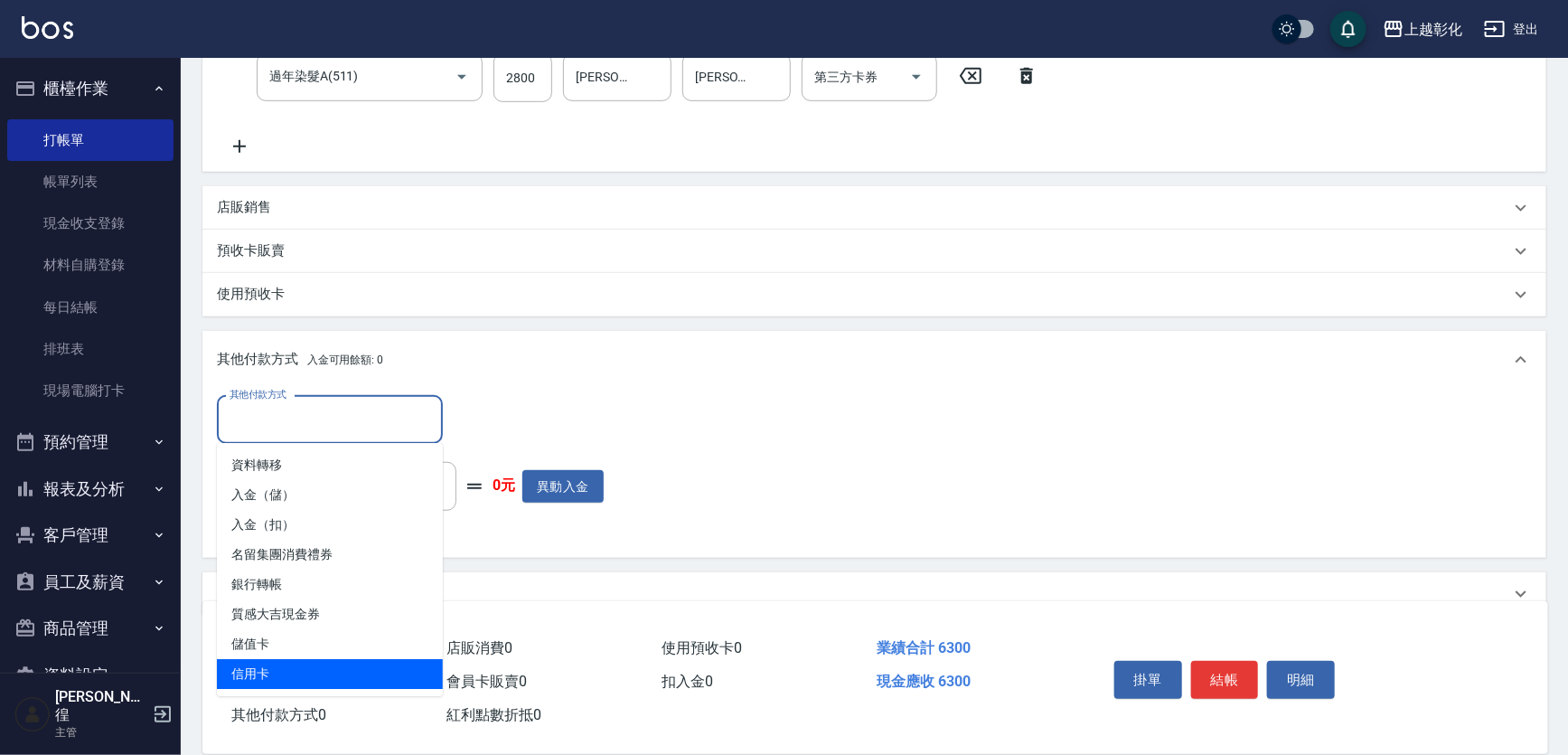
scroll to position [549, 0]
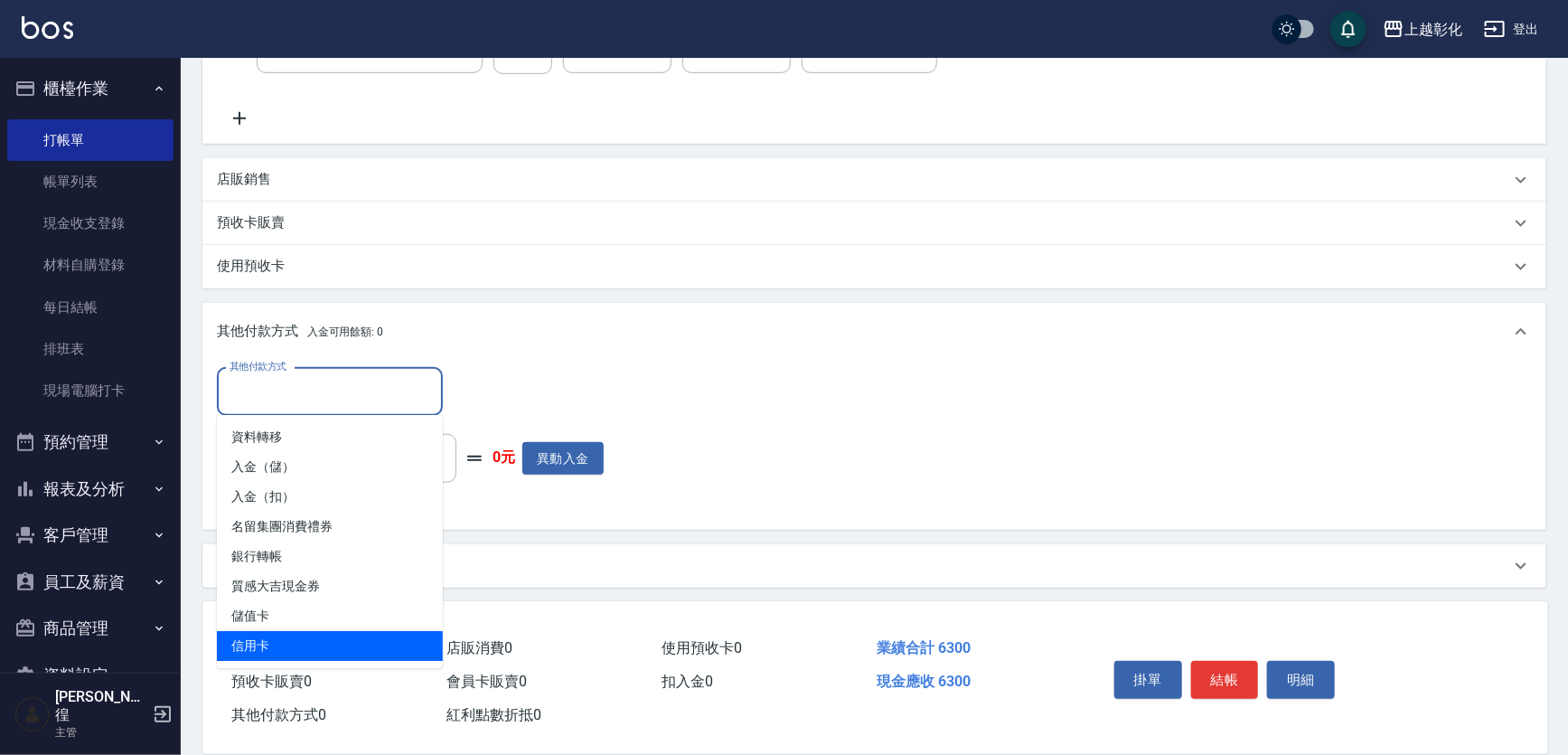
click at [312, 656] on span "信用卡" at bounding box center [329, 646] width 226 height 30
type input "信用卡"
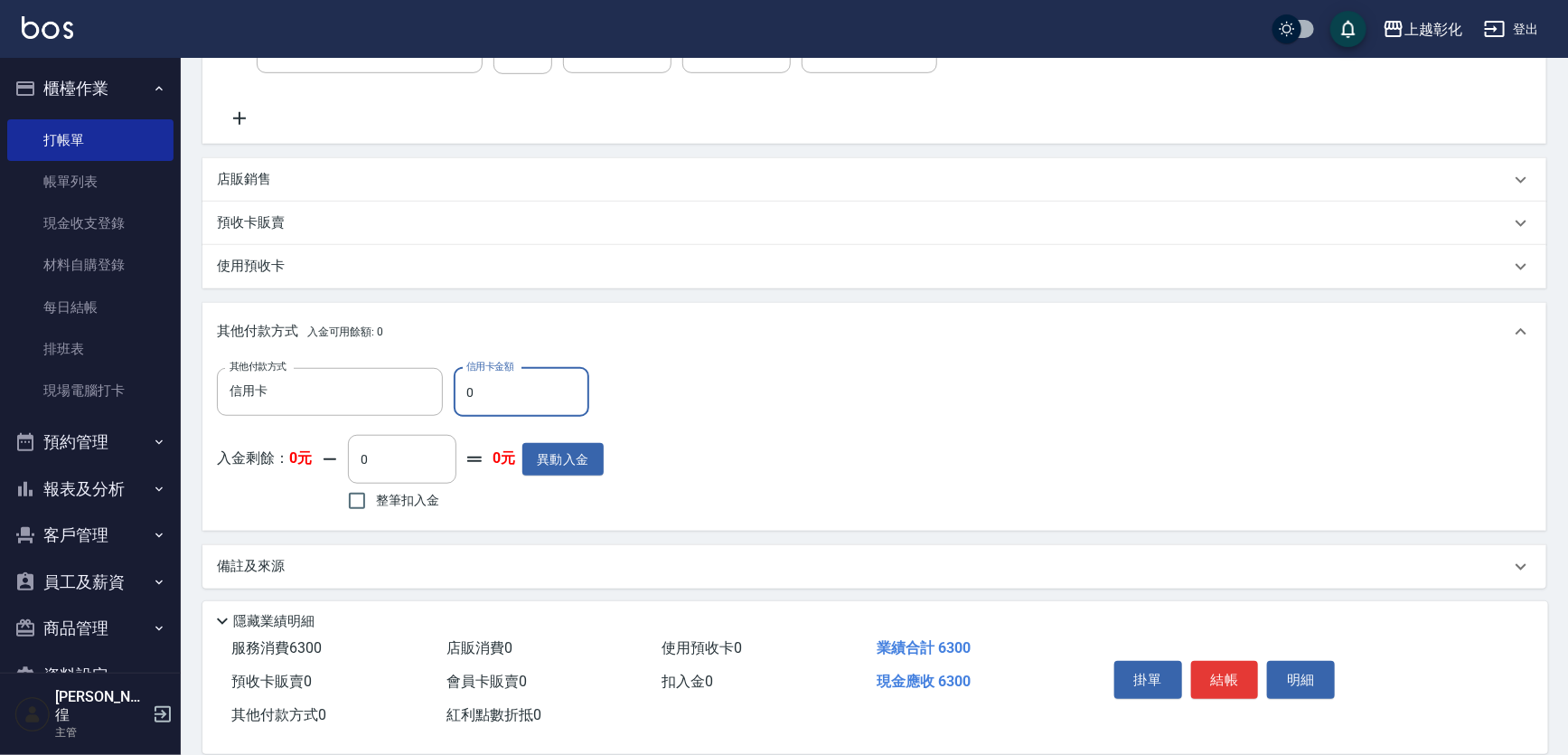
click at [497, 380] on input "0" at bounding box center [521, 392] width 136 height 49
type input "6300"
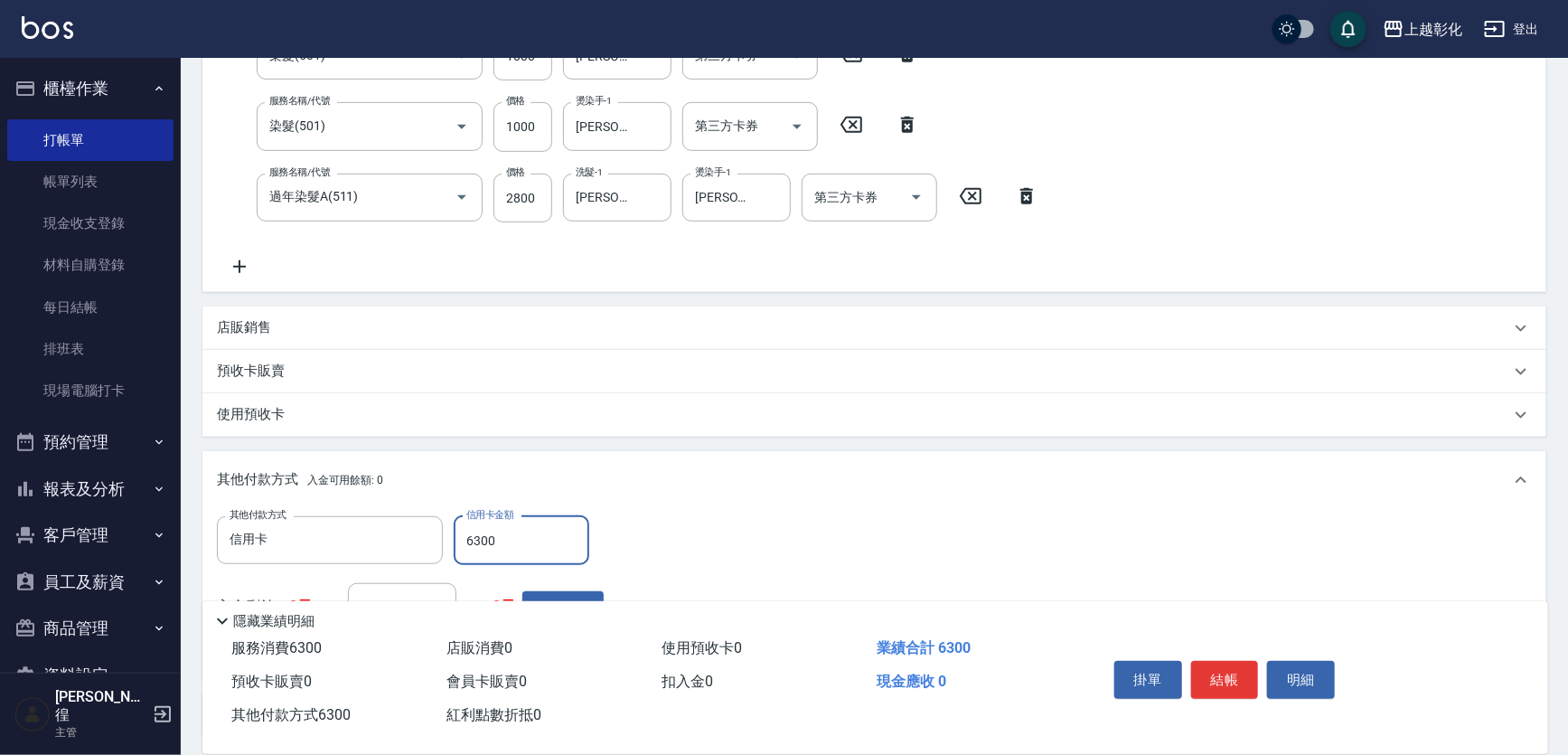
scroll to position [0, 0]
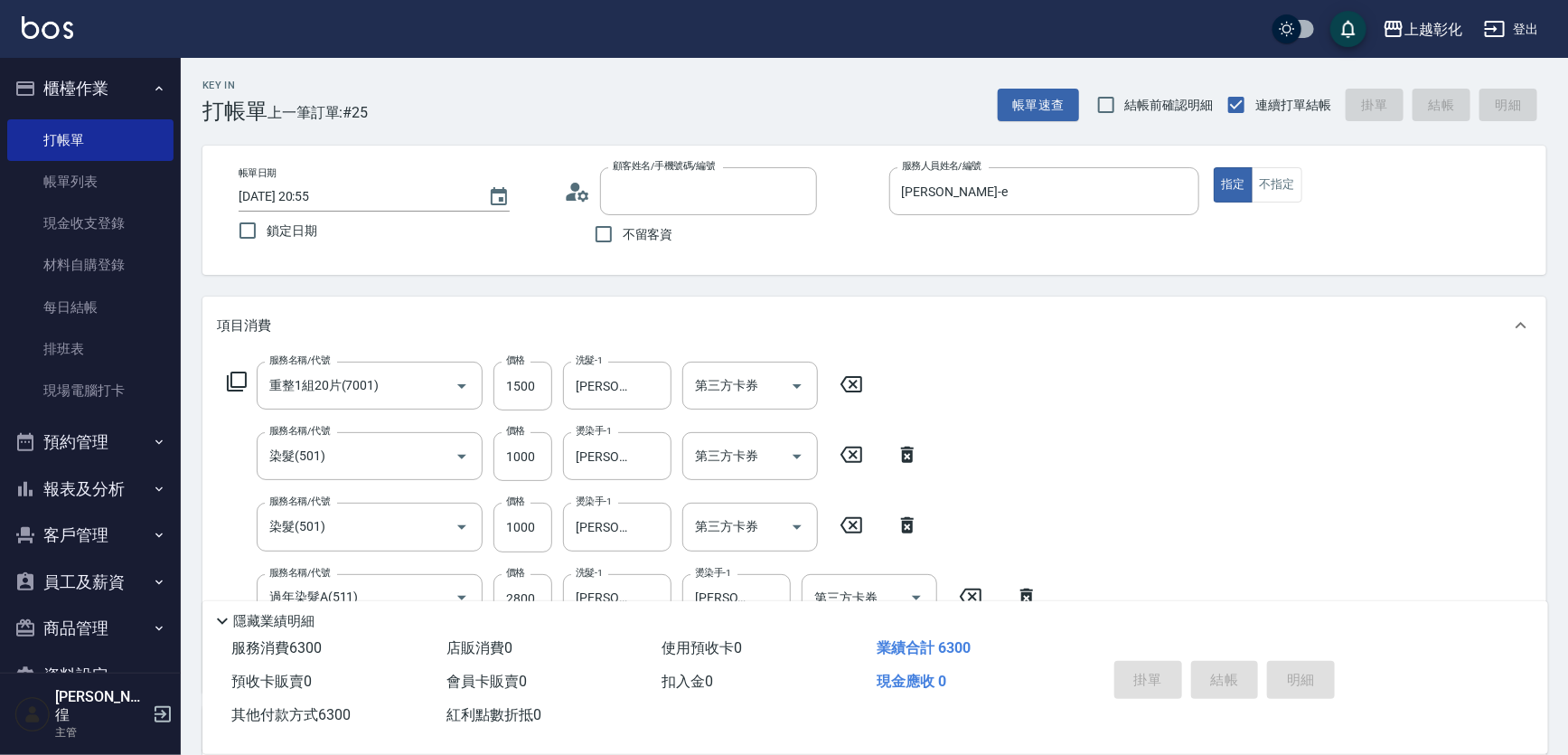
type input "2025/09/16 20:56"
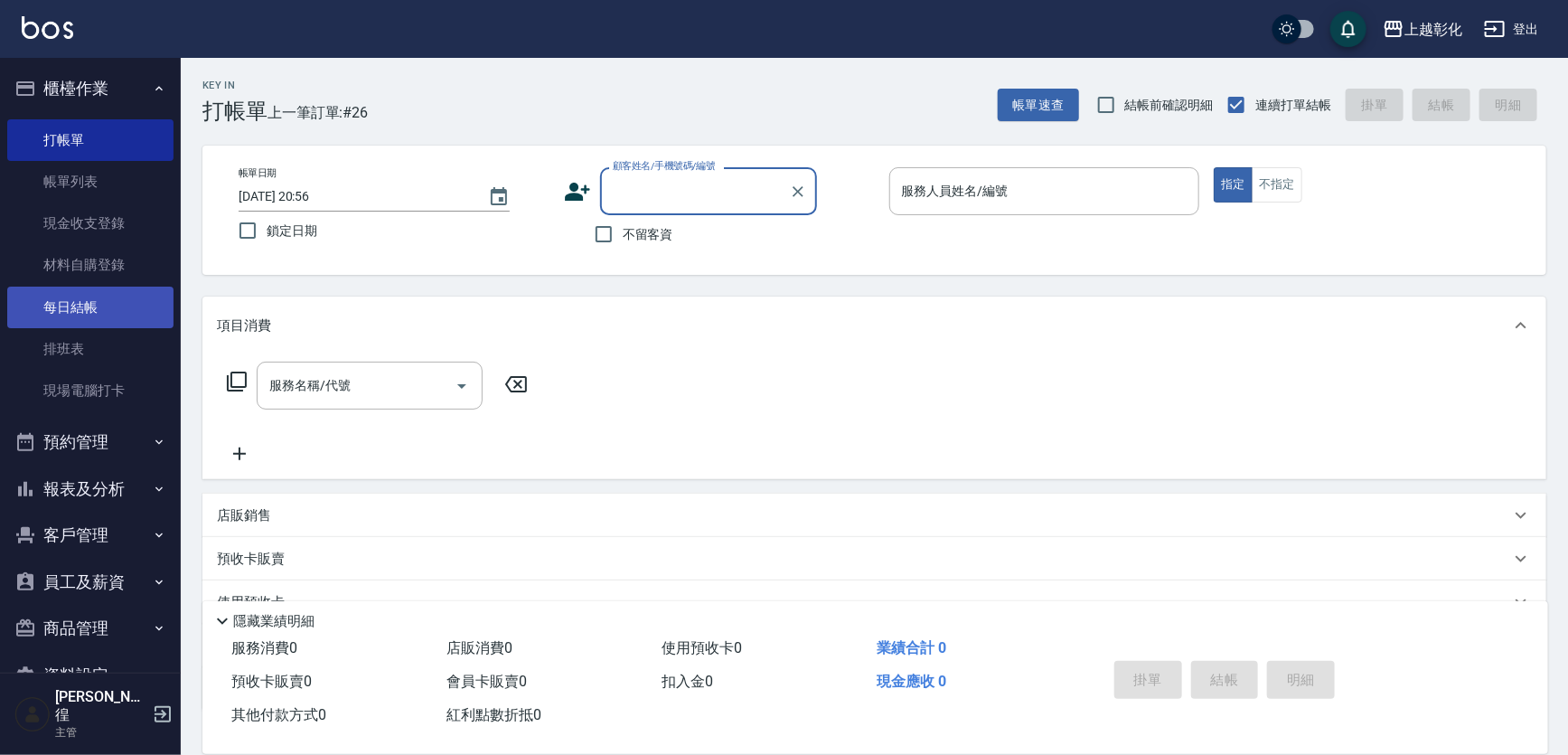
click at [69, 286] on link "每日結帳" at bounding box center [90, 307] width 166 height 42
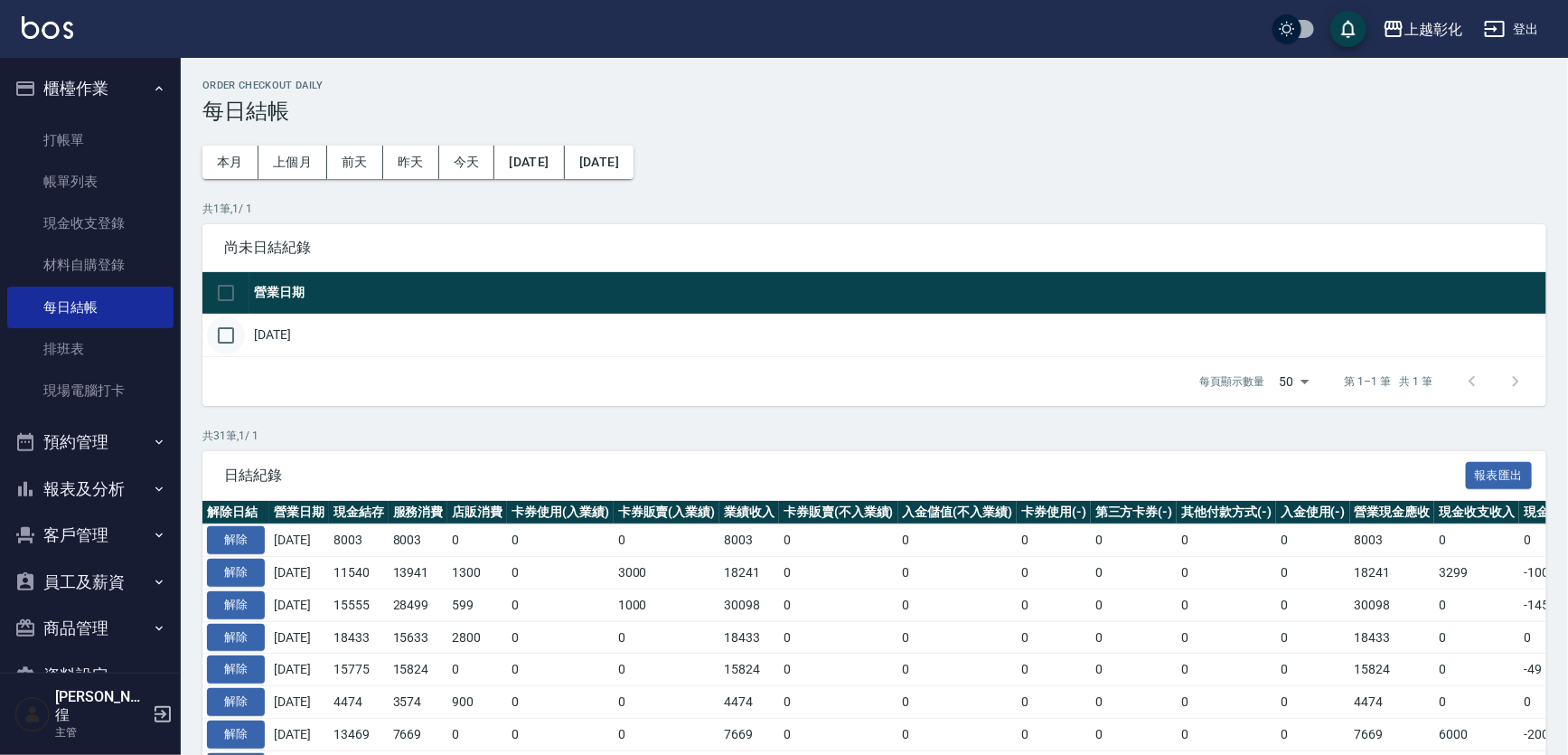
click at [218, 338] on input "checkbox" at bounding box center [226, 335] width 38 height 38
checkbox input "true"
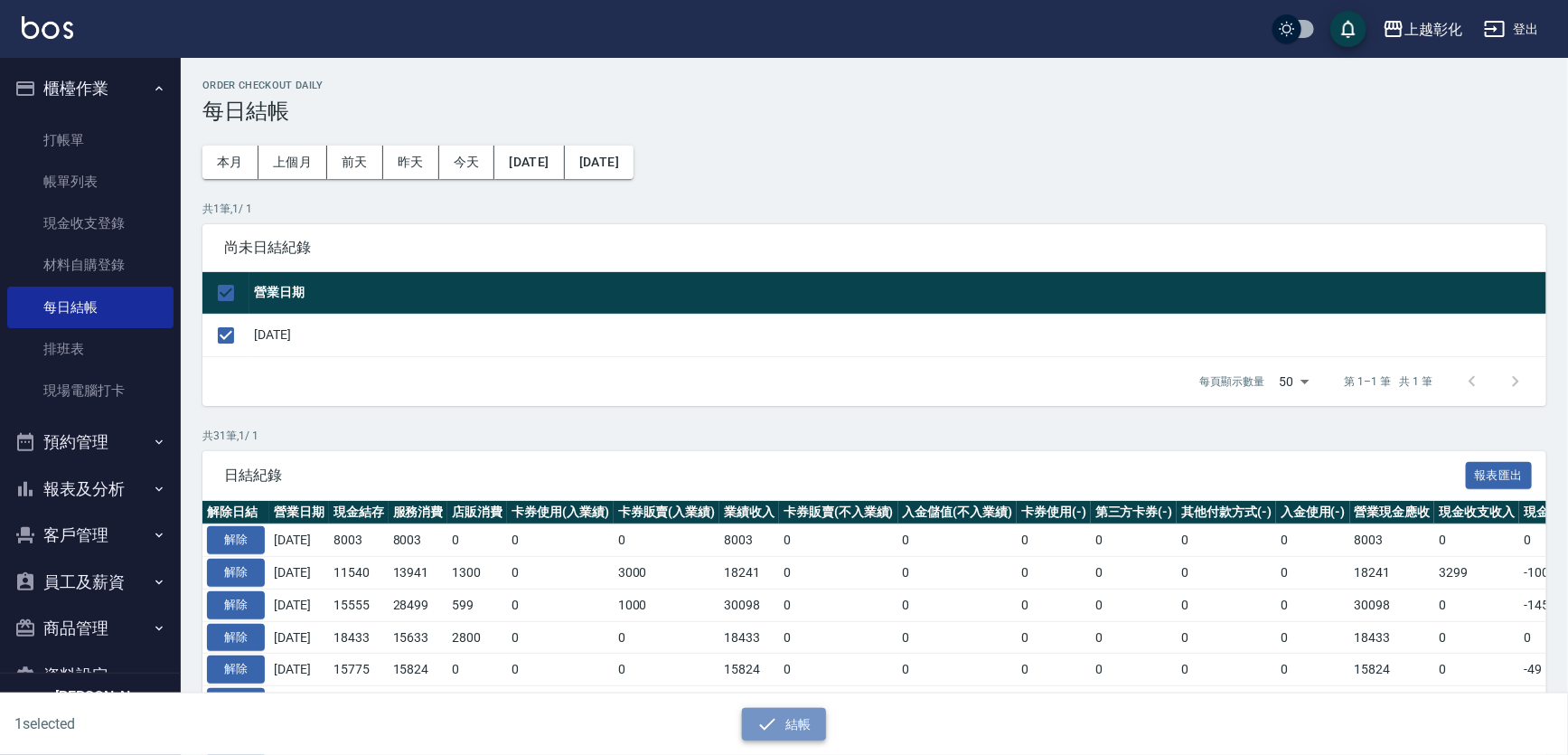
click at [758, 733] on icon "button" at bounding box center [767, 723] width 21 height 21
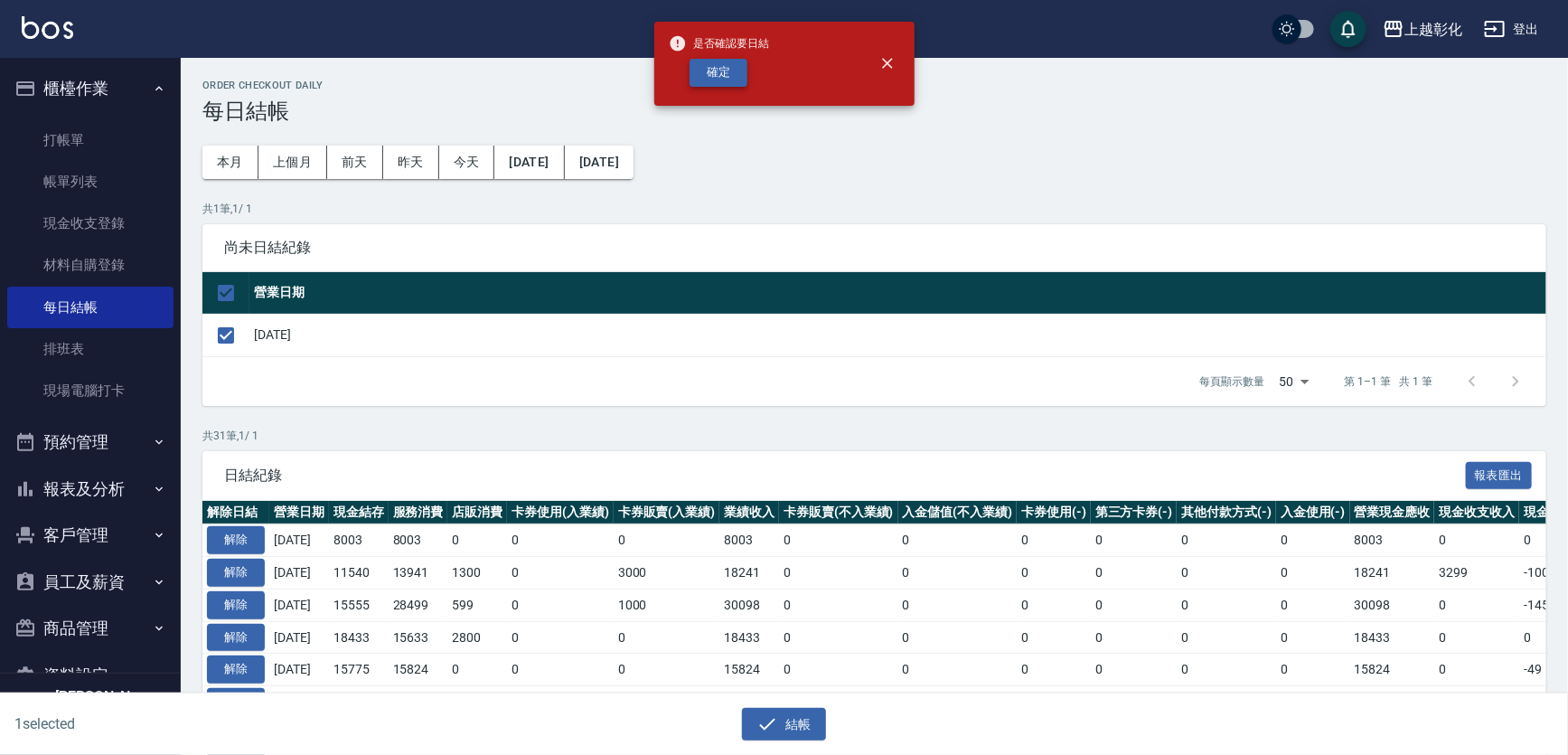
click at [714, 59] on button "確定" at bounding box center [718, 73] width 58 height 28
checkbox input "false"
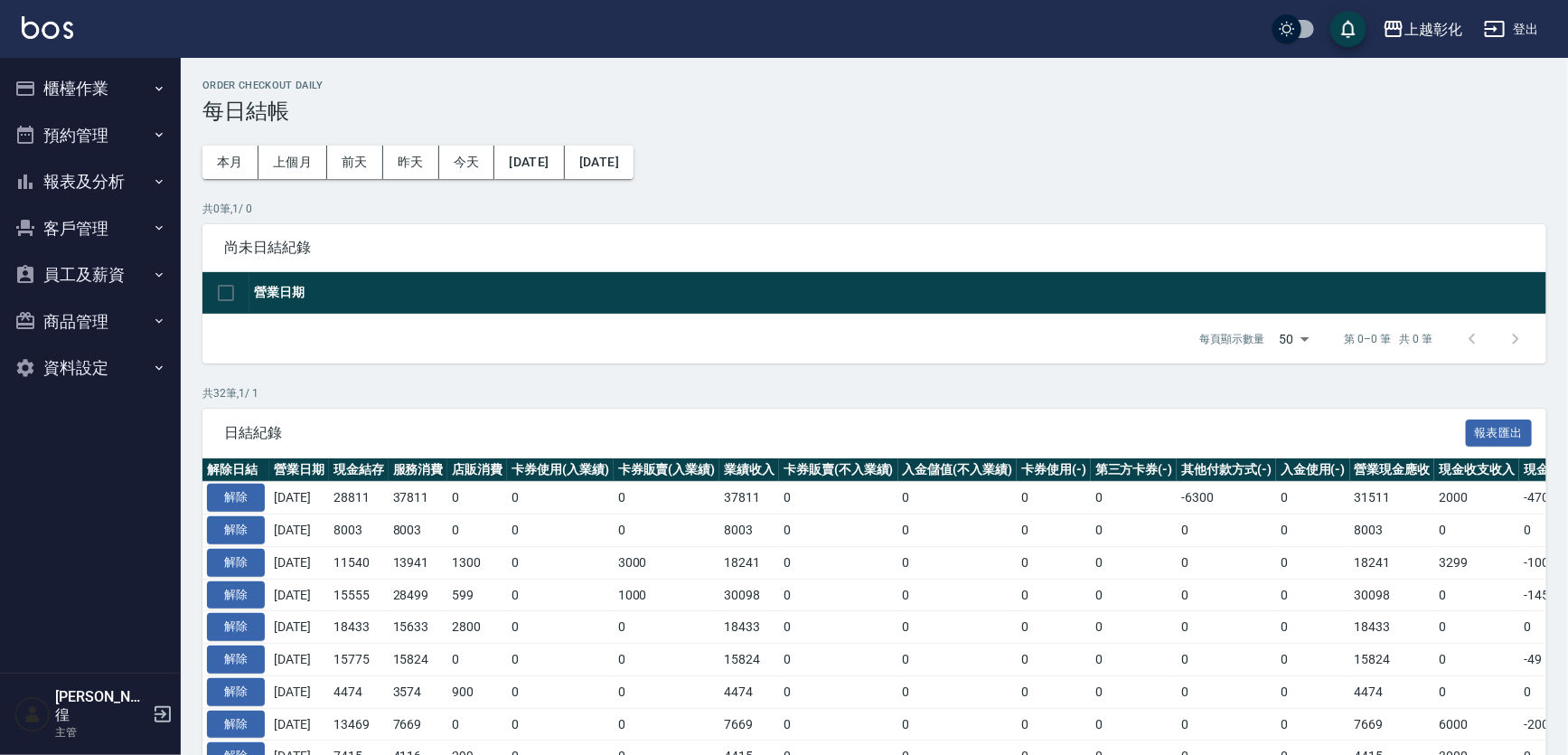
click at [126, 87] on button "櫃檯作業" at bounding box center [90, 88] width 166 height 47
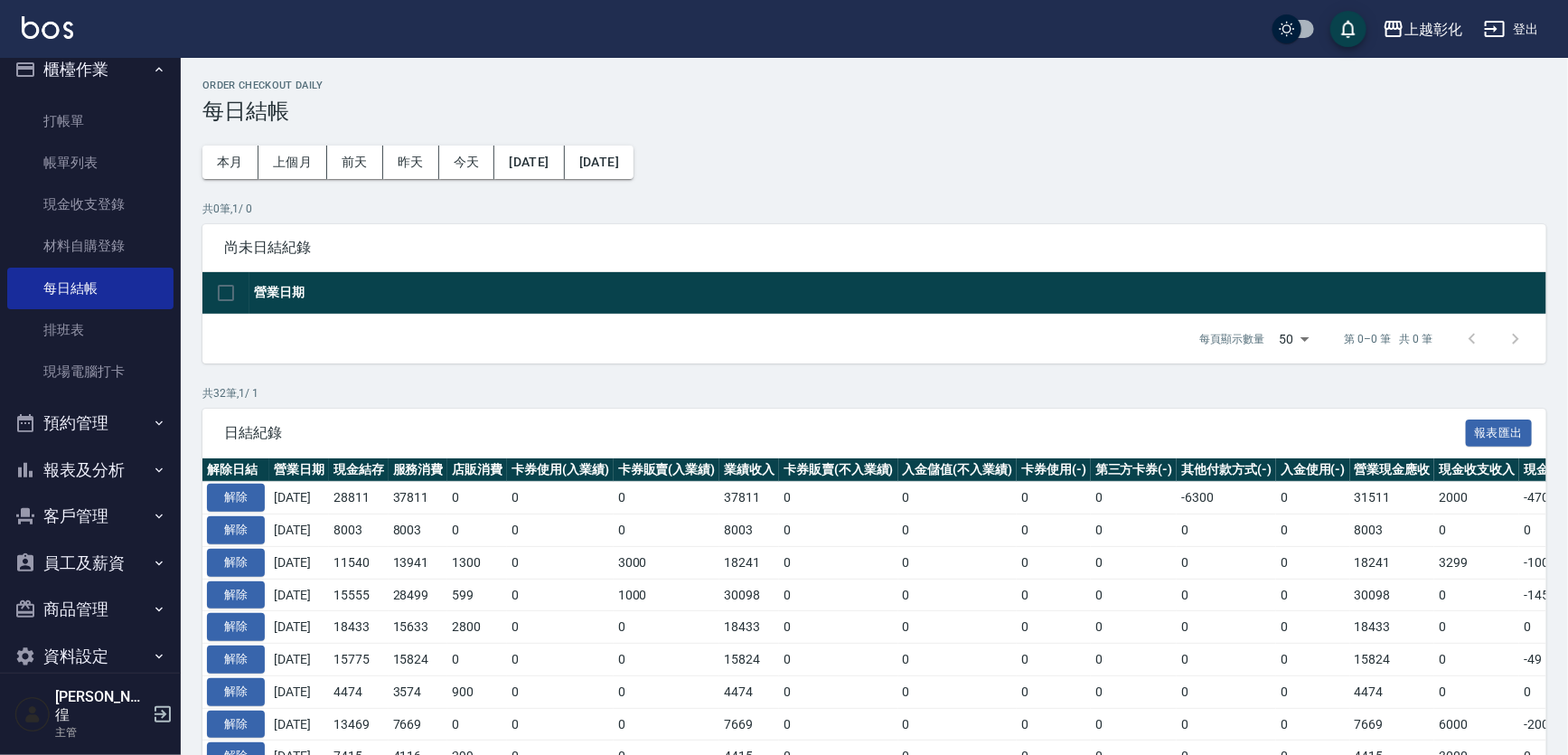
scroll to position [30, 0]
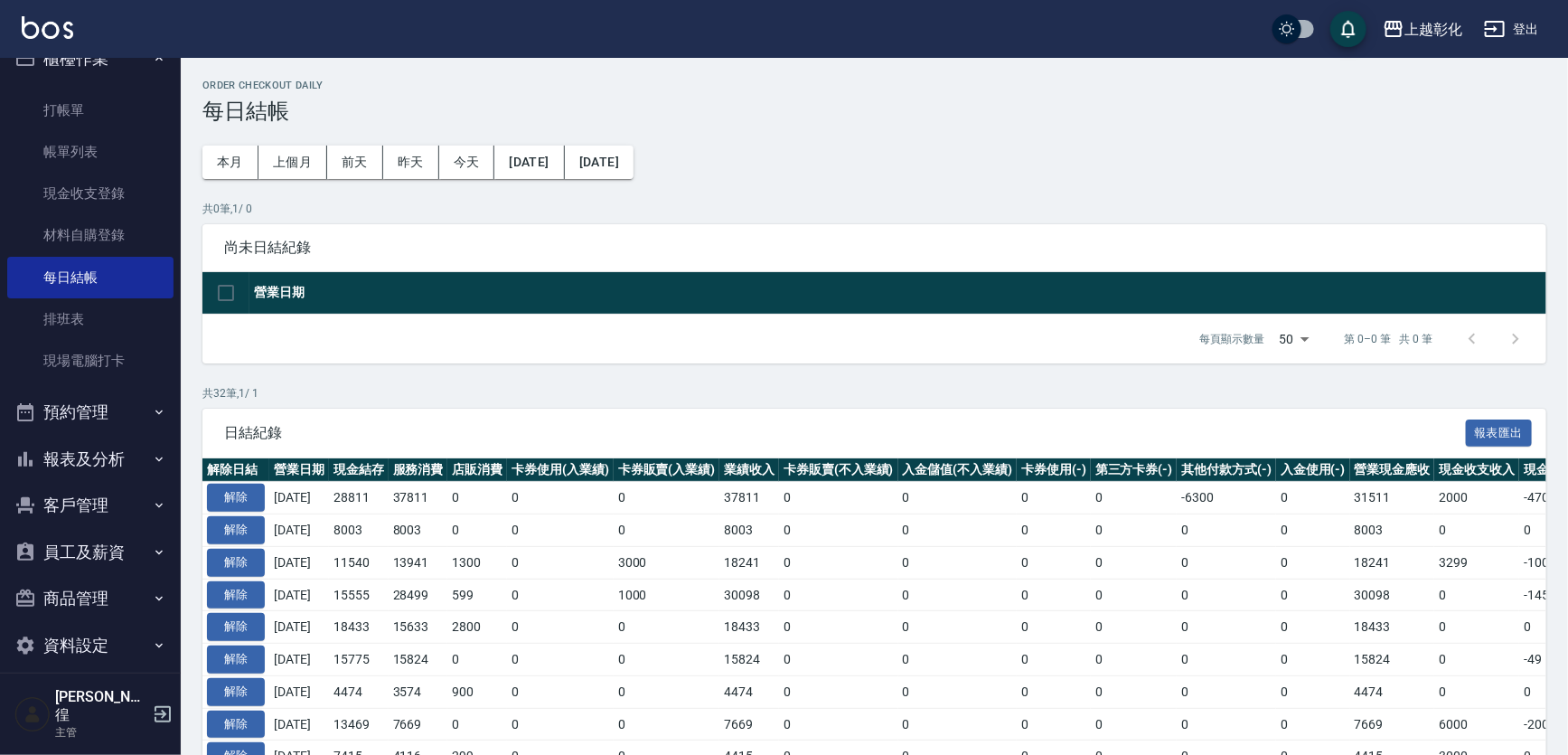
click at [120, 497] on button "客戶管理" at bounding box center [90, 505] width 166 height 47
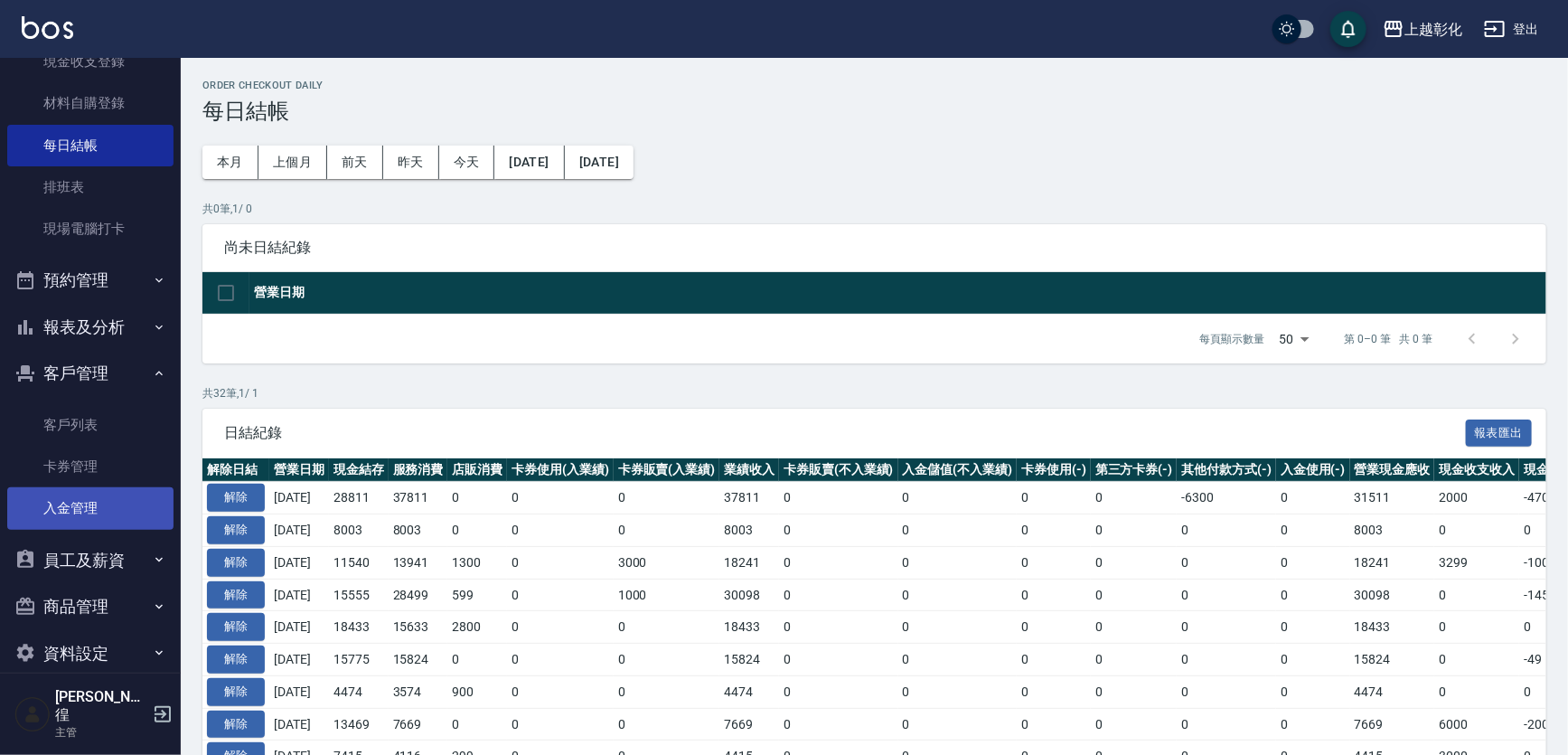
scroll to position [163, 0]
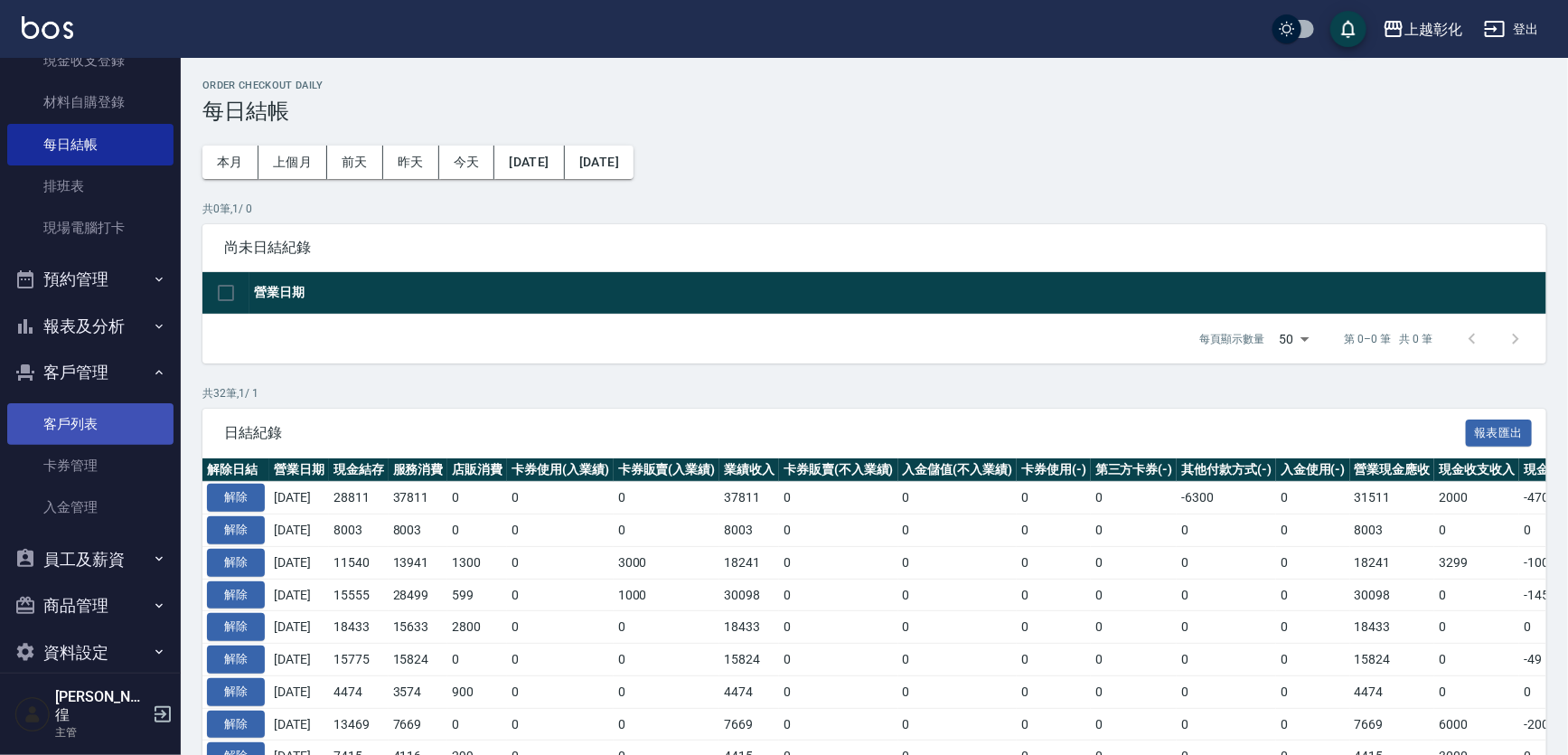
click at [123, 425] on link "客戶列表" at bounding box center [90, 424] width 166 height 42
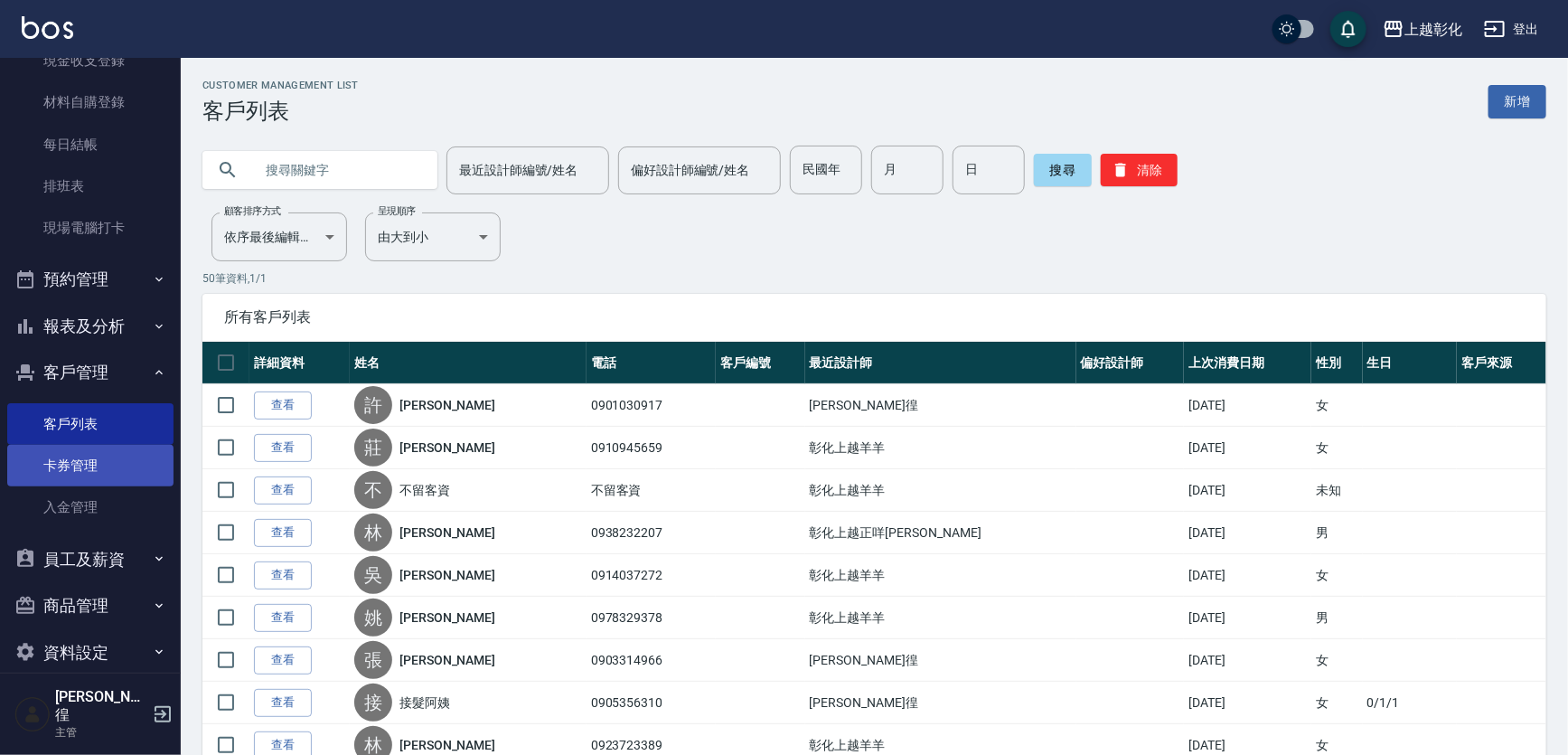
click at [132, 448] on link "卡券管理" at bounding box center [90, 465] width 166 height 42
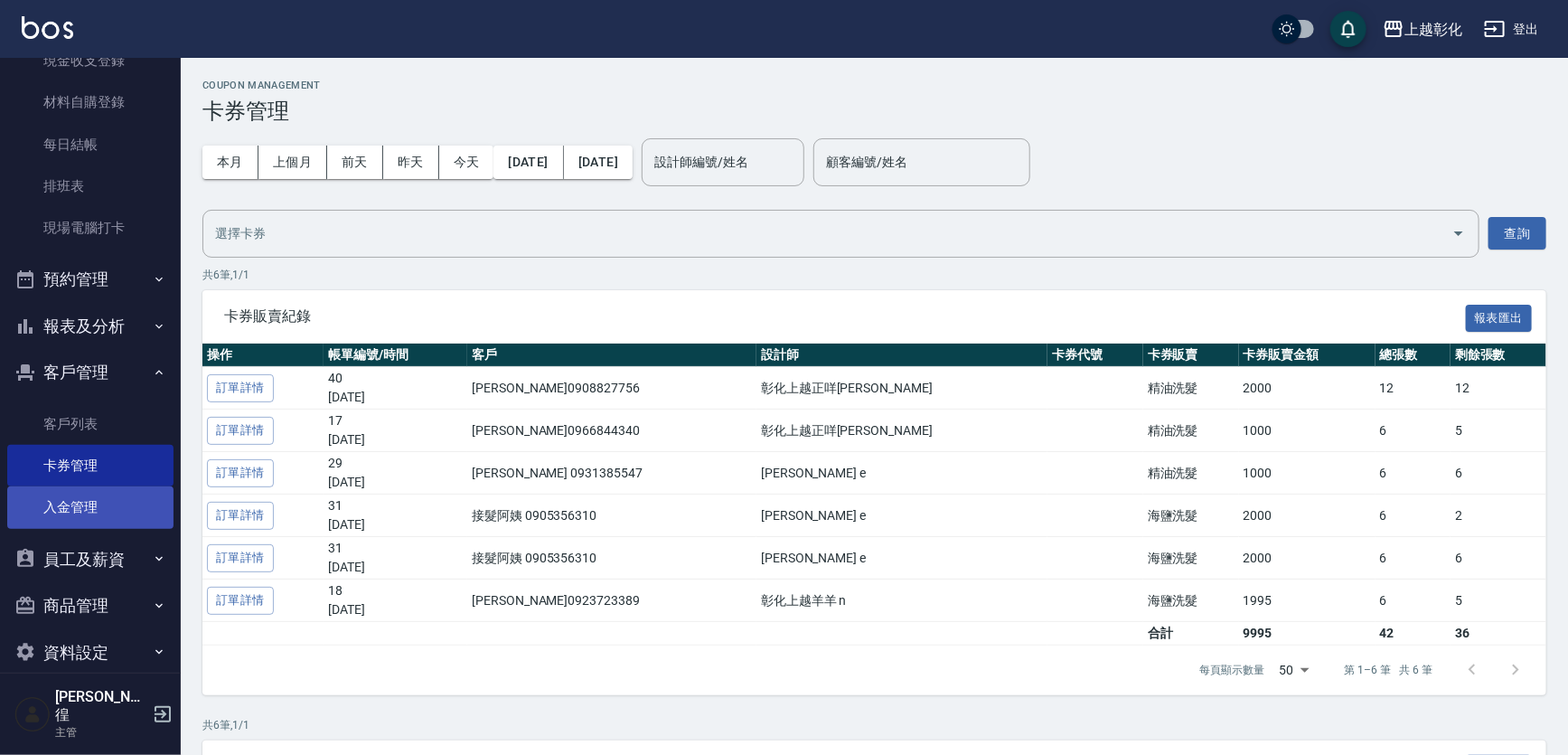
click at [136, 487] on link "入金管理" at bounding box center [90, 507] width 166 height 42
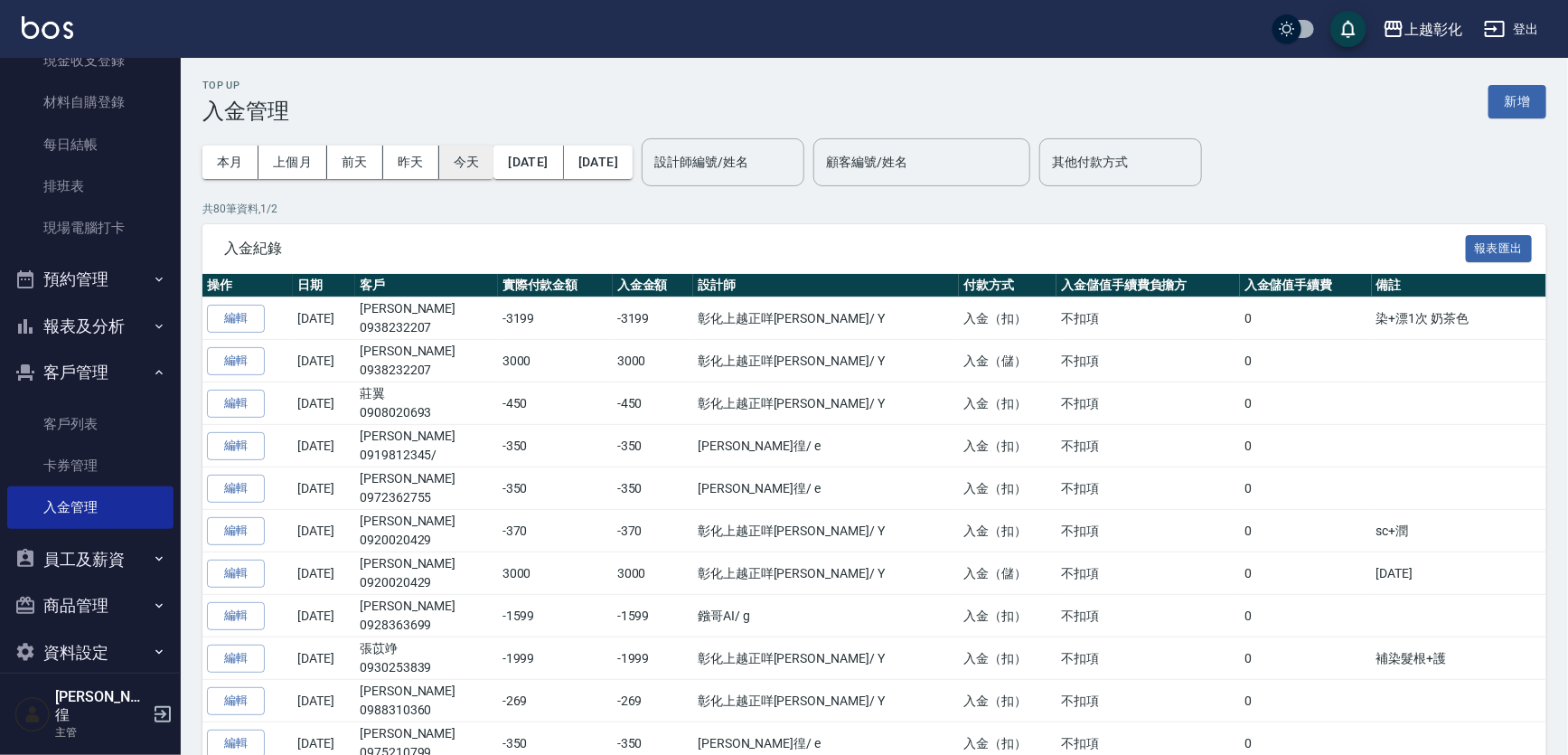
click at [459, 163] on button "今天" at bounding box center [467, 163] width 55 height 33
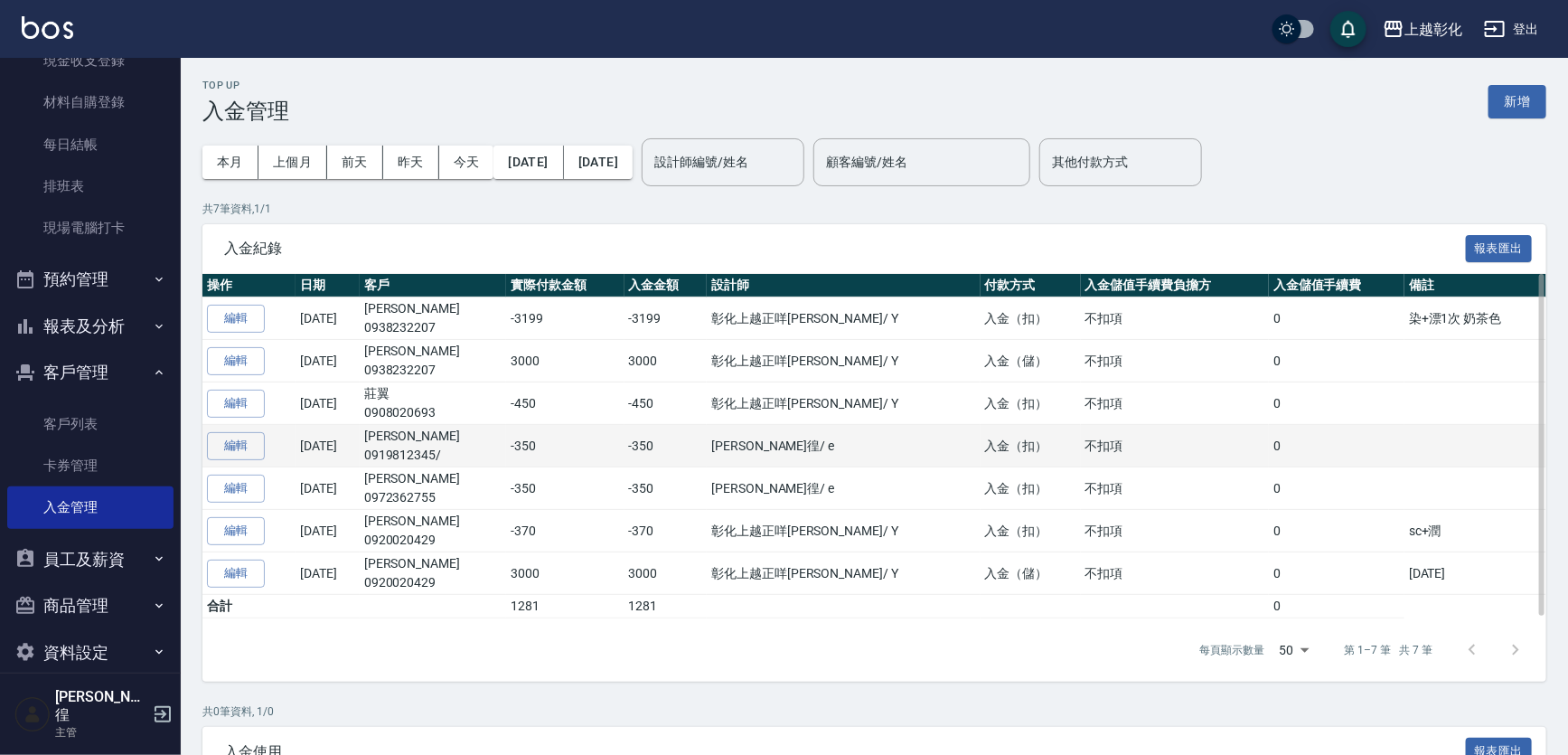
click at [437, 434] on td "[PERSON_NAME]0919812345/" at bounding box center [433, 446] width 147 height 43
click at [437, 438] on td "[PERSON_NAME]0919812345/" at bounding box center [433, 446] width 147 height 43
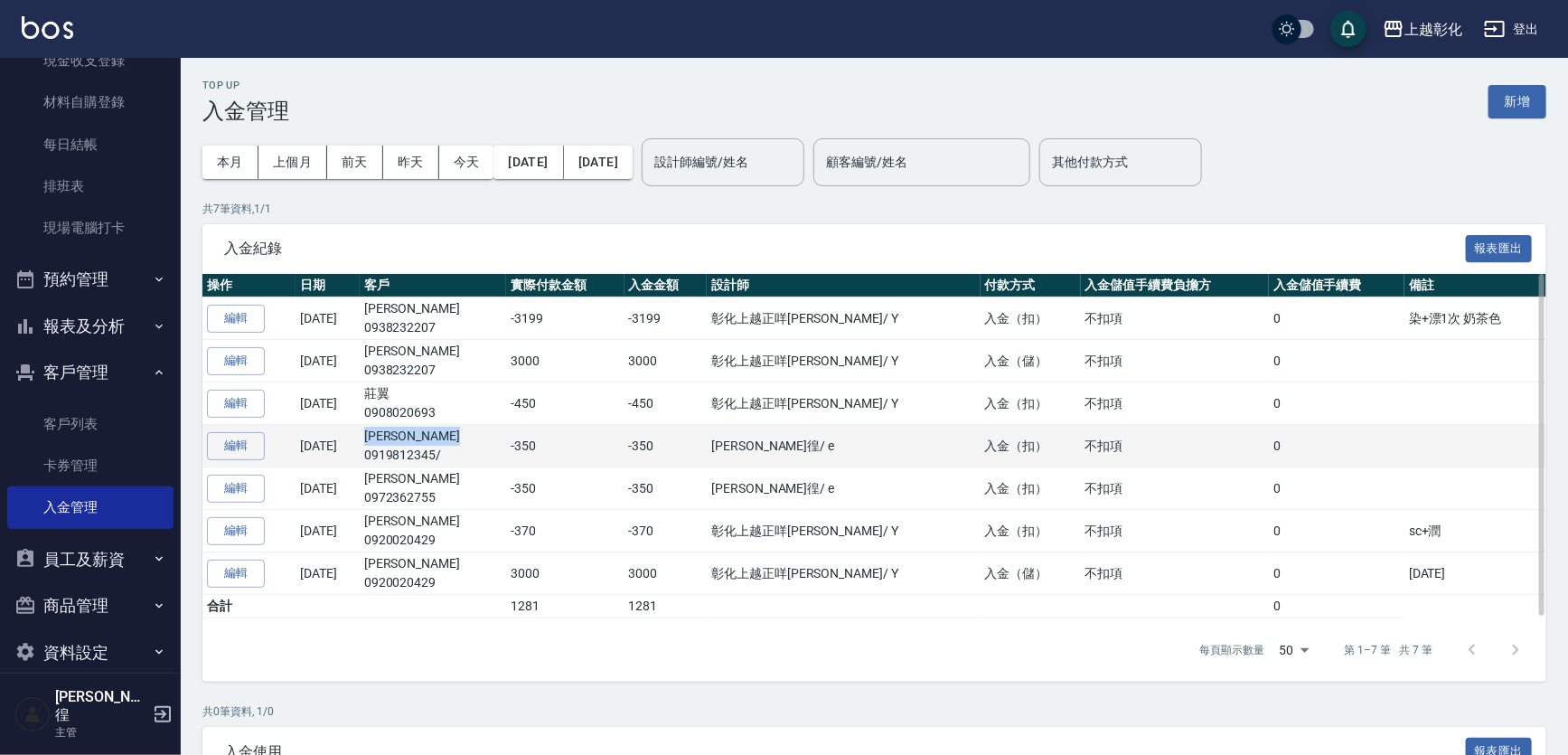
click at [437, 438] on td "[PERSON_NAME]0919812345/" at bounding box center [433, 446] width 147 height 43
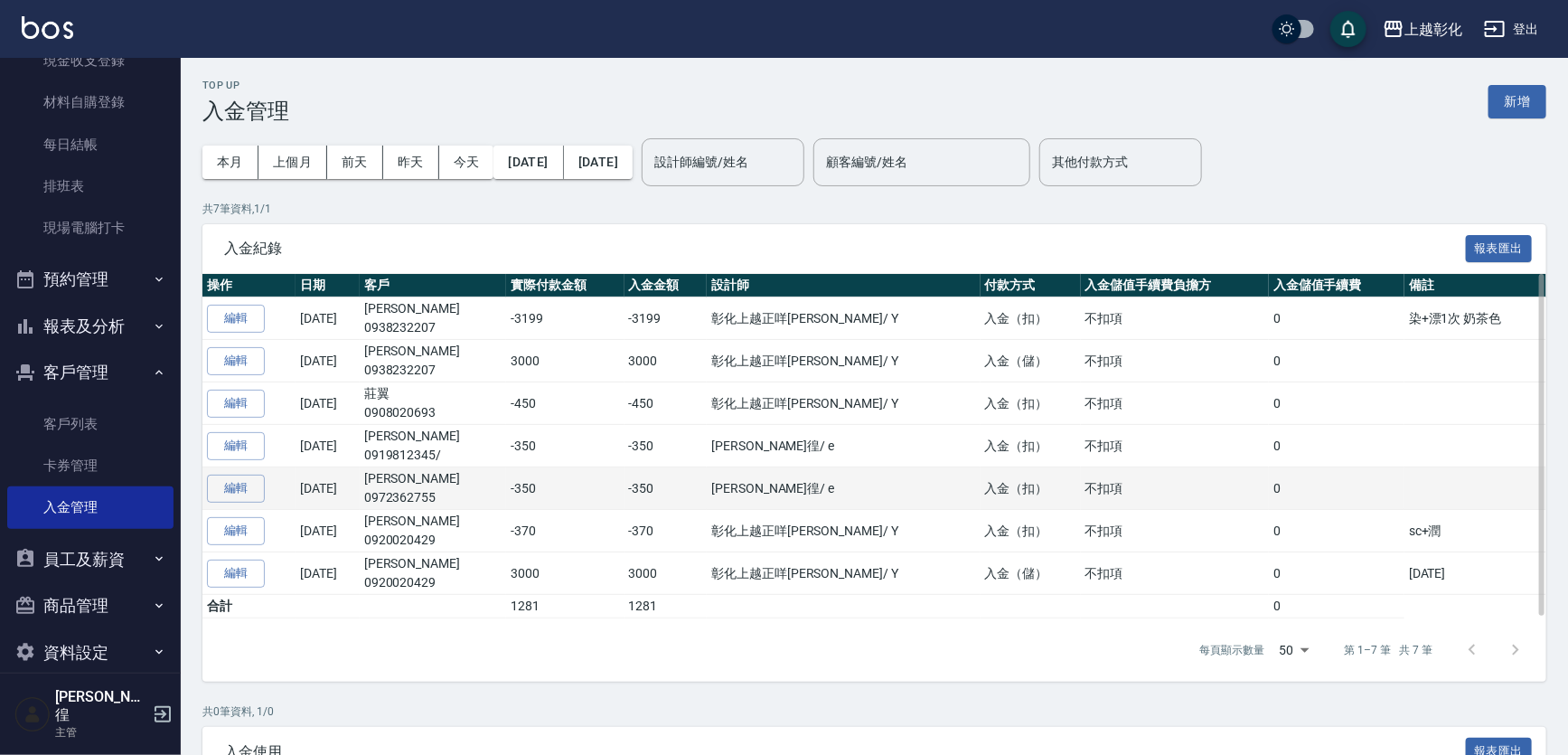
click at [441, 486] on td "[PERSON_NAME]0972362755" at bounding box center [433, 489] width 147 height 43
click at [457, 468] on td "[PERSON_NAME]0972362755" at bounding box center [433, 489] width 147 height 43
click at [442, 475] on td "[PERSON_NAME]0972362755" at bounding box center [433, 489] width 147 height 43
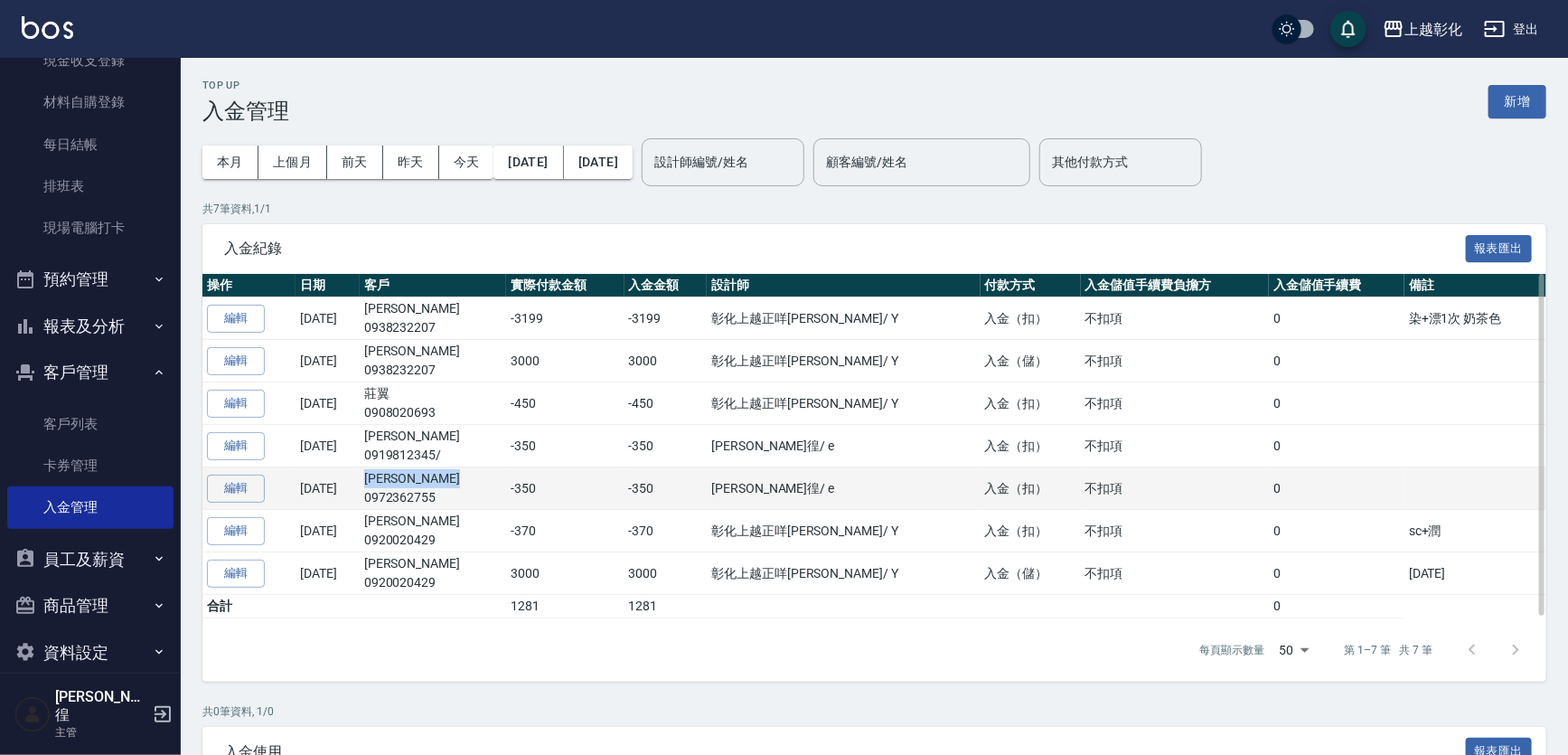
copy td "[PERSON_NAME]"
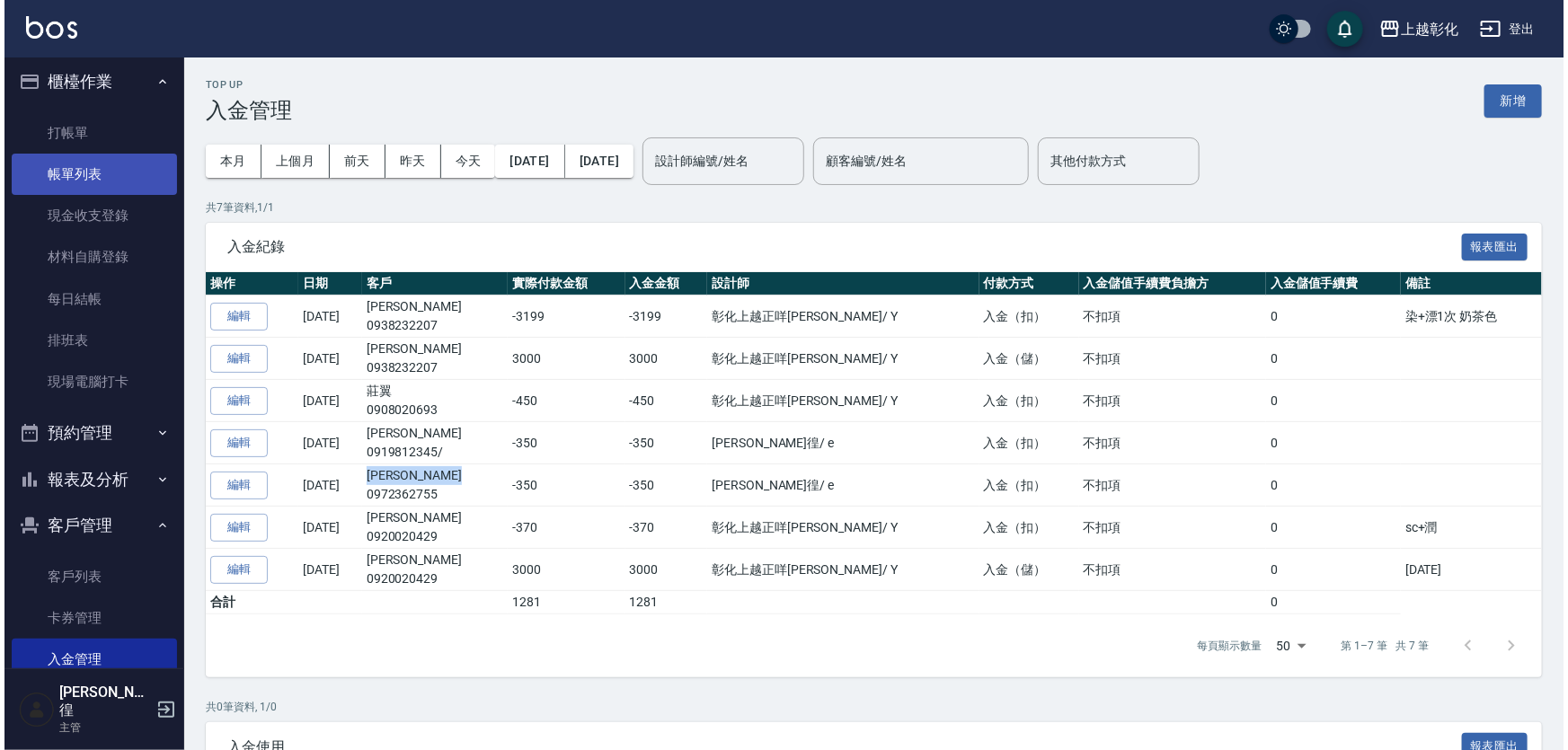
scroll to position [6, 0]
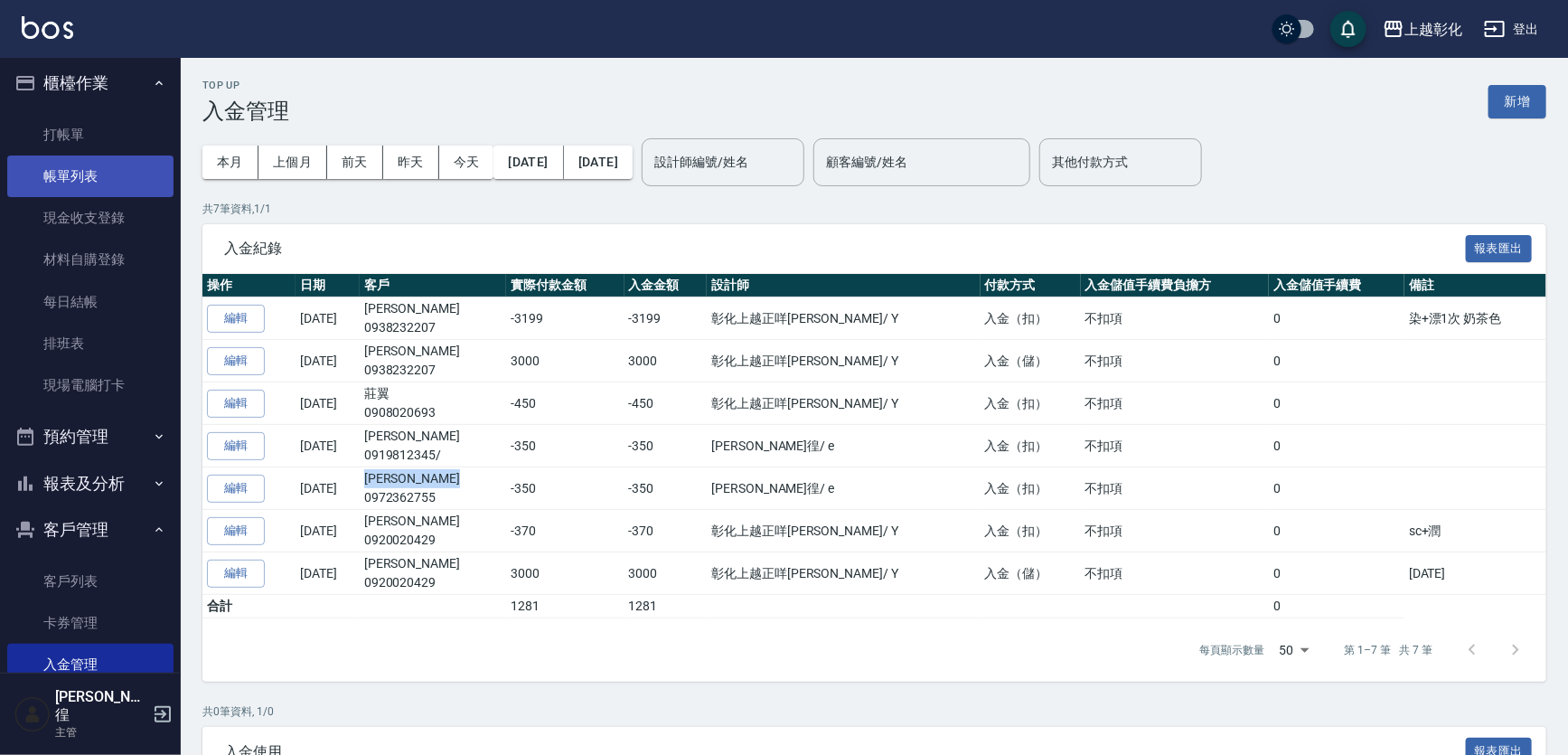
click at [114, 171] on link "帳單列表" at bounding box center [90, 176] width 166 height 42
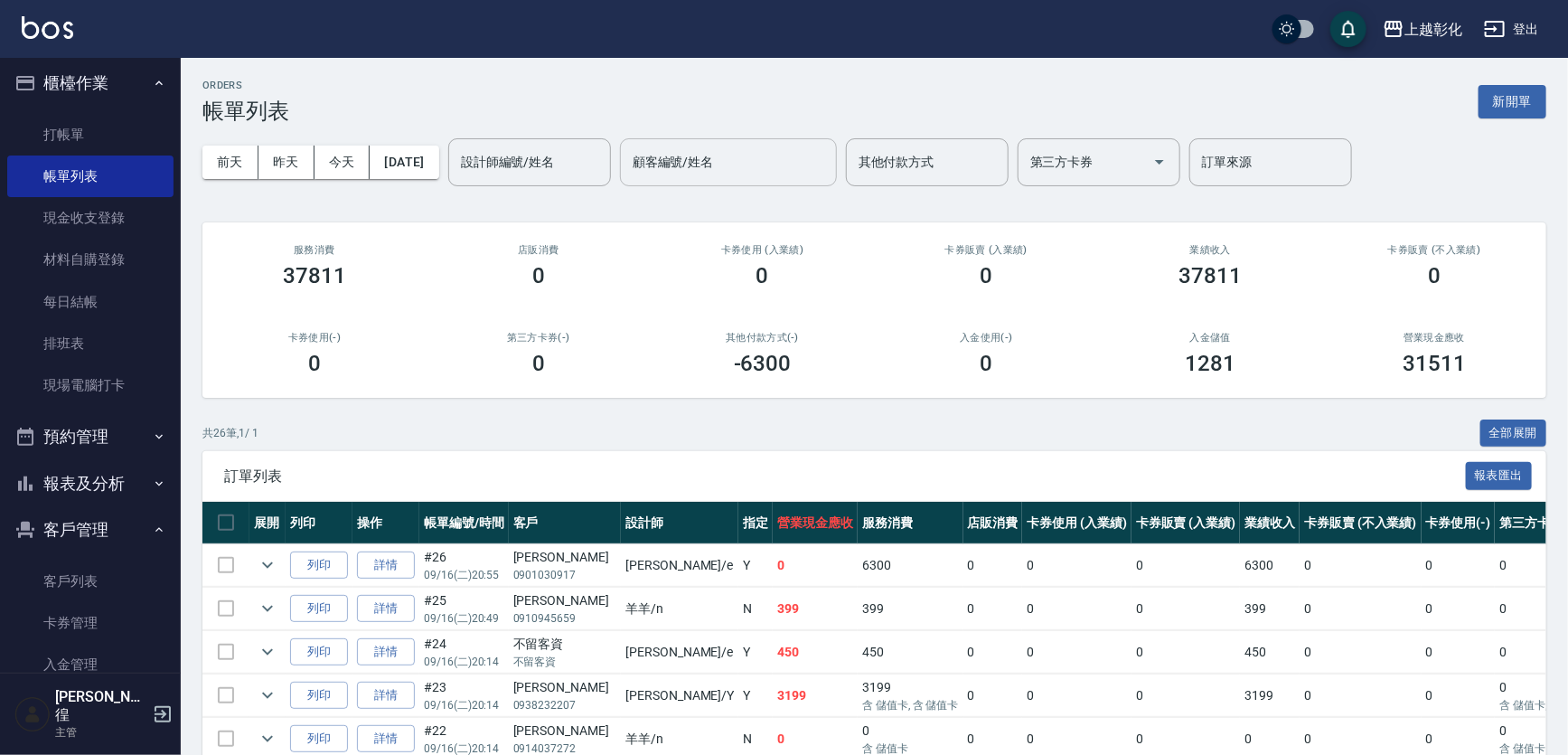
click at [762, 164] on input "顧客編號/姓名" at bounding box center [729, 163] width 201 height 32
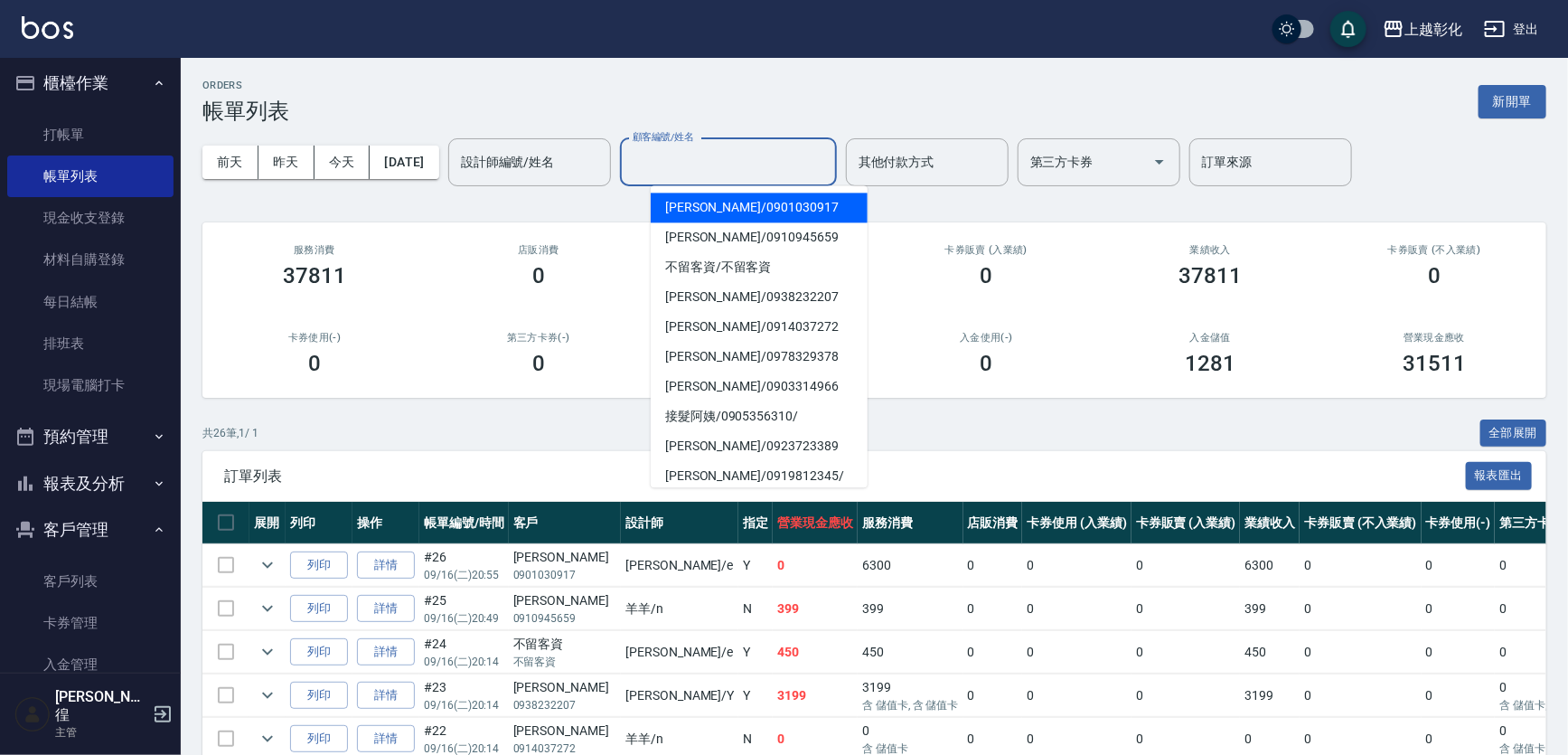
paste input "[PERSON_NAME]"
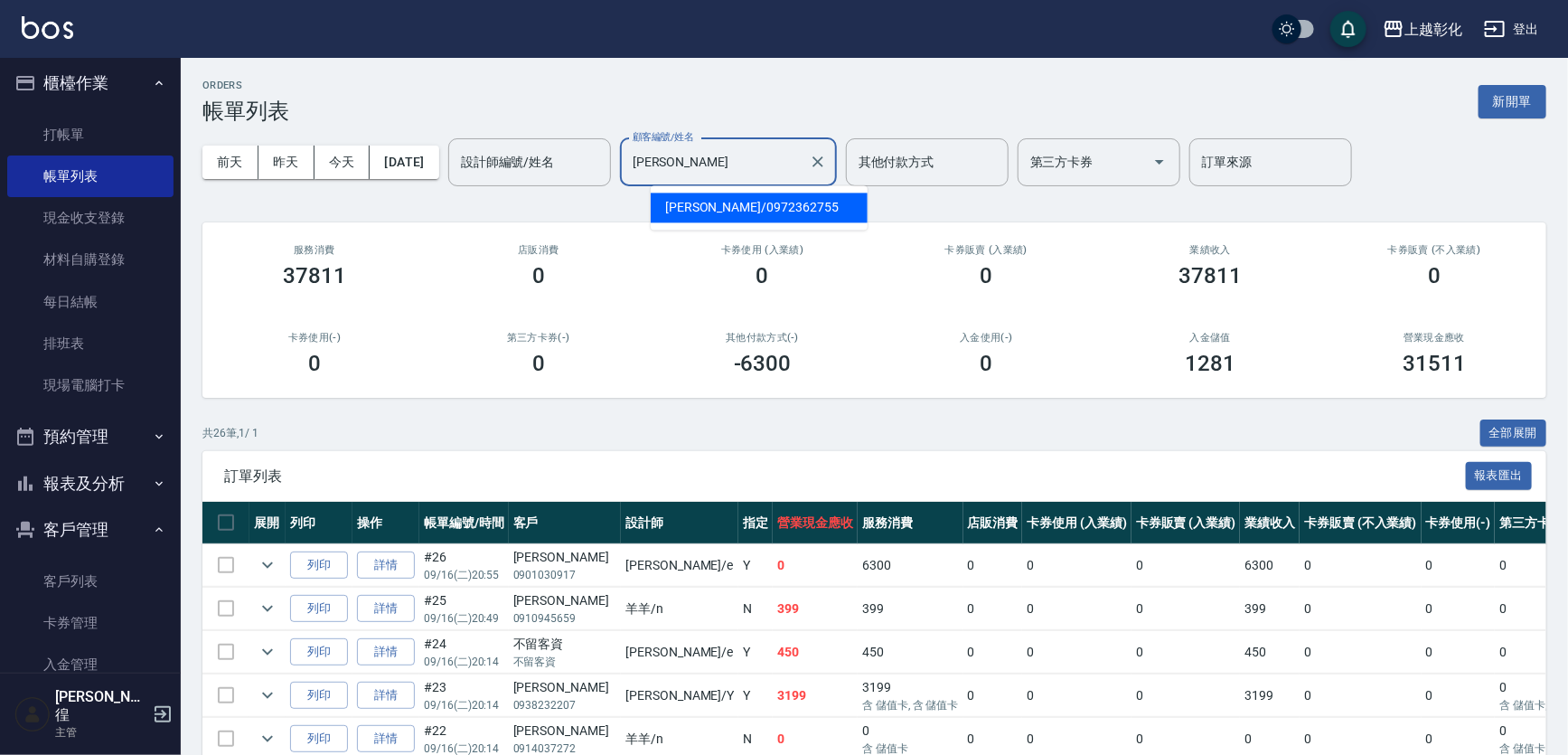
click at [723, 220] on span "[PERSON_NAME]/ 0972362755" at bounding box center [758, 207] width 217 height 30
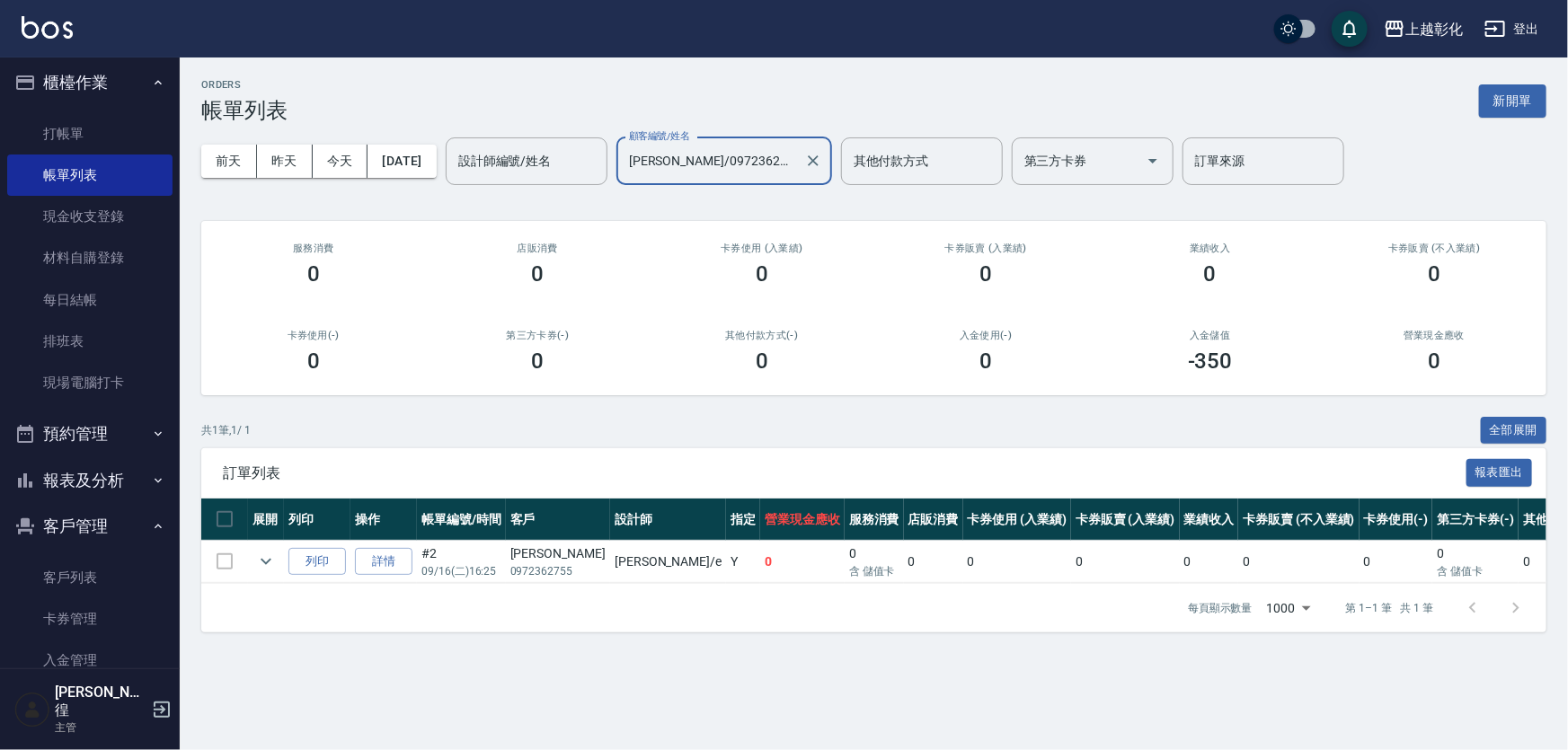
click at [704, 166] on input "[PERSON_NAME]/0972362755" at bounding box center [711, 162] width 173 height 31
click at [689, 177] on div "[PERSON_NAME]/0972362755 顧客編號/姓名" at bounding box center [723, 162] width 215 height 48
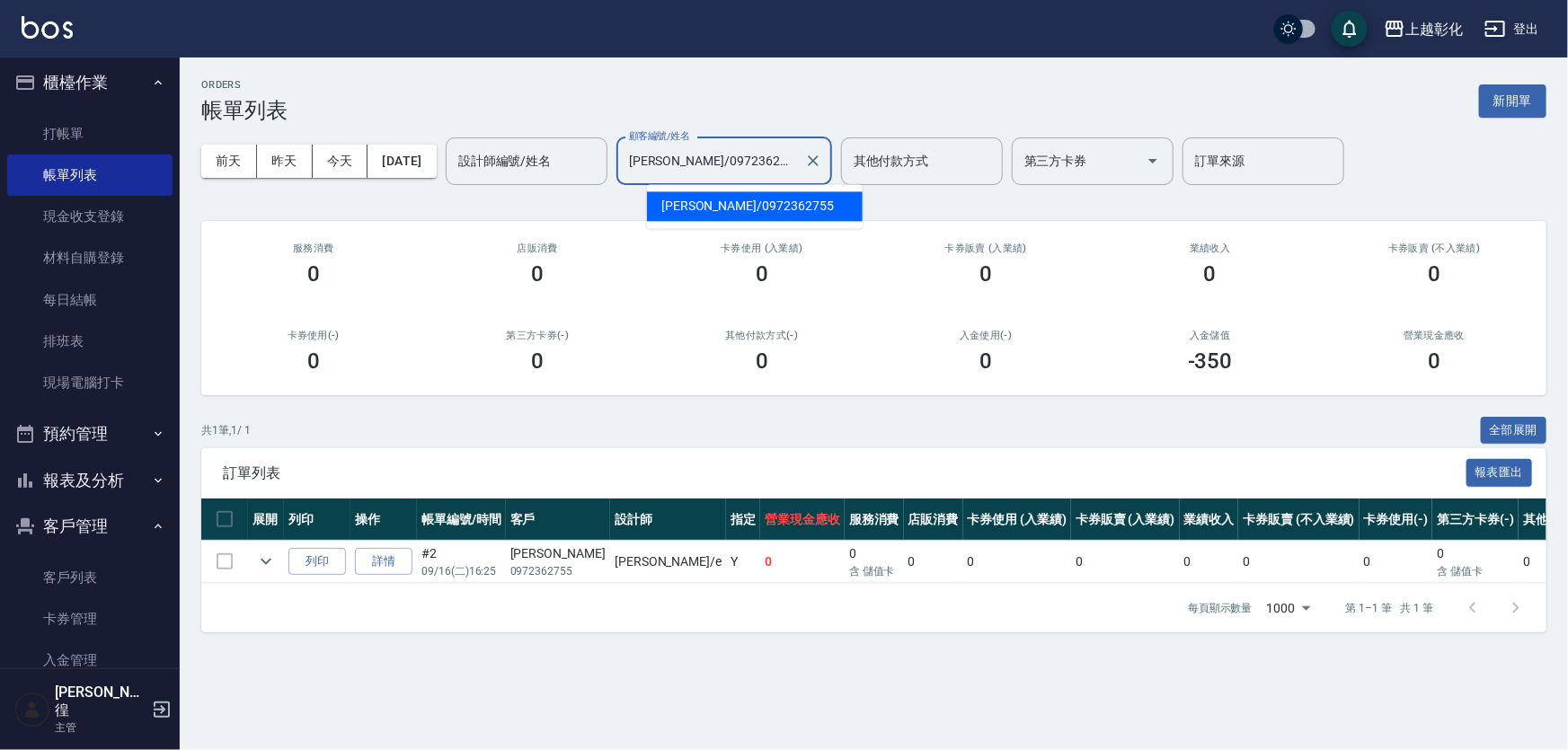
click at [689, 177] on div "[PERSON_NAME]/0972362755 顧客編號/姓名" at bounding box center [723, 162] width 215 height 48
click at [699, 159] on input "[PERSON_NAME]/0972362755" at bounding box center [711, 162] width 173 height 31
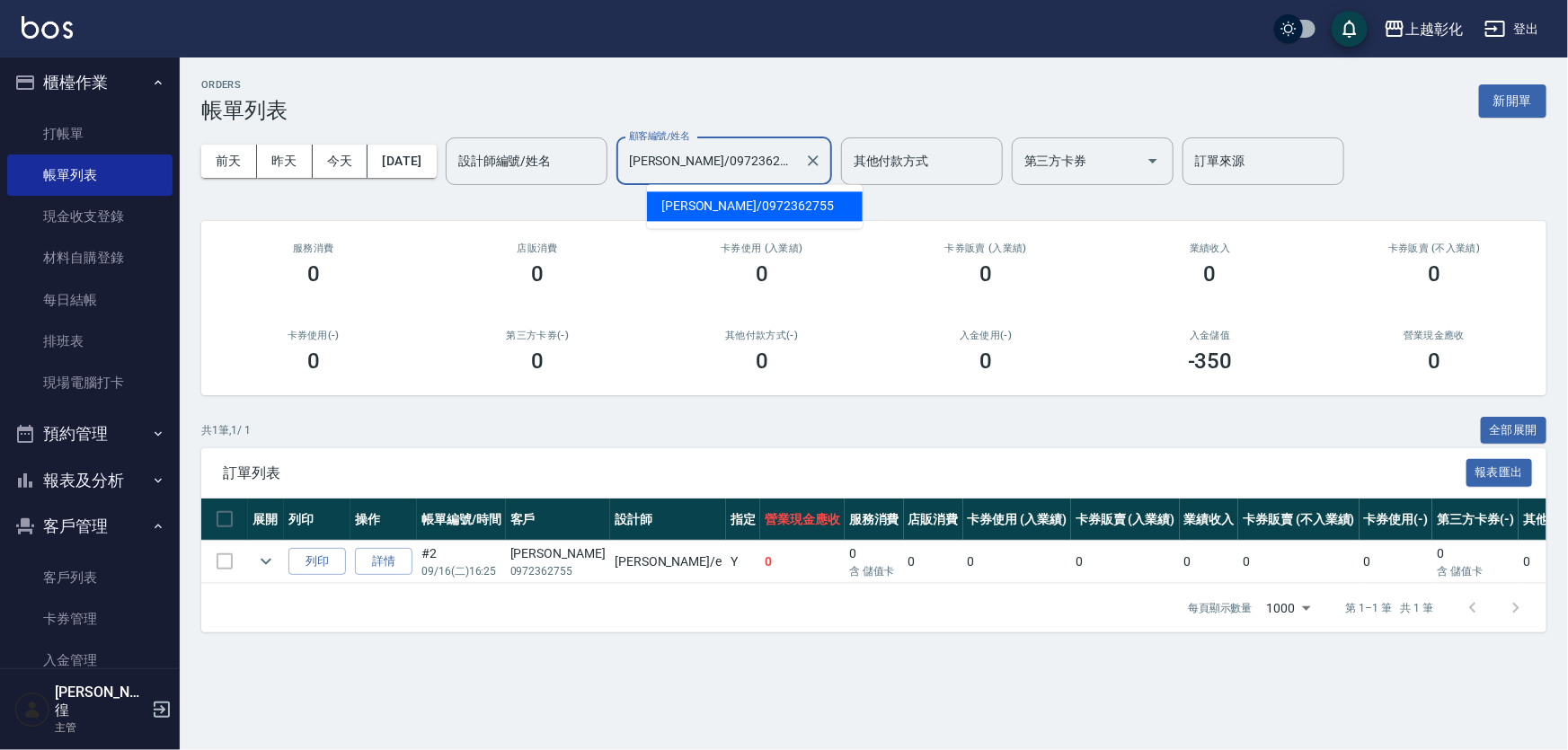
click at [699, 159] on input "[PERSON_NAME]/0972362755" at bounding box center [711, 162] width 173 height 31
type input "4"
click at [694, 167] on input "[PERSON_NAME]/097236275512" at bounding box center [711, 162] width 173 height 31
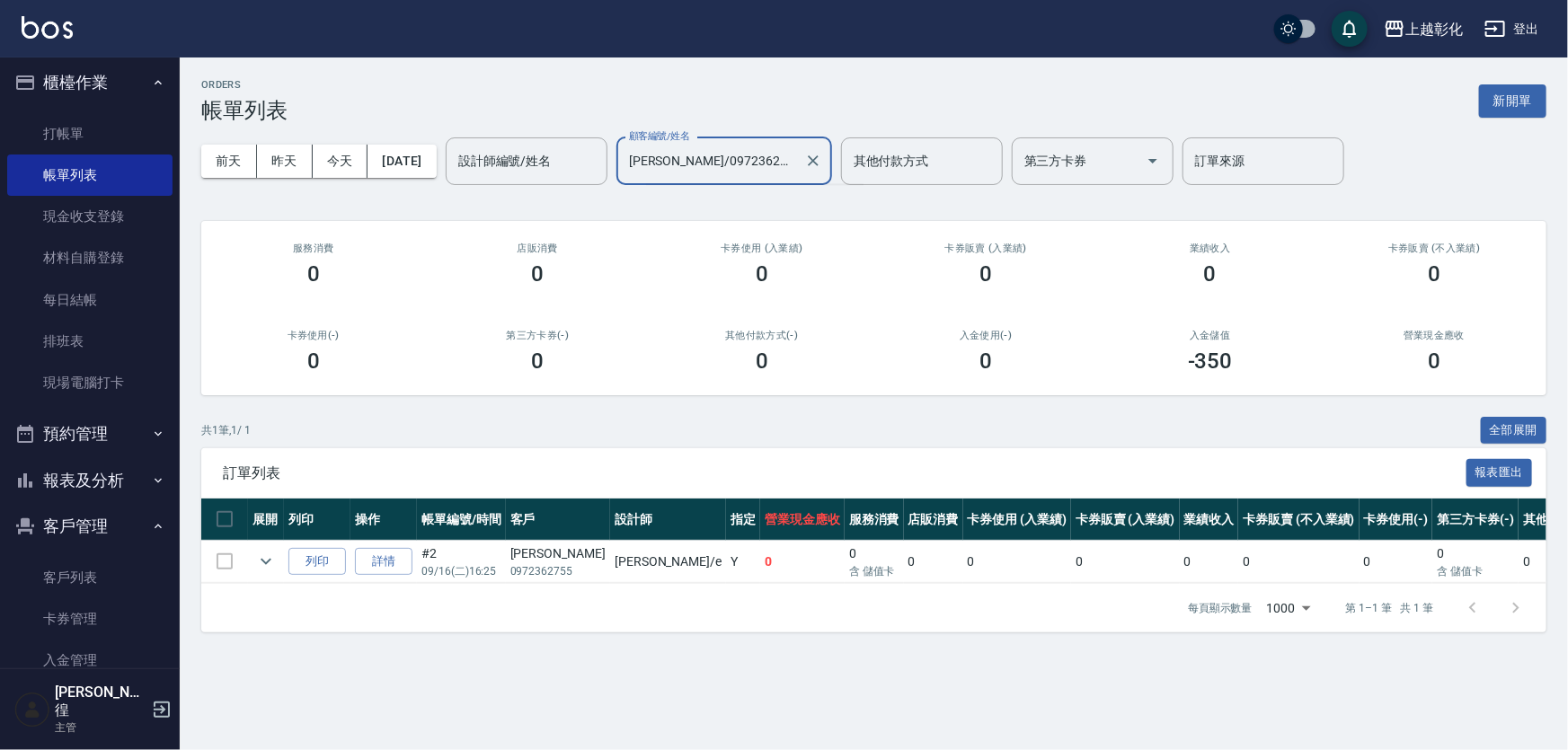
click at [694, 167] on input "[PERSON_NAME]/0972362755" at bounding box center [711, 162] width 173 height 31
type input "[PERSON_NAME]/097236275512"
click at [822, 162] on icon "Clear" at bounding box center [812, 160] width 18 height 18
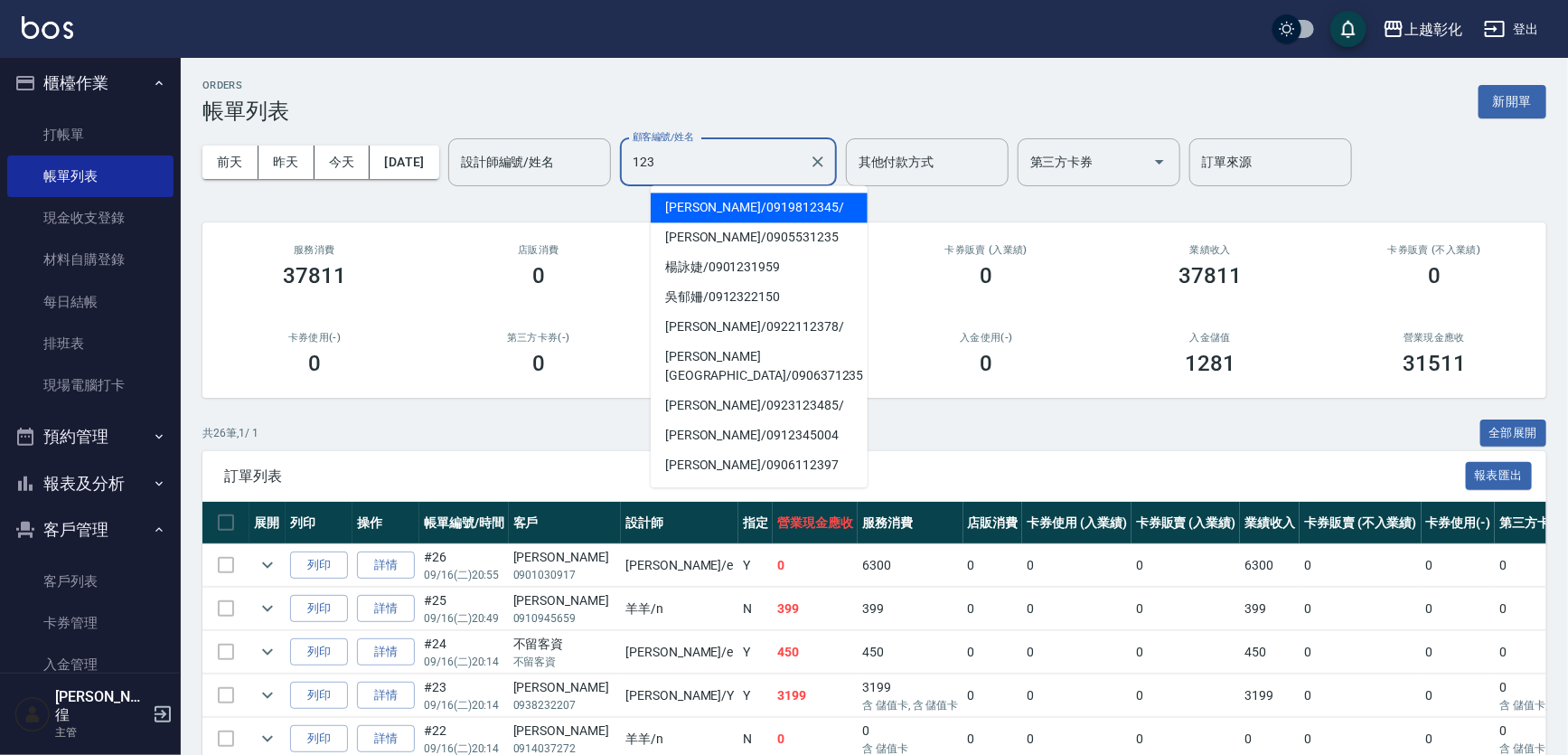
click at [727, 210] on span "[PERSON_NAME]/ 0919812345/" at bounding box center [758, 207] width 217 height 30
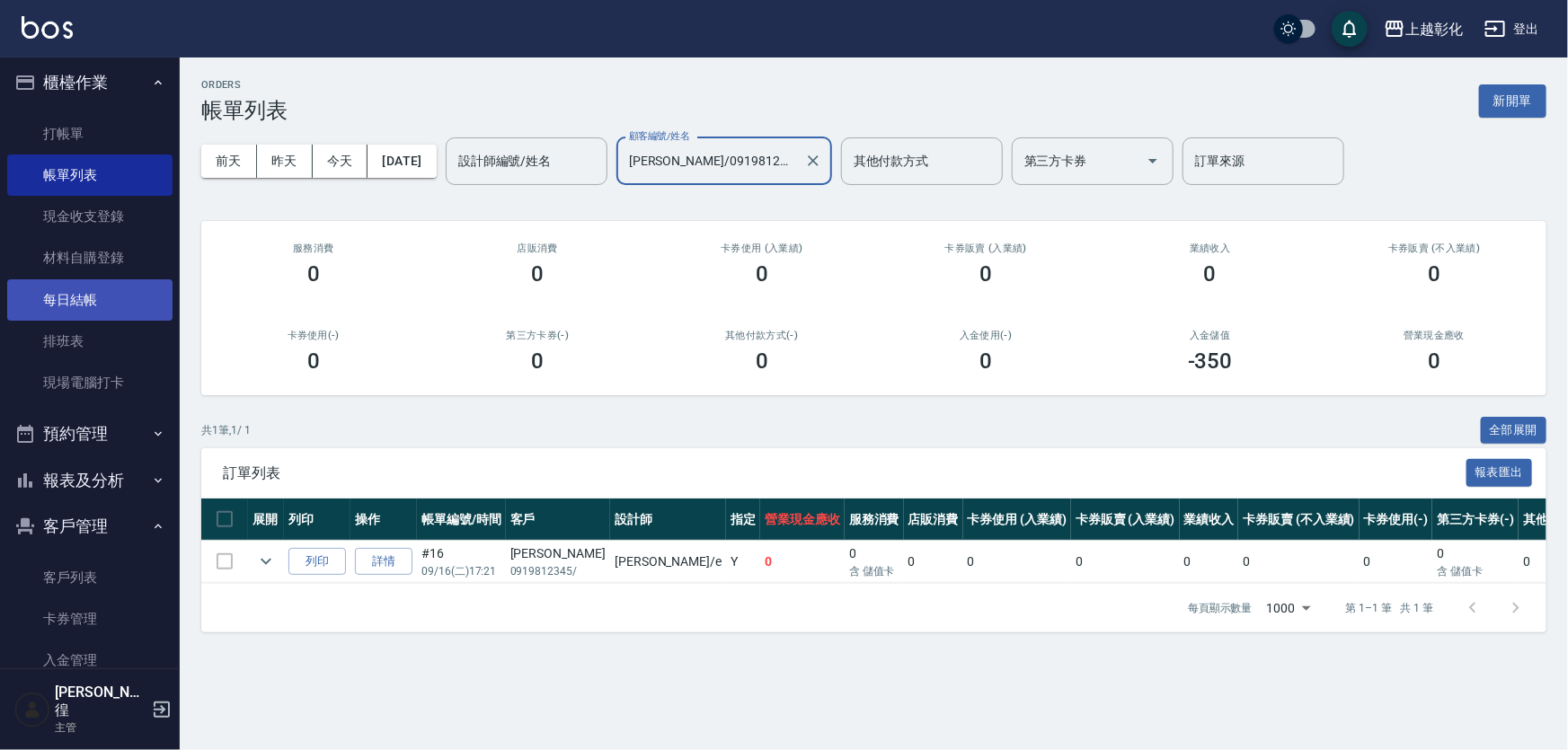
type input "[PERSON_NAME]/0919812345/"
click at [92, 308] on link "每日結帳" at bounding box center [90, 299] width 165 height 42
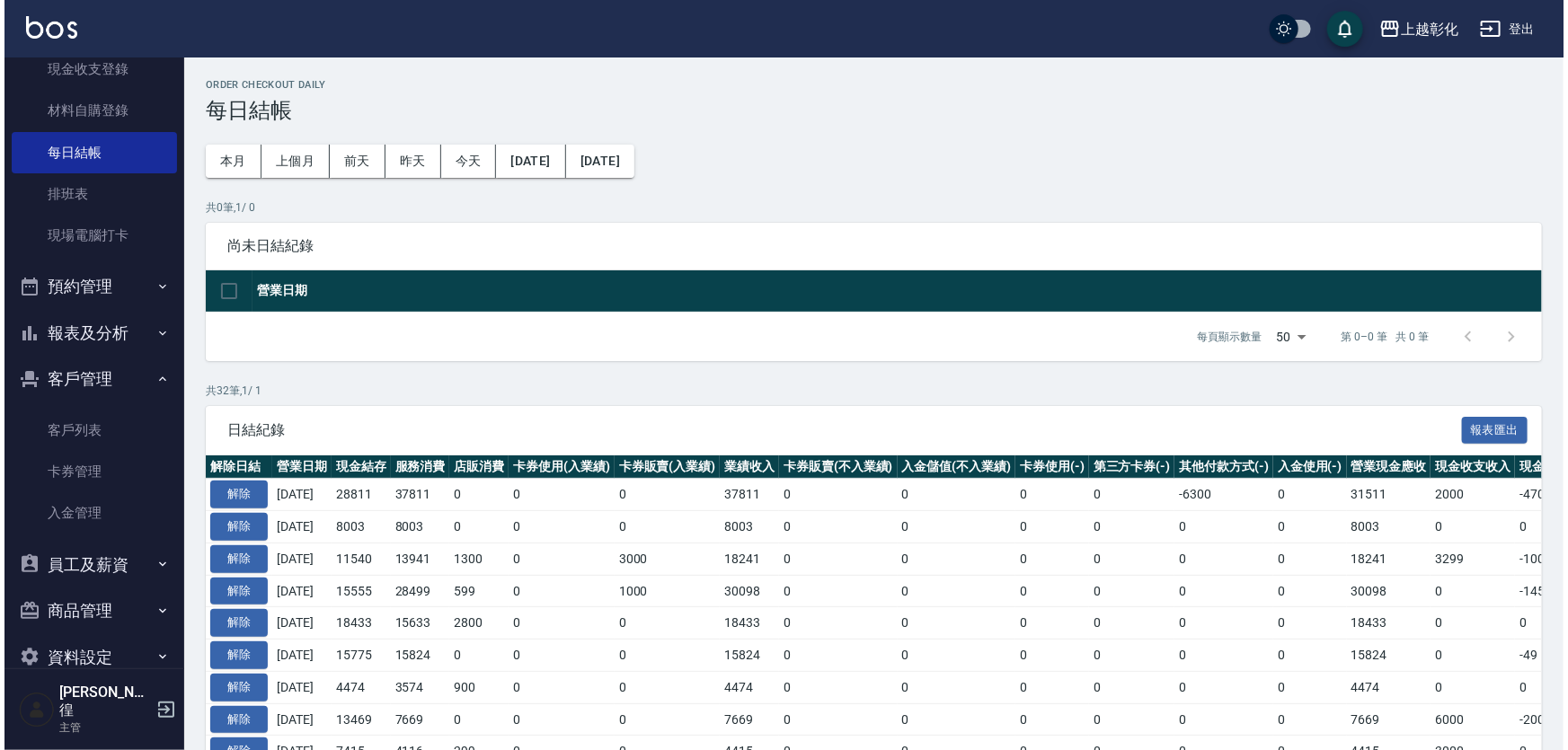
scroll to position [169, 0]
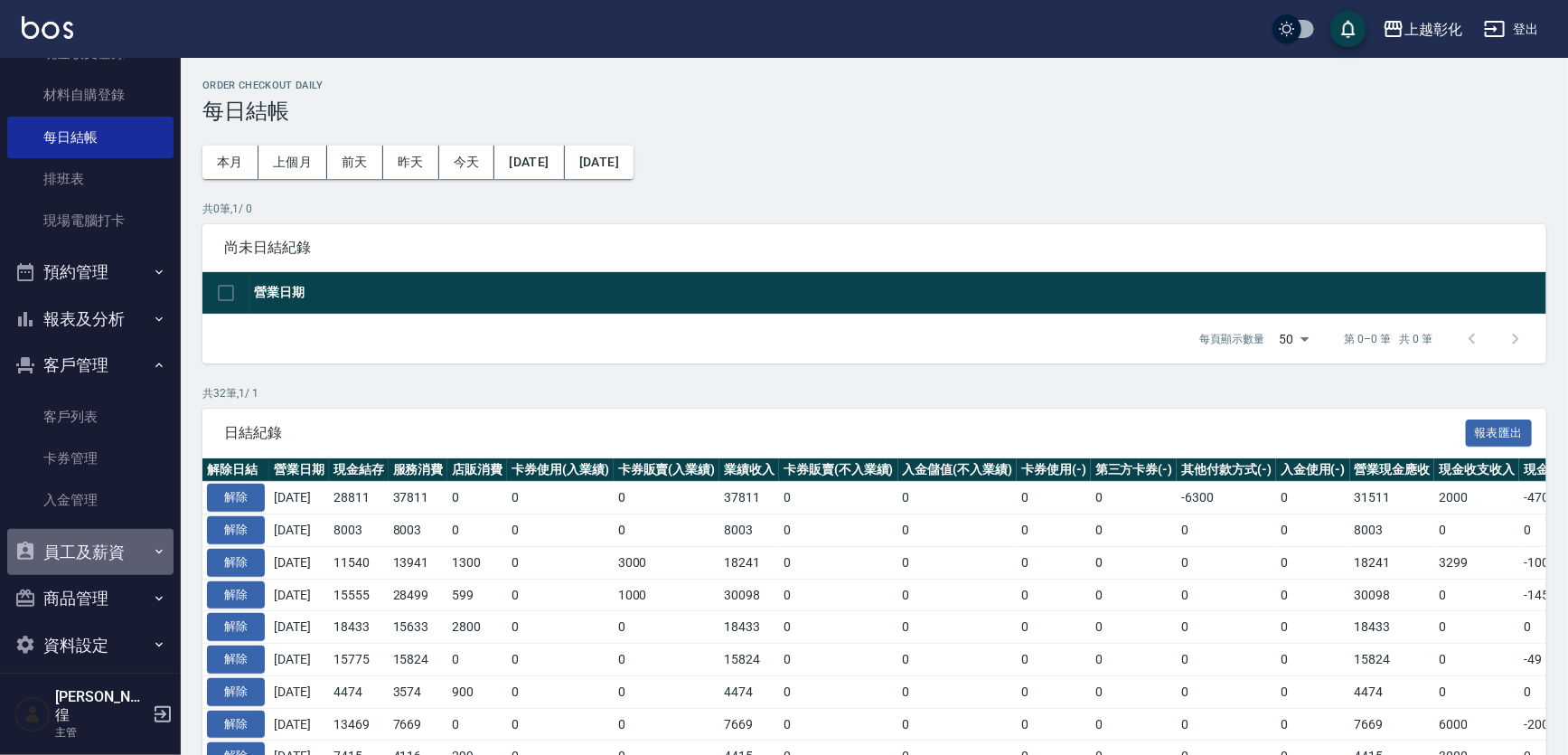
click at [90, 548] on button "員工及薪資" at bounding box center [90, 552] width 166 height 47
click at [100, 325] on button "報表及分析" at bounding box center [90, 319] width 166 height 47
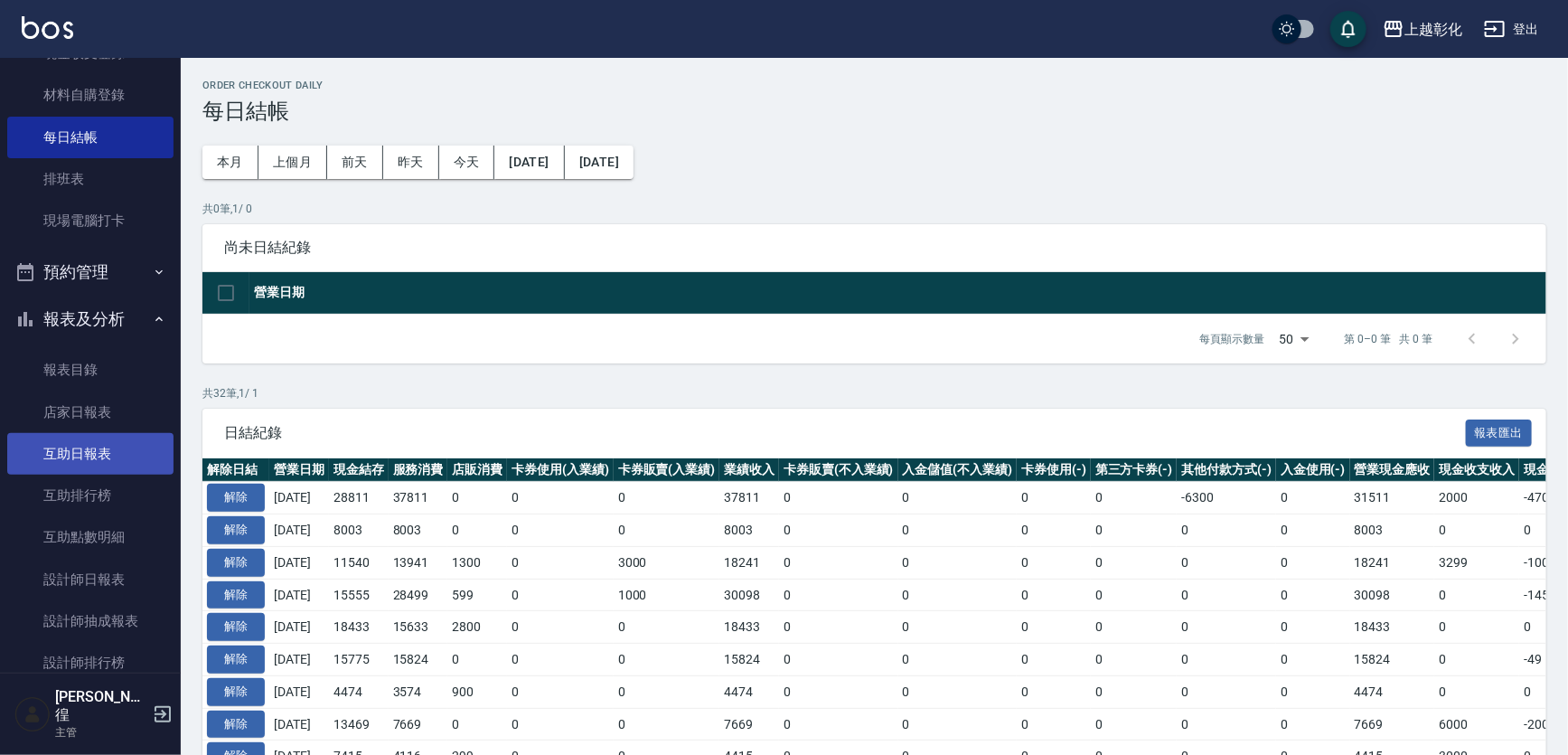
click at [101, 450] on link "互助日報表" at bounding box center [90, 454] width 166 height 42
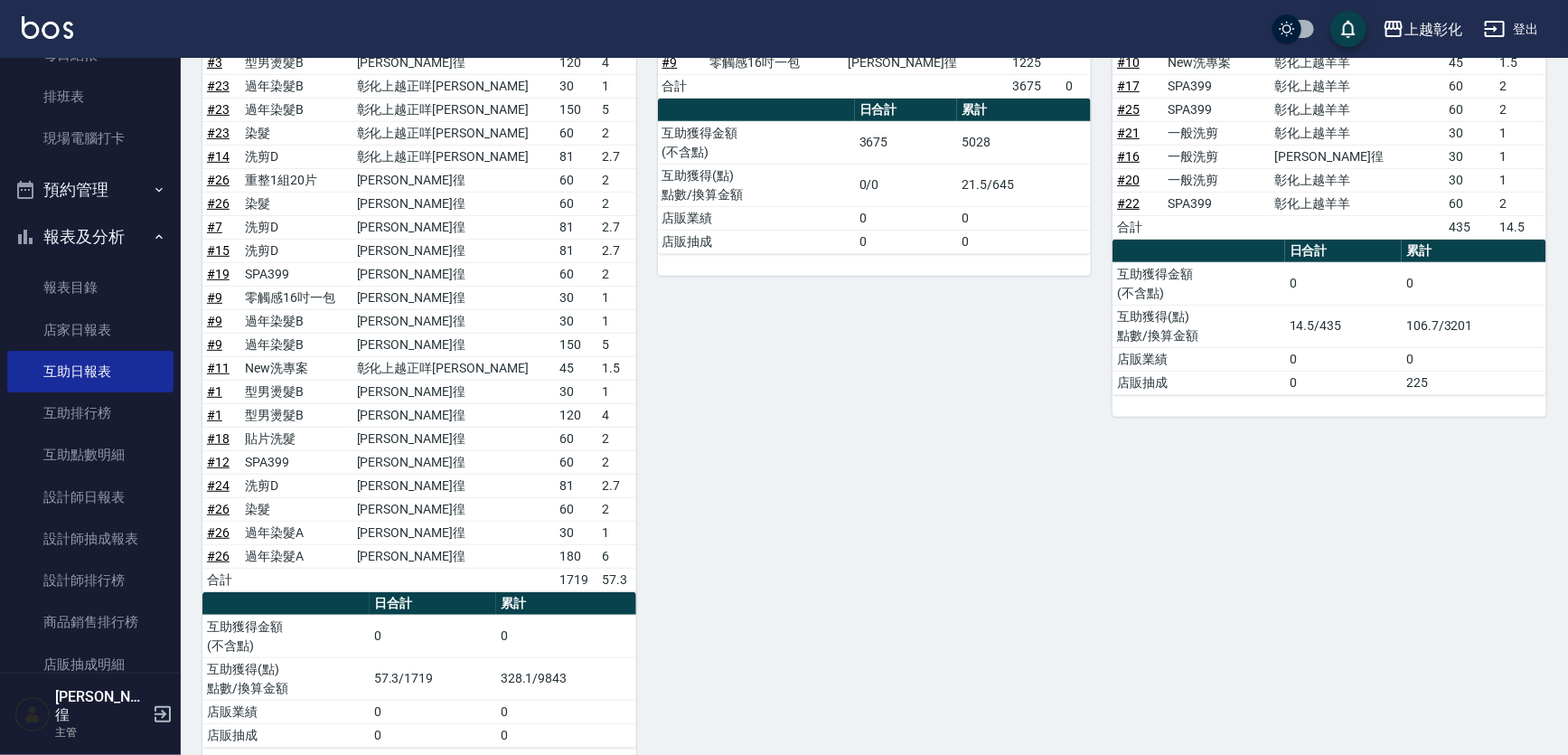
scroll to position [328, 0]
